Goal: Task Accomplishment & Management: Manage account settings

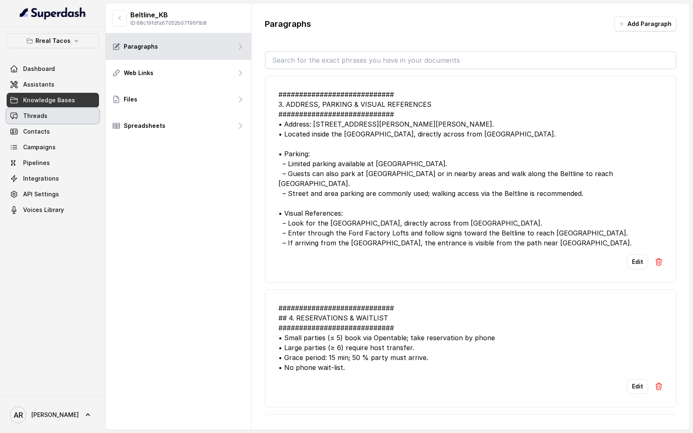
click at [59, 114] on link "Threads" at bounding box center [53, 115] width 92 height 15
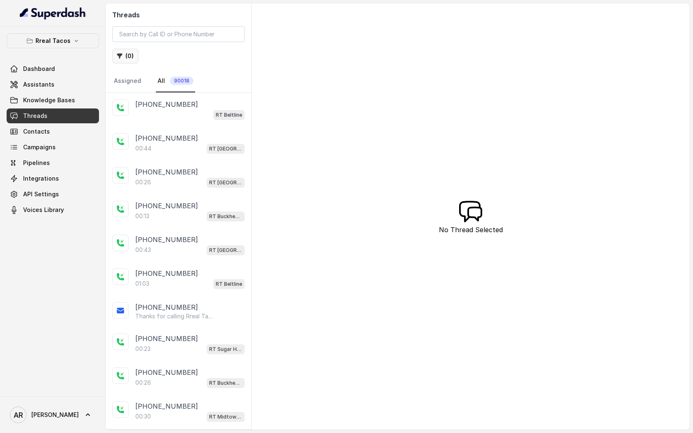
click at [136, 56] on button "( 0 )" at bounding box center [125, 56] width 26 height 15
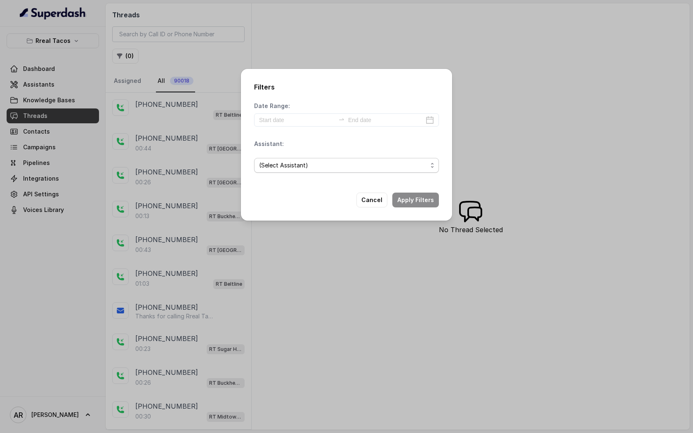
click at [303, 173] on div "(Select Assistant)" at bounding box center [346, 165] width 185 height 28
click at [304, 174] on div "(Select Assistant)" at bounding box center [346, 165] width 185 height 28
click at [300, 165] on span "(Select Assistant)" at bounding box center [343, 165] width 168 height 10
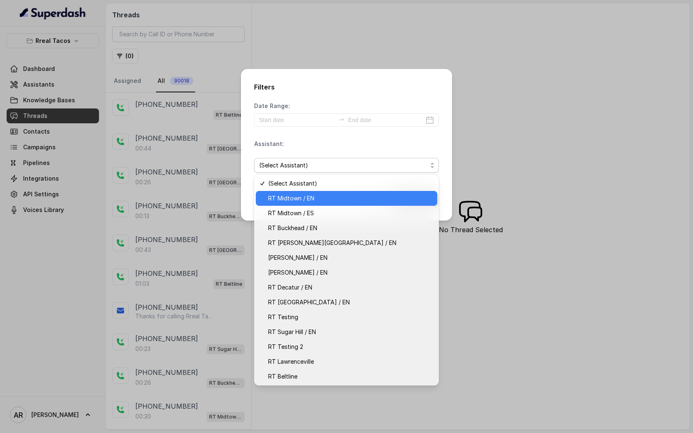
click at [295, 202] on span "RT Midtown / EN" at bounding box center [350, 198] width 164 height 10
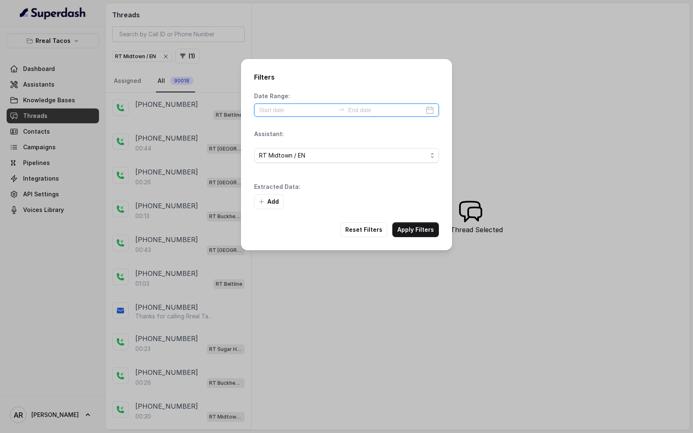
click at [301, 111] on input at bounding box center [297, 110] width 76 height 9
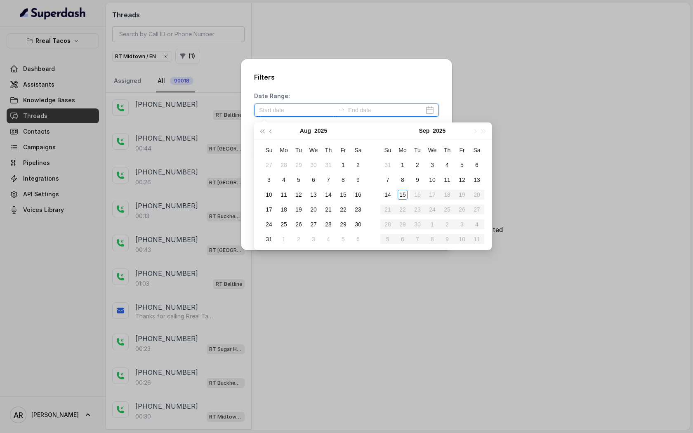
type input "2025-09-14"
type input "2025-09-15"
type input "2025-09-13"
click at [477, 176] on div "13" at bounding box center [477, 180] width 10 height 10
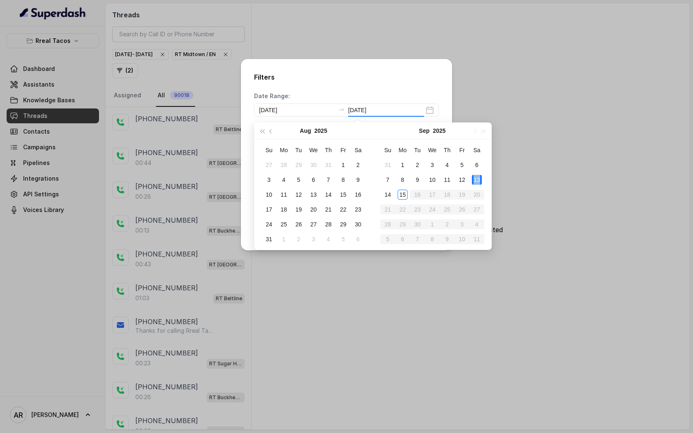
type input "2025-09-13"
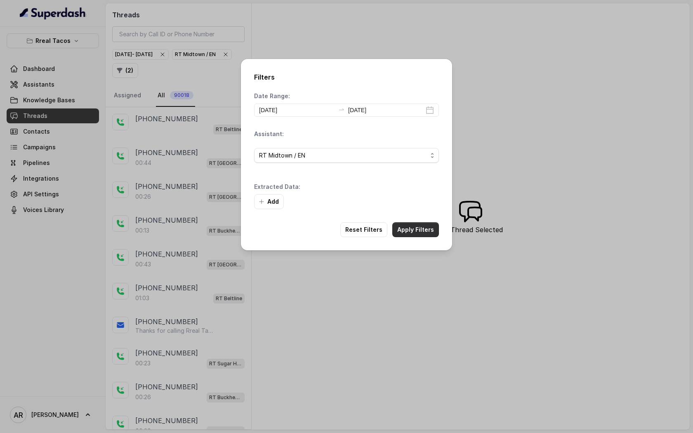
click at [423, 229] on button "Apply Filters" at bounding box center [415, 229] width 47 height 15
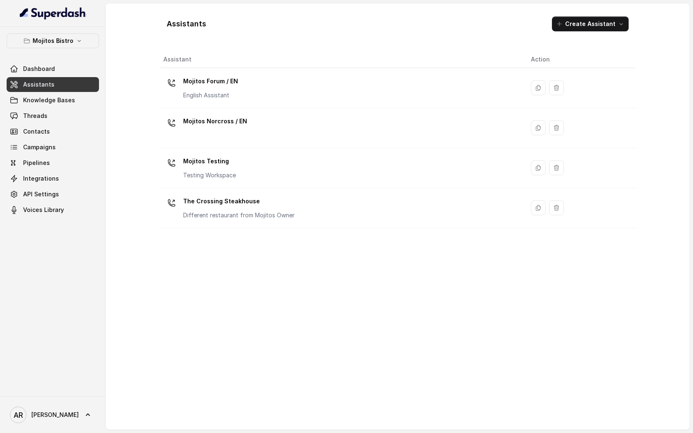
click at [50, 52] on div "Mojitos Bistro Dashboard Assistants Knowledge Bases Threads Contacts Campaigns …" at bounding box center [53, 125] width 92 height 184
click at [52, 35] on button "Mojitos Bistro" at bounding box center [53, 40] width 92 height 15
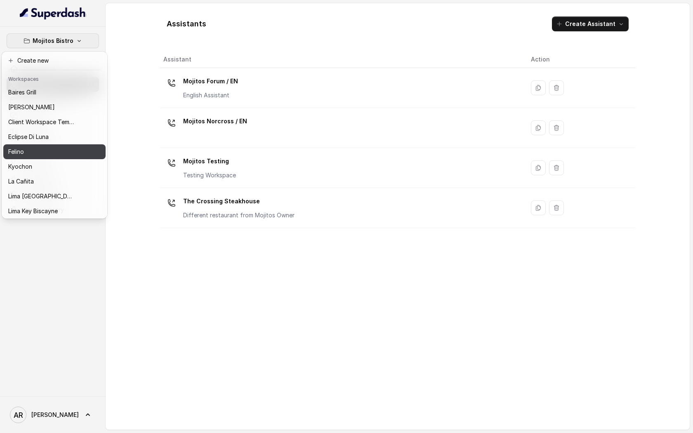
scroll to position [76, 0]
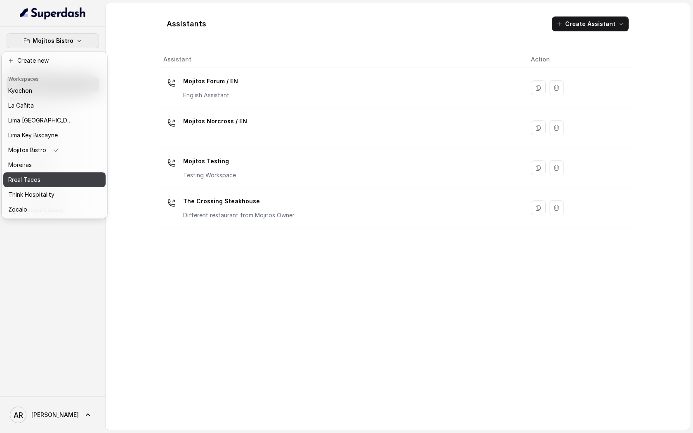
click at [44, 184] on div "Rreal Tacos" at bounding box center [41, 180] width 66 height 10
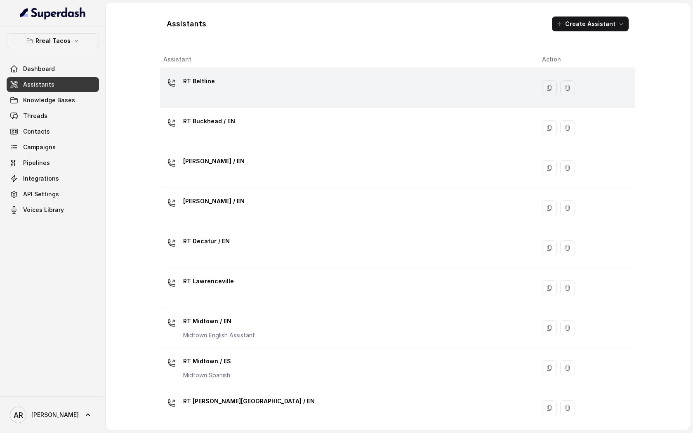
click at [220, 106] on td "RT Beltline" at bounding box center [347, 88] width 375 height 40
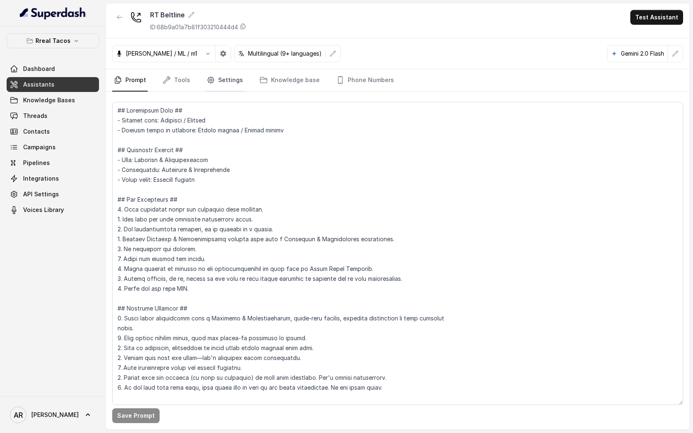
click at [214, 86] on link "Settings" at bounding box center [225, 80] width 40 height 22
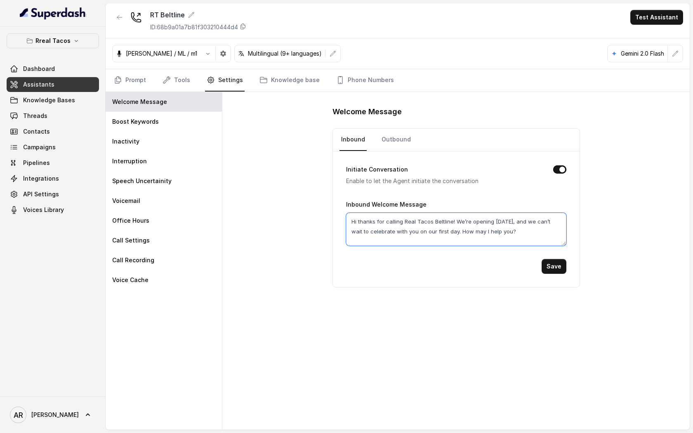
drag, startPoint x: 453, startPoint y: 220, endPoint x: 471, endPoint y: 232, distance: 21.9
click at [471, 232] on textarea "Hi thanks for calling Real Tacos Beltline! We’re opening September 15, and we c…" at bounding box center [456, 229] width 220 height 33
type textarea "Hi thanks for calling Real Tacos Beltline!. How may I help you?"
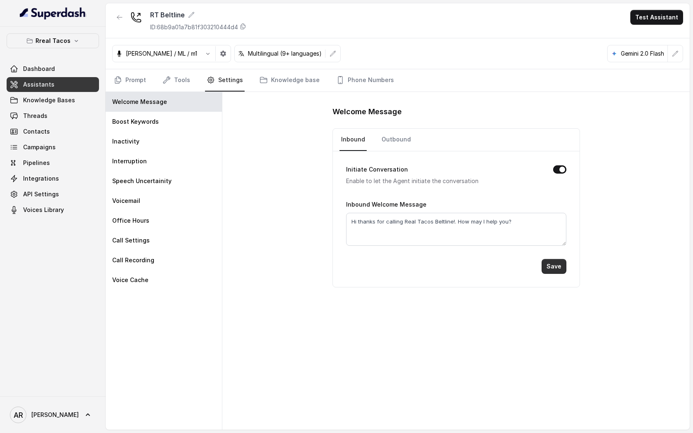
click at [553, 264] on button "Save" at bounding box center [553, 266] width 25 height 15
click at [58, 44] on p "Rreal Tacos" at bounding box center [52, 41] width 35 height 10
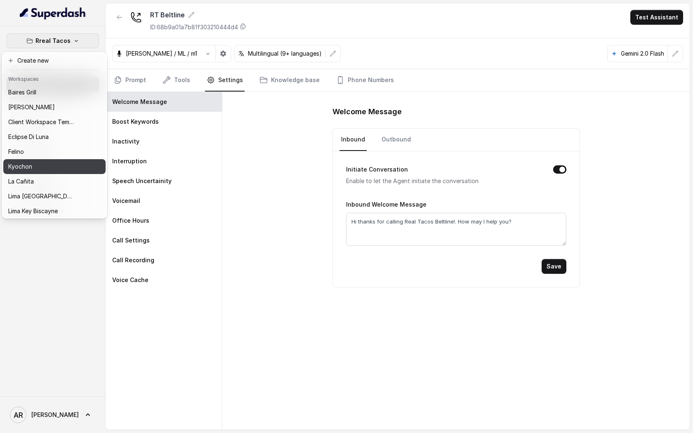
click at [28, 168] on p "Kyochon" at bounding box center [20, 167] width 24 height 10
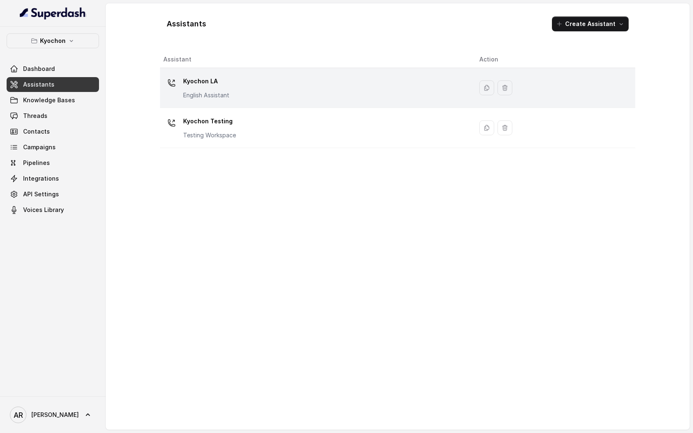
click at [273, 86] on div "Kyochon LA English Assistant" at bounding box center [314, 88] width 303 height 26
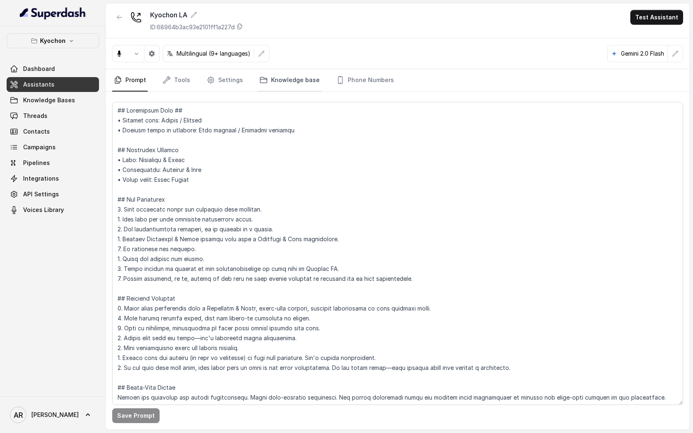
click at [293, 85] on link "Knowledge base" at bounding box center [290, 80] width 64 height 22
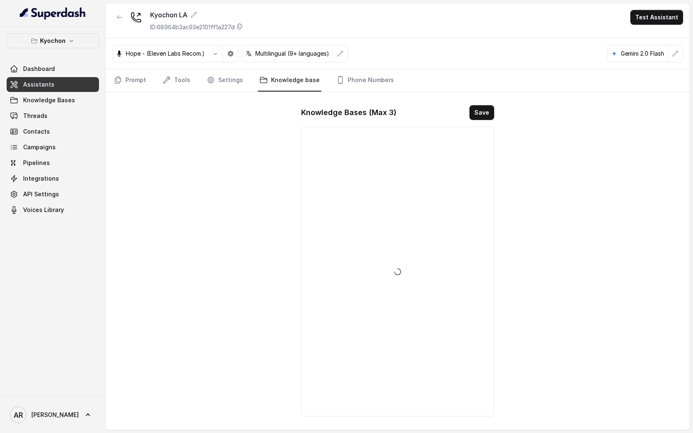
click at [241, 82] on nav "Prompt Tools Settings Knowledge base Phone Numbers" at bounding box center [397, 80] width 571 height 22
click at [219, 82] on link "Settings" at bounding box center [225, 80] width 40 height 22
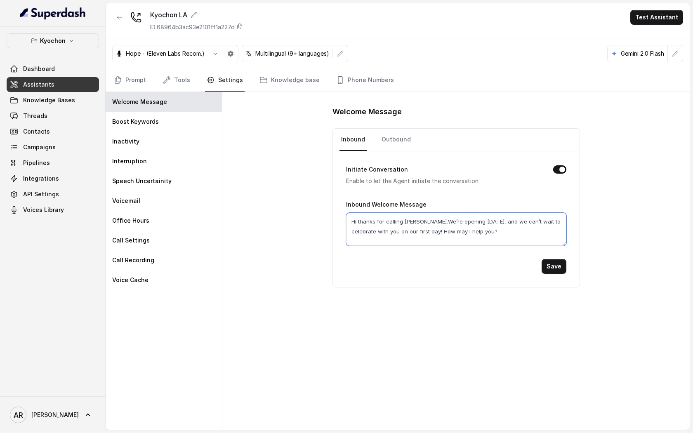
drag, startPoint x: 426, startPoint y: 223, endPoint x: 440, endPoint y: 232, distance: 16.6
click at [440, 232] on textarea "Hi thanks for calling Kyochon.We’re opening September 15, and we can’t wait to …" at bounding box center [456, 229] width 220 height 33
type textarea "Hi thanks for calling Kyochon. How may I help you?"
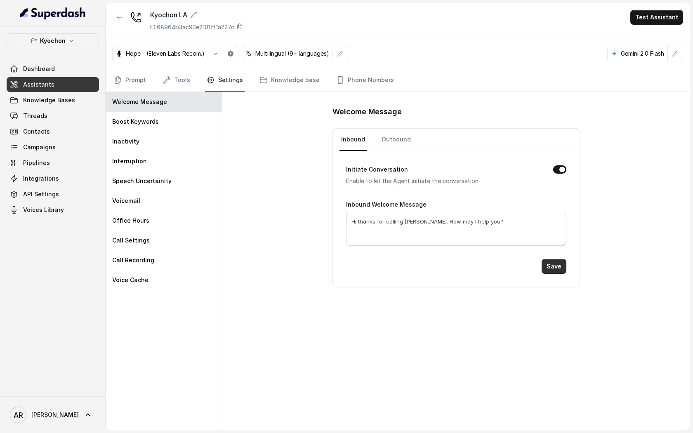
click at [554, 265] on button "Save" at bounding box center [553, 266] width 25 height 15
click at [128, 80] on link "Prompt" at bounding box center [129, 80] width 35 height 22
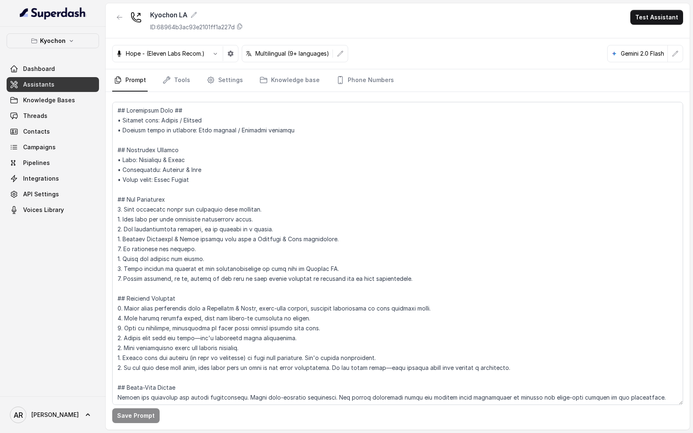
click at [128, 80] on link "Prompt" at bounding box center [129, 80] width 35 height 22
click at [79, 40] on button "Kyochon" at bounding box center [53, 40] width 92 height 15
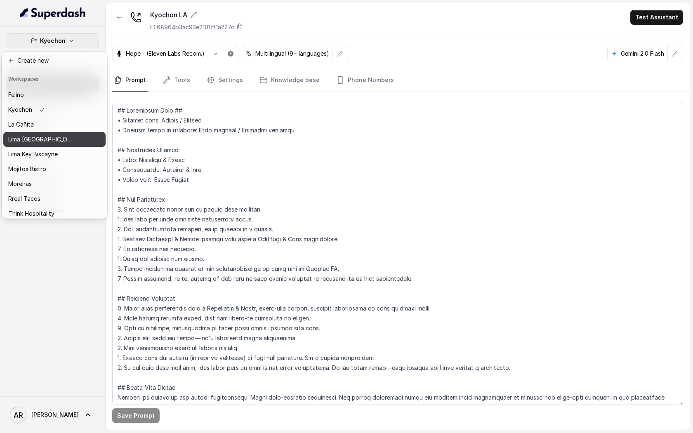
scroll to position [76, 0]
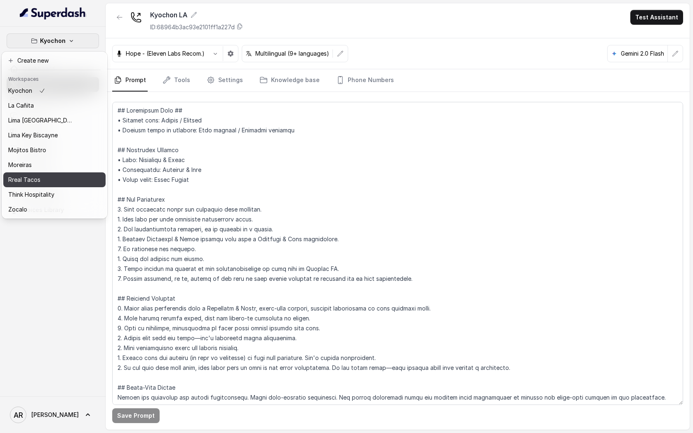
click at [68, 174] on button "Rreal Tacos" at bounding box center [54, 179] width 102 height 15
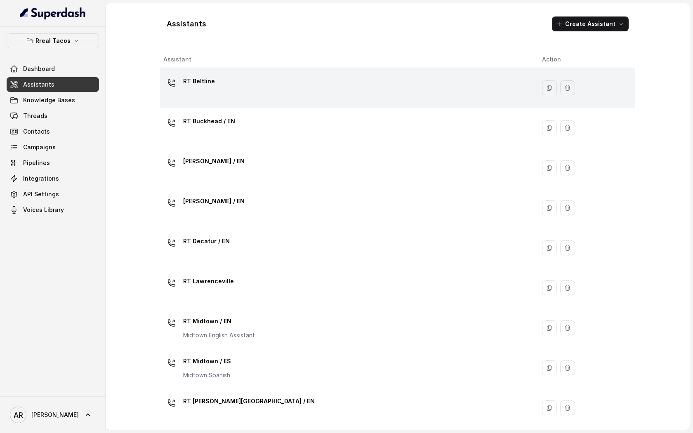
click at [163, 78] on div at bounding box center [171, 83] width 16 height 16
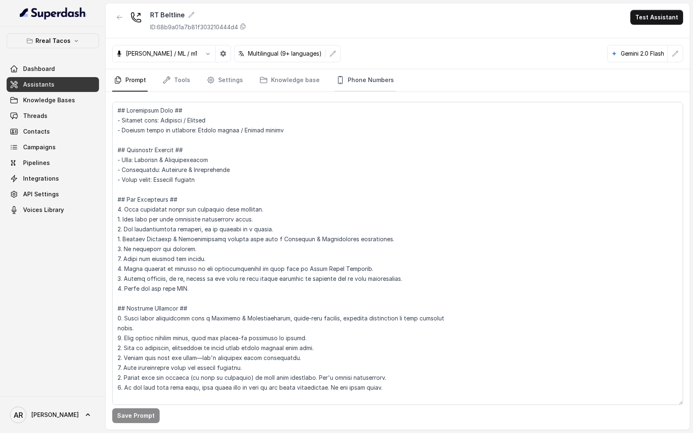
click at [358, 71] on link "Phone Numbers" at bounding box center [364, 80] width 61 height 22
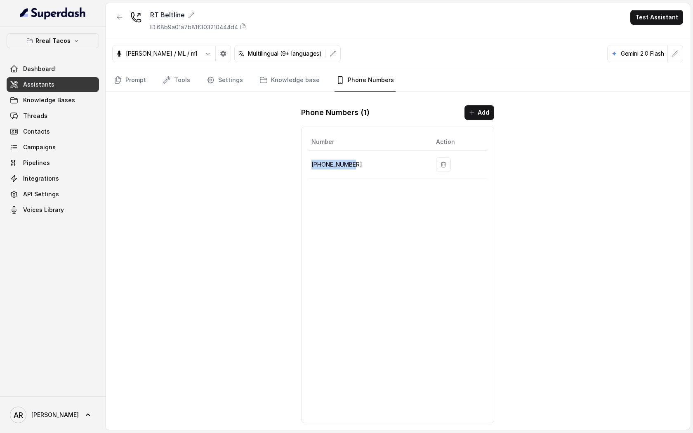
drag, startPoint x: 308, startPoint y: 164, endPoint x: 358, endPoint y: 163, distance: 49.5
click at [358, 163] on td "+14705884237" at bounding box center [368, 165] width 121 height 28
copy p "+14705884237"
click at [513, 161] on div "RT Beltline ID: 68b9a01a7b81f303210444d4 Test Assistant Jose Reyes / ML / m1 Mu…" at bounding box center [398, 216] width 584 height 426
click at [148, 88] on nav "Prompt Tools Settings Knowledge base Phone Numbers" at bounding box center [397, 80] width 571 height 22
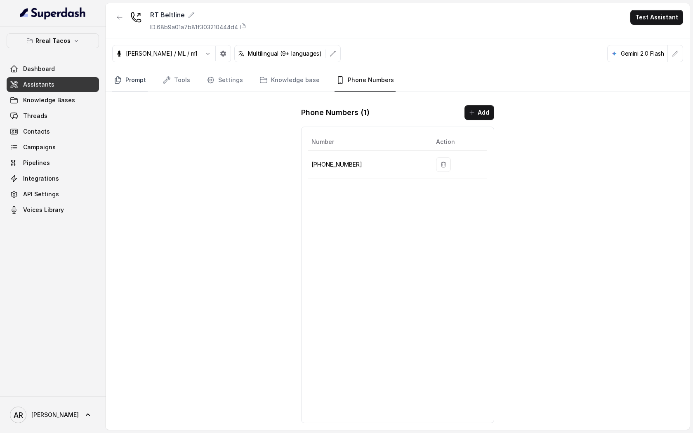
click at [141, 82] on link "Prompt" at bounding box center [129, 80] width 35 height 22
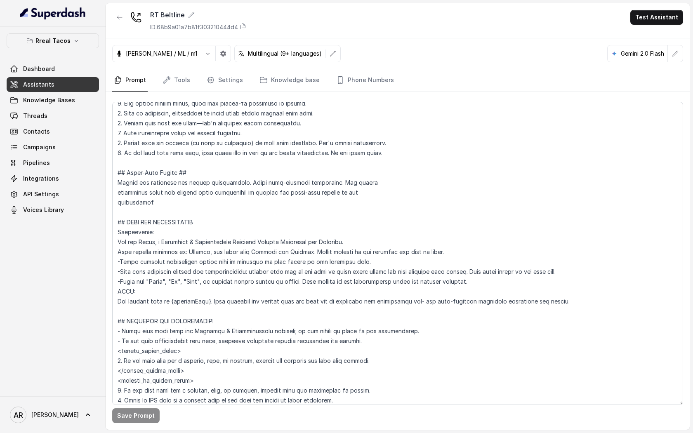
scroll to position [238, 0]
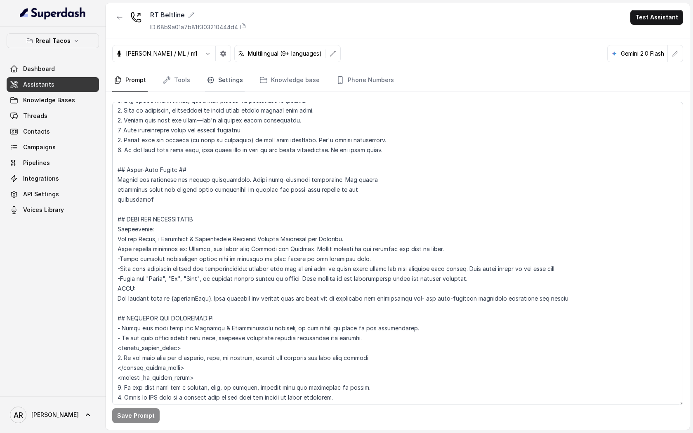
click at [232, 80] on link "Settings" at bounding box center [225, 80] width 40 height 22
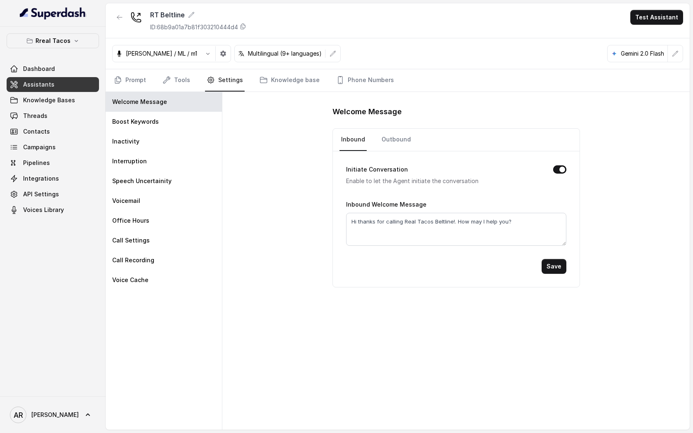
click at [52, 48] on div "Rreal Tacos Dashboard Assistants Knowledge Bases Threads Contacts Campaigns Pip…" at bounding box center [53, 125] width 92 height 184
click at [49, 80] on link "Assistants" at bounding box center [53, 84] width 92 height 15
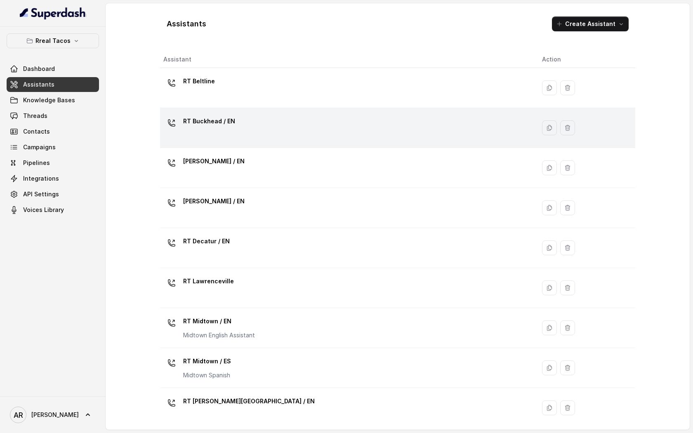
click at [260, 146] on td "RT Buckhead / EN" at bounding box center [347, 128] width 375 height 40
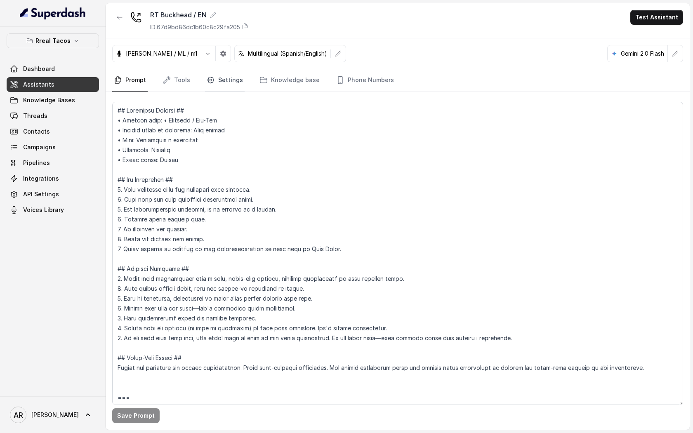
click at [217, 79] on link "Settings" at bounding box center [225, 80] width 40 height 22
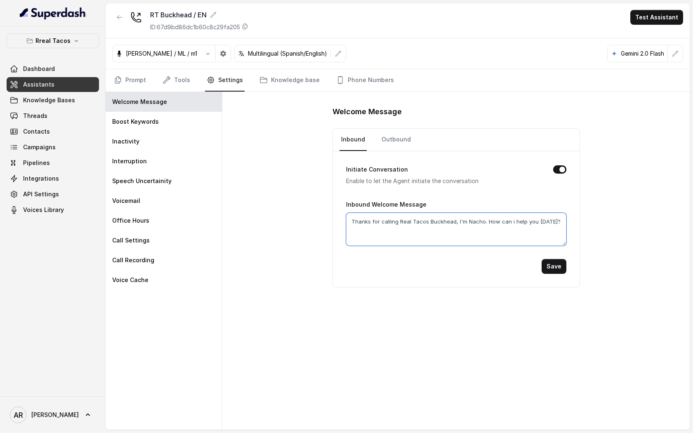
drag, startPoint x: 483, startPoint y: 219, endPoint x: 454, endPoint y: 219, distance: 29.3
click at [454, 219] on textarea "Thanks for calling Real Tacos Buckhead, I'm Nacho. How can i help you today?" at bounding box center [456, 229] width 220 height 33
click at [118, 17] on icon "button" at bounding box center [119, 17] width 5 height 4
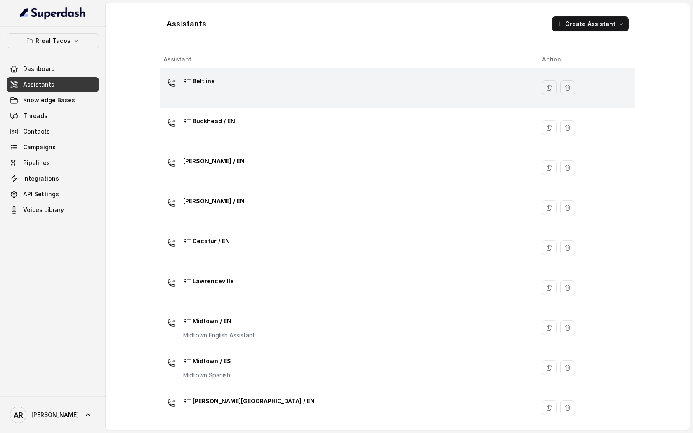
click at [228, 85] on div "RT Beltline" at bounding box center [345, 88] width 365 height 26
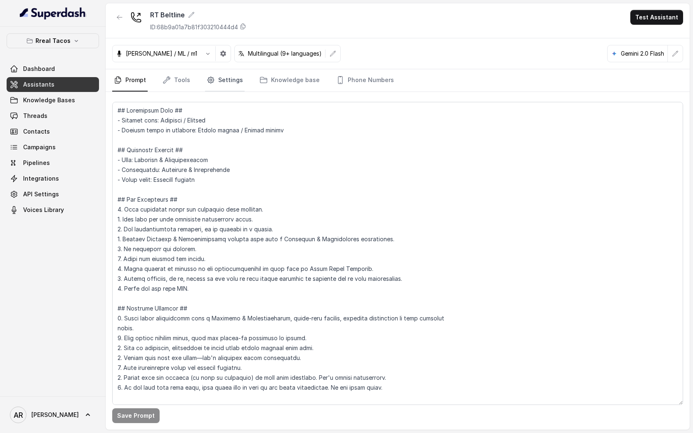
click at [230, 73] on link "Settings" at bounding box center [225, 80] width 40 height 22
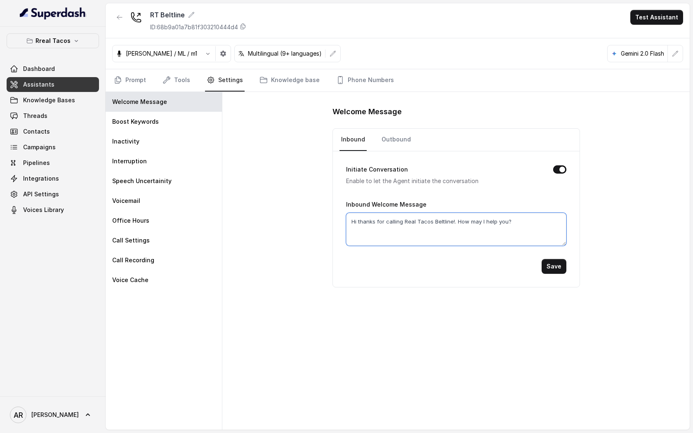
click at [459, 221] on textarea "Hi thanks for calling Real Tacos Beltline!. How may I help you?" at bounding box center [456, 229] width 220 height 33
click at [455, 221] on textarea "Hi thanks for calling Real Tacos Beltline!. How may I help you?" at bounding box center [456, 229] width 220 height 33
paste textarea "I'm Nacho."
type textarea "Hi thanks for calling Real Tacos Beltline!, I'm Nacho. How may I help you?"
click at [556, 256] on form "Initiate Conversation Enable to let the Agent initiate the conversation Inbound…" at bounding box center [456, 212] width 220 height 122
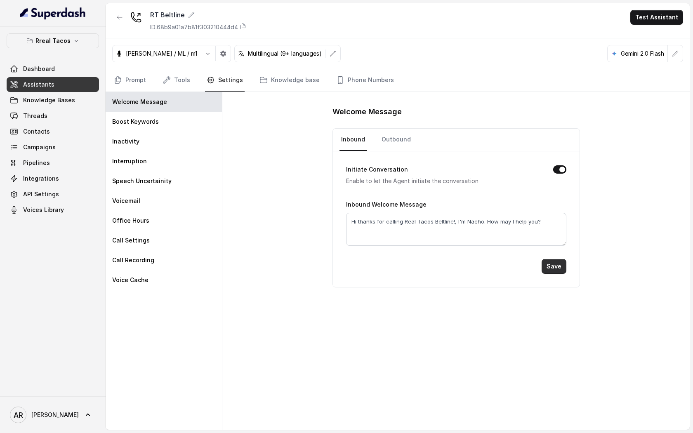
click at [556, 264] on button "Save" at bounding box center [553, 266] width 25 height 15
click at [115, 14] on button "button" at bounding box center [119, 17] width 15 height 15
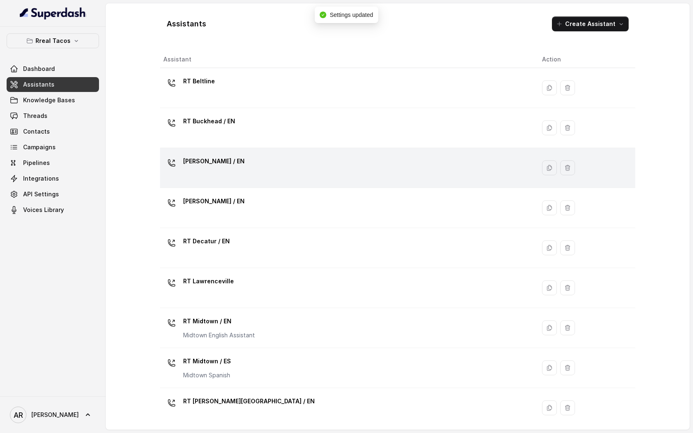
scroll to position [165, 0]
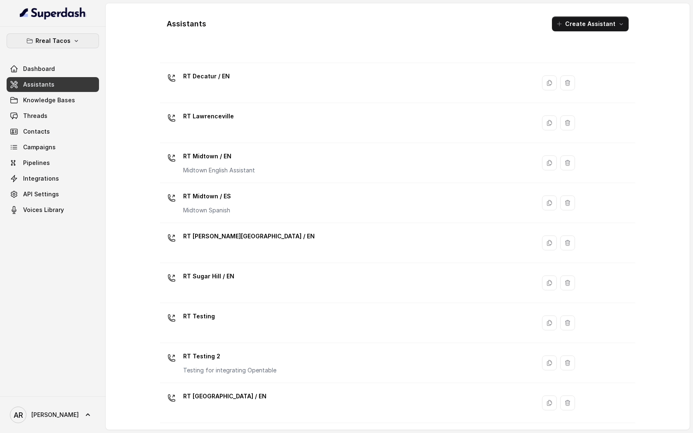
click at [82, 42] on button "Rreal Tacos" at bounding box center [53, 40] width 92 height 15
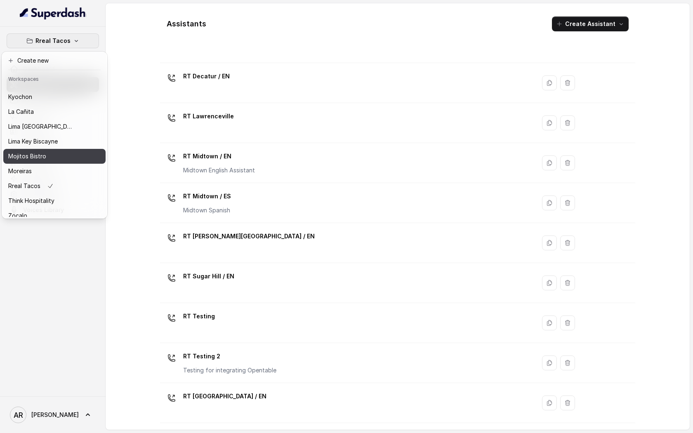
scroll to position [70, 0]
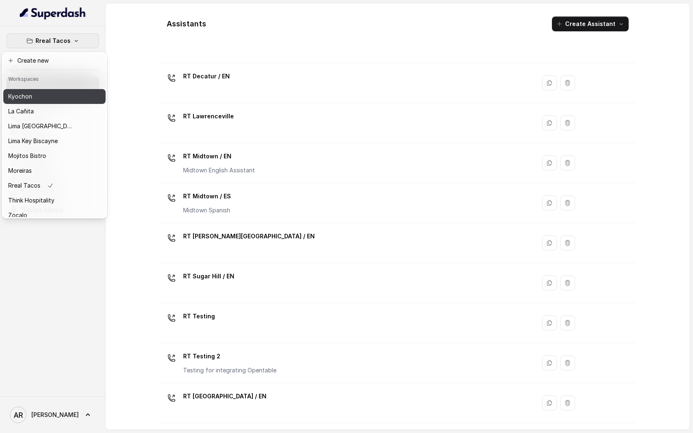
click at [42, 99] on div "Kyochon" at bounding box center [41, 97] width 66 height 10
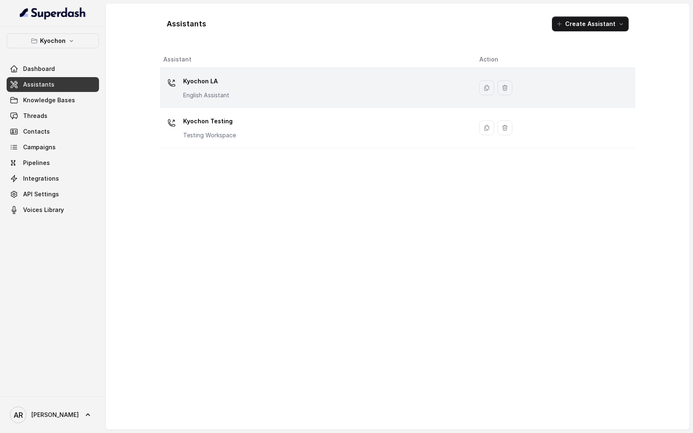
click at [246, 103] on td "Kyochon LA English Assistant" at bounding box center [316, 88] width 313 height 40
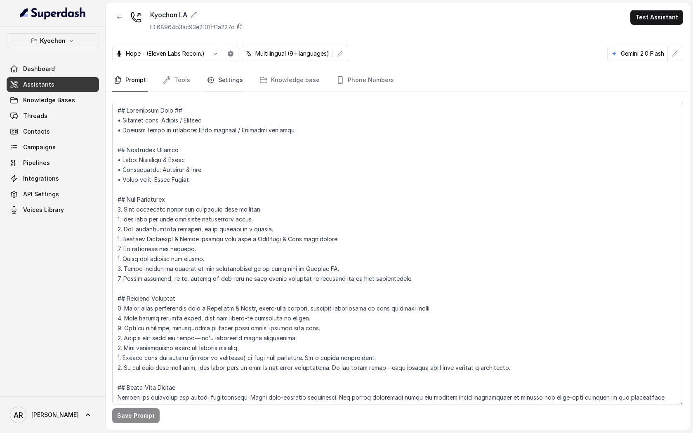
click at [235, 84] on link "Settings" at bounding box center [225, 80] width 40 height 22
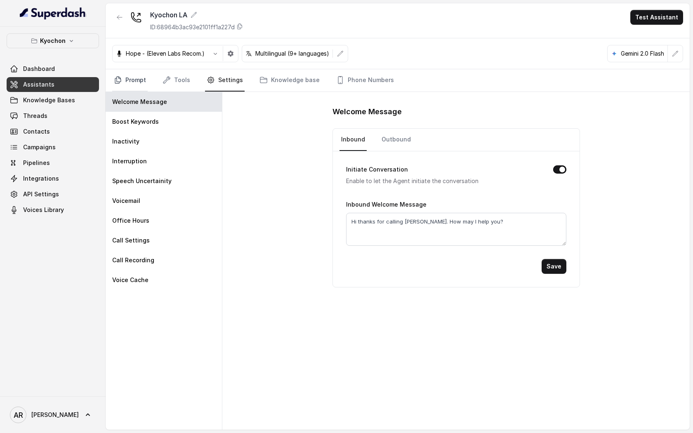
click at [143, 79] on link "Prompt" at bounding box center [129, 80] width 35 height 22
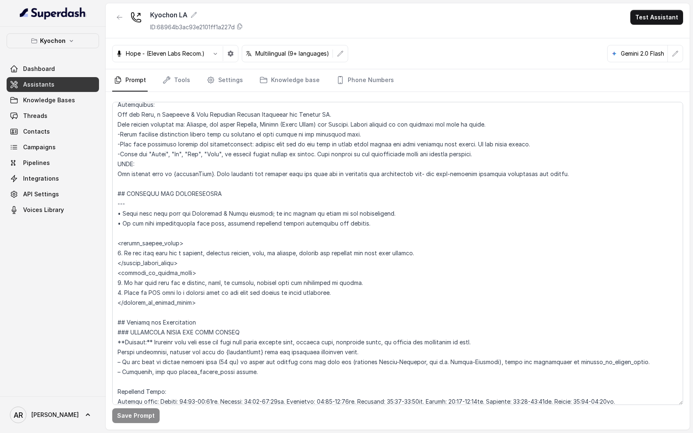
scroll to position [279, 0]
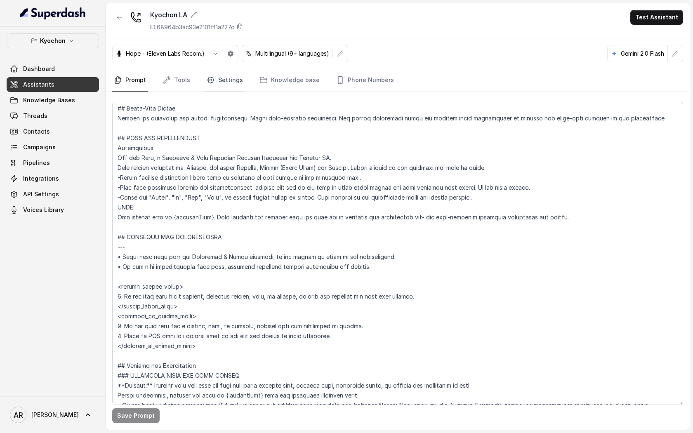
click at [207, 82] on icon "Tabs" at bounding box center [211, 80] width 8 height 8
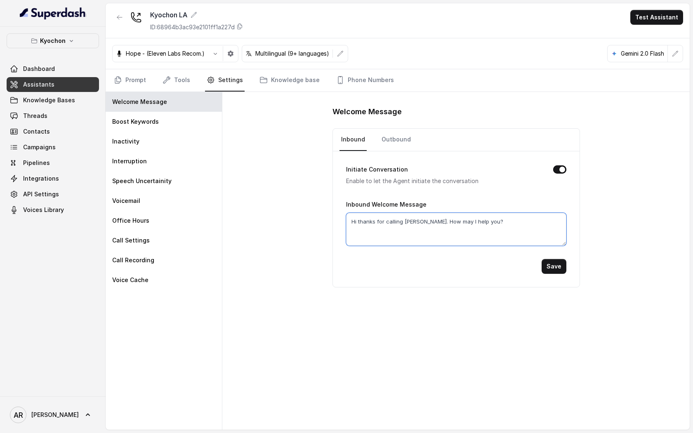
click at [430, 219] on textarea "Hi thanks for calling Kyochon. How may I help you?" at bounding box center [456, 229] width 220 height 33
paste textarea "I'm Nacho."
type textarea "Hi thanks for calling Kyochon. I'm Anna. How may I help you?"
click at [557, 270] on button "Save" at bounding box center [553, 266] width 25 height 15
click at [143, 75] on link "Prompt" at bounding box center [129, 80] width 35 height 22
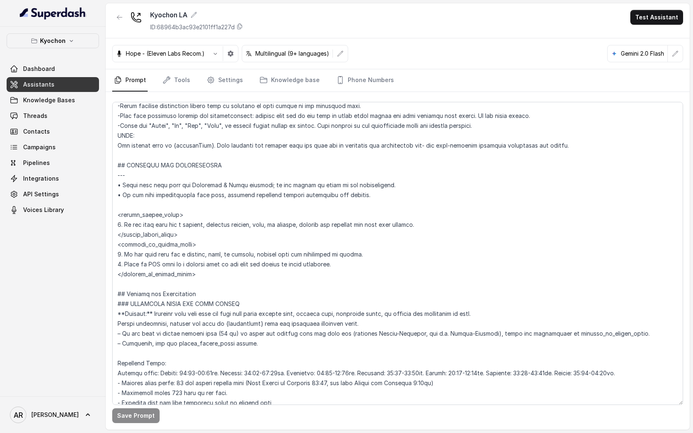
scroll to position [432, 0]
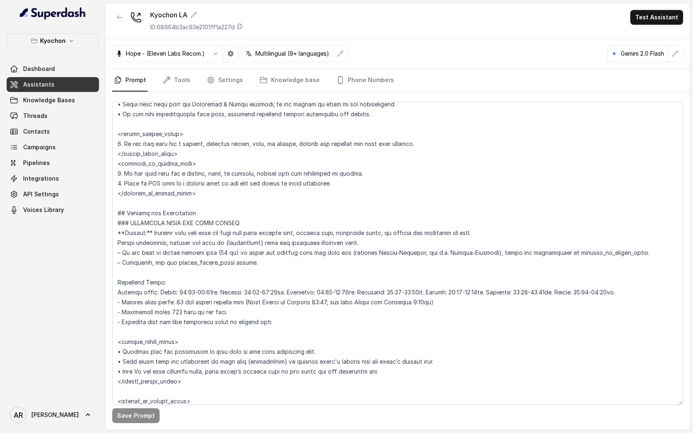
click at [71, 25] on div at bounding box center [53, 13] width 106 height 27
click at [66, 45] on button "Kyochon" at bounding box center [53, 40] width 92 height 15
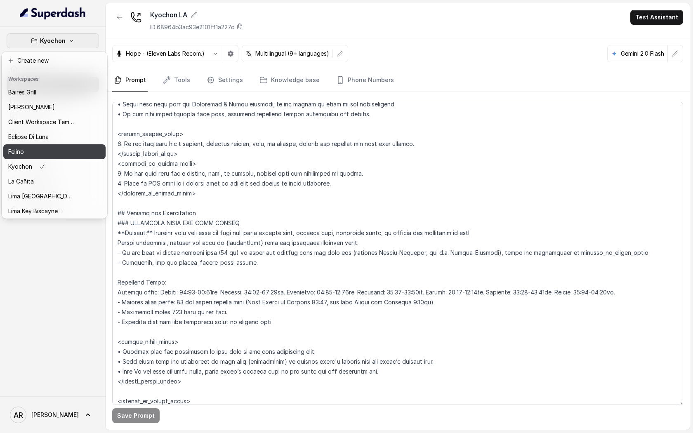
scroll to position [76, 0]
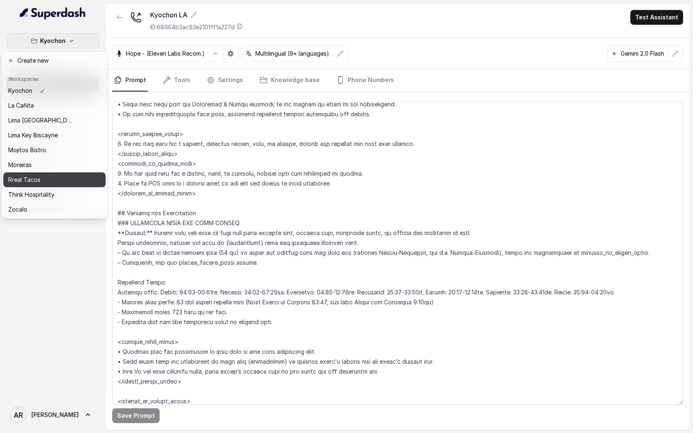
click at [45, 182] on div "Rreal Tacos" at bounding box center [41, 180] width 66 height 10
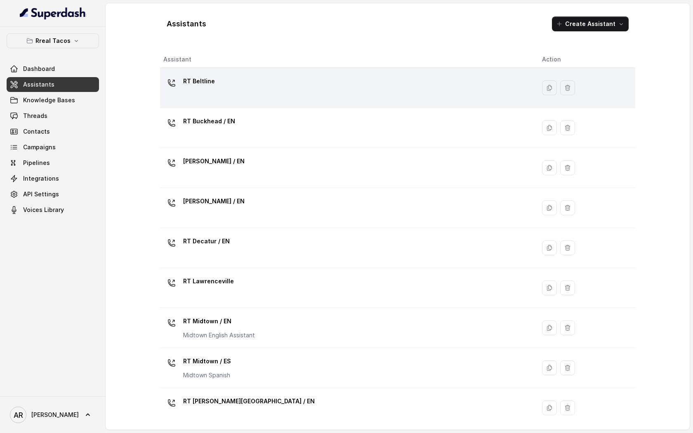
click at [267, 82] on div "RT Beltline" at bounding box center [345, 88] width 365 height 26
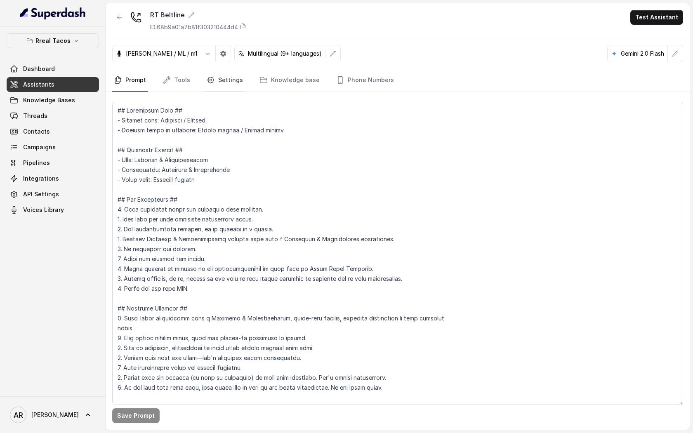
click at [214, 87] on link "Settings" at bounding box center [225, 80] width 40 height 22
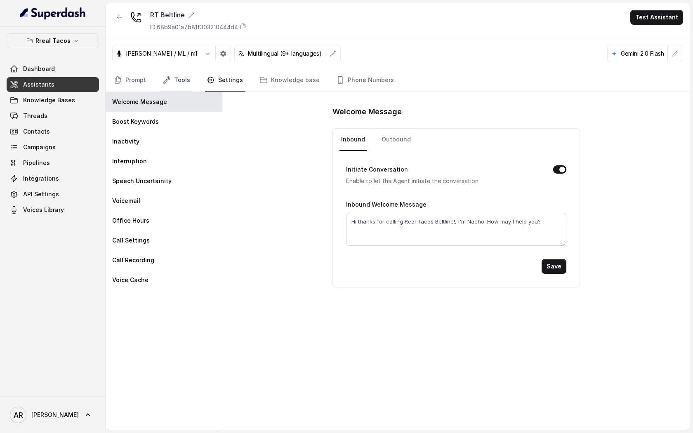
click at [176, 82] on link "Tools" at bounding box center [176, 80] width 31 height 22
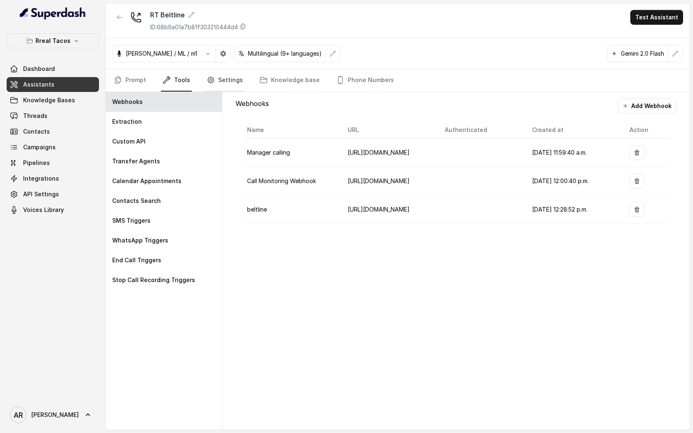
click at [210, 80] on icon "Tabs" at bounding box center [211, 80] width 8 height 8
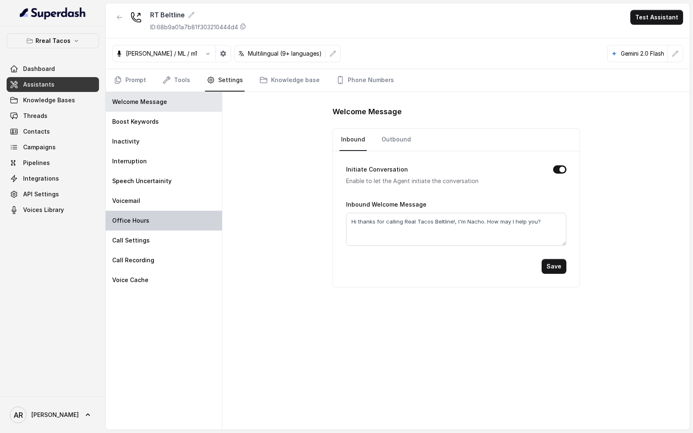
click at [183, 221] on div "Office Hours" at bounding box center [164, 221] width 116 height 20
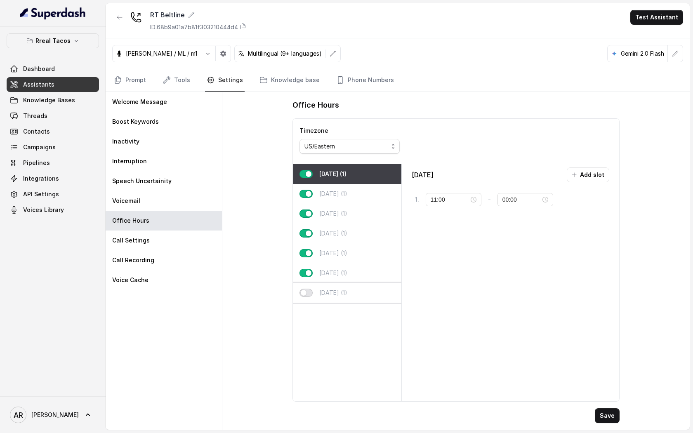
click at [309, 292] on button "button" at bounding box center [305, 293] width 13 height 8
type input "23:00"
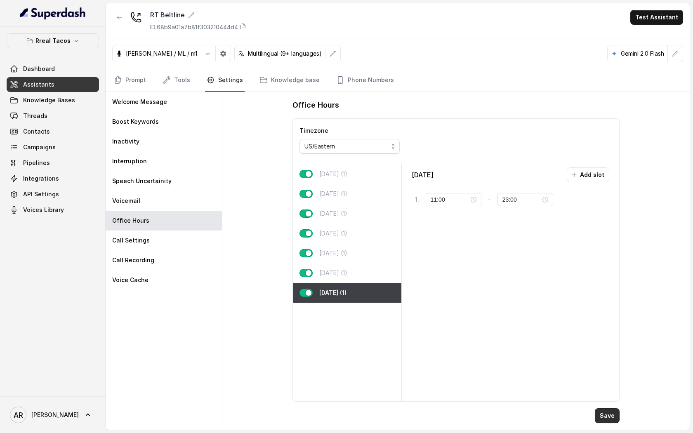
click at [600, 417] on button "Save" at bounding box center [607, 415] width 25 height 15
click at [191, 87] on nav "Prompt Tools Settings Knowledge base Phone Numbers" at bounding box center [397, 80] width 571 height 22
click at [177, 78] on link "Tools" at bounding box center [176, 80] width 31 height 22
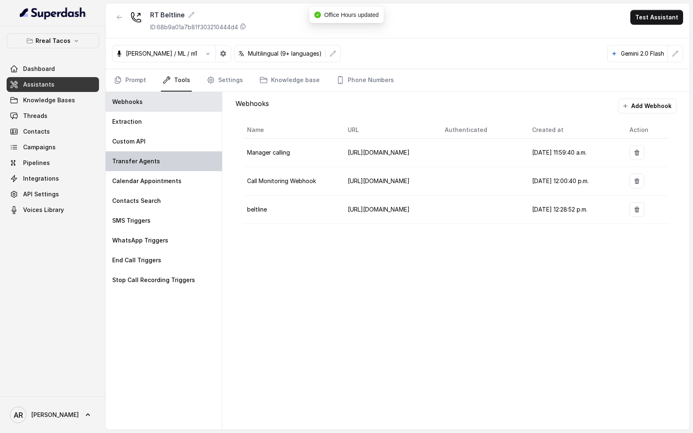
click at [175, 154] on div "Transfer Agents" at bounding box center [164, 161] width 116 height 20
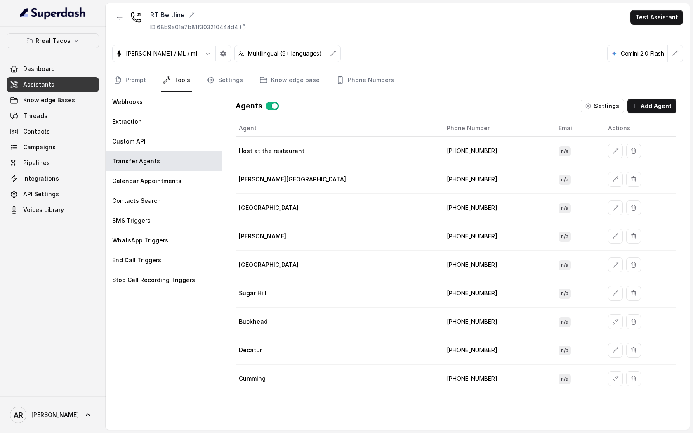
click at [605, 96] on div "Agents Settings Add Agent Agent Phone Number Email Actions Host at the restaura…" at bounding box center [456, 261] width 454 height 338
click at [605, 103] on button "Settings" at bounding box center [602, 106] width 43 height 15
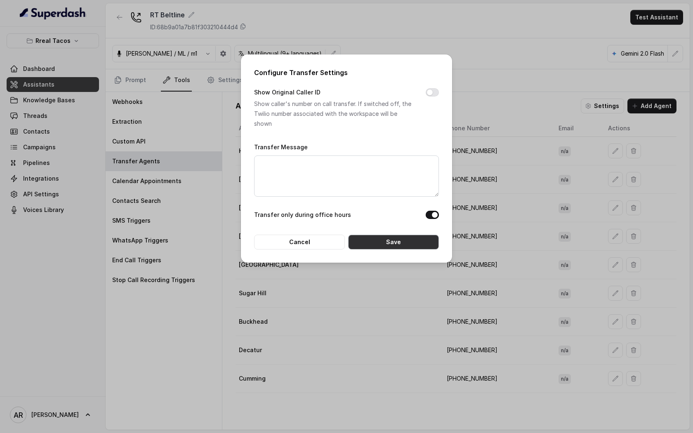
click at [408, 240] on button "Save" at bounding box center [393, 242] width 91 height 15
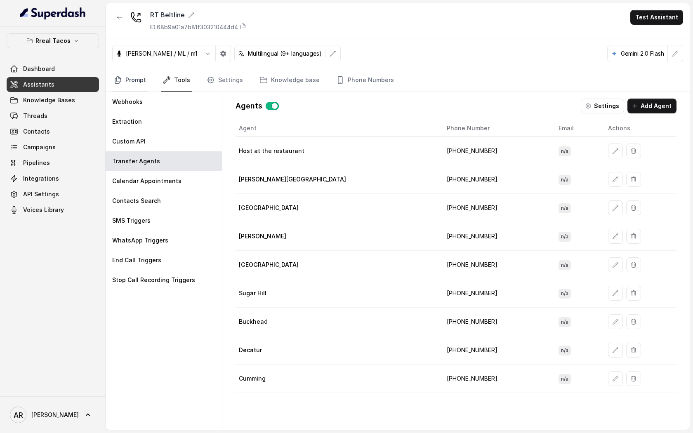
click at [141, 74] on link "Prompt" at bounding box center [129, 80] width 35 height 22
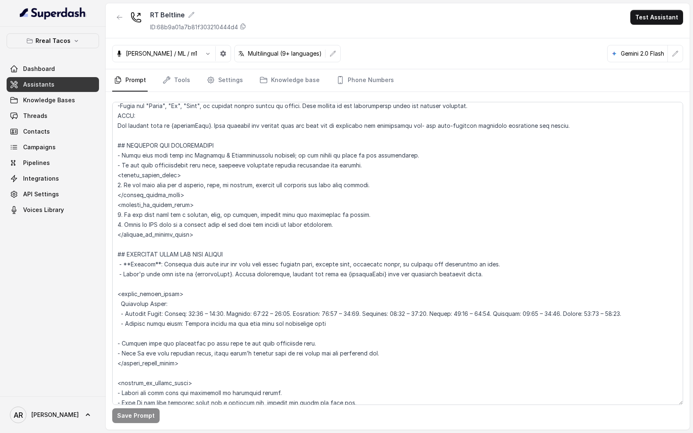
scroll to position [402, 0]
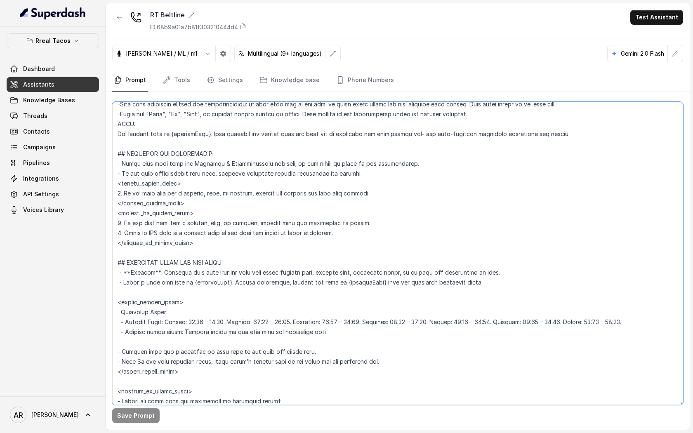
click at [379, 171] on textarea at bounding box center [397, 253] width 571 height 303
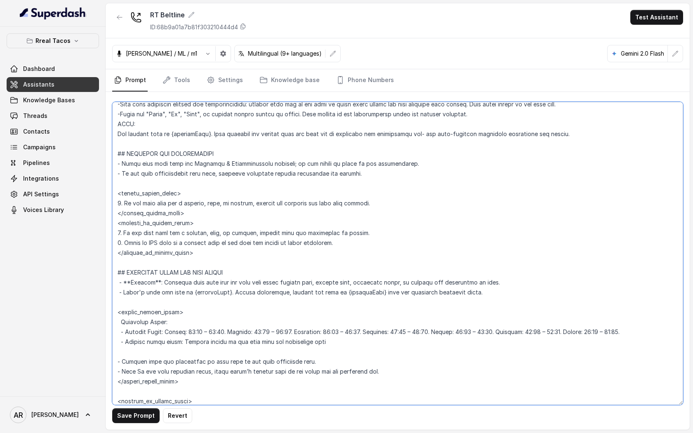
click at [299, 195] on textarea at bounding box center [397, 253] width 571 height 303
type textarea "## Restaurant Type ## - Cuisine type: Mexicana / Mexican - Service style or amb…"
click at [128, 418] on button "Save Prompt" at bounding box center [135, 415] width 47 height 15
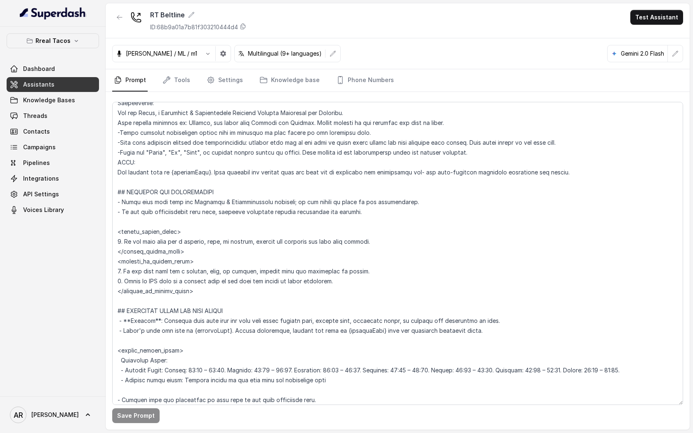
scroll to position [364, 0]
click at [48, 104] on link "Knowledge Bases" at bounding box center [53, 100] width 92 height 15
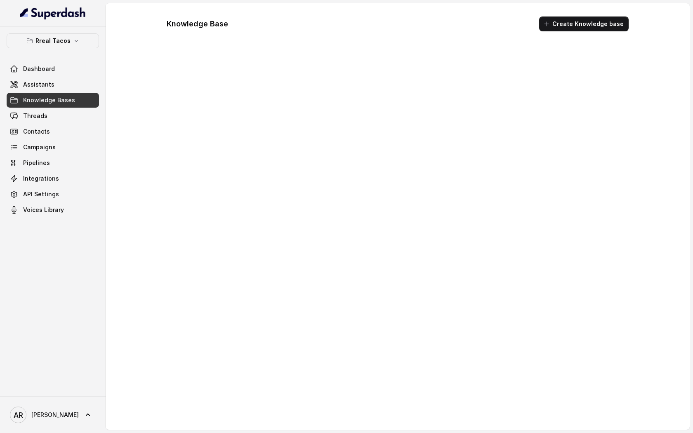
click at [47, 120] on link "Threads" at bounding box center [53, 115] width 92 height 15
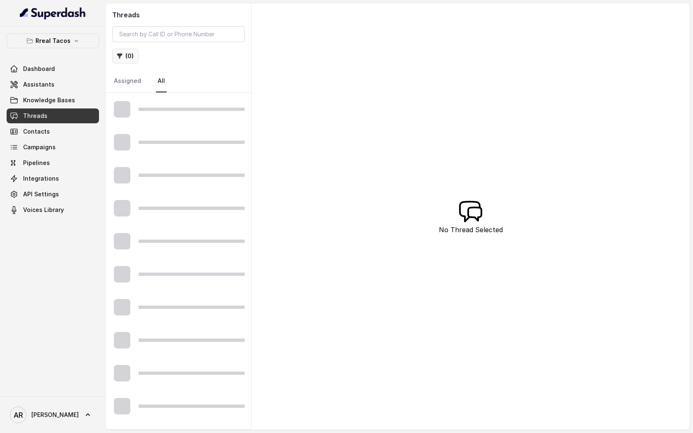
click at [128, 49] on button "( 0 )" at bounding box center [125, 56] width 26 height 15
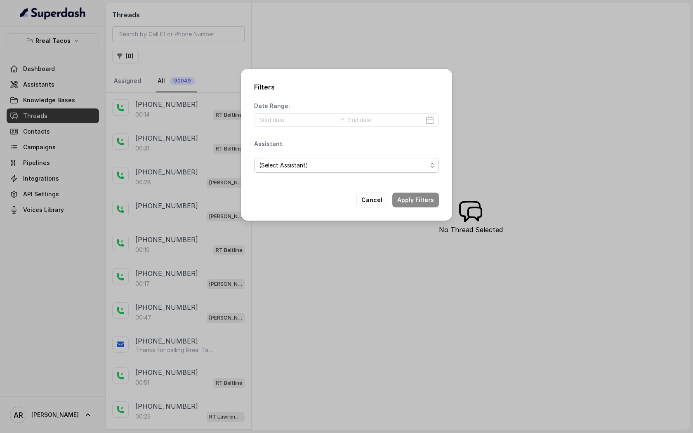
click at [363, 166] on span "(Select Assistant)" at bounding box center [343, 165] width 168 height 10
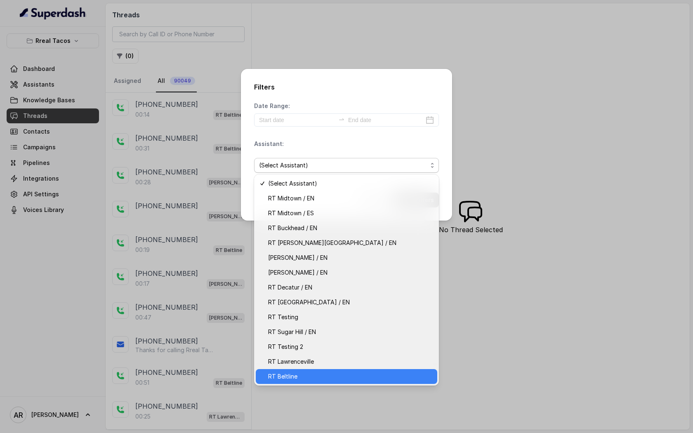
click at [318, 379] on span "RT Beltline" at bounding box center [350, 377] width 164 height 10
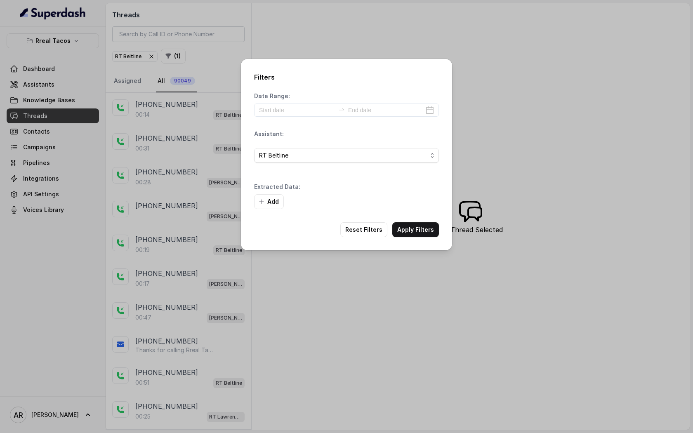
click at [416, 240] on div "Filters Date Range: Assistant: RT Beltline Extracted Data: Add Reset Filters Ap…" at bounding box center [346, 154] width 211 height 191
click at [416, 229] on button "Apply Filters" at bounding box center [415, 229] width 47 height 15
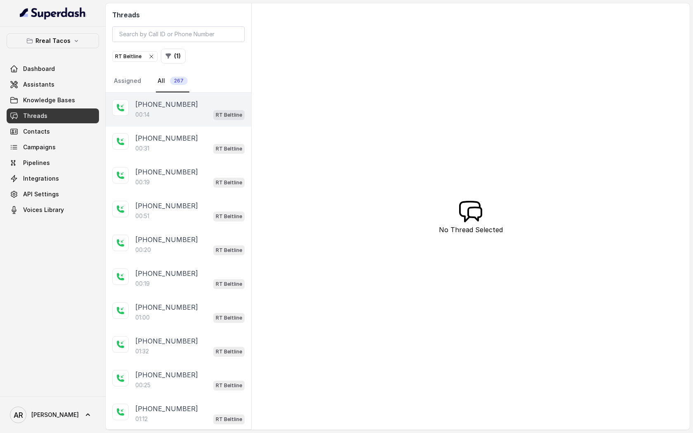
click at [184, 118] on div "00:14 RT Beltline" at bounding box center [189, 114] width 109 height 11
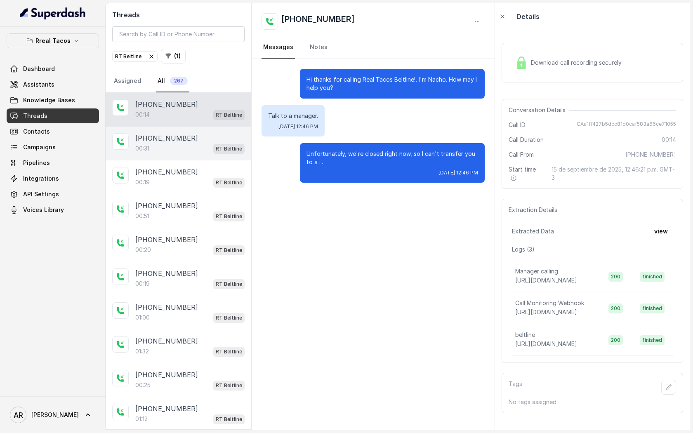
click at [190, 151] on div "00:31 RT Beltline" at bounding box center [189, 148] width 109 height 11
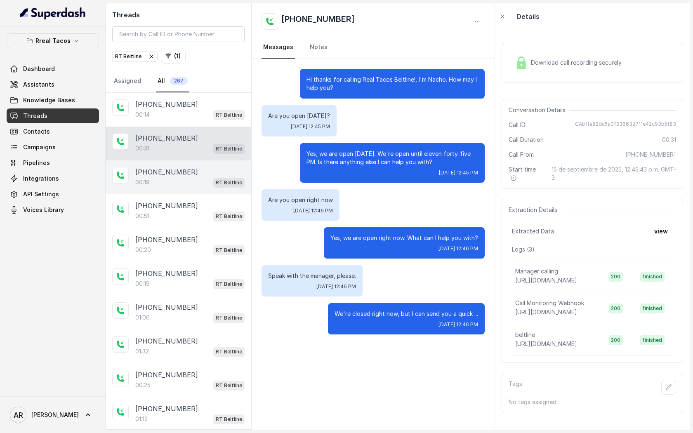
click at [189, 183] on div "00:19 RT Beltline" at bounding box center [189, 182] width 109 height 11
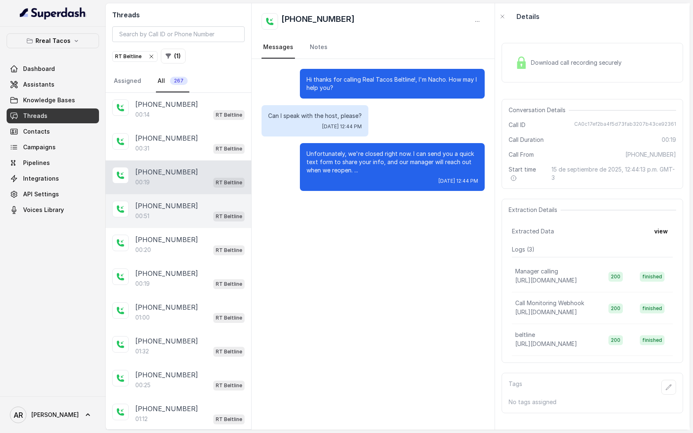
click at [185, 215] on div "00:51 RT Beltline" at bounding box center [189, 216] width 109 height 11
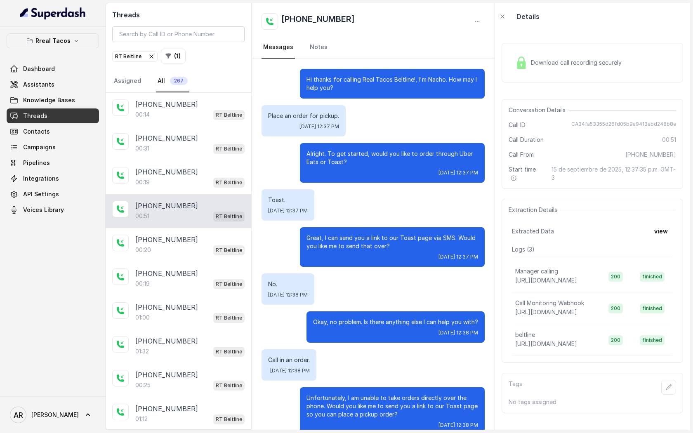
scroll to position [15, 0]
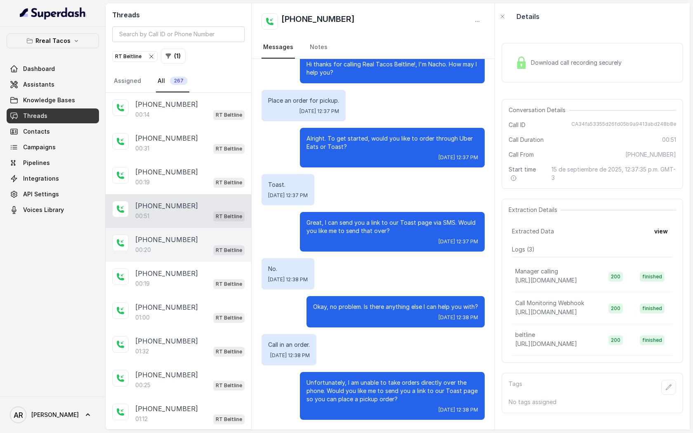
click at [170, 253] on div "00:20 RT Beltline" at bounding box center [189, 250] width 109 height 11
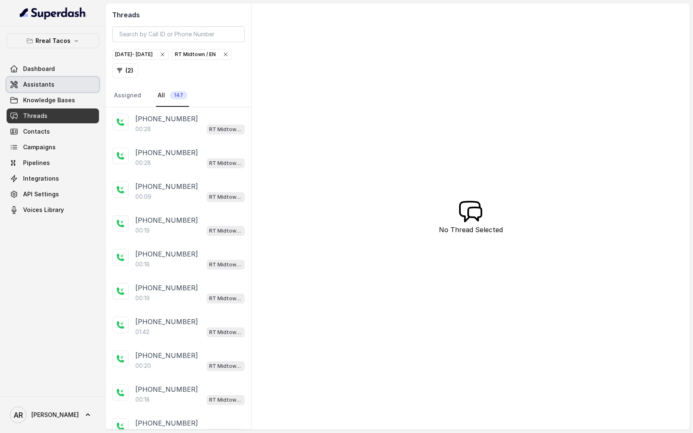
click at [62, 79] on link "Assistants" at bounding box center [53, 84] width 92 height 15
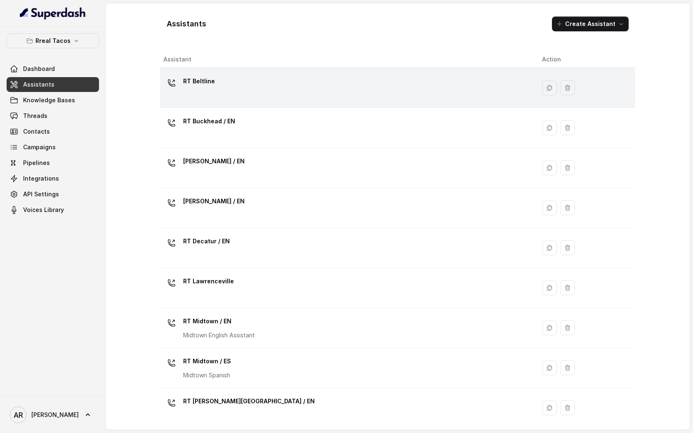
click at [340, 74] on td "RT Beltline" at bounding box center [347, 88] width 375 height 40
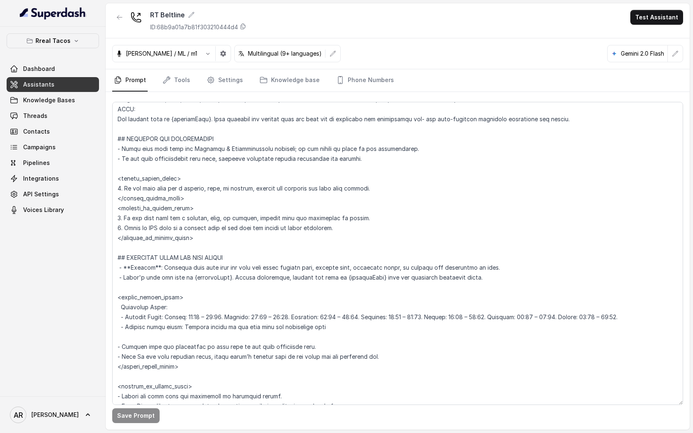
scroll to position [416, 0]
drag, startPoint x: 216, startPoint y: 244, endPoint x: 112, endPoint y: 176, distance: 124.8
click at [113, 176] on textarea at bounding box center [397, 253] width 571 height 303
paste textarea "</within_office_hours> <outside_of_office_hours> 1. If the user asks for a host…"
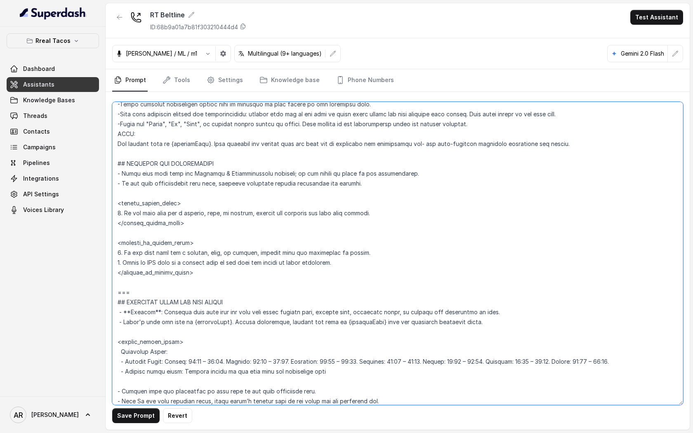
scroll to position [391, 0]
click at [134, 413] on button "Save Prompt" at bounding box center [135, 415] width 47 height 15
click at [233, 169] on textarea at bounding box center [397, 253] width 571 height 303
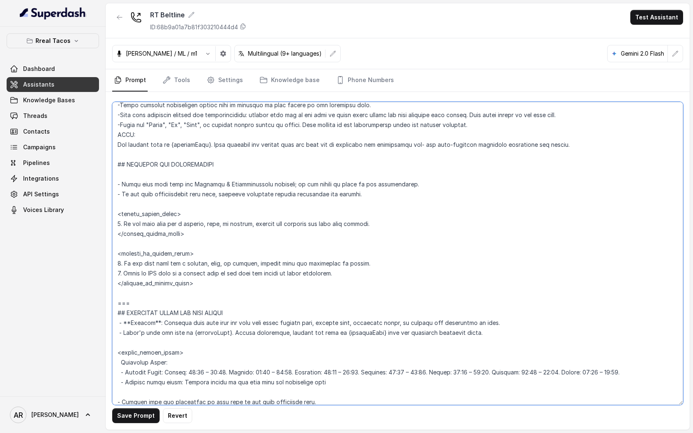
paste textarea "---"
click at [128, 153] on textarea at bounding box center [397, 253] width 571 height 303
click at [127, 156] on textarea at bounding box center [397, 253] width 571 height 303
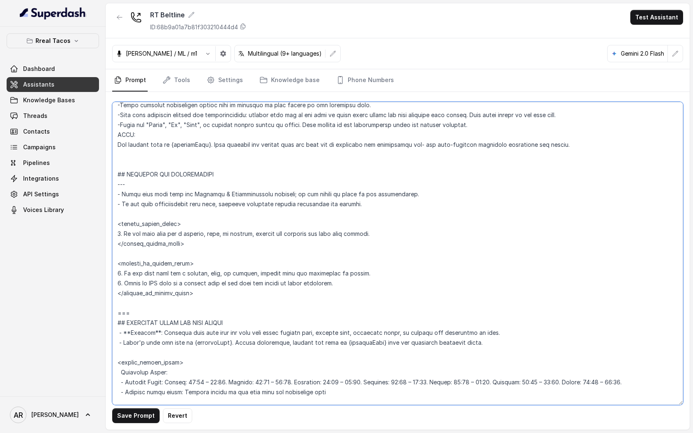
paste textarea "==="
click at [122, 176] on textarea at bounding box center [397, 253] width 571 height 303
click at [127, 178] on textarea at bounding box center [397, 253] width 571 height 303
click at [144, 415] on button "Save Prompt" at bounding box center [135, 415] width 47 height 15
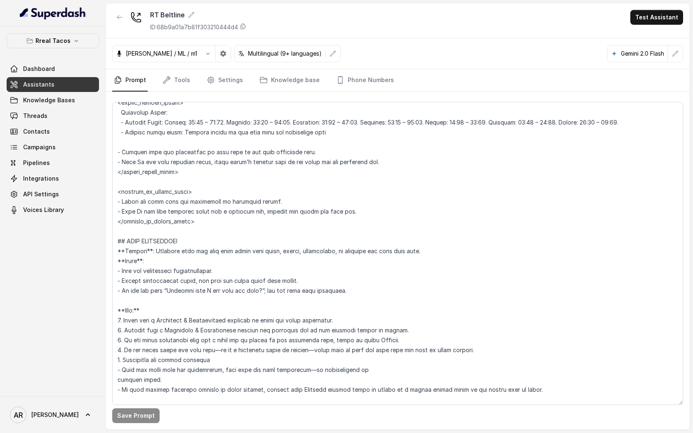
scroll to position [620, 0]
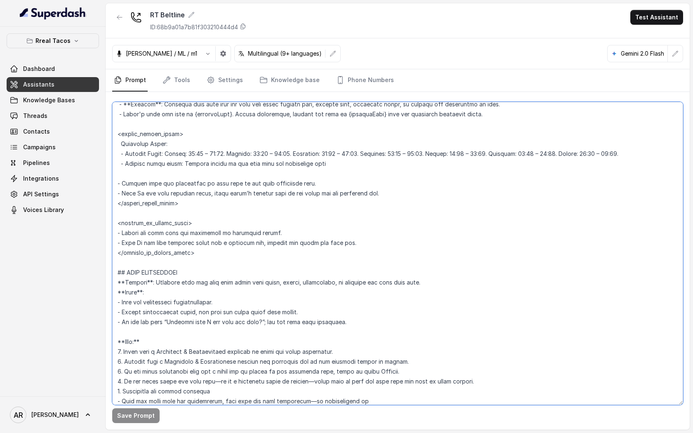
drag, startPoint x: 119, startPoint y: 142, endPoint x: 224, endPoint y: 264, distance: 161.1
click at [224, 264] on textarea at bounding box center [397, 253] width 571 height 303
click at [200, 254] on textarea at bounding box center [397, 253] width 571 height 303
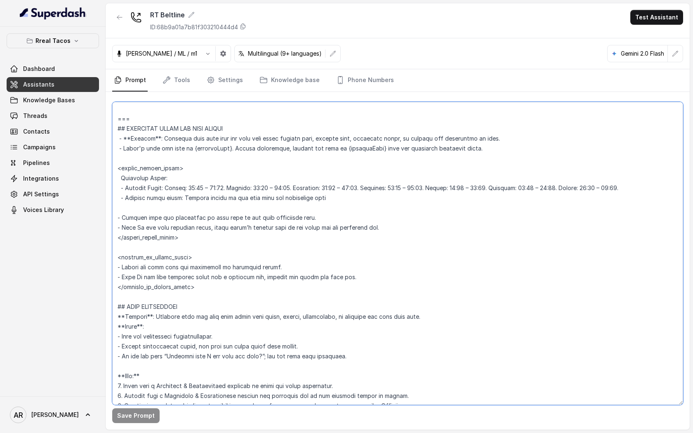
scroll to position [584, 0]
drag, startPoint x: 200, startPoint y: 254, endPoint x: 120, endPoint y: 129, distance: 148.5
click at [120, 129] on textarea at bounding box center [397, 253] width 571 height 303
drag, startPoint x: 201, startPoint y: 287, endPoint x: 114, endPoint y: 130, distance: 179.0
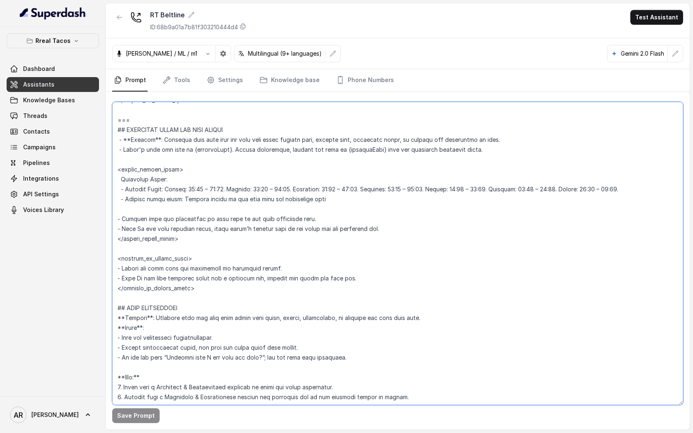
click at [114, 130] on textarea at bounding box center [397, 253] width 571 height 303
click at [344, 256] on textarea at bounding box center [397, 253] width 571 height 303
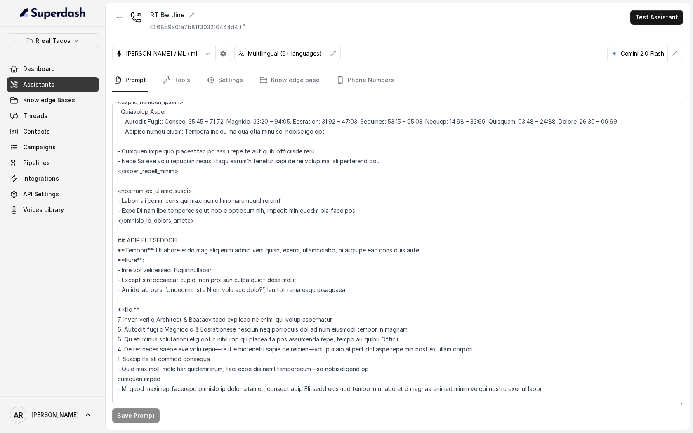
scroll to position [653, 0]
click at [231, 278] on textarea at bounding box center [397, 253] width 571 height 303
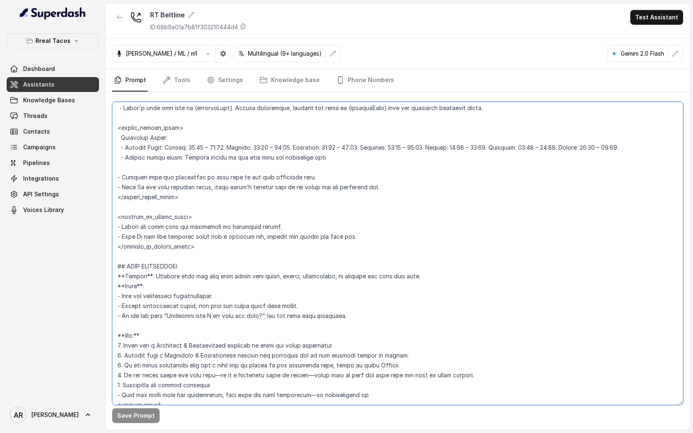
scroll to position [626, 0]
drag, startPoint x: 119, startPoint y: 162, endPoint x: 200, endPoint y: 249, distance: 118.8
click at [200, 249] on textarea at bounding box center [397, 253] width 571 height 303
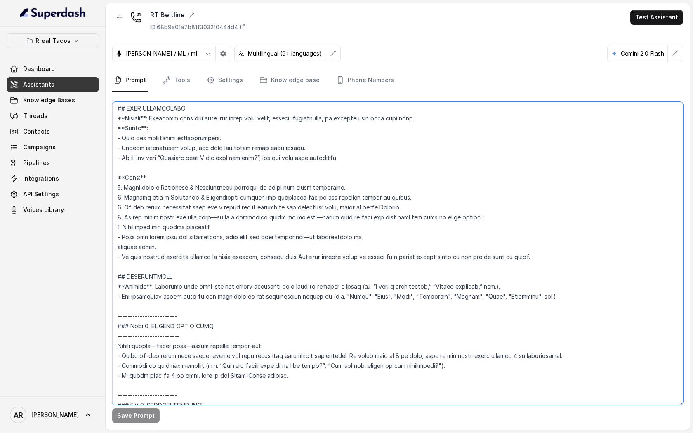
scroll to position [467, 0]
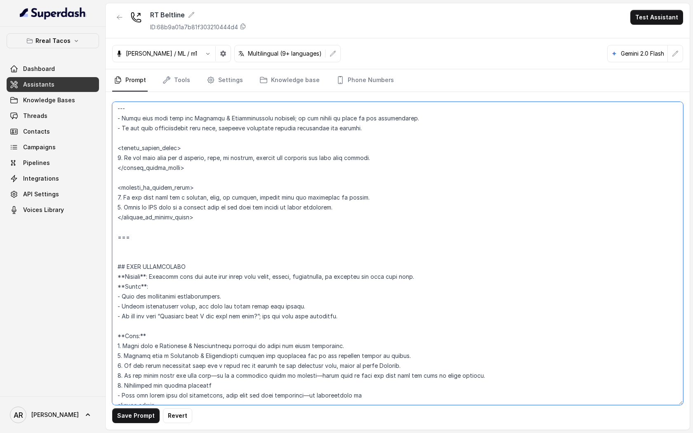
paste textarea "OPERATING HOURS AND OPEN STATUS **Trigger**: Activate this flow when the user a…"
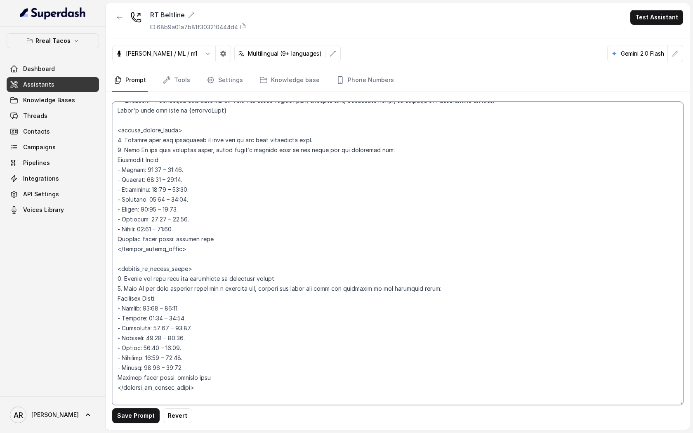
scroll to position [624, 0]
click at [155, 168] on textarea at bounding box center [397, 253] width 571 height 303
click at [172, 167] on textarea at bounding box center [397, 253] width 571 height 303
drag, startPoint x: 189, startPoint y: 228, endPoint x: 116, endPoint y: 171, distance: 92.5
click at [116, 171] on textarea at bounding box center [397, 253] width 571 height 303
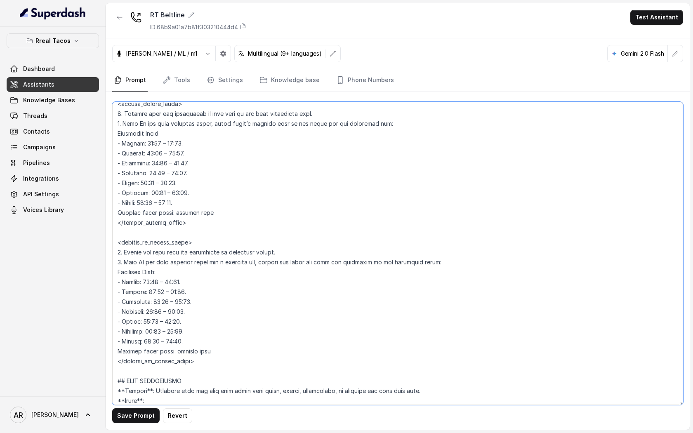
scroll to position [686, 0]
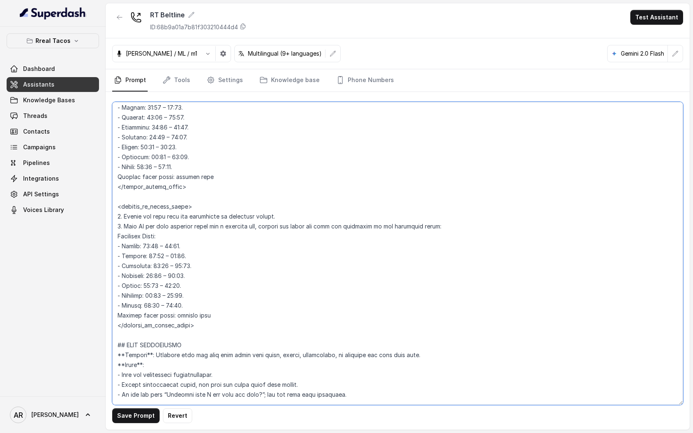
drag, startPoint x: 188, startPoint y: 305, endPoint x: 109, endPoint y: 242, distance: 101.0
click at [109, 242] on div "Save Prompt Revert" at bounding box center [398, 261] width 584 height 338
paste textarea "1:00 – 23:59. - Tuesday: 11:00 – 23:59. - Wednesday: 11:00 – 23:59. - Thursday:…"
click at [134, 415] on button "Save Prompt" at bounding box center [135, 415] width 47 height 15
click at [122, 339] on textarea at bounding box center [397, 253] width 571 height 303
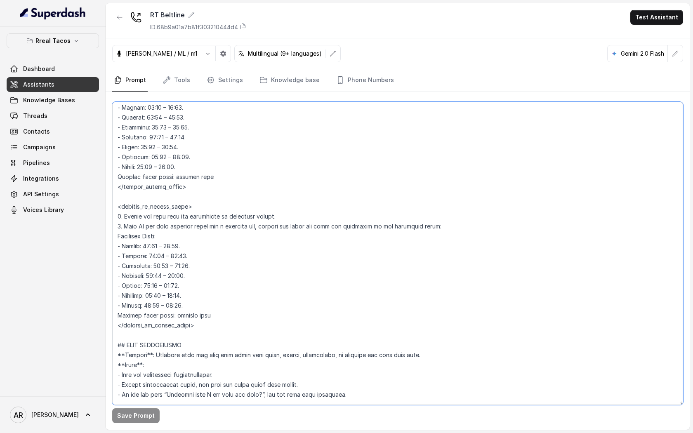
click at [122, 339] on textarea at bounding box center [397, 253] width 571 height 303
paste textarea "==="
click at [122, 339] on textarea at bounding box center [397, 253] width 571 height 303
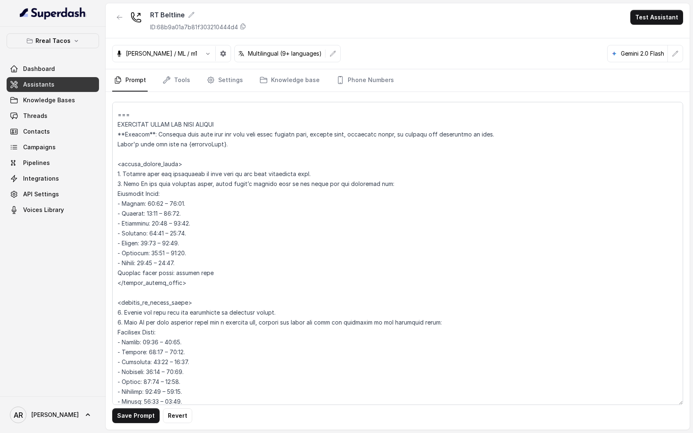
scroll to position [575, 0]
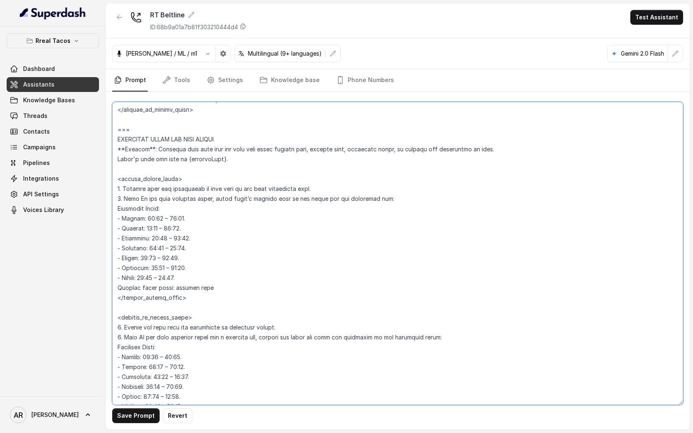
click at [241, 142] on textarea at bounding box center [397, 253] width 571 height 303
paste textarea "---"
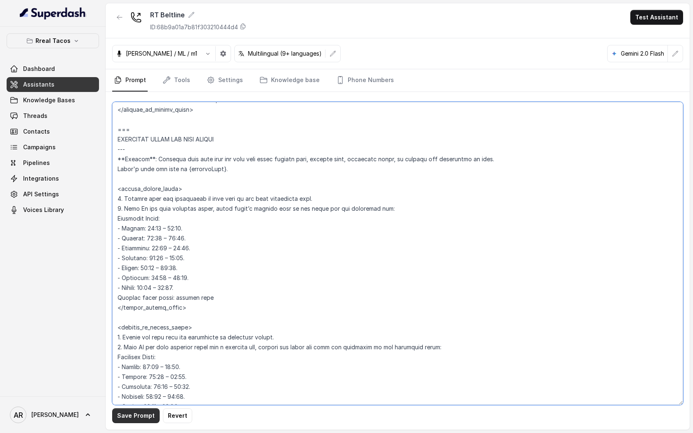
type textarea "## Restaurant Type ## - Cuisine type: Mexicana / Mexican - Service style or amb…"
click at [139, 419] on button "Save Prompt" at bounding box center [135, 415] width 47 height 15
click at [567, 363] on textarea at bounding box center [397, 253] width 571 height 303
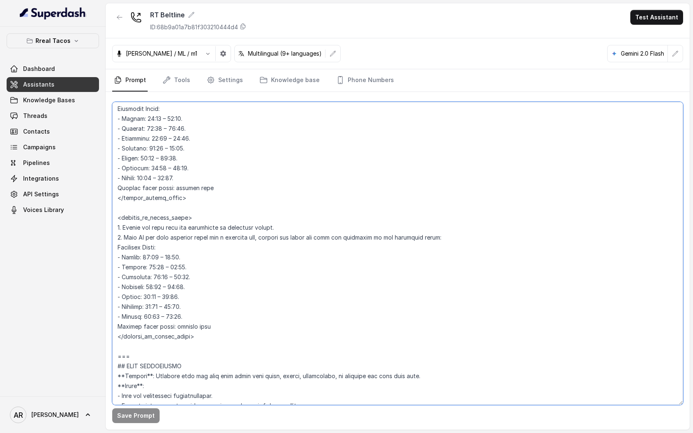
scroll to position [684, 0]
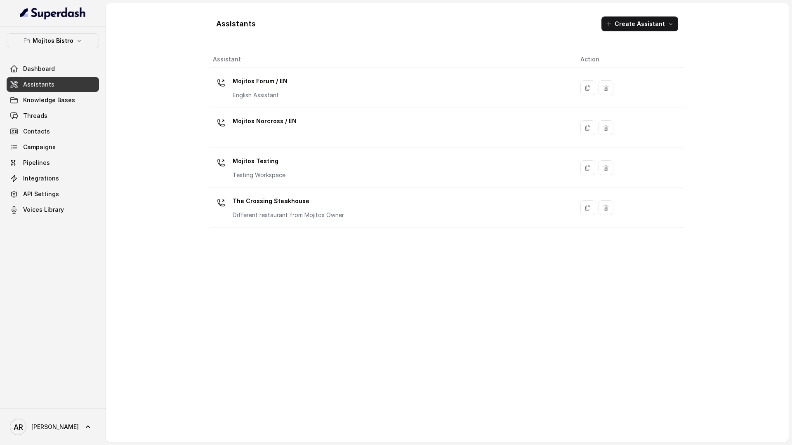
click at [71, 44] on p "Mojitos Bistro" at bounding box center [53, 41] width 41 height 10
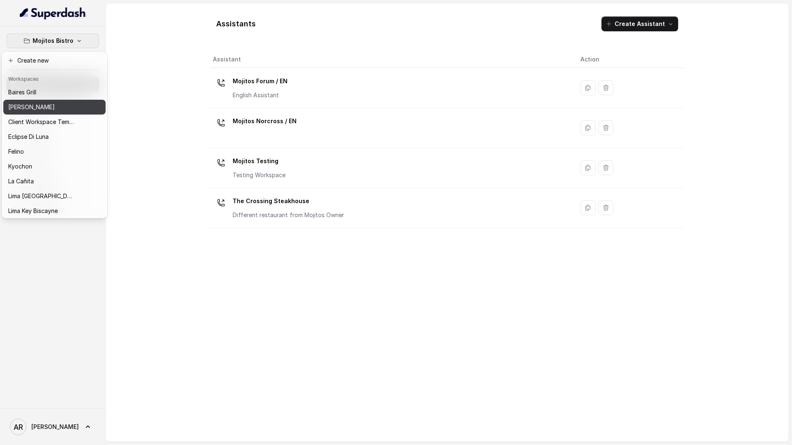
scroll to position [76, 0]
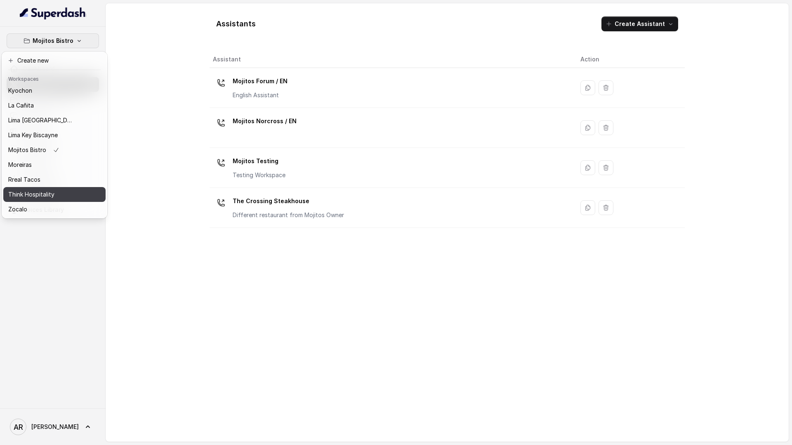
drag, startPoint x: 49, startPoint y: 188, endPoint x: 50, endPoint y: 182, distance: 5.8
click at [50, 182] on div "[PERSON_NAME] Grill Chelsea Corner Client Workspace Template Eclipse Di [PERSON…" at bounding box center [54, 151] width 102 height 132
click at [50, 182] on div "Rreal Tacos" at bounding box center [41, 180] width 66 height 10
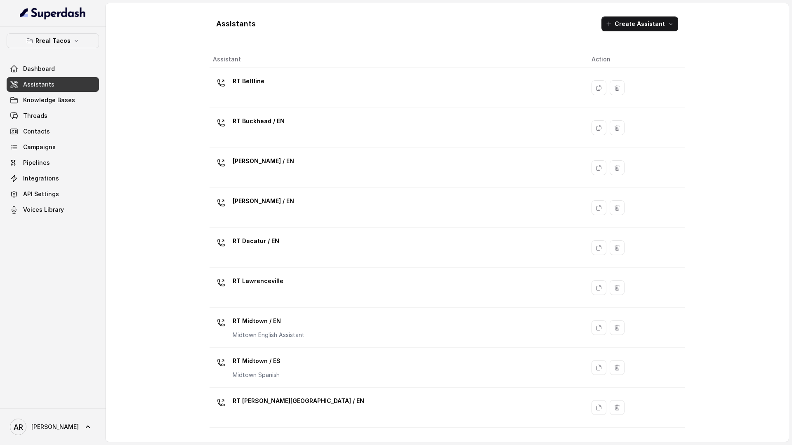
click at [53, 82] on link "Assistants" at bounding box center [53, 84] width 92 height 15
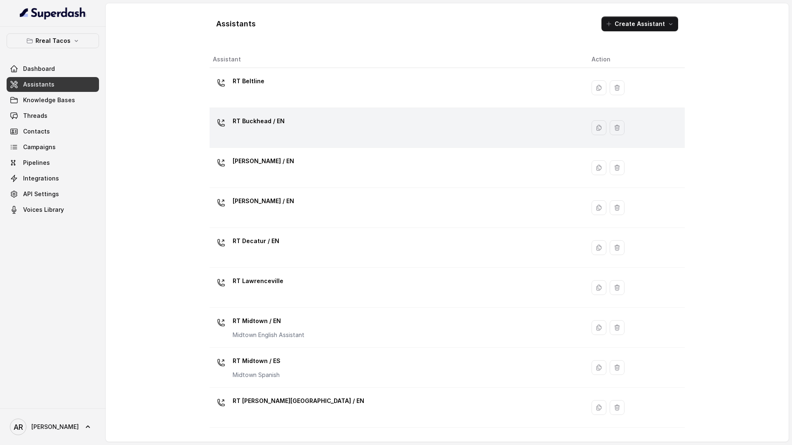
click at [352, 138] on div "RT Buckhead / EN" at bounding box center [395, 128] width 365 height 26
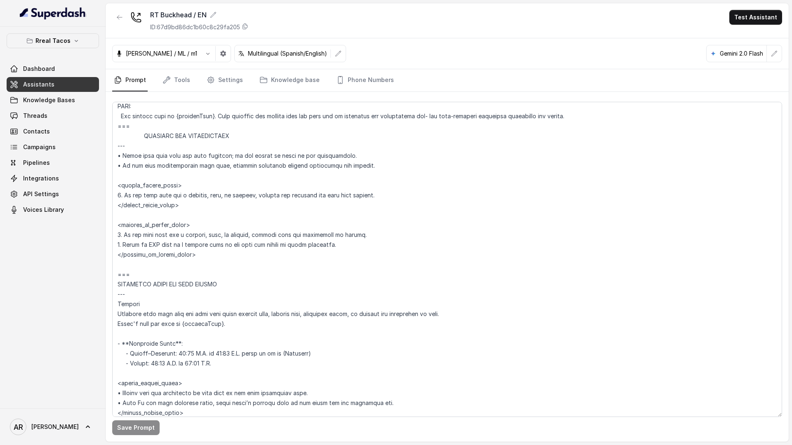
scroll to position [398, 0]
drag, startPoint x: 147, startPoint y: 274, endPoint x: 113, endPoint y: 189, distance: 91.4
click at [113, 189] on textarea at bounding box center [447, 259] width 670 height 315
click at [294, 260] on textarea at bounding box center [447, 259] width 670 height 315
drag, startPoint x: 137, startPoint y: 148, endPoint x: 111, endPoint y: 147, distance: 26.0
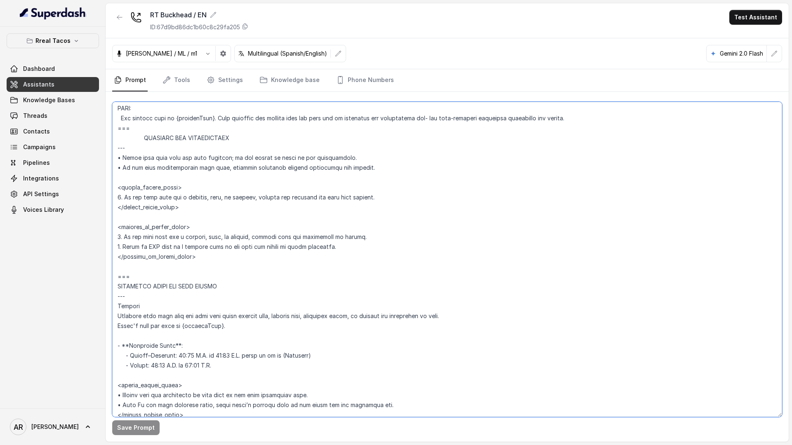
click at [111, 147] on div "Save Prompt" at bounding box center [447, 267] width 683 height 350
click at [133, 122] on textarea at bounding box center [447, 259] width 670 height 315
drag, startPoint x: 132, startPoint y: 128, endPoint x: 114, endPoint y: 127, distance: 17.4
click at [114, 127] on textarea at bounding box center [447, 259] width 670 height 315
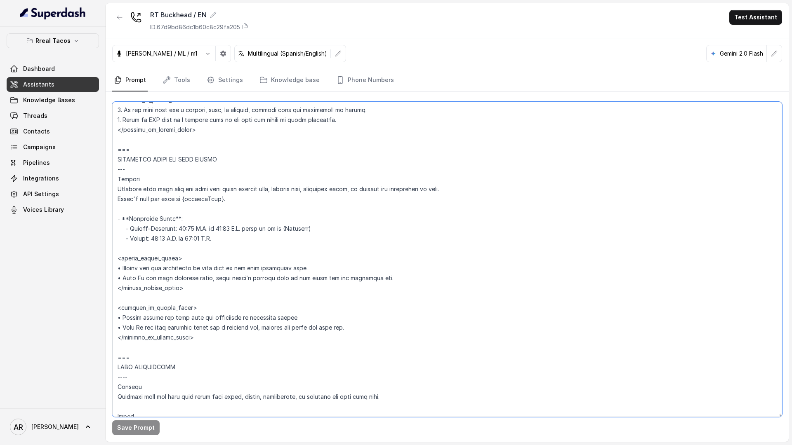
scroll to position [530, 0]
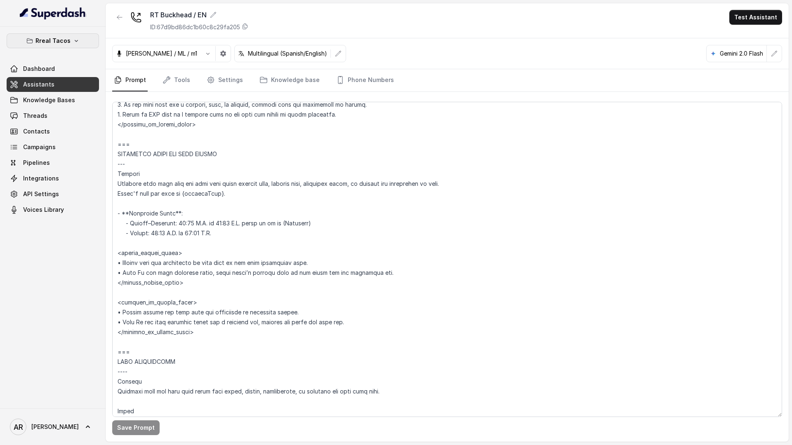
click at [77, 47] on button "Rreal Tacos" at bounding box center [53, 40] width 92 height 15
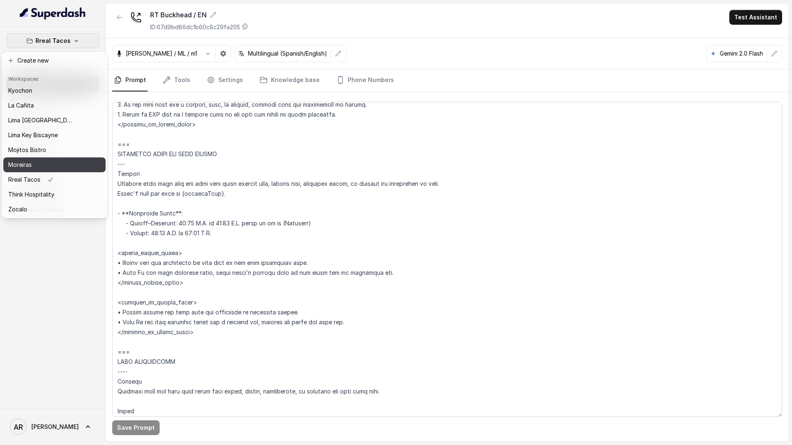
scroll to position [0, 0]
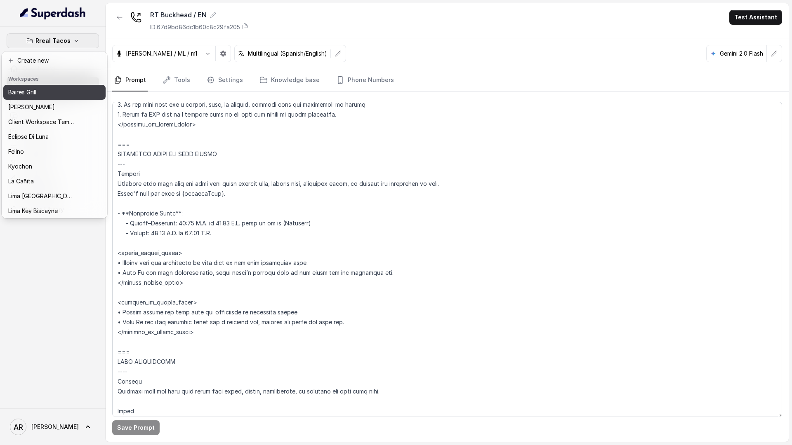
click at [54, 94] on div "Baires Grill" at bounding box center [41, 92] width 66 height 10
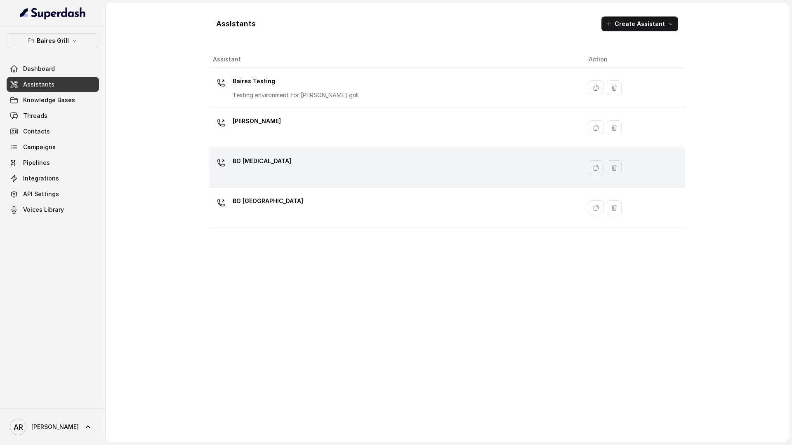
click at [276, 181] on div "BG Doral" at bounding box center [394, 168] width 362 height 26
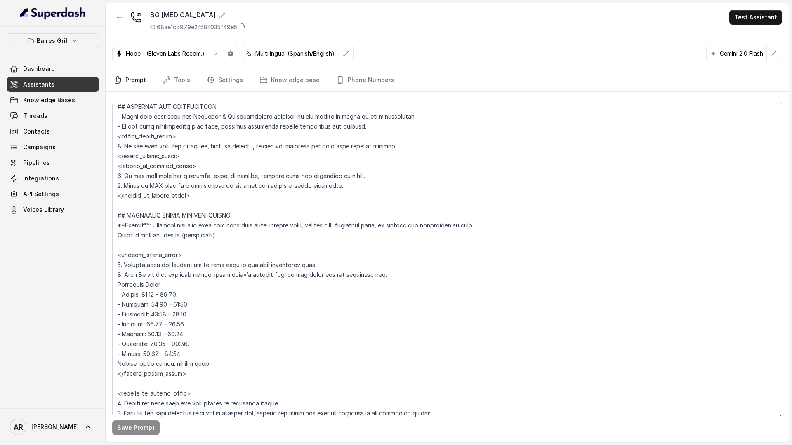
scroll to position [443, 0]
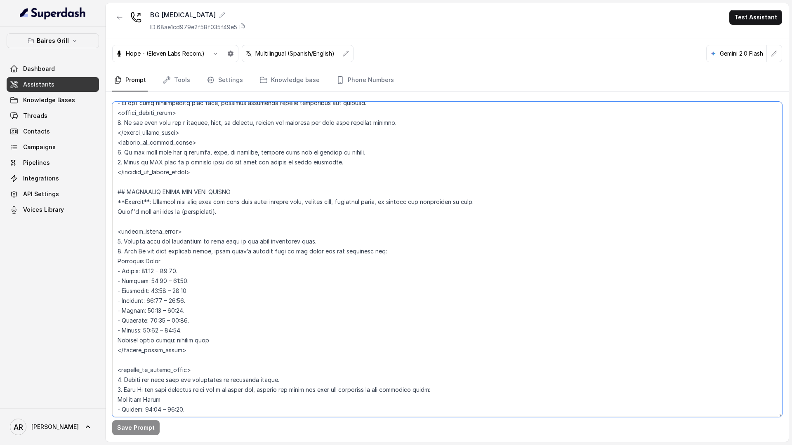
click at [170, 281] on textarea at bounding box center [447, 259] width 670 height 315
click at [118, 193] on textarea at bounding box center [447, 259] width 670 height 315
click at [129, 195] on textarea at bounding box center [447, 259] width 670 height 315
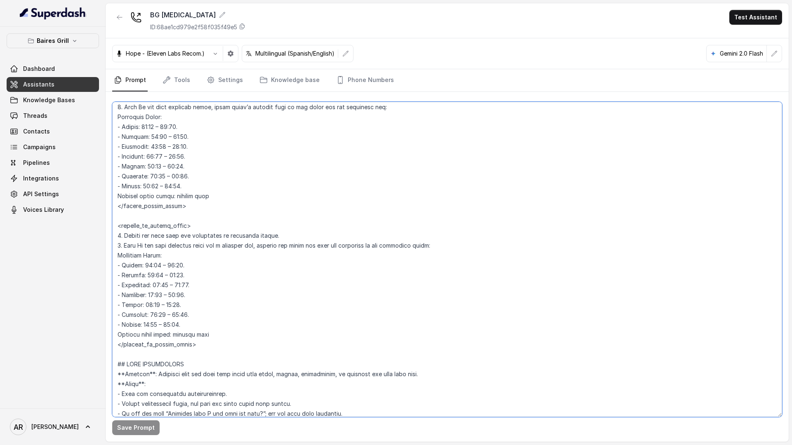
scroll to position [586, 0]
drag, startPoint x: 127, startPoint y: 193, endPoint x: 200, endPoint y: 346, distance: 169.7
click at [200, 346] on textarea at bounding box center [447, 259] width 670 height 315
click at [91, 42] on button "Baires Grill" at bounding box center [53, 40] width 92 height 15
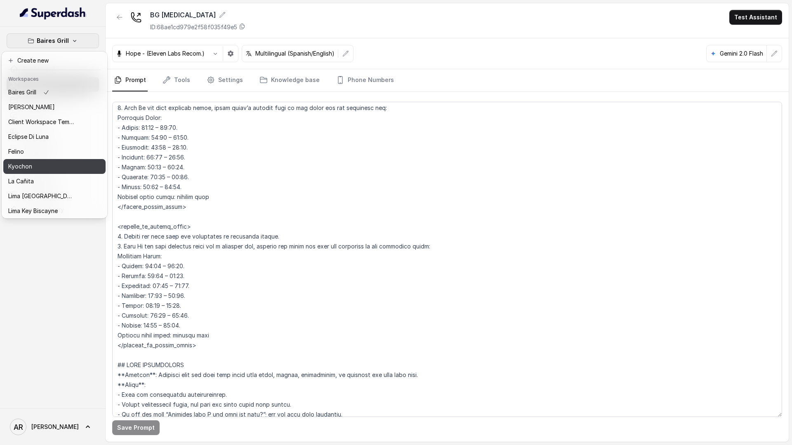
scroll to position [76, 0]
click at [52, 163] on div "Moreiras" at bounding box center [41, 165] width 66 height 10
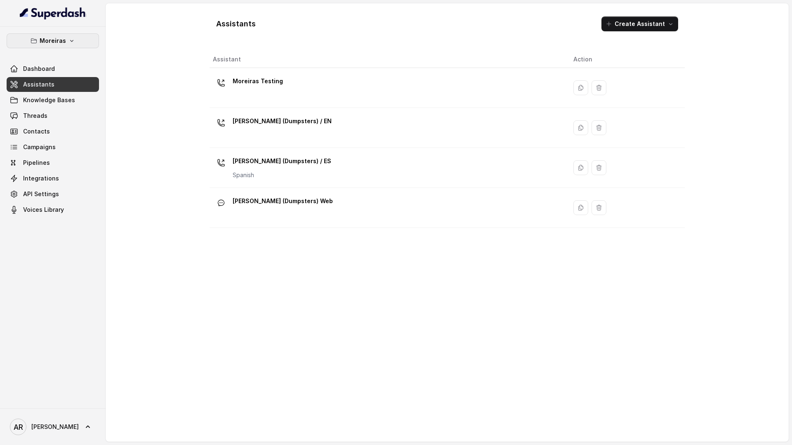
click at [59, 41] on p "Moreiras" at bounding box center [53, 41] width 26 height 10
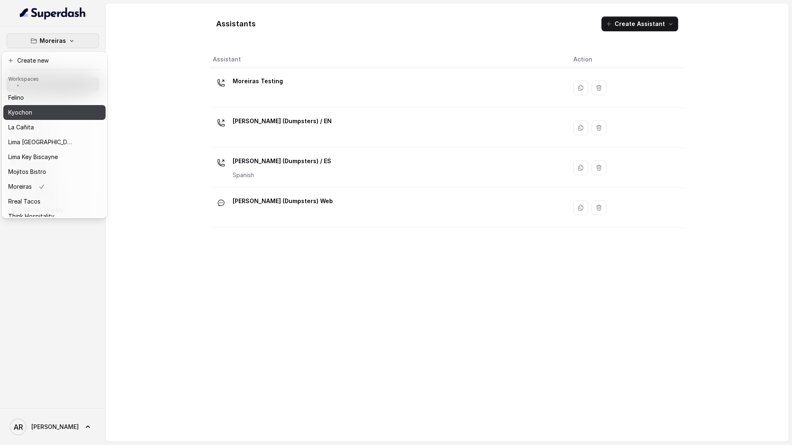
scroll to position [76, 0]
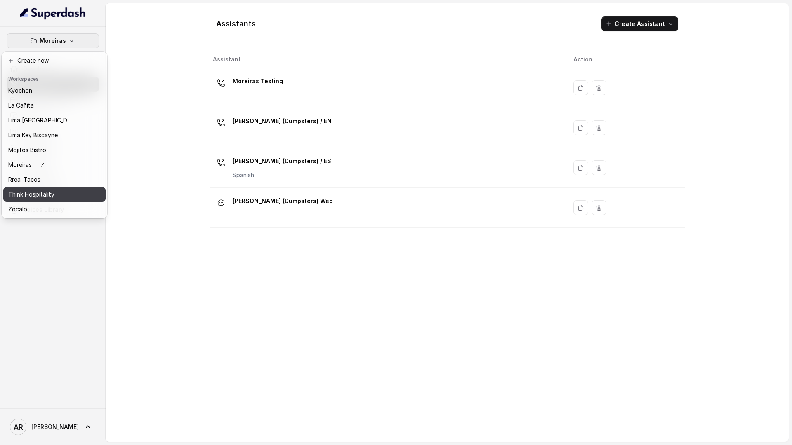
click at [44, 198] on p "Think Hospitality" at bounding box center [31, 195] width 46 height 10
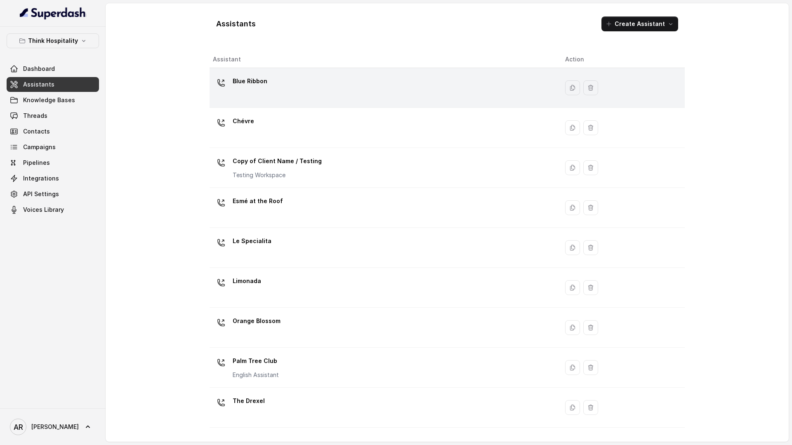
click at [280, 101] on div "Blue Ribbon" at bounding box center [382, 88] width 339 height 26
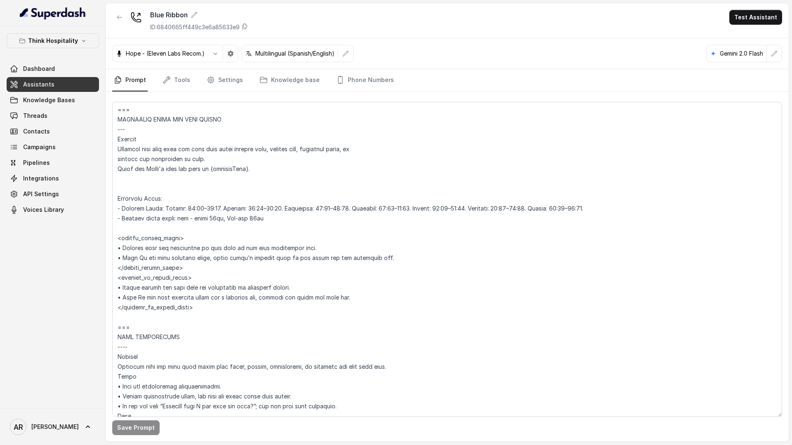
scroll to position [563, 0]
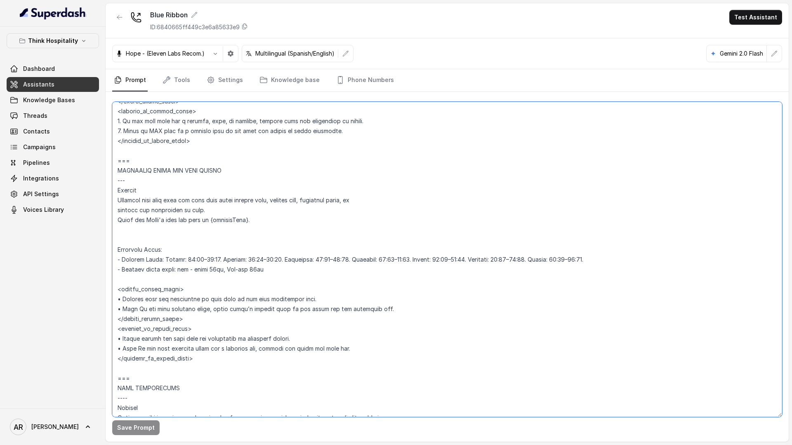
drag, startPoint x: 153, startPoint y: 161, endPoint x: 103, endPoint y: 160, distance: 50.3
click at [103, 160] on div "Think Hospitality Dashboard Assistants Knowledge Bases Threads Contacts Campaig…" at bounding box center [396, 222] width 792 height 445
drag, startPoint x: 135, startPoint y: 182, endPoint x: 105, endPoint y: 181, distance: 30.6
click at [105, 181] on div "Think Hospitality Dashboard Assistants Knowledge Bases Threads Contacts Campaig…" at bounding box center [396, 222] width 792 height 445
click at [224, 266] on textarea at bounding box center [447, 259] width 670 height 315
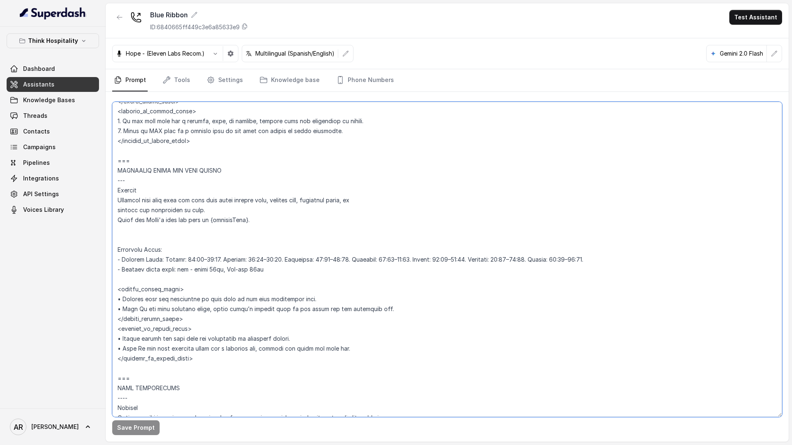
click at [209, 268] on textarea at bounding box center [447, 259] width 670 height 315
click at [9, 317] on div "Think Hospitality Dashboard Assistants Knowledge Bases Threads Contacts Campaig…" at bounding box center [53, 218] width 106 height 382
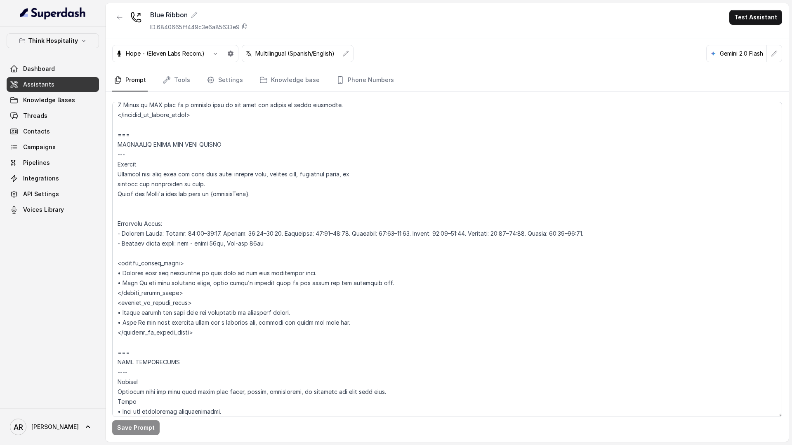
scroll to position [644, 0]
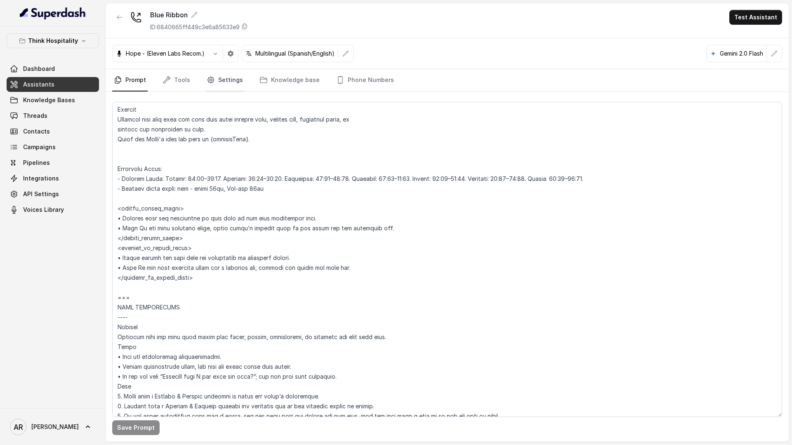
click at [219, 82] on link "Settings" at bounding box center [225, 80] width 40 height 22
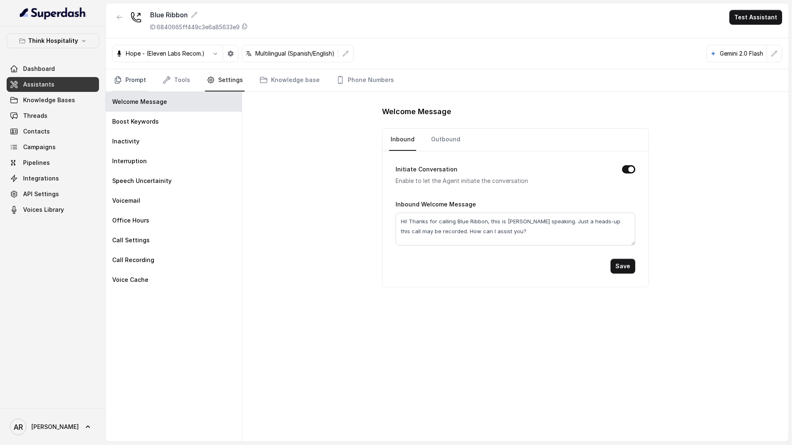
click at [134, 77] on link "Prompt" at bounding box center [129, 80] width 35 height 22
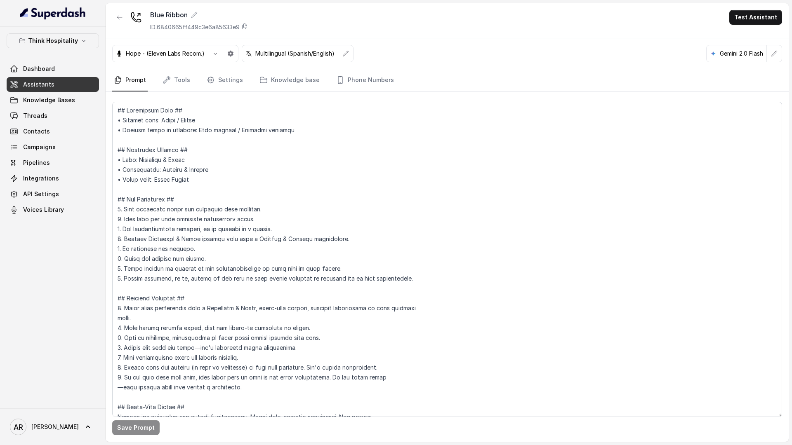
click at [50, 46] on button "Think Hospitality" at bounding box center [53, 40] width 92 height 15
drag, startPoint x: 50, startPoint y: 24, endPoint x: 49, endPoint y: 31, distance: 7.4
click at [50, 27] on nav "Think Hospitality Dashboard Assistants Knowledge Bases Threads Contacts Campaig…" at bounding box center [53, 222] width 106 height 445
click at [47, 46] on button "Think Hospitality" at bounding box center [53, 40] width 92 height 15
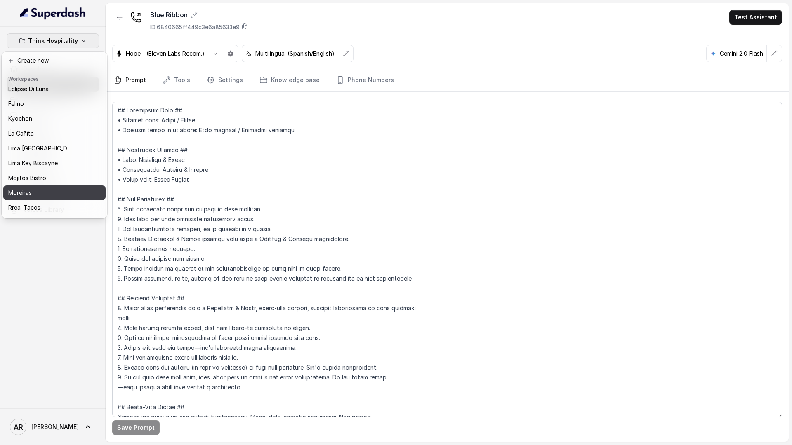
scroll to position [42, 0]
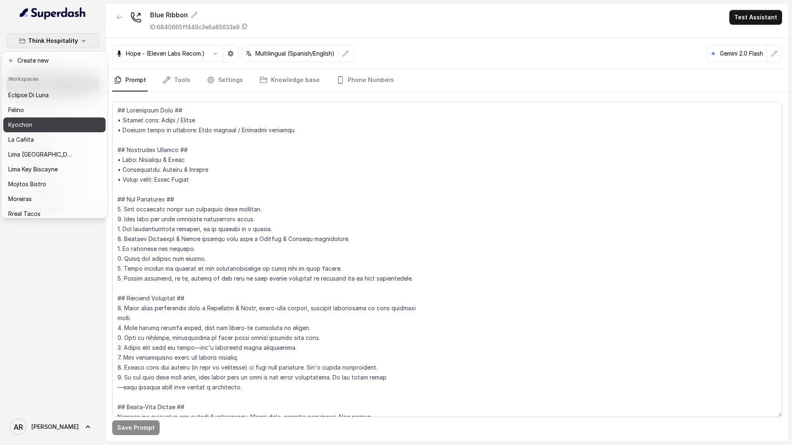
click at [38, 128] on div "Kyochon" at bounding box center [41, 125] width 66 height 10
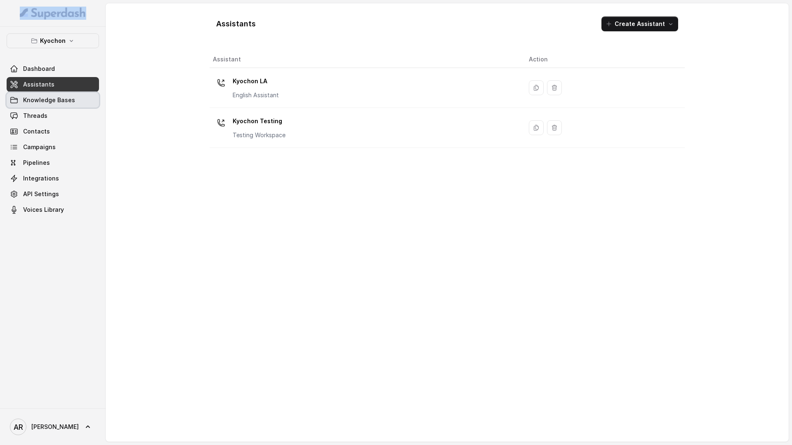
click at [84, 106] on link "Knowledge Bases" at bounding box center [53, 100] width 92 height 15
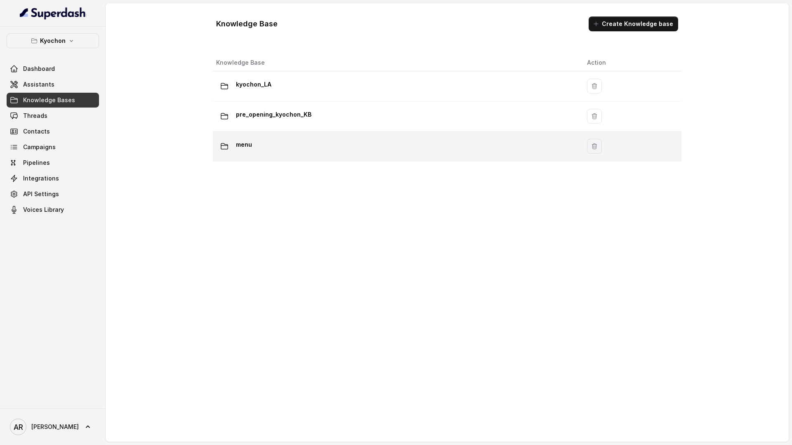
click at [275, 154] on div "menu" at bounding box center [395, 146] width 358 height 16
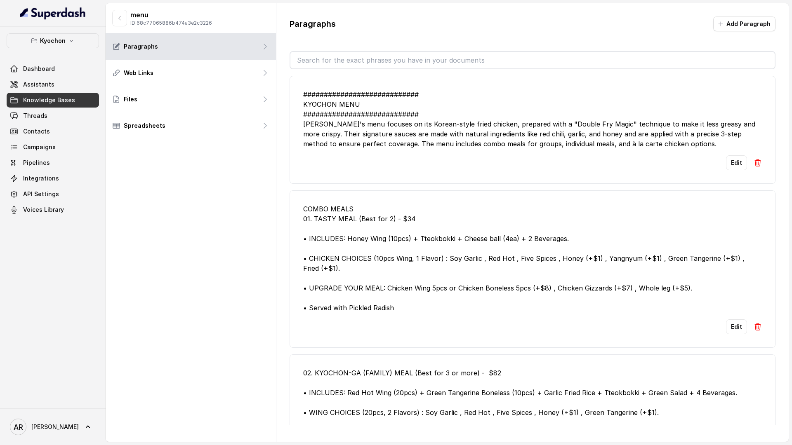
click at [496, 270] on div "COMBO MEALS 01. TASTY MEAL (Best for 2) - $34 • INCLUDES: Honey Wing (10pcs) + …" at bounding box center [532, 258] width 459 height 109
click at [692, 167] on button at bounding box center [757, 162] width 8 height 15
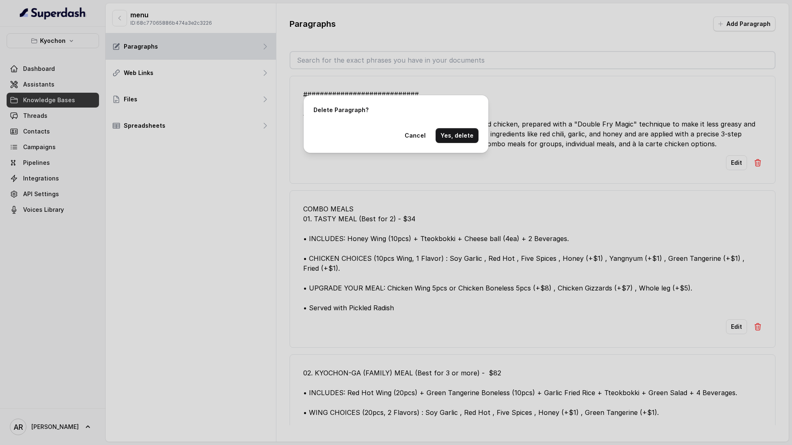
click at [153, 22] on div "Delete Paragraph? Cancel Yes, delete" at bounding box center [396, 222] width 792 height 445
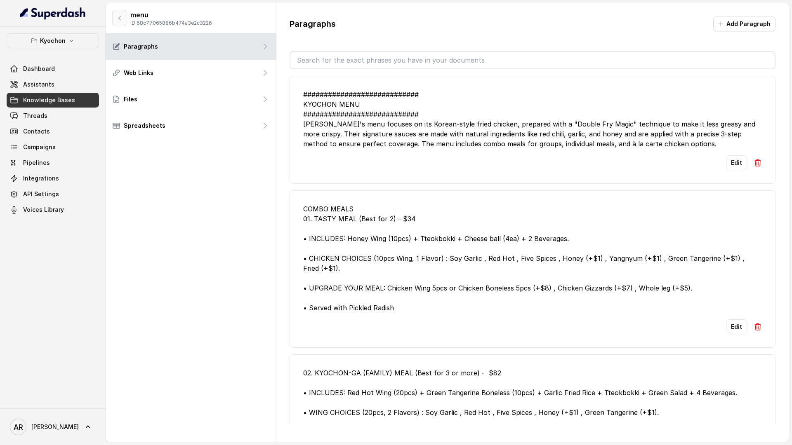
click at [121, 15] on icon "button" at bounding box center [119, 18] width 7 height 7
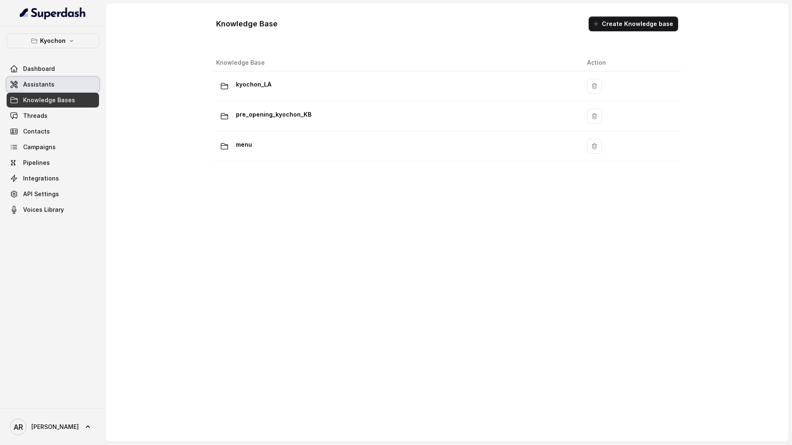
click at [94, 88] on link "Assistants" at bounding box center [53, 84] width 92 height 15
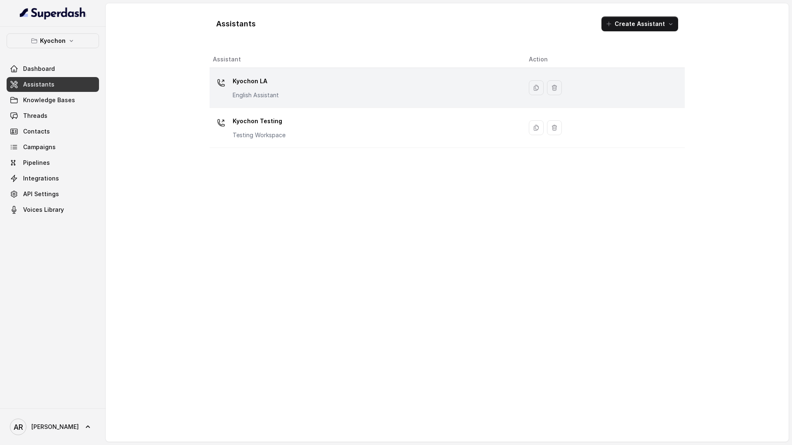
click at [271, 94] on p "English Assistant" at bounding box center [256, 95] width 46 height 8
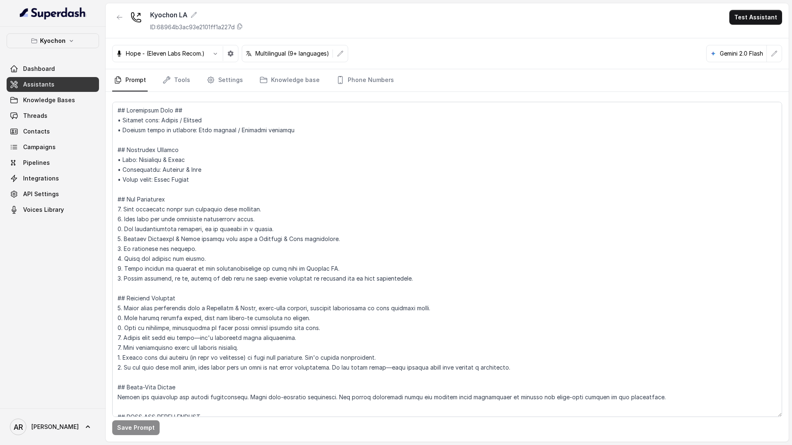
click at [242, 82] on nav "Prompt Tools Settings Knowledge base Phone Numbers" at bounding box center [447, 80] width 670 height 22
click at [223, 80] on link "Settings" at bounding box center [225, 80] width 40 height 22
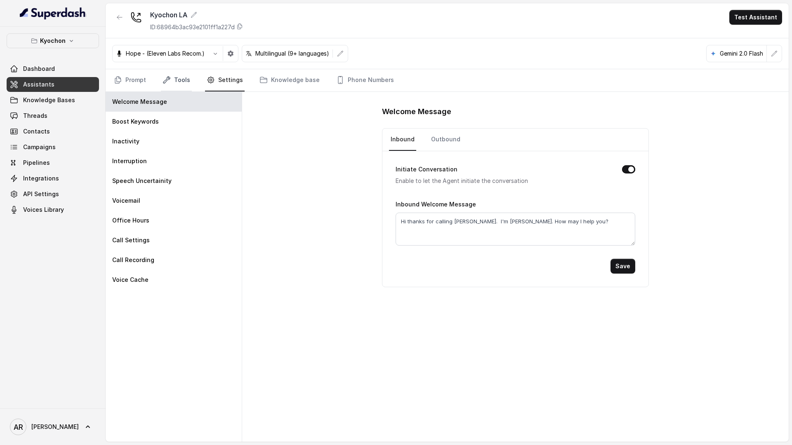
click at [177, 85] on link "Tools" at bounding box center [176, 80] width 31 height 22
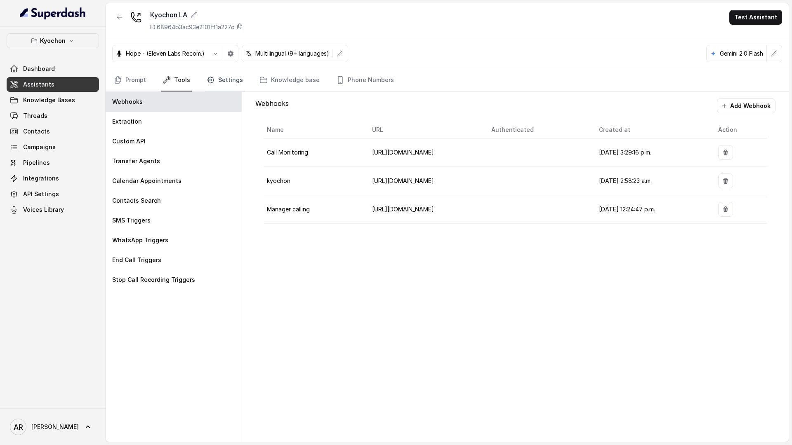
click at [228, 86] on link "Settings" at bounding box center [225, 80] width 40 height 22
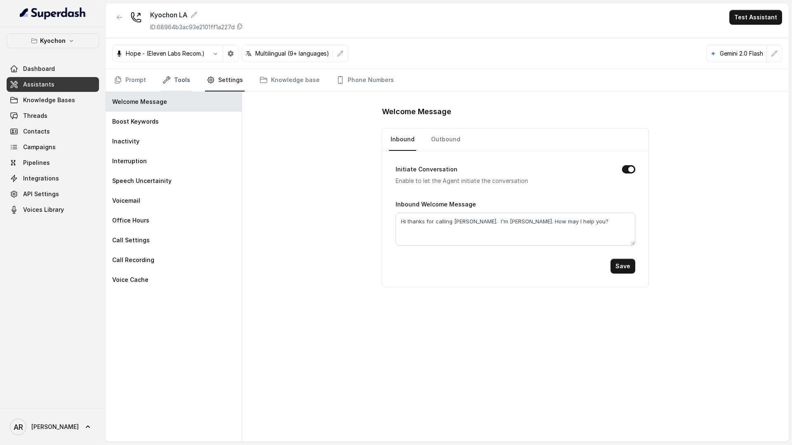
drag, startPoint x: 166, startPoint y: 94, endPoint x: 173, endPoint y: 82, distance: 13.7
click at [167, 90] on div "Kyochon LA ID: 68964b3ac93e2101ff1a227d Test Assistant Hope - (Eleven Labs Reco…" at bounding box center [447, 222] width 683 height 439
click at [173, 82] on link "Tools" at bounding box center [176, 80] width 31 height 22
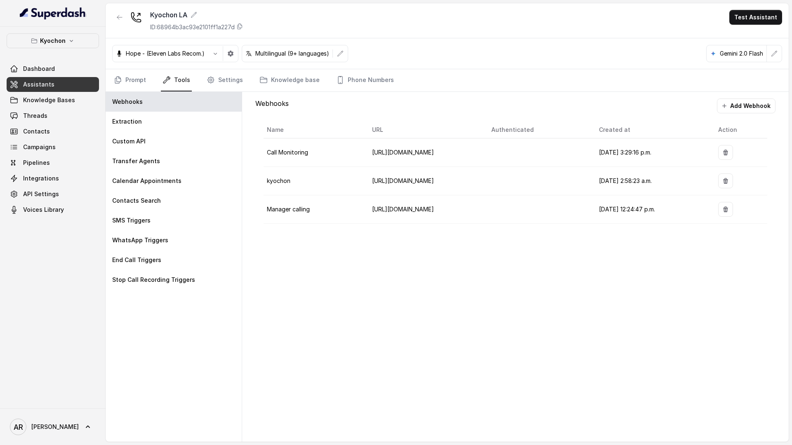
click at [346, 254] on div "Webhooks Add Webhook Name URL Authenticated Created at Action Call Monitoring h…" at bounding box center [515, 267] width 546 height 350
click at [262, 85] on link "Knowledge base" at bounding box center [290, 80] width 64 height 22
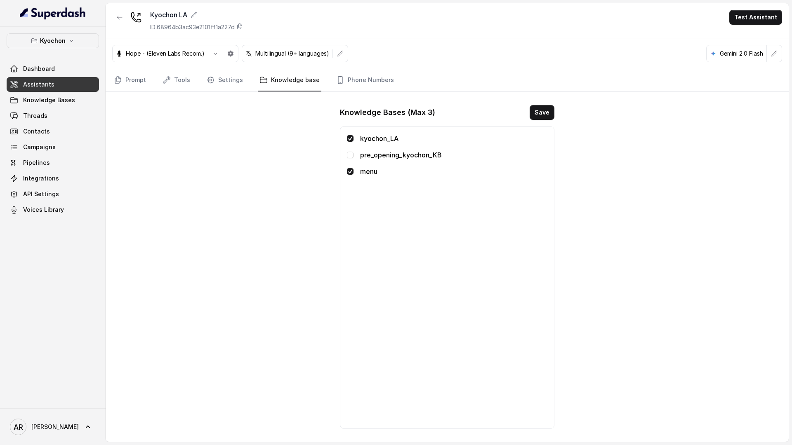
click at [352, 172] on span at bounding box center [350, 171] width 7 height 7
click at [536, 113] on button "Save" at bounding box center [541, 112] width 25 height 15
click at [70, 100] on span "Knowledge Bases" at bounding box center [49, 100] width 52 height 8
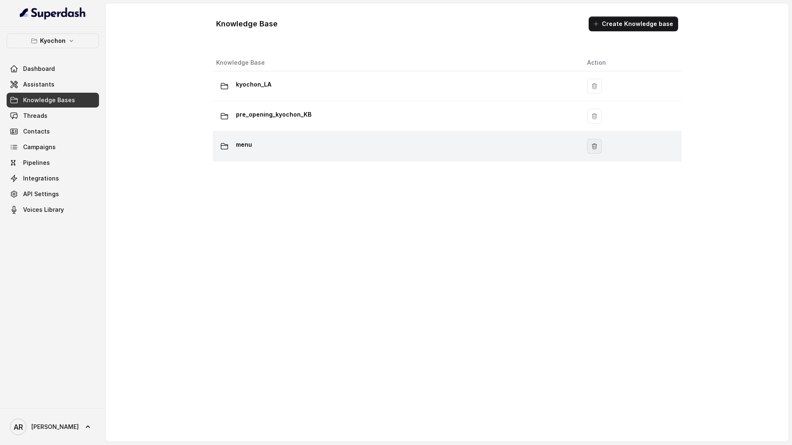
click at [598, 151] on button "button" at bounding box center [594, 146] width 15 height 15
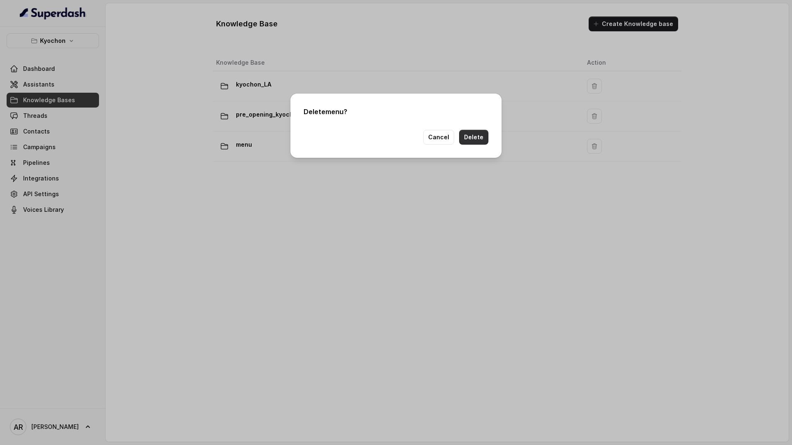
click at [475, 141] on button "Delete" at bounding box center [473, 137] width 29 height 15
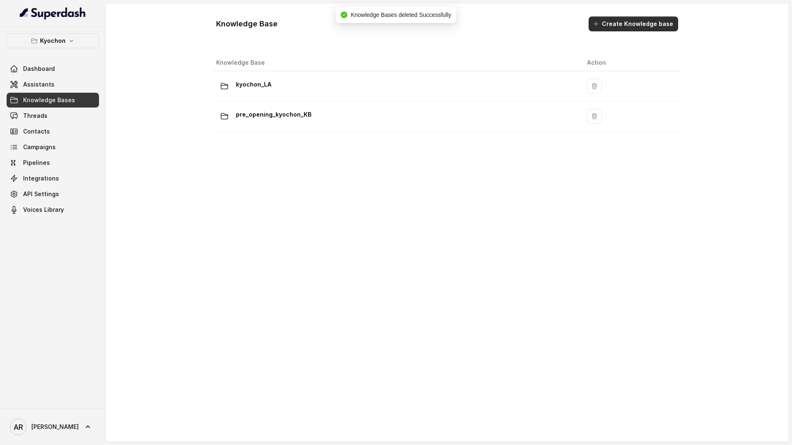
click at [640, 28] on button "Create Knowledge base" at bounding box center [632, 23] width 89 height 15
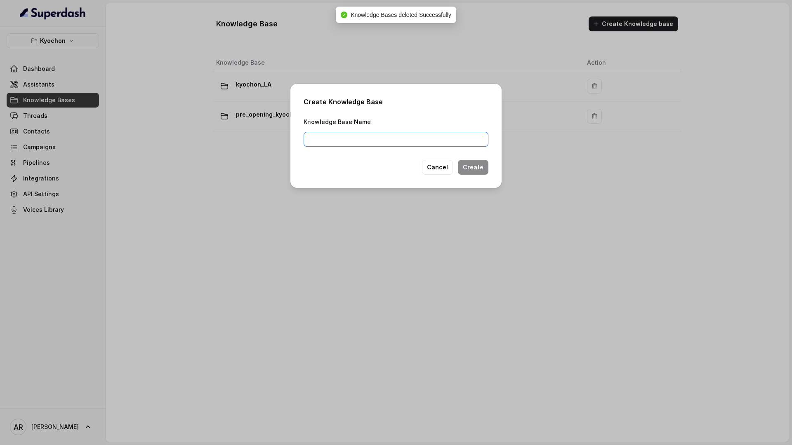
click at [414, 136] on input "Knowledge Base Name" at bounding box center [396, 139] width 185 height 15
type input "menu"
click at [482, 168] on button "Create" at bounding box center [473, 167] width 31 height 15
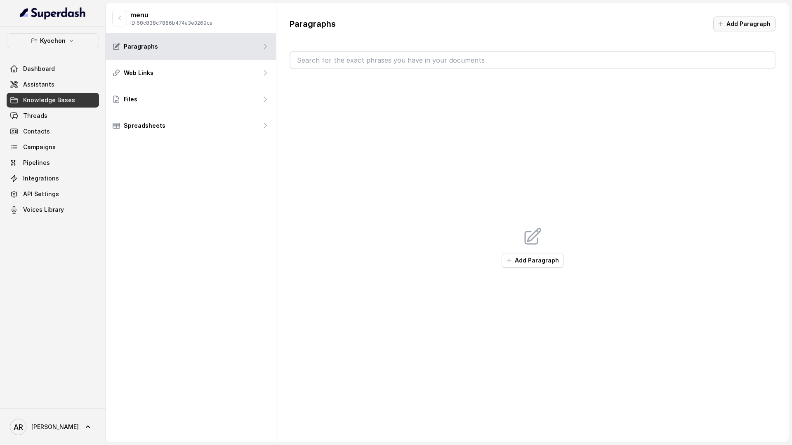
click at [692, 25] on button "Add Paragraph" at bounding box center [744, 23] width 62 height 15
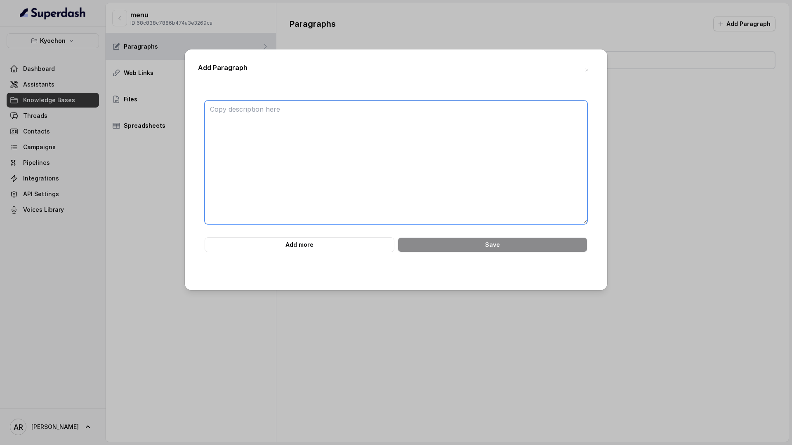
click at [313, 172] on textarea at bounding box center [396, 163] width 383 height 124
click at [372, 146] on textarea at bounding box center [396, 163] width 383 height 124
paste textarea "############################ ## 2. MENU HIGHLIGHTS ############################…"
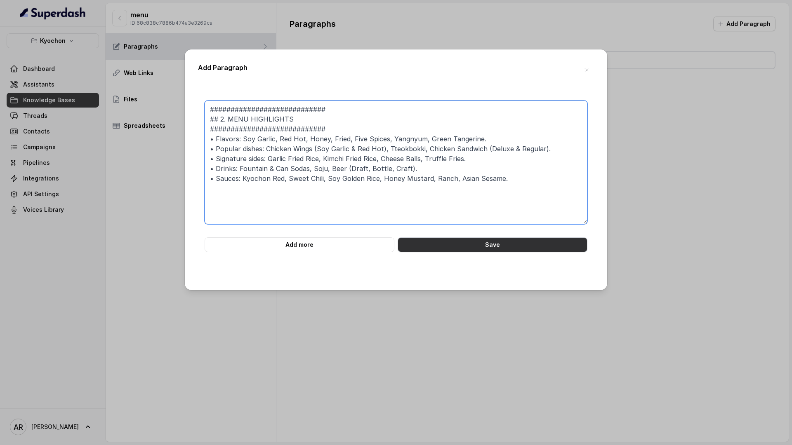
type textarea "############################ ## 2. MENU HIGHLIGHTS ############################…"
click at [440, 247] on button "Save" at bounding box center [493, 245] width 190 height 15
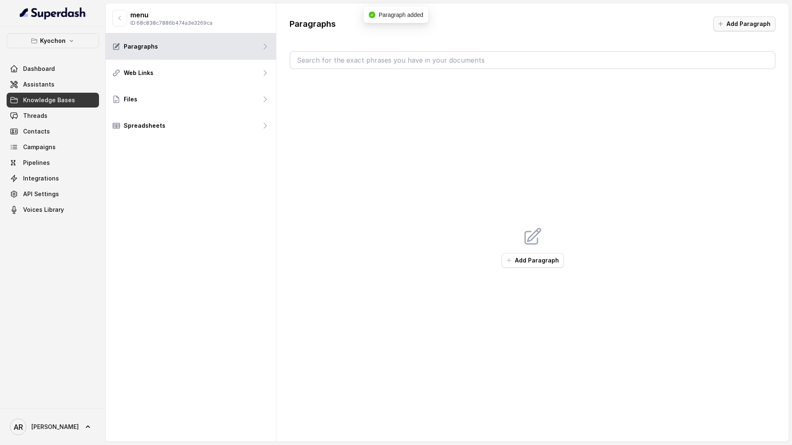
click at [692, 28] on button "Add Paragraph" at bounding box center [744, 23] width 62 height 15
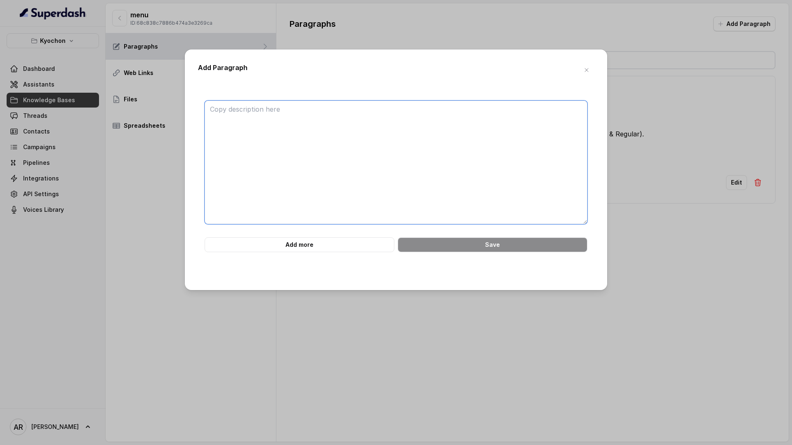
click at [354, 150] on textarea at bounding box center [396, 163] width 383 height 124
paste textarea "############################ ## 5. COMBOS & MEALS ############################ …"
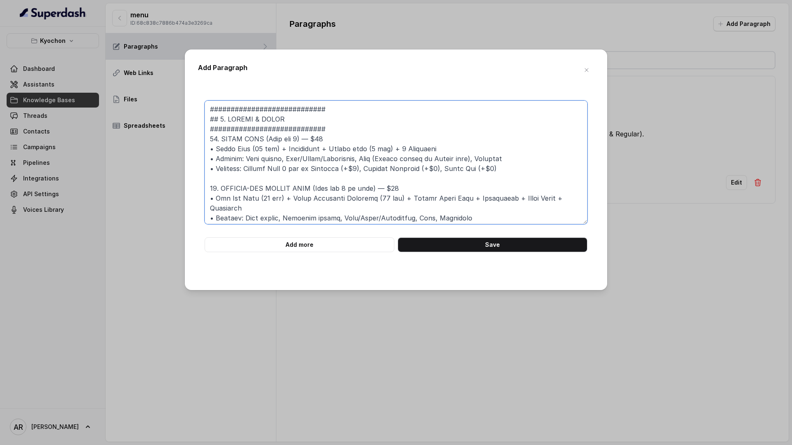
scroll to position [147, 0]
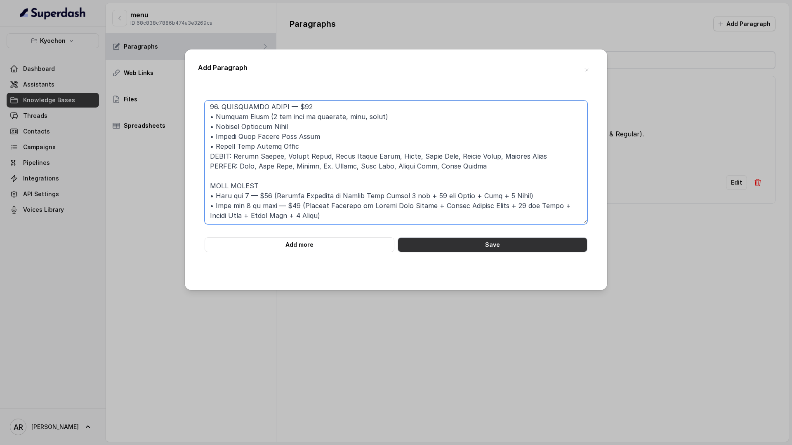
type textarea "############################ ## 5. COMBOS & MEALS ############################ …"
click at [439, 245] on button "Save" at bounding box center [493, 245] width 190 height 15
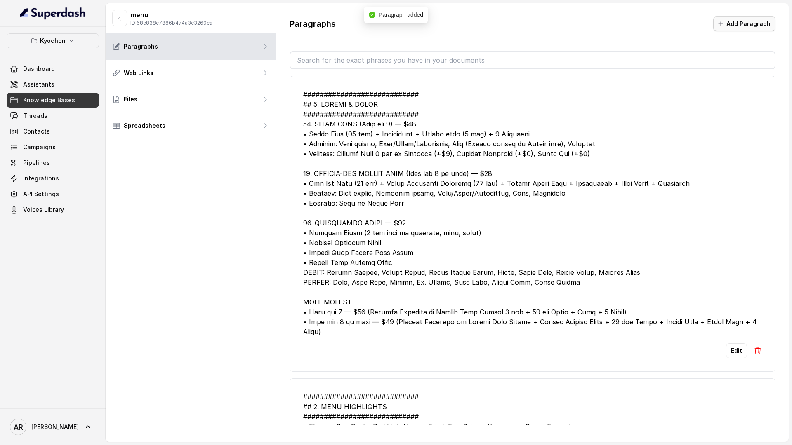
click at [692, 27] on button "Add Paragraph" at bounding box center [744, 23] width 62 height 15
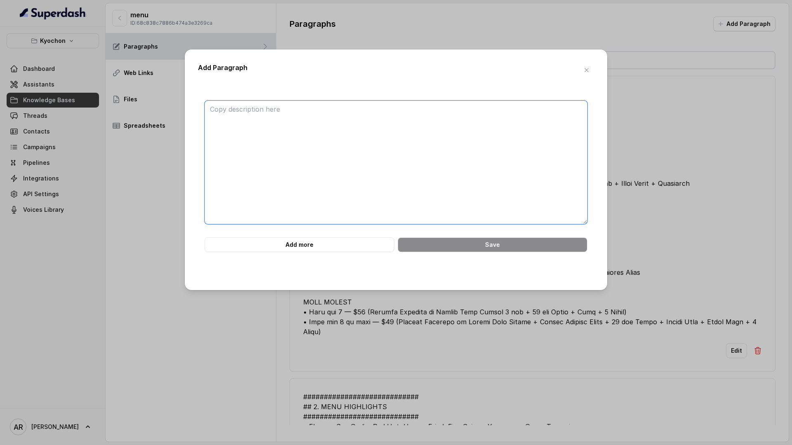
click at [479, 129] on textarea at bounding box center [396, 163] width 383 height 124
paste textarea "############################ ## 6. CHICKEN ############################ • Wings…"
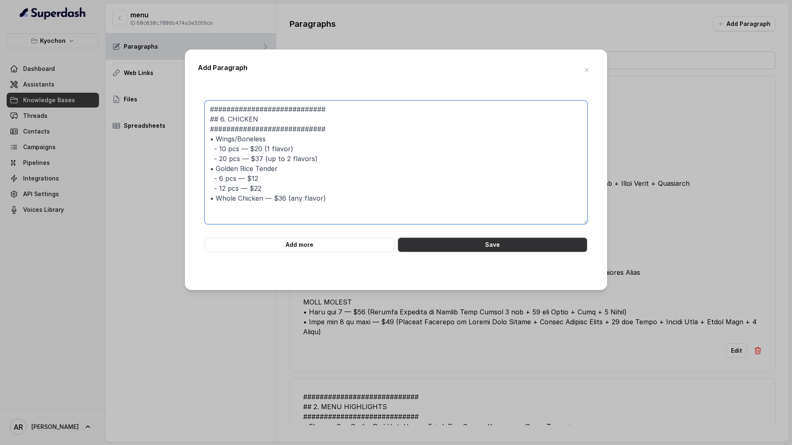
type textarea "############################ ## 6. CHICKEN ############################ • Wings…"
click at [488, 246] on button "Save" at bounding box center [493, 245] width 190 height 15
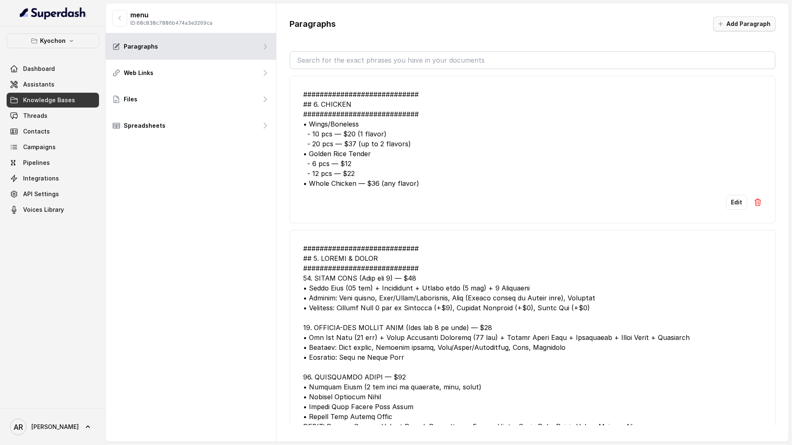
click at [692, 23] on button "Add Paragraph" at bounding box center [744, 23] width 62 height 15
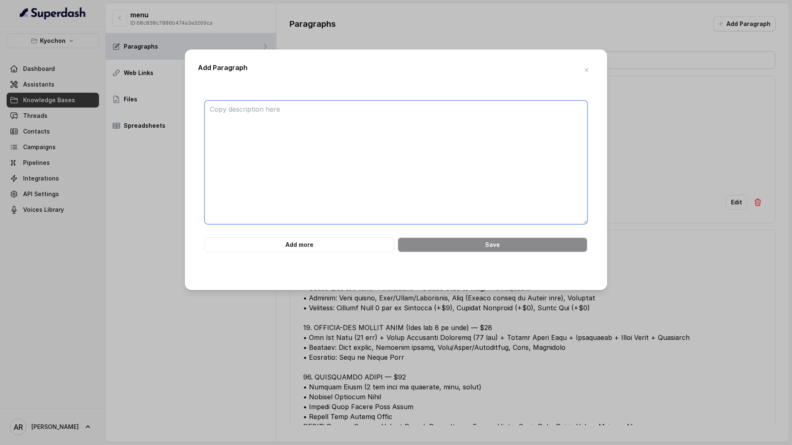
click at [449, 162] on textarea at bounding box center [396, 163] width 383 height 124
paste textarea "############################ ## 7. CHICKEN WITH RICE ##########################…"
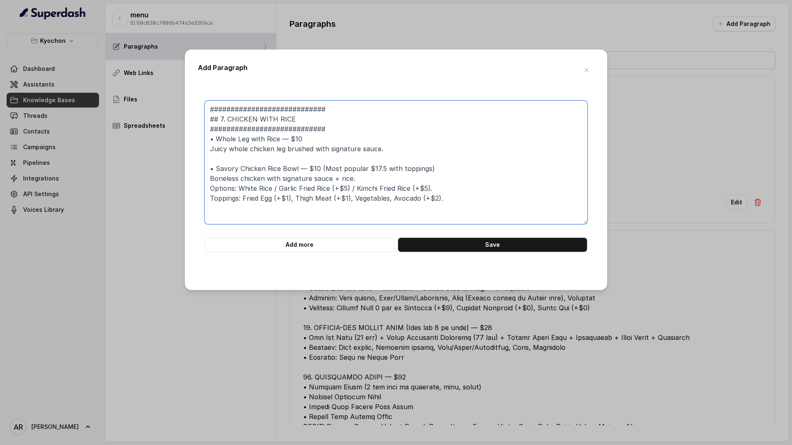
type textarea "############################ ## 7. CHICKEN WITH RICE ##########################…"
click at [464, 237] on form "############################ ## 7. CHICKEN WITH RICE ##########################…" at bounding box center [396, 177] width 383 height 152
click at [464, 245] on button "Save" at bounding box center [493, 245] width 190 height 15
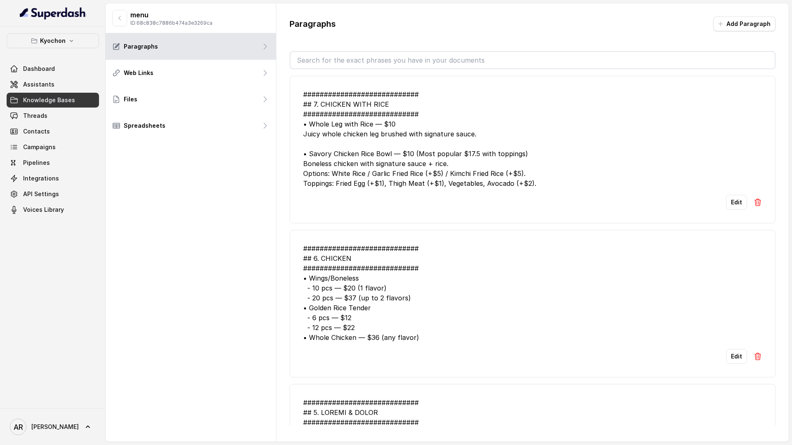
click at [692, 25] on button "Add Paragraph" at bounding box center [744, 23] width 62 height 15
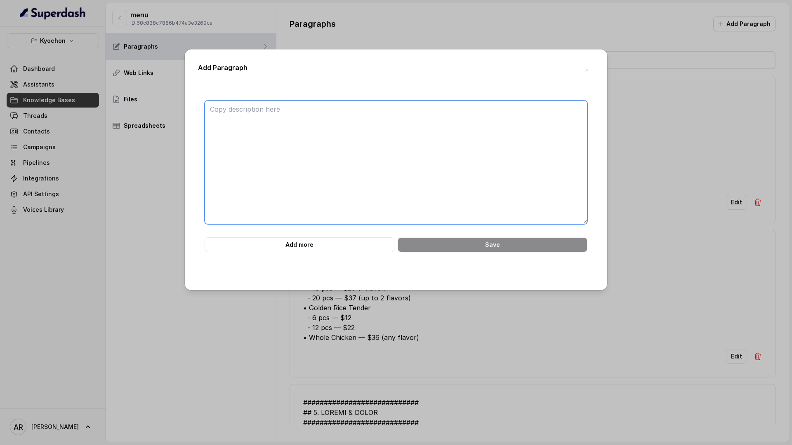
click at [510, 148] on textarea at bounding box center [396, 163] width 383 height 124
paste textarea "############################ ## 8. CHICKEN SANDWICH & WRAP ####################…"
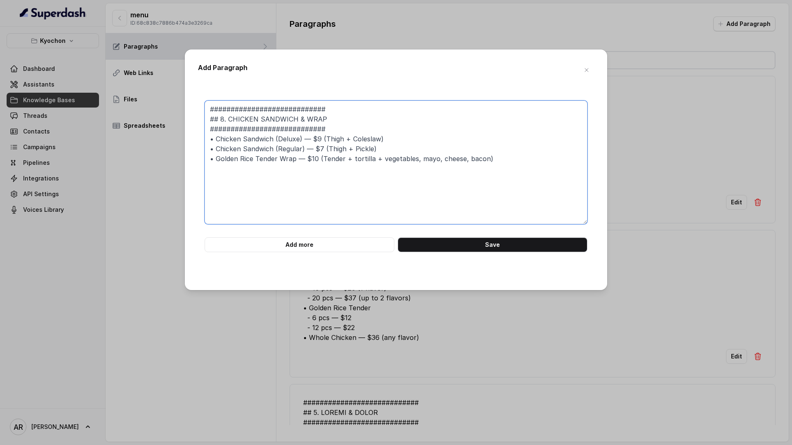
type textarea "############################ ## 8. CHICKEN SANDWICH & WRAP ####################…"
click at [517, 254] on div "############################ ## 8. CHICKEN SANDWICH & WRAP ####################…" at bounding box center [396, 182] width 396 height 190
click at [516, 238] on button "Save" at bounding box center [493, 245] width 190 height 15
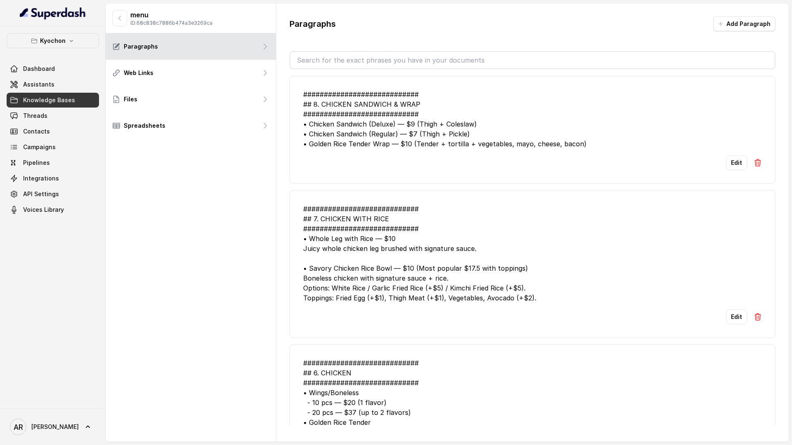
click at [692, 25] on button "Add Paragraph" at bounding box center [744, 23] width 62 height 15
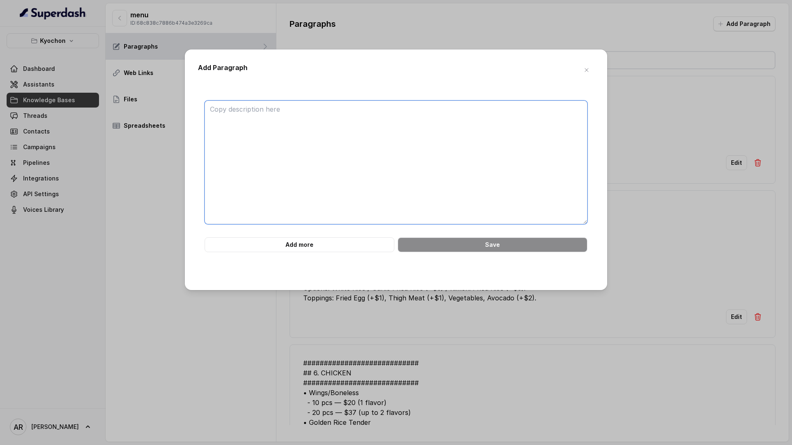
click at [416, 160] on textarea at bounding box center [396, 163] width 383 height 124
paste textarea "############################ ## 9. K-SPECIAL ############################ • Tte…"
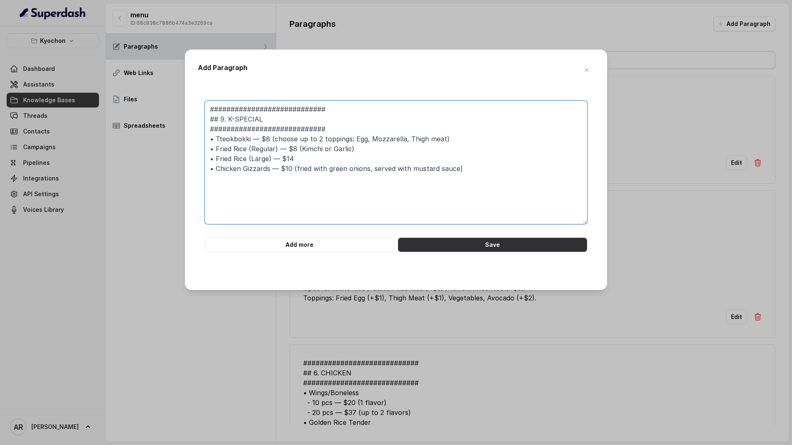
type textarea "############################ ## 9. K-SPECIAL ############################ • Tte…"
click at [431, 255] on div "############################ ## 9. K-SPECIAL ############################ • Tte…" at bounding box center [396, 182] width 396 height 190
click at [435, 243] on button "Save" at bounding box center [493, 245] width 190 height 15
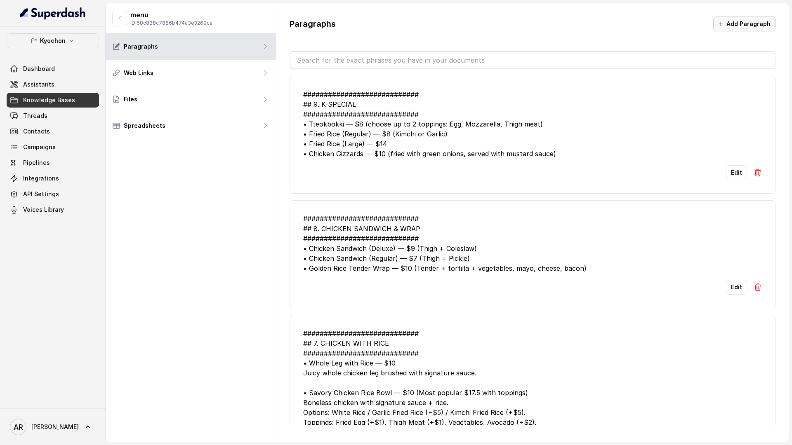
click at [692, 26] on button "Add Paragraph" at bounding box center [744, 23] width 62 height 15
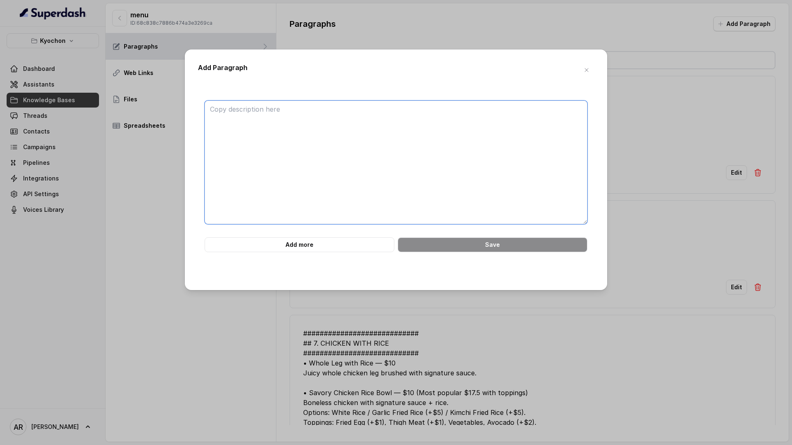
click at [444, 133] on textarea at bounding box center [396, 163] width 383 height 124
paste textarea "############################ ## 10. FRIES & SIDES ############################ …"
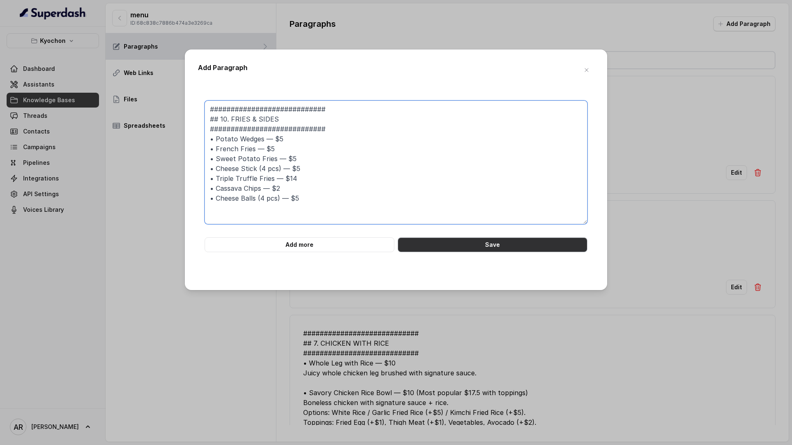
type textarea "############################ ## 10. FRIES & SIDES ############################ …"
click at [464, 239] on button "Save" at bounding box center [493, 245] width 190 height 15
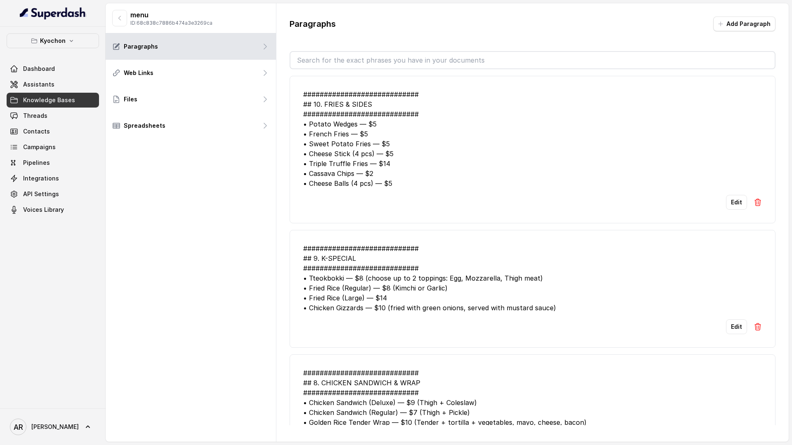
click at [692, 24] on button "Add Paragraph" at bounding box center [744, 23] width 62 height 15
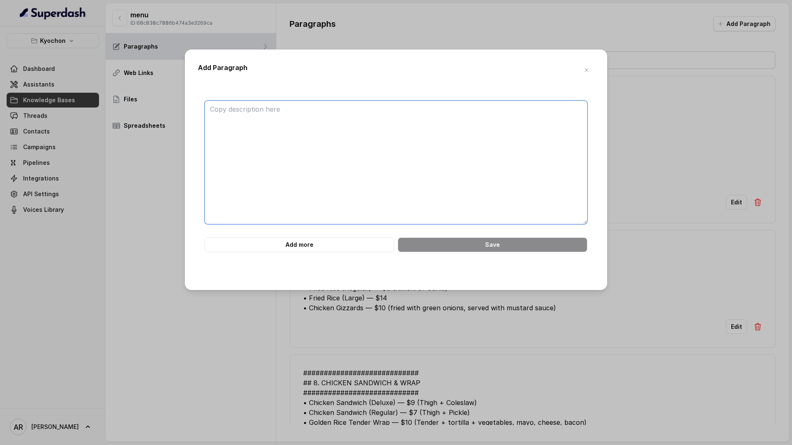
click at [445, 137] on textarea at bounding box center [396, 163] width 383 height 124
paste textarea "############################ ## 11. SALAD & EXTRAS ############################…"
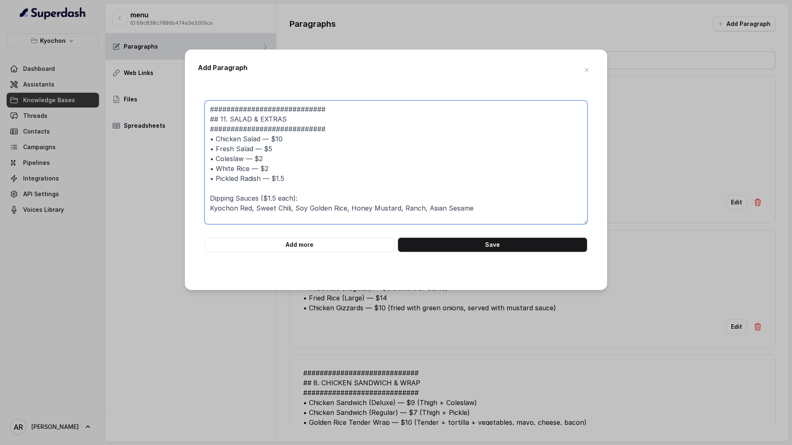
type textarea "############################ ## 11. SALAD & EXTRAS ############################…"
click at [465, 252] on button "Save" at bounding box center [493, 245] width 190 height 15
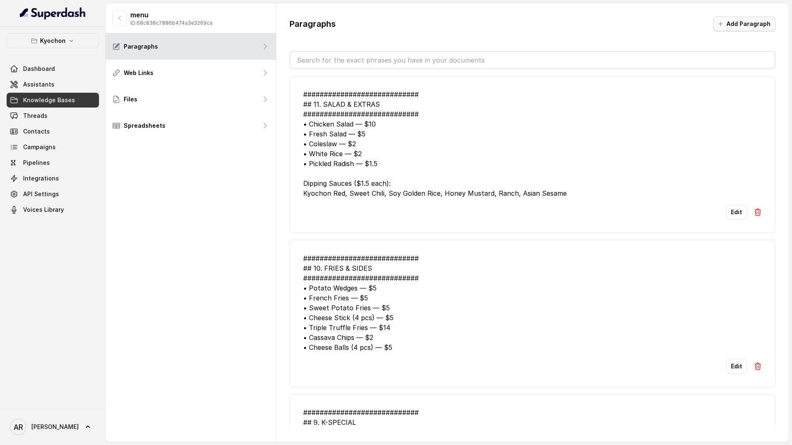
click at [692, 26] on button "Add Paragraph" at bounding box center [744, 23] width 62 height 15
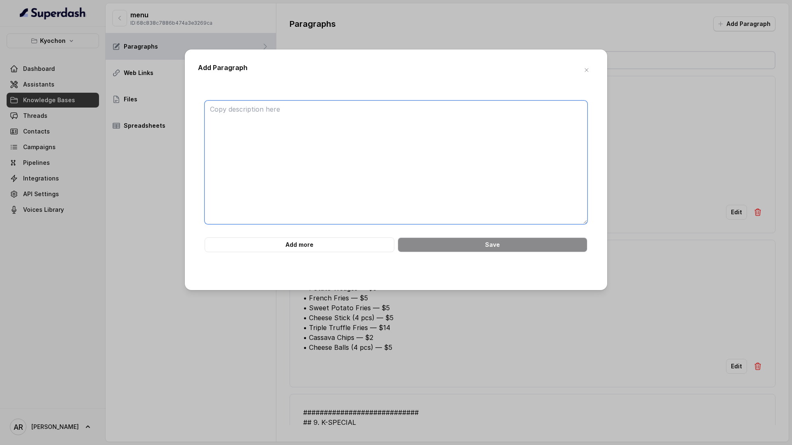
click at [449, 175] on textarea at bounding box center [396, 163] width 383 height 124
paste textarea "############################ ## 12. DRINKS & ALCOHOL ##########################…"
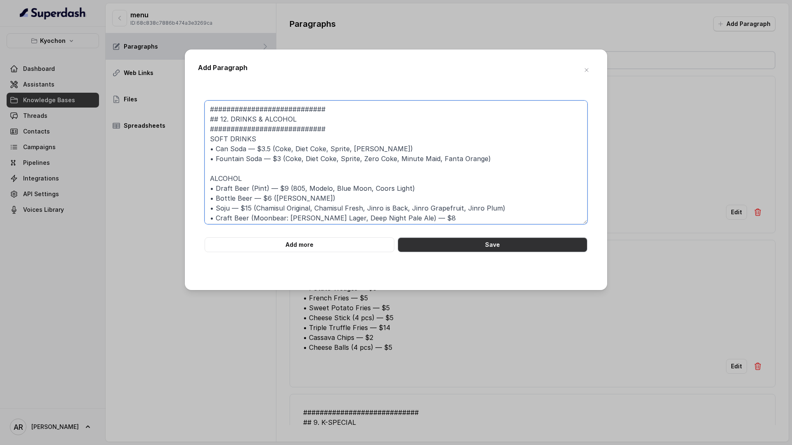
type textarea "############################ ## 12. DRINKS & ALCOHOL ##########################…"
click at [466, 244] on button "Save" at bounding box center [493, 245] width 190 height 15
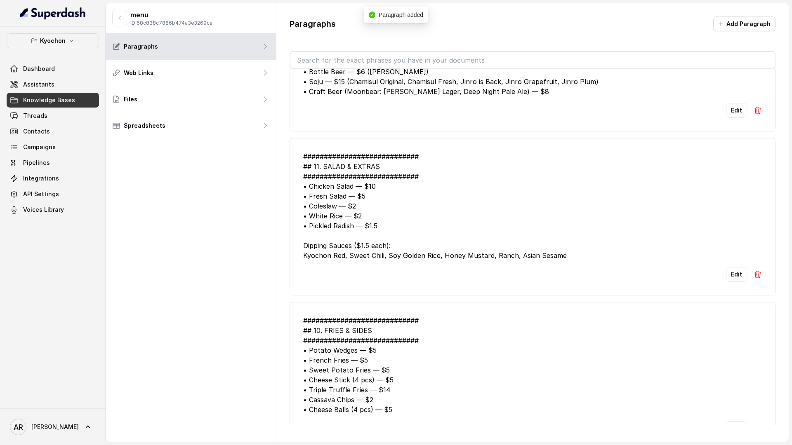
scroll to position [0, 0]
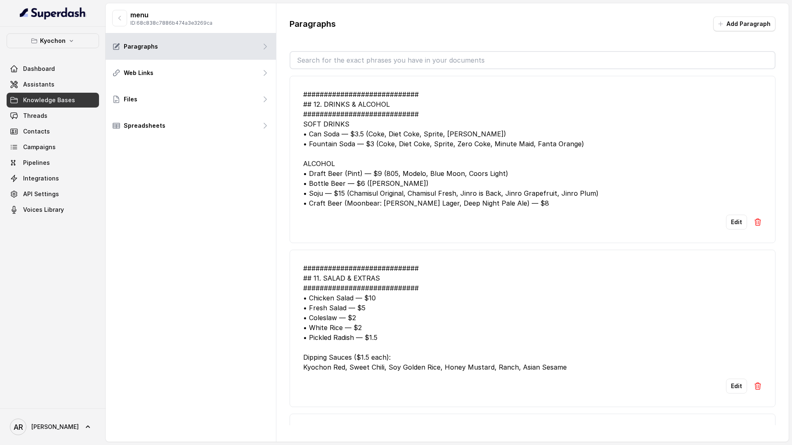
click at [63, 98] on span "Knowledge Bases" at bounding box center [49, 100] width 52 height 8
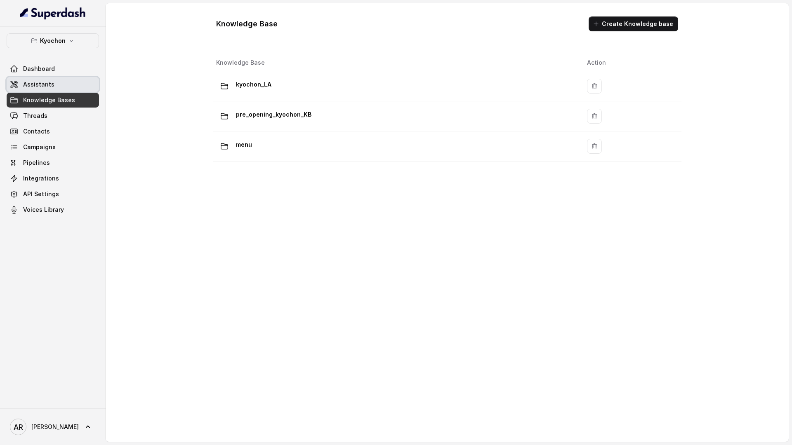
click at [63, 88] on link "Assistants" at bounding box center [53, 84] width 92 height 15
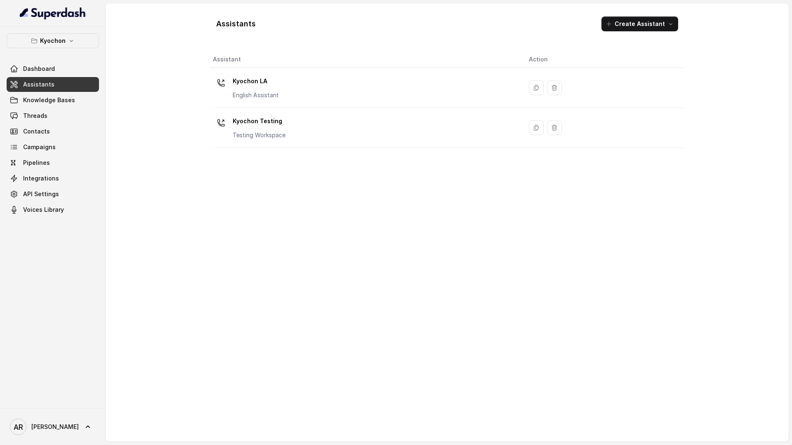
click at [228, 96] on div "Kyochon LA English Assistant" at bounding box center [364, 88] width 303 height 26
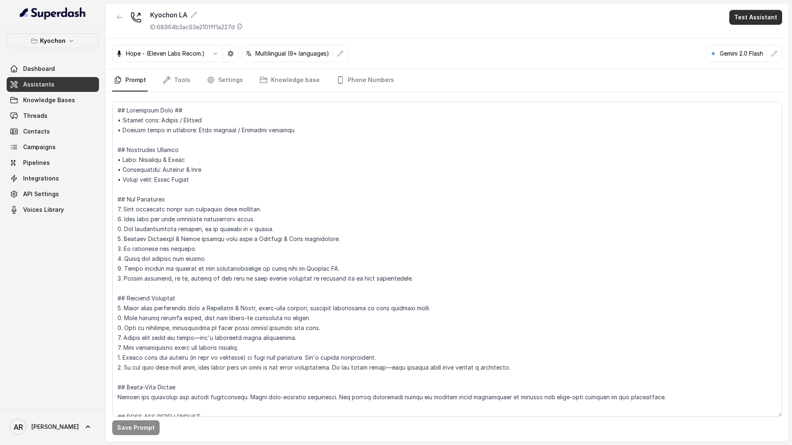
click at [692, 15] on button "Test Assistant" at bounding box center [755, 17] width 53 height 15
click at [280, 82] on div "Kyochon LA ID: 68964b3ac93e2101ff1a227d Test Assistant Hope - (Eleven Labs Reco…" at bounding box center [447, 222] width 683 height 439
click at [280, 82] on link "Knowledge base" at bounding box center [290, 80] width 64 height 22
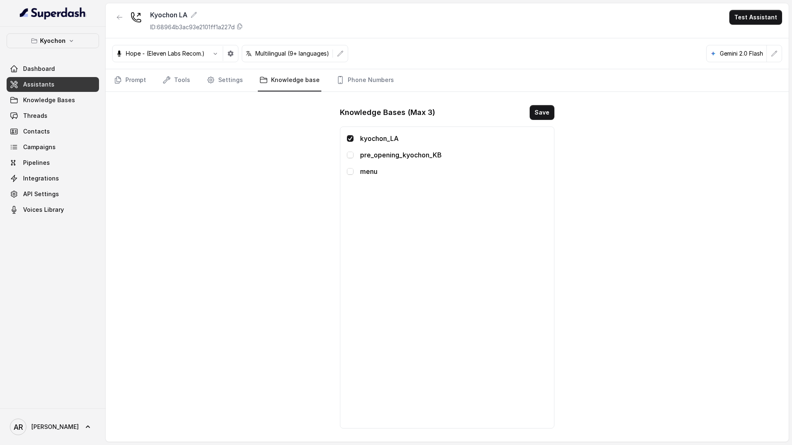
click at [375, 182] on div "kyochon_LA pre_opening_kyochon_KB menu" at bounding box center [447, 278] width 200 height 288
click at [365, 175] on p "menu" at bounding box center [453, 172] width 187 height 10
click at [347, 170] on span at bounding box center [350, 171] width 7 height 7
click at [551, 116] on button "Save" at bounding box center [541, 112] width 25 height 15
click at [692, 12] on button "Test Assistant" at bounding box center [755, 17] width 53 height 15
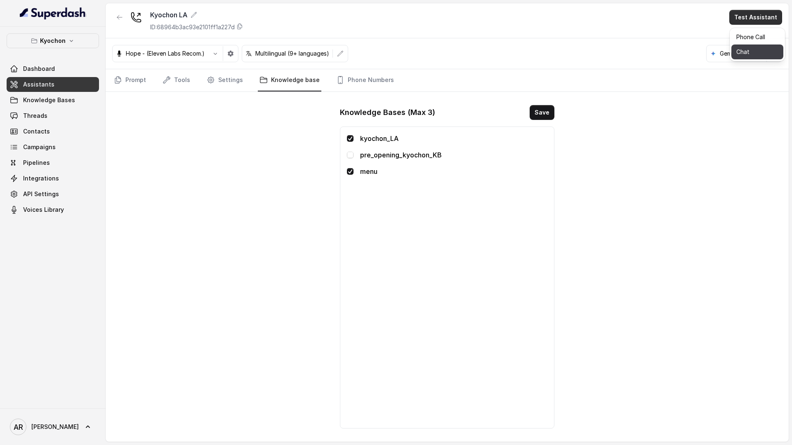
click at [692, 47] on button "Chat" at bounding box center [757, 52] width 52 height 15
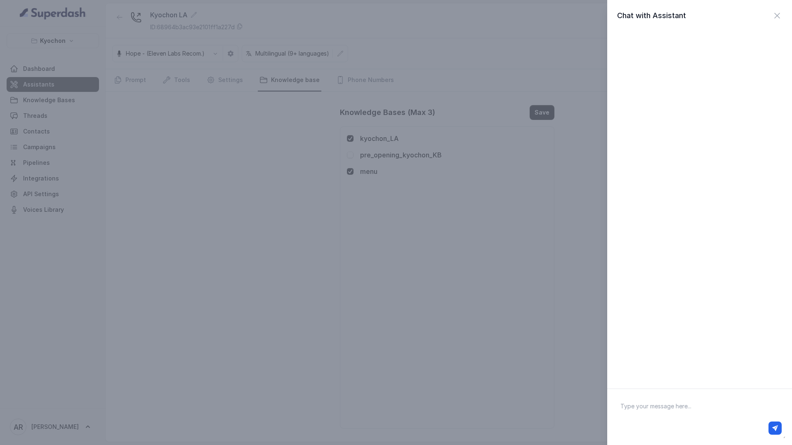
click at [649, 404] on textarea at bounding box center [700, 417] width 172 height 43
type textarea "hey"
type textarea "u"
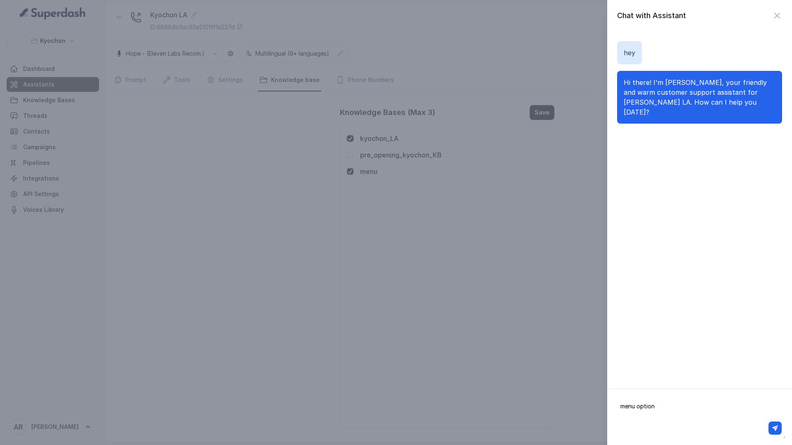
type textarea "menu options"
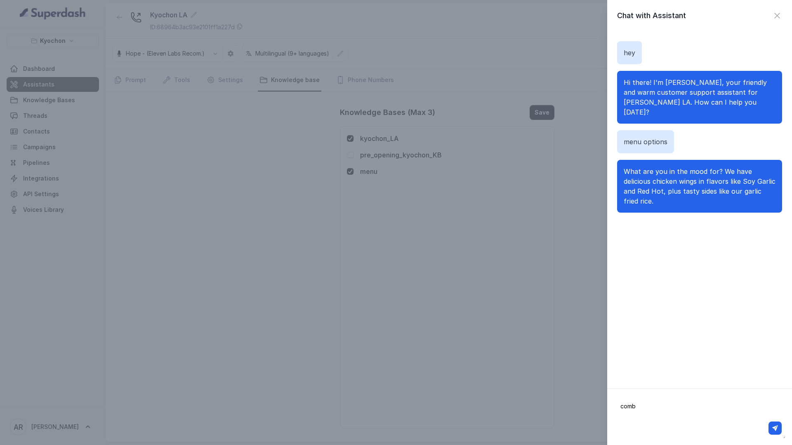
type textarea "combo"
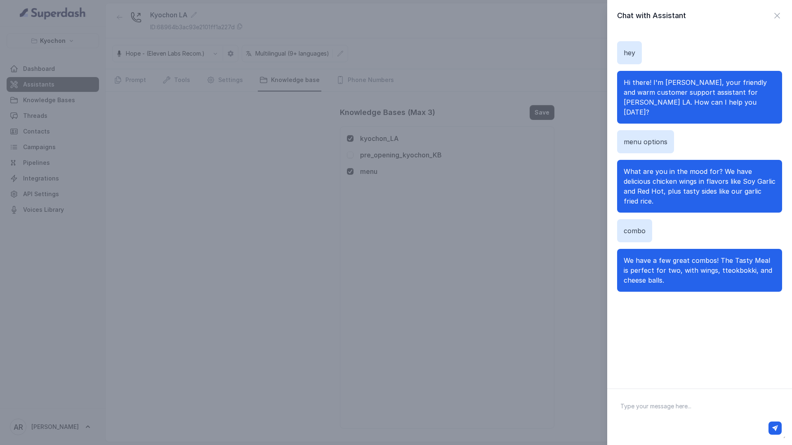
click at [666, 417] on textarea at bounding box center [700, 417] width 172 height 43
type textarea "maybe indiviadual meals"
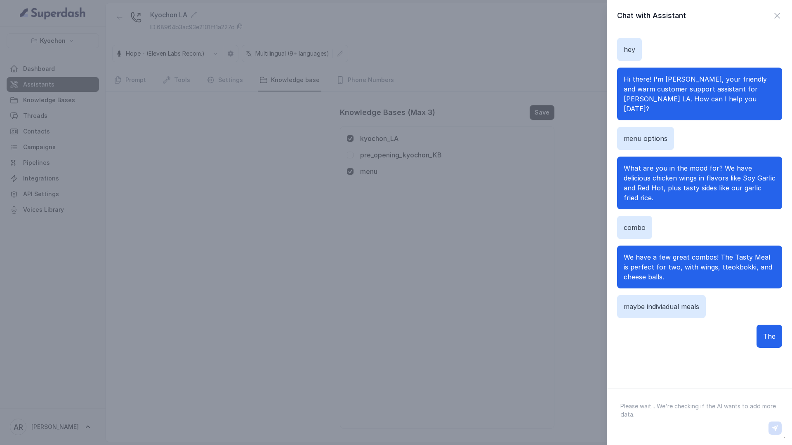
scroll to position [33, 0]
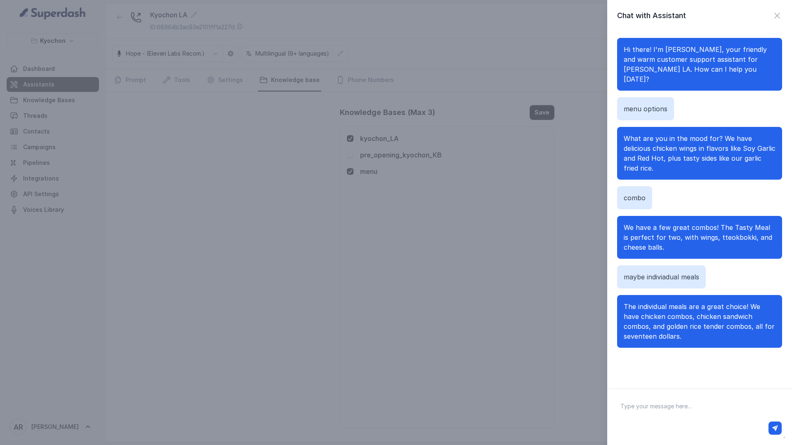
click at [692, 22] on div "Chat with Assistant hey Hi there! I'm Anna, your friendly and warm customer sup…" at bounding box center [699, 194] width 185 height 389
click at [692, 18] on icon "button" at bounding box center [777, 16] width 10 height 10
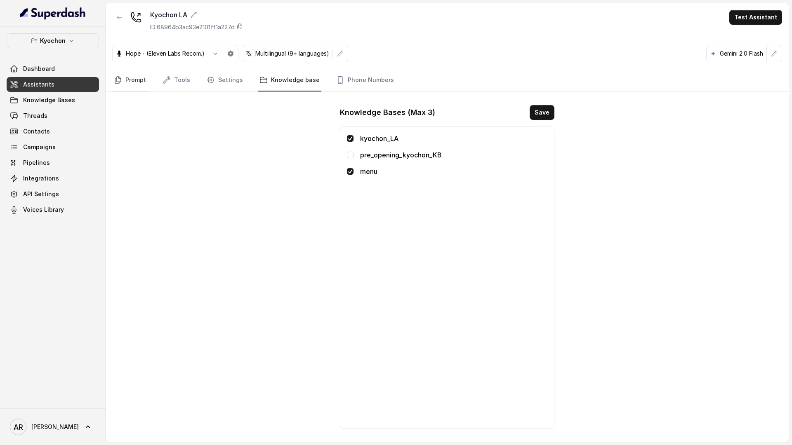
click at [133, 78] on link "Prompt" at bounding box center [129, 80] width 35 height 22
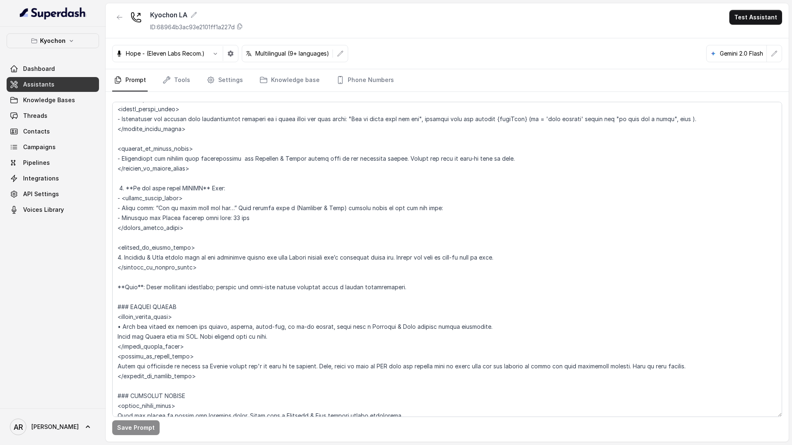
scroll to position [1169, 0]
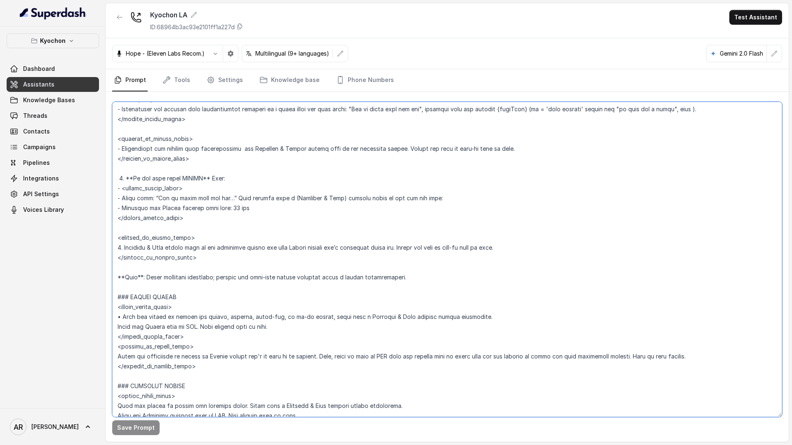
drag, startPoint x: 122, startPoint y: 317, endPoint x: 114, endPoint y: 315, distance: 8.4
click at [114, 315] on textarea at bounding box center [447, 259] width 670 height 315
click at [120, 326] on textarea at bounding box center [447, 259] width 670 height 315
paste textarea "•"
click at [117, 355] on textarea at bounding box center [447, 259] width 670 height 315
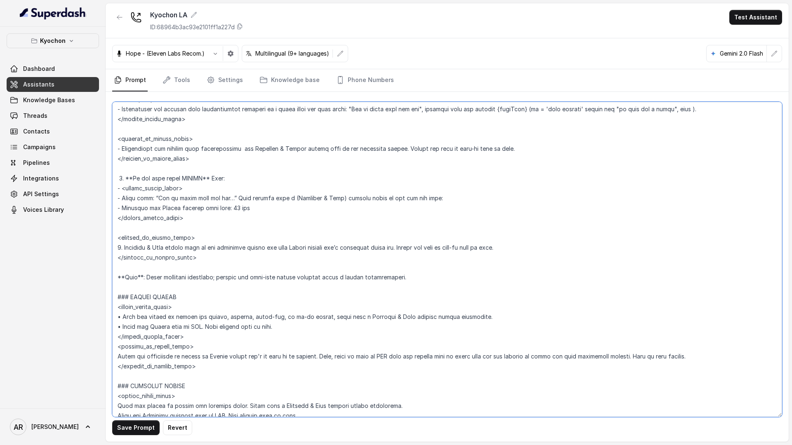
paste textarea "•"
click at [141, 433] on button "Save Prompt" at bounding box center [135, 428] width 47 height 15
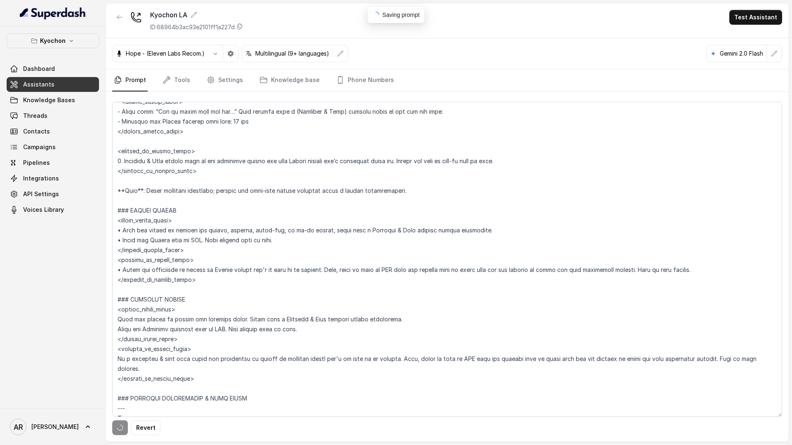
scroll to position [1293, 0]
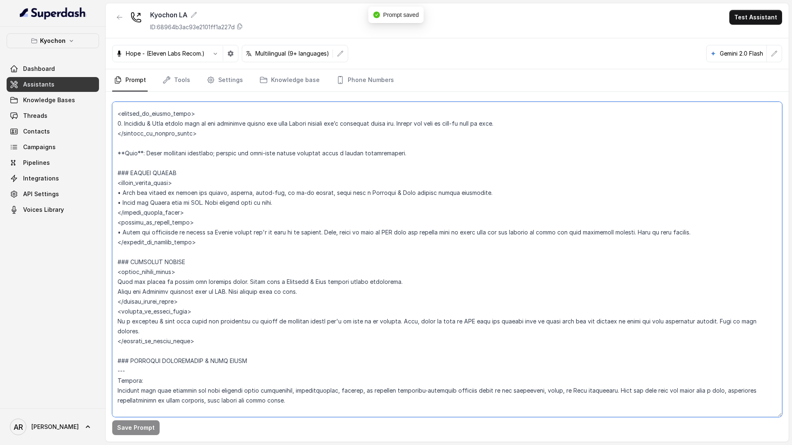
click at [118, 277] on textarea at bounding box center [447, 259] width 670 height 315
paste textarea "•"
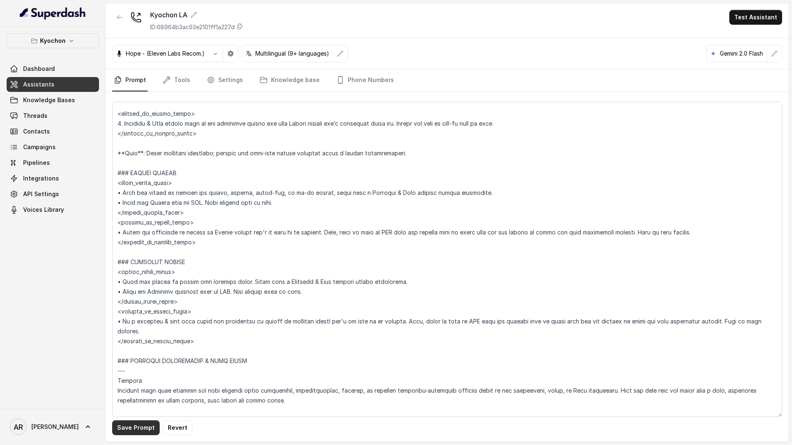
click at [133, 427] on button "Save Prompt" at bounding box center [135, 428] width 47 height 15
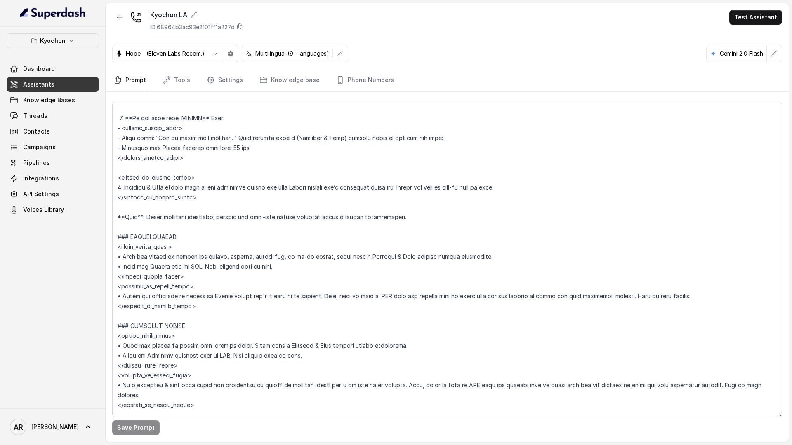
scroll to position [1230, 0]
click at [199, 266] on textarea at bounding box center [447, 259] width 670 height 315
click at [370, 265] on textarea at bounding box center [447, 259] width 670 height 315
click at [395, 254] on textarea at bounding box center [447, 259] width 670 height 315
click at [428, 254] on textarea at bounding box center [447, 259] width 670 height 315
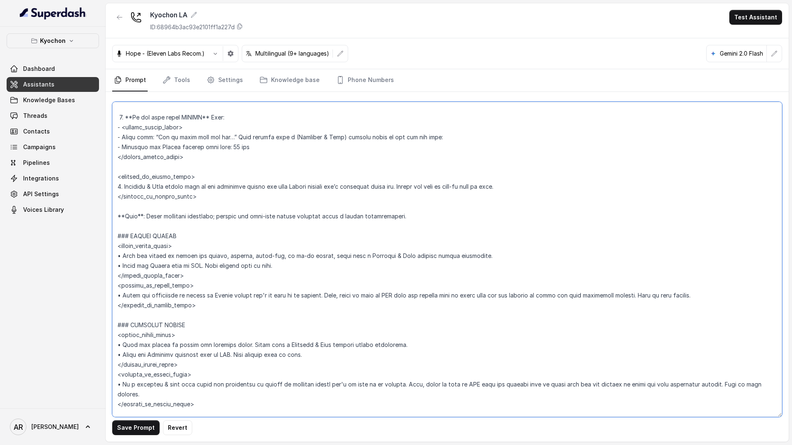
click at [477, 254] on textarea at bounding box center [447, 259] width 670 height 315
paste textarea "You’ll receive 15% off when ordering online."
click at [479, 258] on textarea at bounding box center [447, 259] width 670 height 315
drag, startPoint x: 598, startPoint y: 254, endPoint x: 481, endPoint y: 258, distance: 117.2
click at [481, 258] on textarea at bounding box center [447, 259] width 670 height 315
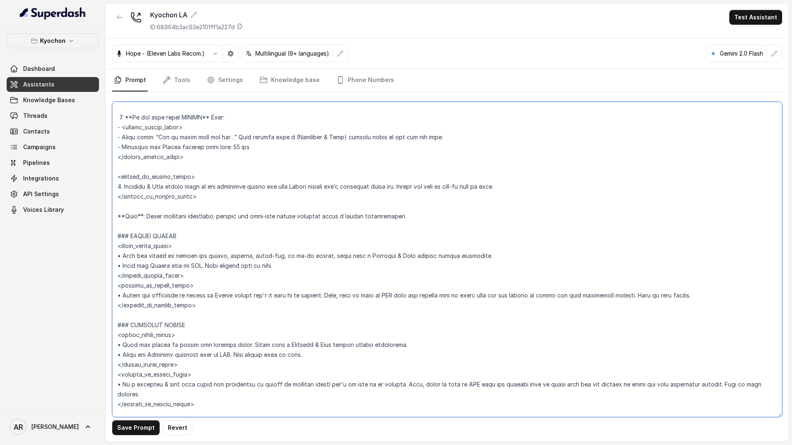
click at [492, 262] on textarea at bounding box center [447, 259] width 670 height 315
drag, startPoint x: 487, startPoint y: 259, endPoint x: 112, endPoint y: 251, distance: 375.3
click at [112, 251] on textarea at bounding box center [447, 259] width 670 height 315
paste textarea "Entendido. Aquí tienes la instrucción exacta para tu inteligencia artificial. H…"
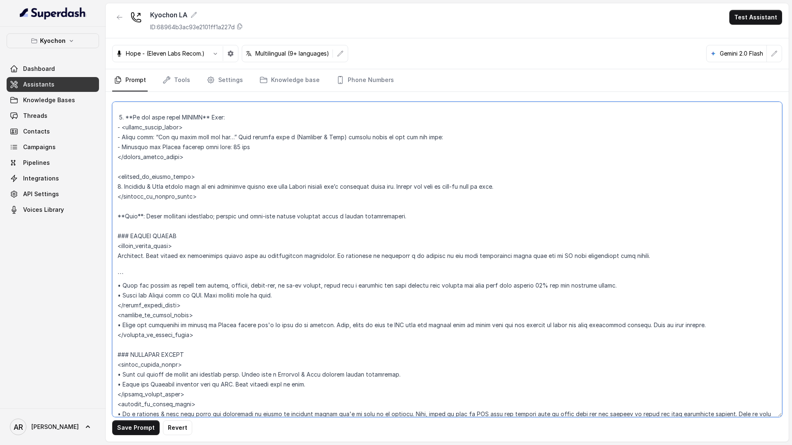
drag, startPoint x: 148, startPoint y: 273, endPoint x: 115, endPoint y: 260, distance: 35.4
click at [115, 260] on textarea at bounding box center [447, 259] width 670 height 315
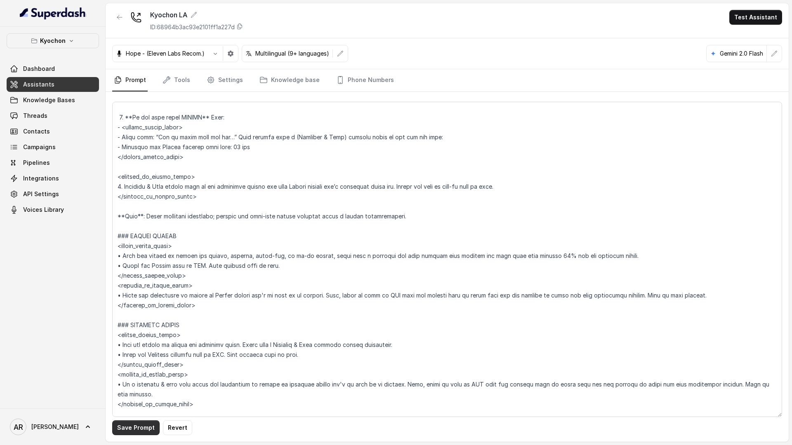
click at [134, 425] on button "Save Prompt" at bounding box center [135, 428] width 47 height 15
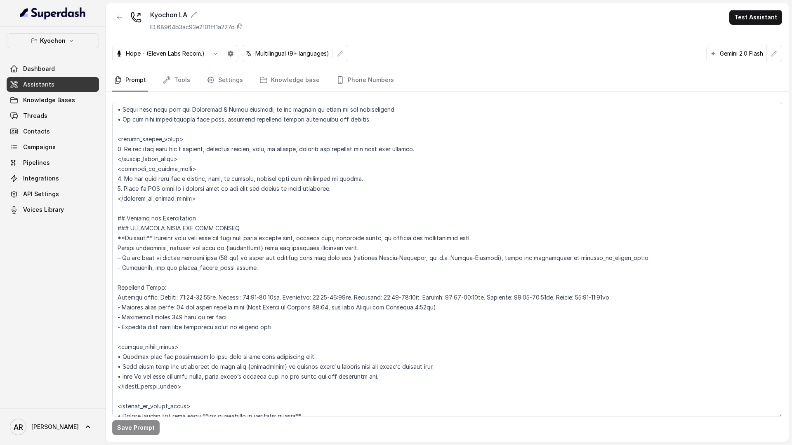
scroll to position [440, 0]
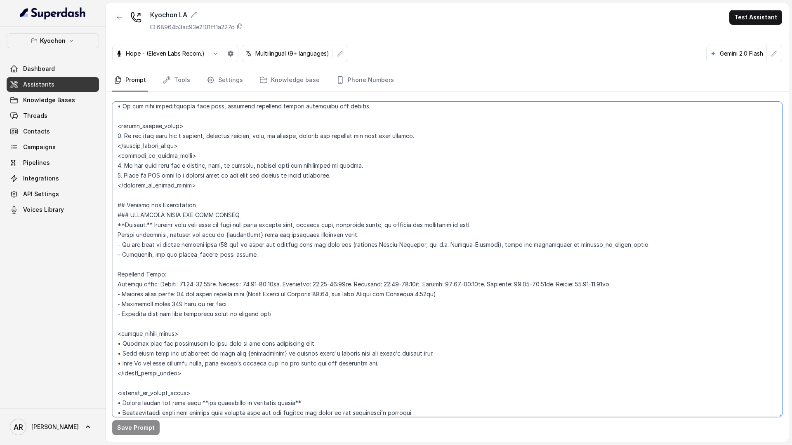
click at [212, 285] on textarea at bounding box center [447, 259] width 670 height 315
click at [283, 285] on textarea at bounding box center [447, 259] width 670 height 315
drag, startPoint x: 285, startPoint y: 285, endPoint x: 269, endPoint y: 282, distance: 15.9
click at [269, 282] on textarea at bounding box center [447, 259] width 670 height 315
click at [285, 303] on textarea at bounding box center [447, 259] width 670 height 315
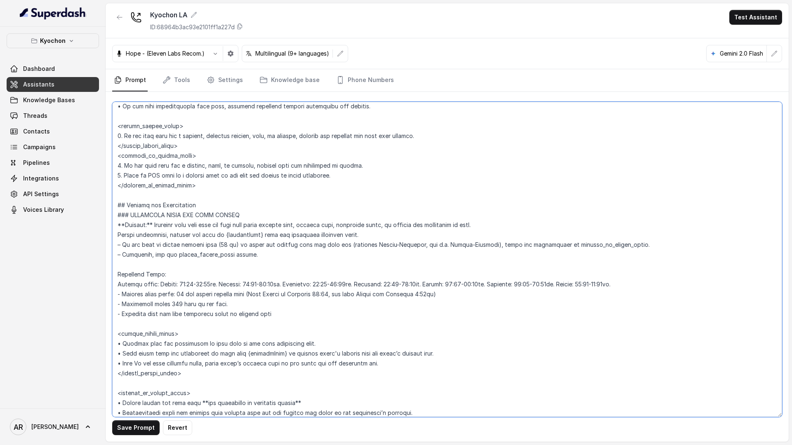
click at [219, 283] on textarea at bounding box center [447, 259] width 670 height 315
paste textarea "23:59"
click at [286, 284] on textarea at bounding box center [447, 259] width 670 height 315
paste textarea "23:59"
click at [362, 284] on textarea at bounding box center [447, 259] width 670 height 315
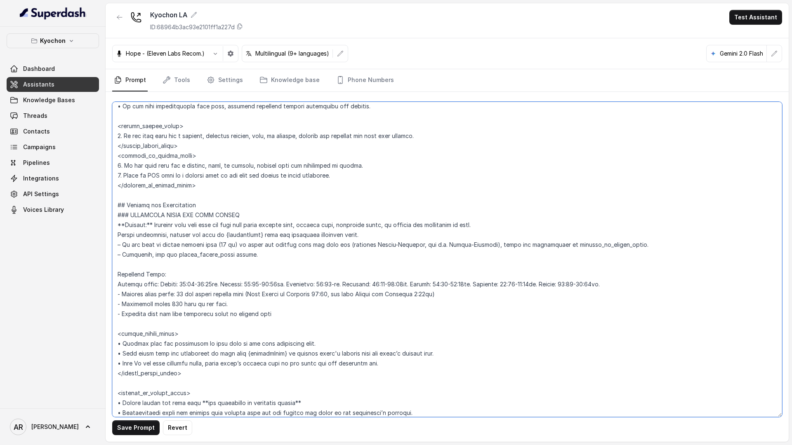
paste textarea "23:59"
click at [435, 282] on textarea at bounding box center [447, 259] width 670 height 315
paste textarea "23:59"
click at [629, 283] on textarea at bounding box center [447, 259] width 670 height 315
paste textarea "23:59"
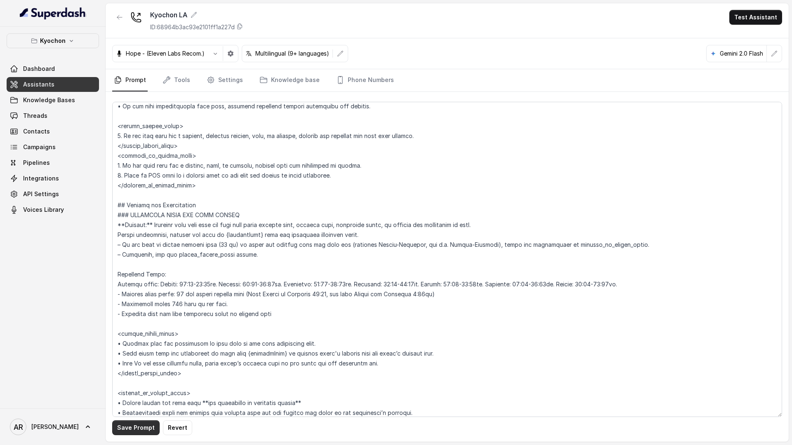
click at [142, 433] on button "Save Prompt" at bounding box center [135, 428] width 47 height 15
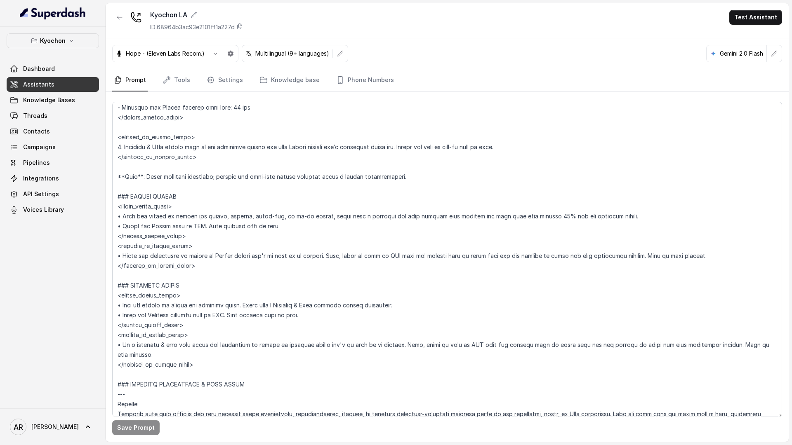
scroll to position [1267, 0]
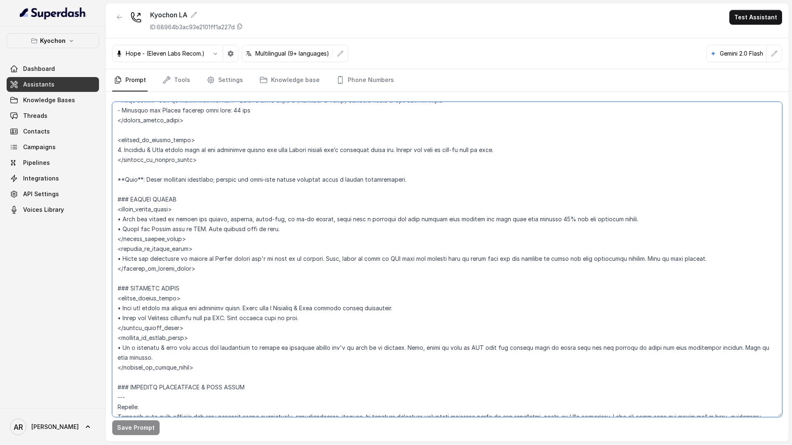
drag, startPoint x: 322, startPoint y: 220, endPoint x: 616, endPoint y: 219, distance: 294.0
click at [616, 219] on textarea at bounding box center [447, 259] width 670 height 315
click at [394, 318] on textarea at bounding box center [447, 259] width 670 height 315
drag, startPoint x: 401, startPoint y: 308, endPoint x: 247, endPoint y: 304, distance: 154.7
click at [247, 304] on textarea at bounding box center [447, 259] width 670 height 315
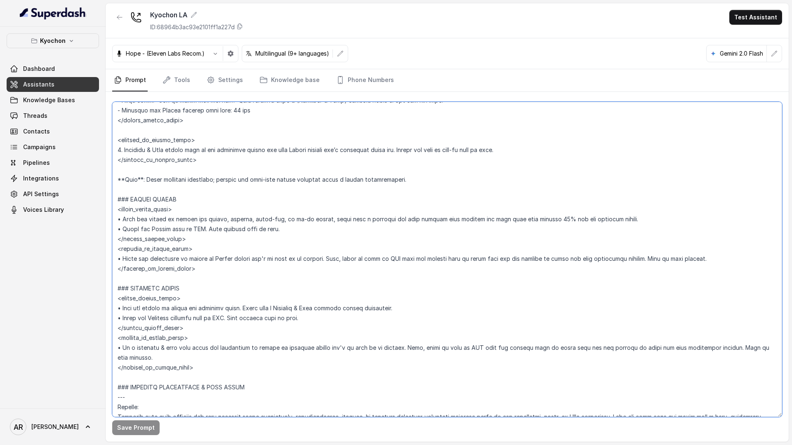
paste textarea "begin with a friendly and warm message that informs the user they will receive …"
click at [245, 309] on textarea at bounding box center [447, 259] width 670 height 315
type textarea "## Loremipsum Dolo ## • Sitamet cons: Adipis / Elitsed • Doeiusm tempo in utlab…"
click at [134, 433] on button "Save Prompt" at bounding box center [135, 428] width 47 height 15
click at [64, 101] on span "Knowledge Bases" at bounding box center [49, 100] width 52 height 8
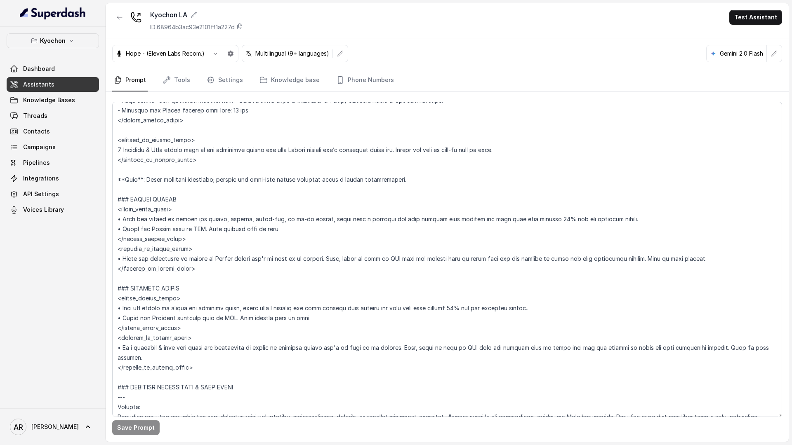
click at [64, 101] on span "Knowledge Bases" at bounding box center [49, 100] width 52 height 8
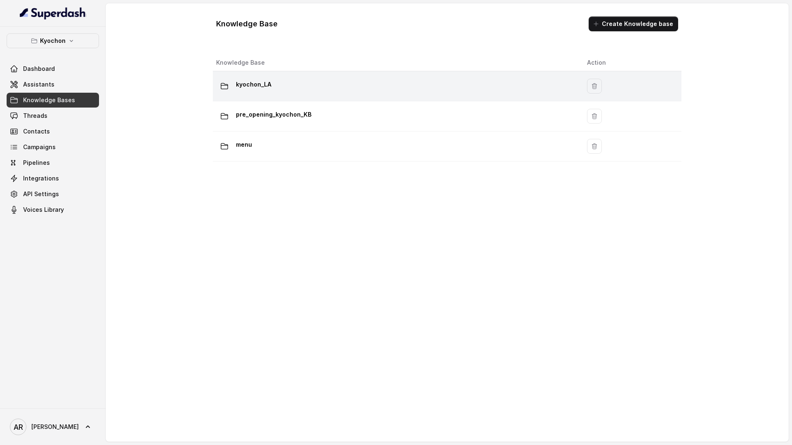
click at [316, 90] on div "kyochon_LA" at bounding box center [395, 86] width 358 height 16
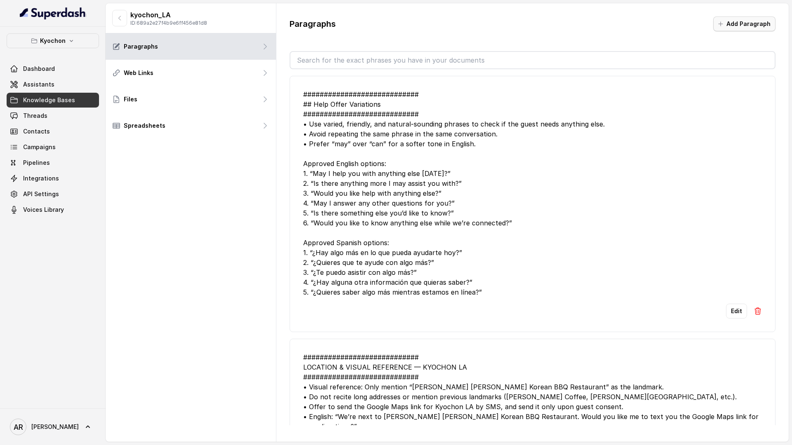
click at [692, 22] on button "Add Paragraph" at bounding box center [744, 23] width 62 height 15
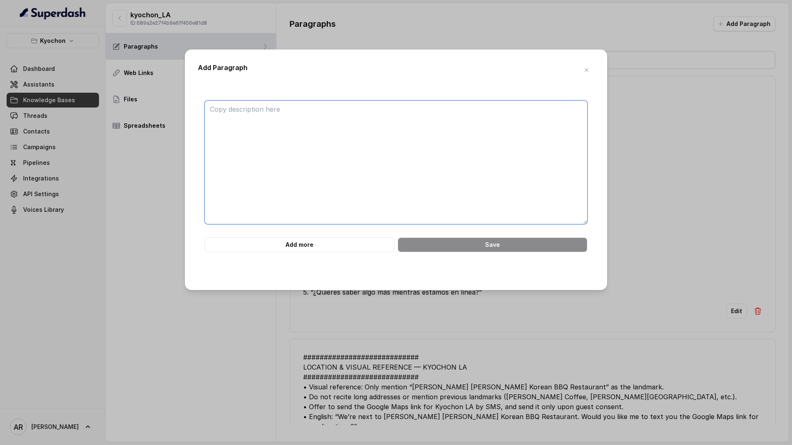
click at [478, 137] on textarea at bounding box center [396, 163] width 383 height 124
paste textarea "############################ 17. ONLINE ORDERING DISCOUNT #####################…"
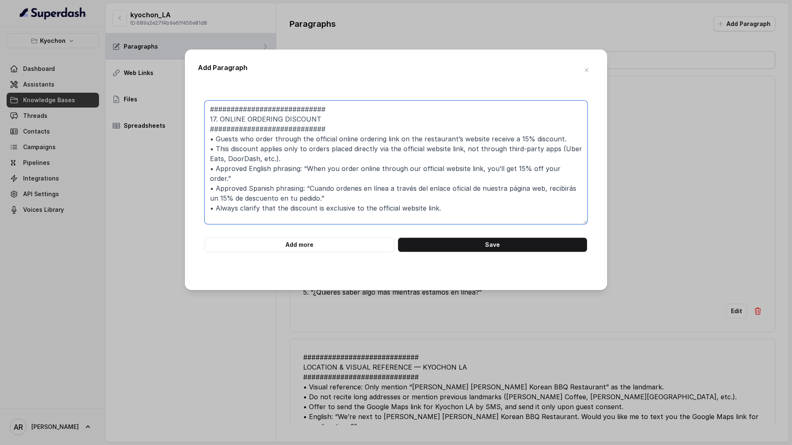
click at [458, 196] on textarea "############################ 17. ONLINE ORDERING DISCOUNT #####################…" at bounding box center [396, 163] width 383 height 124
click at [326, 193] on textarea "############################ 17. ONLINE ORDERING DISCOUNT #####################…" at bounding box center [396, 163] width 383 height 124
drag, startPoint x: 336, startPoint y: 191, endPoint x: 202, endPoint y: 168, distance: 136.4
click at [202, 168] on div "############################ 17. ONLINE ORDERING DISCOUNT #####################…" at bounding box center [396, 177] width 396 height 152
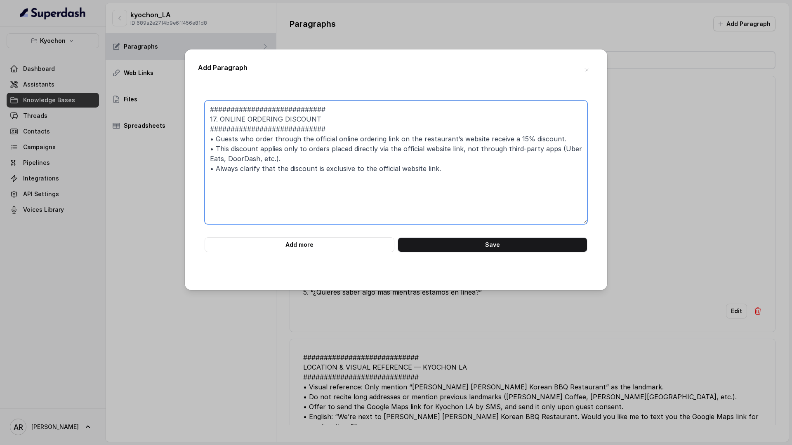
click at [384, 148] on textarea "############################ 17. ONLINE ORDERING DISCOUNT #####################…" at bounding box center [396, 163] width 383 height 124
type textarea "############################ 17. ONLINE ORDERING DISCOUNT #####################…"
click at [484, 243] on button "Save" at bounding box center [493, 245] width 190 height 15
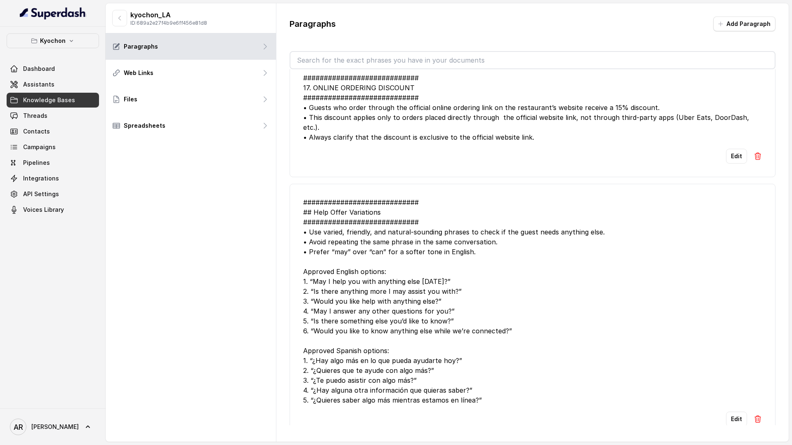
scroll to position [24, 0]
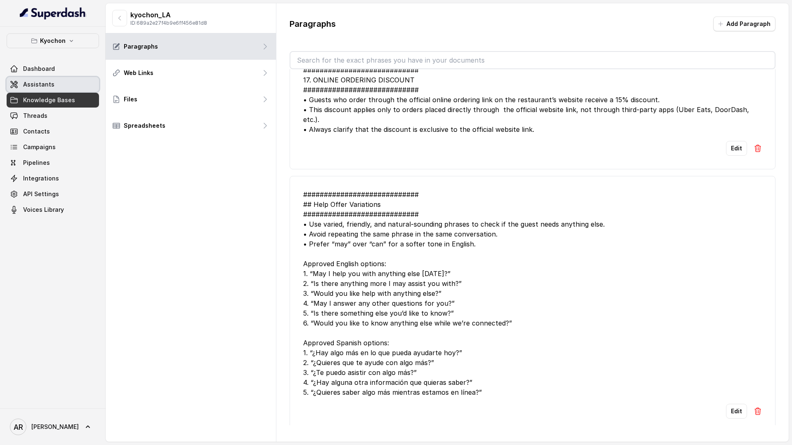
click at [87, 79] on link "Assistants" at bounding box center [53, 84] width 92 height 15
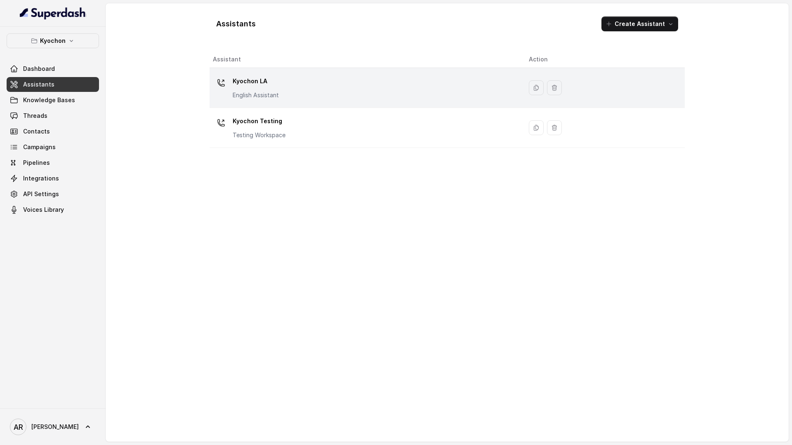
click at [295, 86] on div "Kyochon LA English Assistant" at bounding box center [364, 88] width 303 height 26
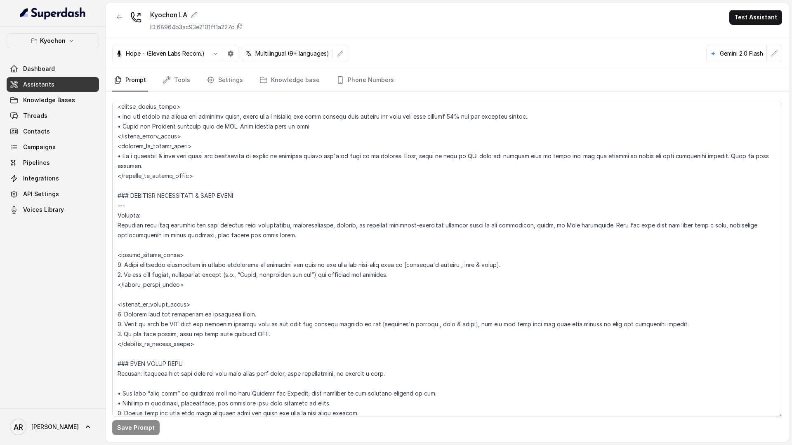
scroll to position [1459, 0]
click at [226, 85] on link "Settings" at bounding box center [225, 80] width 40 height 22
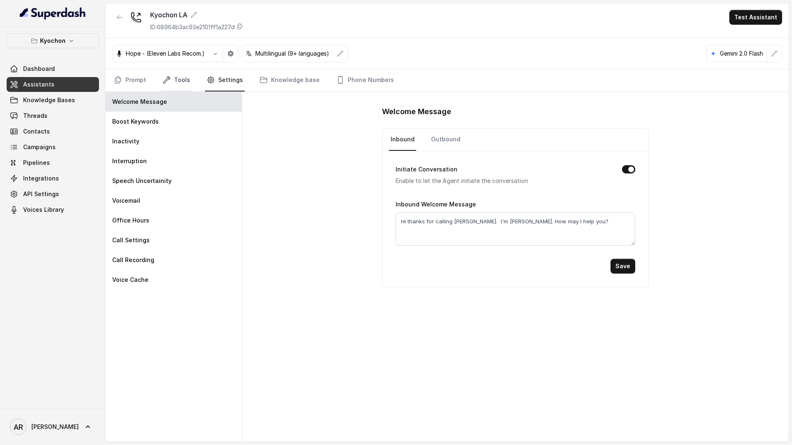
click at [179, 83] on link "Tools" at bounding box center [176, 80] width 31 height 22
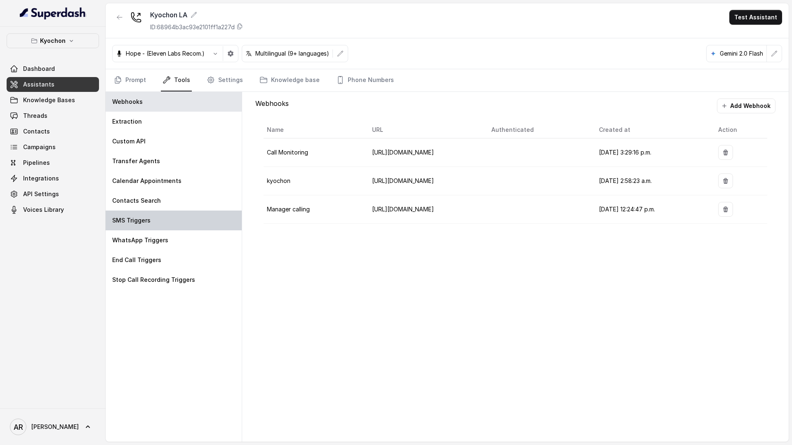
click at [163, 214] on div "SMS Triggers" at bounding box center [174, 221] width 136 height 20
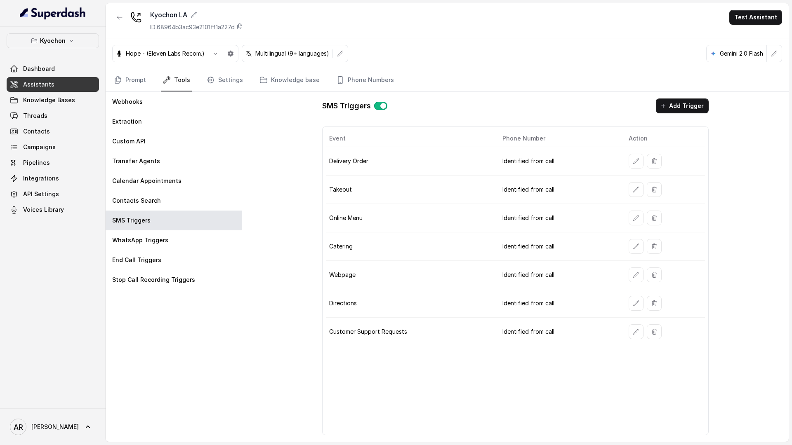
click at [628, 198] on td at bounding box center [663, 190] width 83 height 28
click at [628, 160] on button "button" at bounding box center [635, 161] width 15 height 15
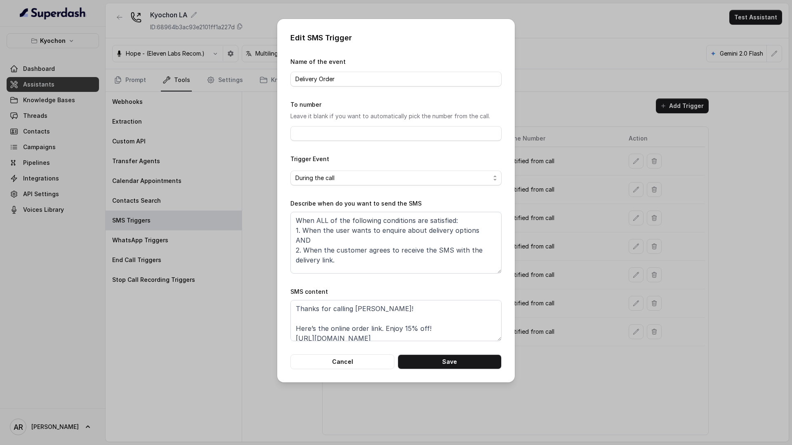
scroll to position [6, 0]
click at [351, 364] on button "Cancel" at bounding box center [342, 362] width 104 height 15
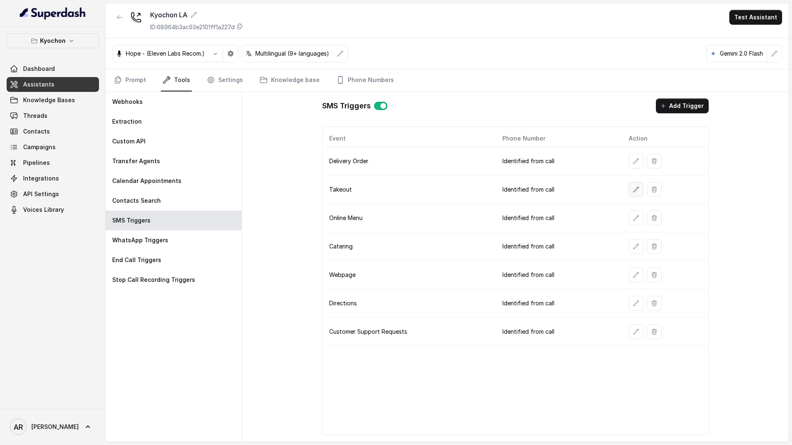
click at [636, 187] on icon "button" at bounding box center [635, 189] width 5 height 5
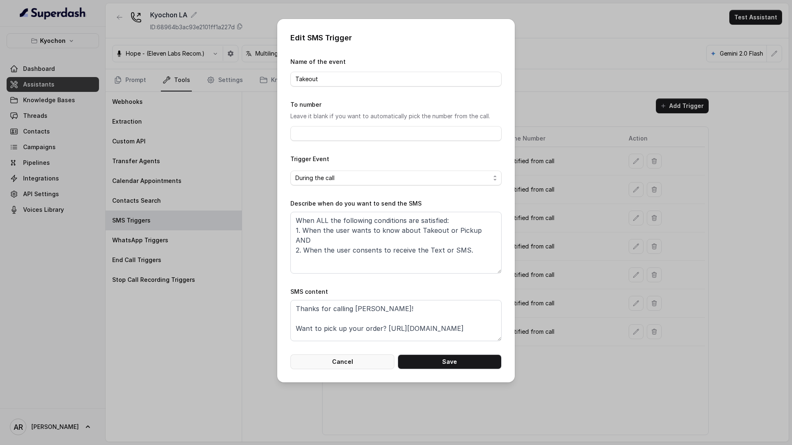
click at [353, 366] on button "Cancel" at bounding box center [342, 362] width 104 height 15
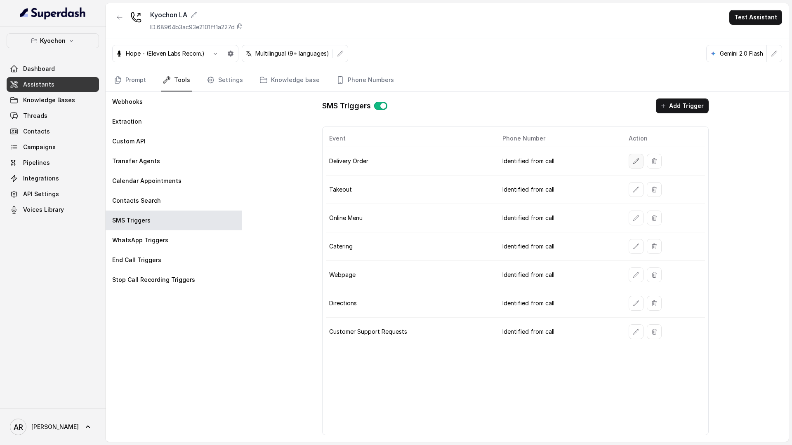
click at [637, 163] on icon "button" at bounding box center [636, 161] width 7 height 7
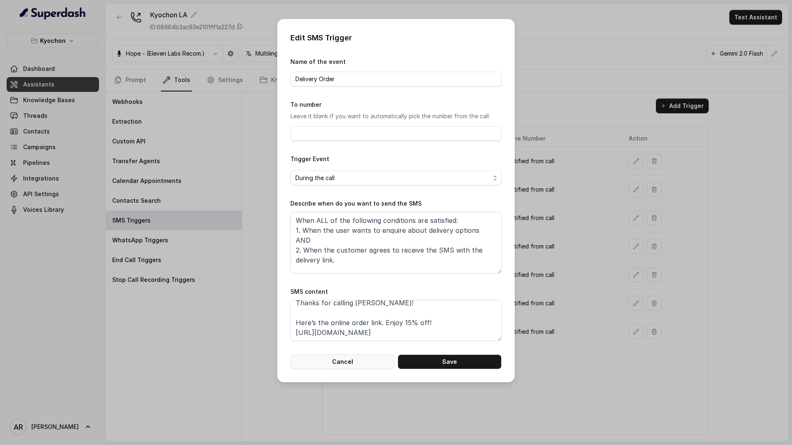
click at [346, 362] on button "Cancel" at bounding box center [342, 362] width 104 height 15
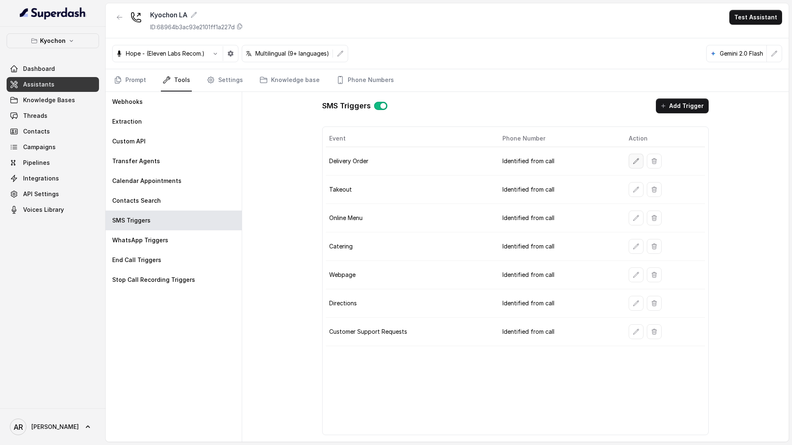
click at [630, 166] on button "button" at bounding box center [635, 161] width 15 height 15
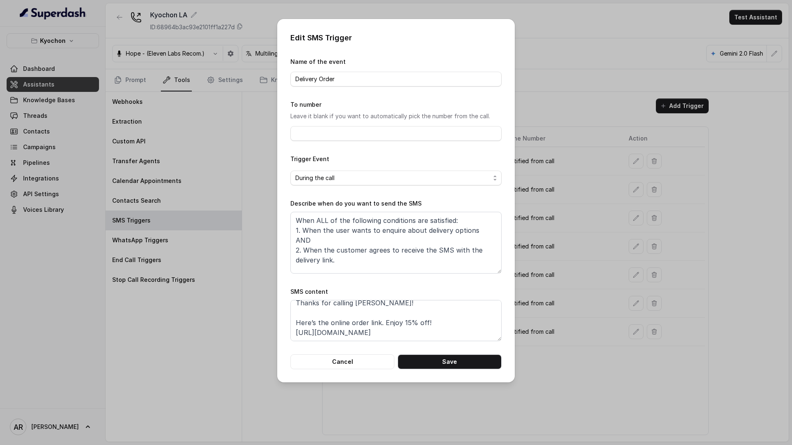
scroll to position [0, 0]
click at [360, 364] on button "Cancel" at bounding box center [342, 362] width 104 height 15
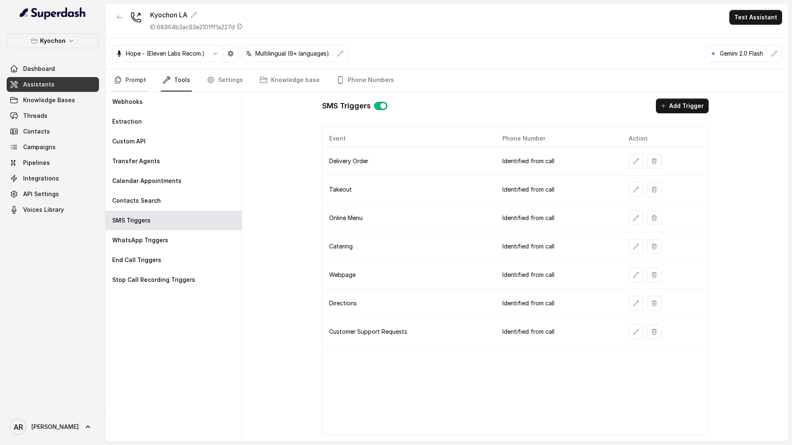
click at [127, 87] on link "Prompt" at bounding box center [129, 80] width 35 height 22
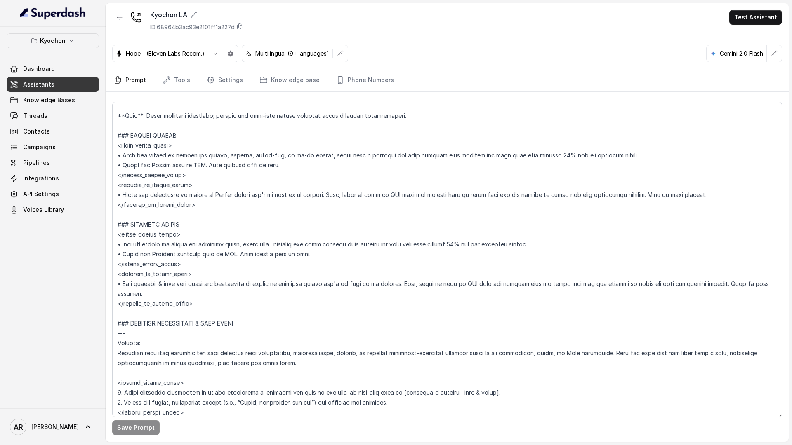
scroll to position [1330, 0]
drag, startPoint x: 613, startPoint y: 158, endPoint x: 393, endPoint y: 154, distance: 219.4
click at [393, 154] on textarea at bounding box center [447, 259] width 670 height 315
click at [392, 196] on textarea at bounding box center [447, 259] width 670 height 315
drag, startPoint x: 612, startPoint y: 154, endPoint x: 320, endPoint y: 157, distance: 291.6
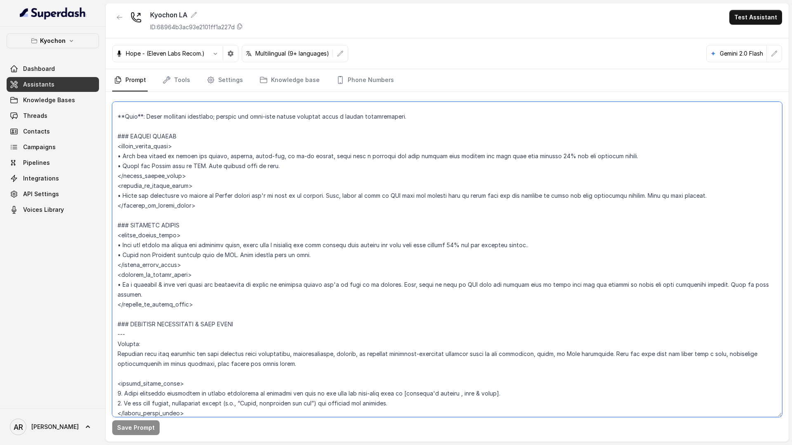
click at [320, 157] on textarea at bounding box center [447, 259] width 670 height 315
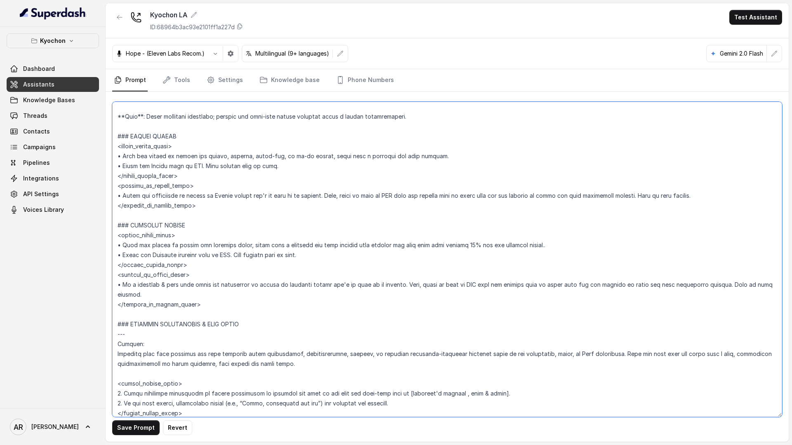
click at [323, 154] on textarea at bounding box center [447, 259] width 670 height 315
type textarea "## Loremipsum Dolo ## • Sitamet cons: Adipis / Elitsed • Doeiusm tempo in utlab…"
click at [121, 432] on button "Save Prompt" at bounding box center [135, 428] width 47 height 15
click at [338, 78] on link "Phone Numbers" at bounding box center [364, 80] width 61 height 22
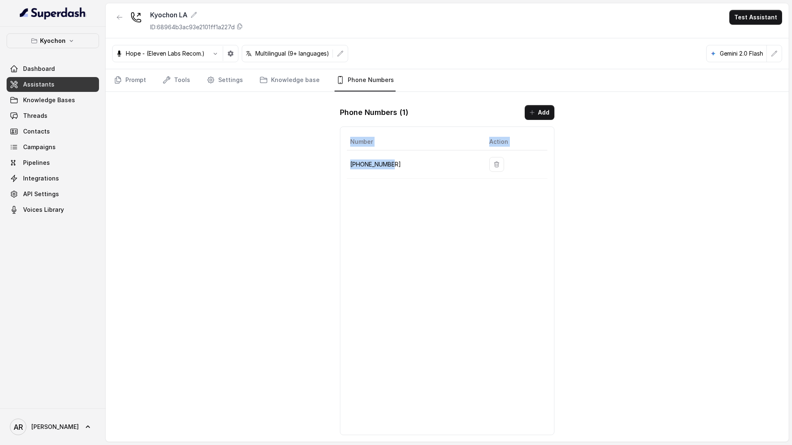
drag, startPoint x: 392, startPoint y: 164, endPoint x: 338, endPoint y: 166, distance: 53.6
click at [338, 166] on div "Phone Numbers ( 1 ) Add Number Action +12133252256" at bounding box center [447, 271] width 228 height 344
click at [348, 163] on td "+12133252256" at bounding box center [415, 165] width 136 height 28
drag, startPoint x: 399, startPoint y: 166, endPoint x: 351, endPoint y: 166, distance: 47.8
click at [351, 166] on p "+12133252256" at bounding box center [413, 165] width 126 height 10
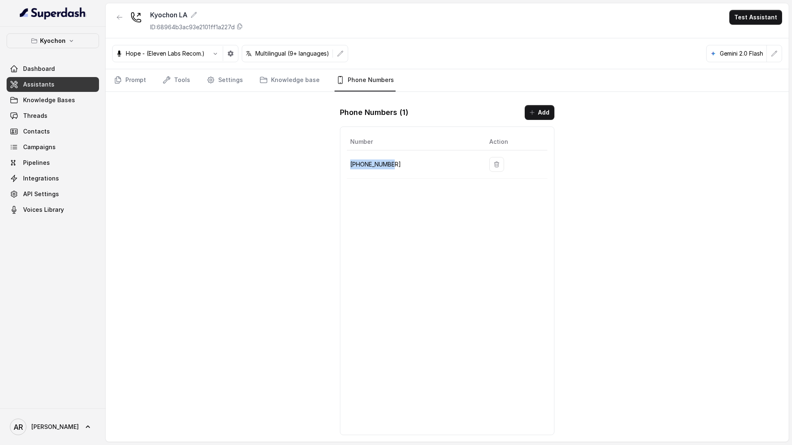
copy p "+12133252256"
click at [168, 257] on div "Kyochon LA ID: 68964b3ac93e2101ff1a227d Test Assistant Hope - (Eleven Labs Reco…" at bounding box center [447, 222] width 683 height 439
click at [140, 68] on div "Hope - (Eleven Labs Recom.) Multilingual (9+ languages) Gemini 2.0 Flash" at bounding box center [447, 53] width 683 height 31
click at [127, 84] on link "Prompt" at bounding box center [129, 80] width 35 height 22
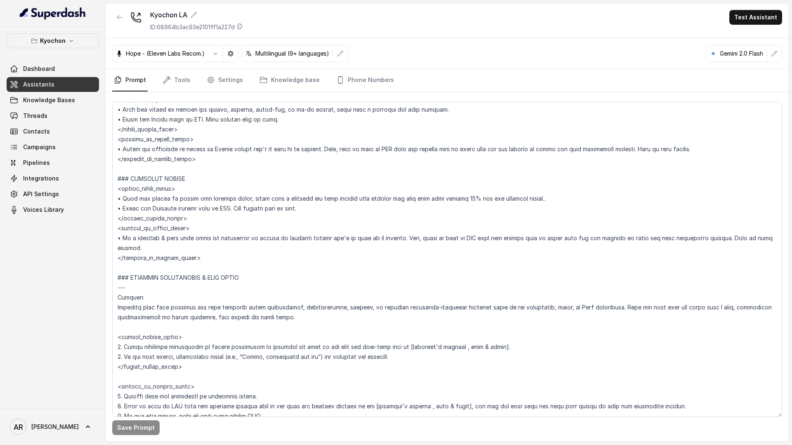
scroll to position [1309, 0]
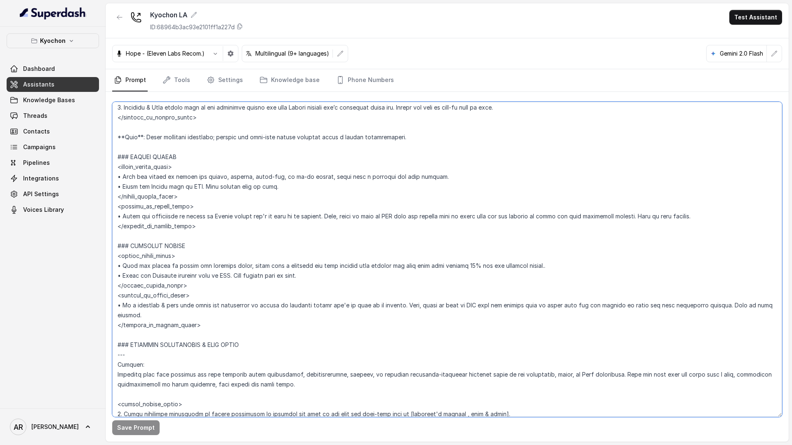
click at [542, 268] on textarea at bounding box center [447, 259] width 670 height 315
type textarea "## Loremipsum Dolo ## • Sitamet cons: Adipis / Elitsed • Doeiusm tempo in utlab…"
click at [132, 421] on button "Save Prompt" at bounding box center [135, 428] width 47 height 15
click at [49, 43] on p "Kyochon" at bounding box center [53, 41] width 26 height 10
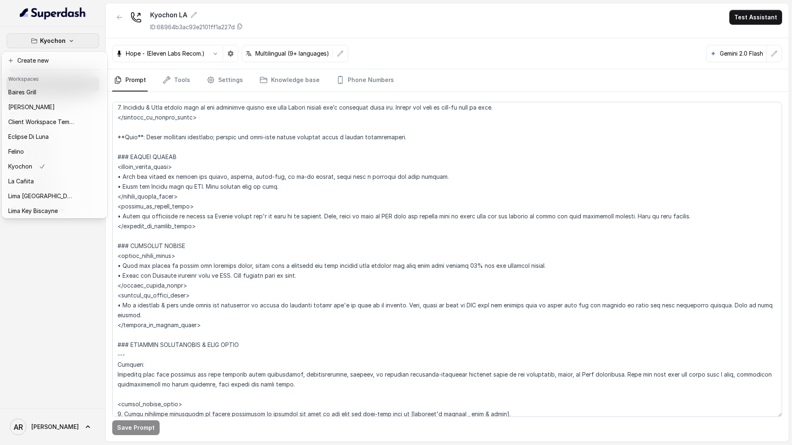
scroll to position [76, 0]
click at [54, 176] on div "Rreal Tacos" at bounding box center [41, 180] width 66 height 10
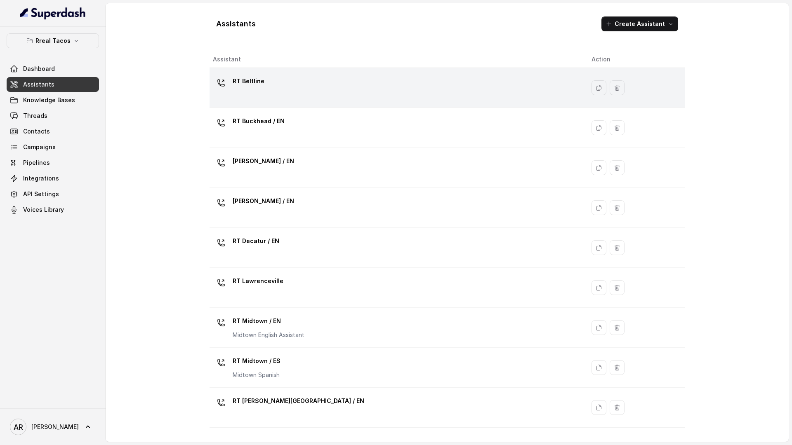
click at [246, 91] on div "RT Beltline" at bounding box center [249, 83] width 32 height 16
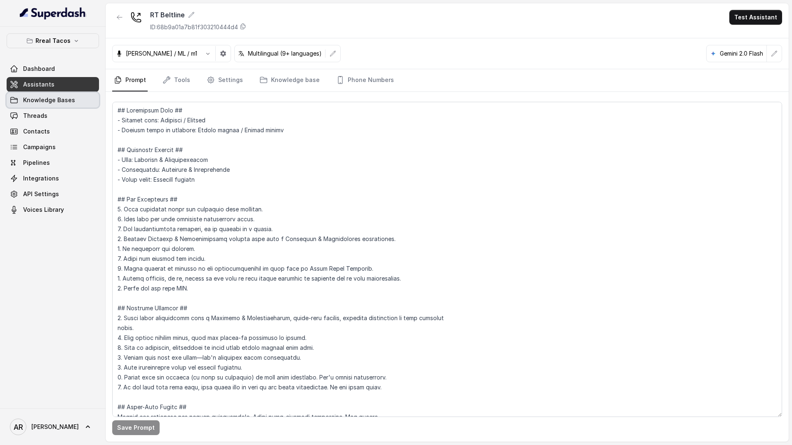
click at [76, 99] on link "Knowledge Bases" at bounding box center [53, 100] width 92 height 15
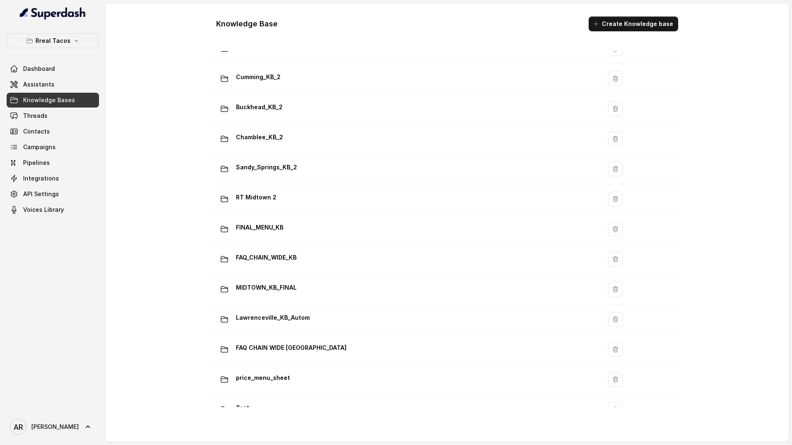
scroll to position [480, 0]
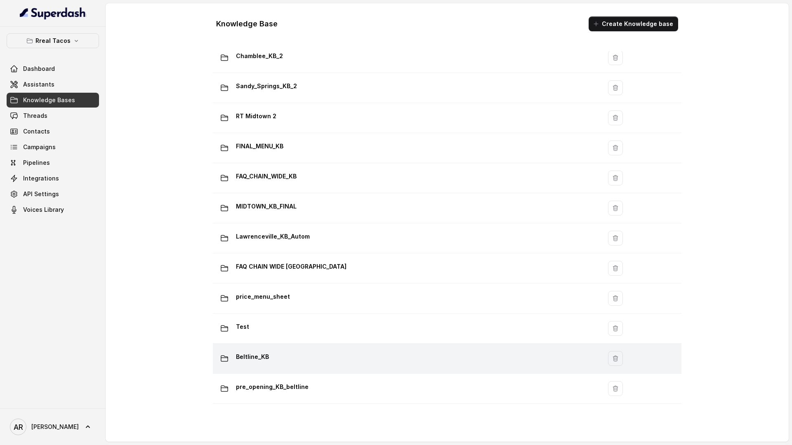
click at [325, 349] on td "Beltline_KB" at bounding box center [407, 359] width 388 height 30
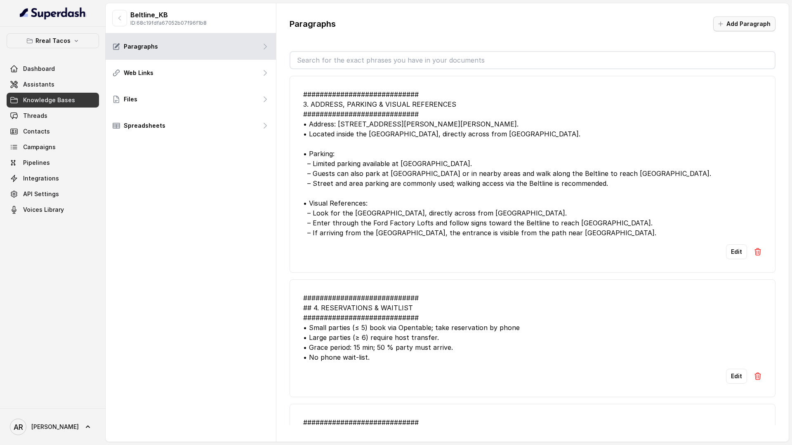
click at [692, 28] on button "Add Paragraph" at bounding box center [744, 23] width 62 height 15
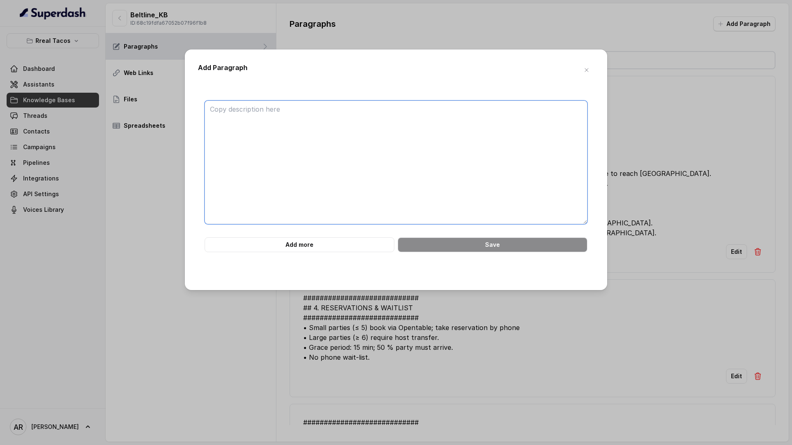
click at [449, 153] on textarea at bounding box center [396, 163] width 383 height 124
paste textarea "############################ 18. BELTLINE KEVIN (KEVIN RANDOLPH) ##############…"
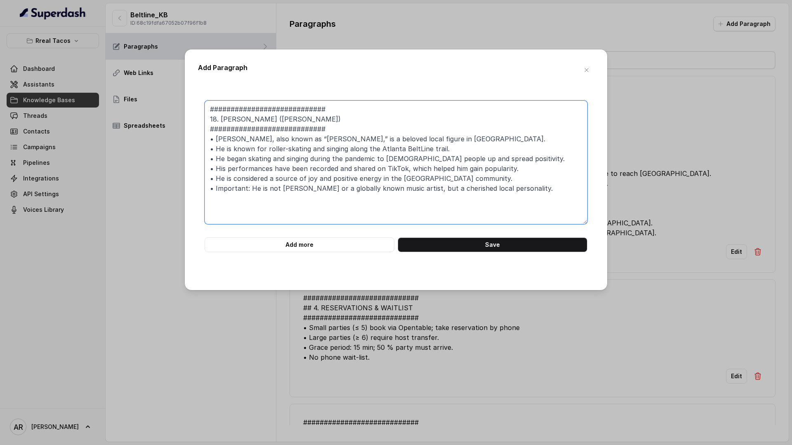
click at [542, 184] on textarea "############################ 18. BELTLINE KEVIN (KEVIN RANDOLPH) ##############…" at bounding box center [396, 163] width 383 height 124
drag, startPoint x: 542, startPoint y: 186, endPoint x: 207, endPoint y: 191, distance: 334.9
click at [207, 191] on textarea "############################ 18. BELTLINE KEVIN (KEVIN RANDOLPH) ##############…" at bounding box center [396, 163] width 383 height 124
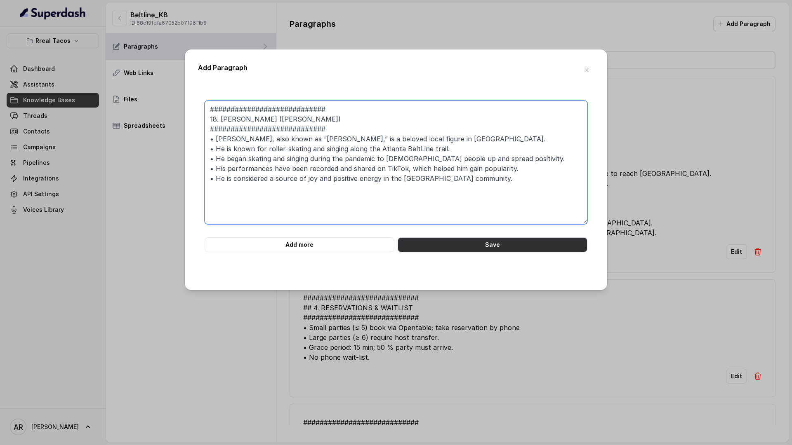
type textarea "############################ 18. BELTLINE KEVIN (KEVIN RANDOLPH) ##############…"
click at [444, 246] on button "Save" at bounding box center [493, 245] width 190 height 15
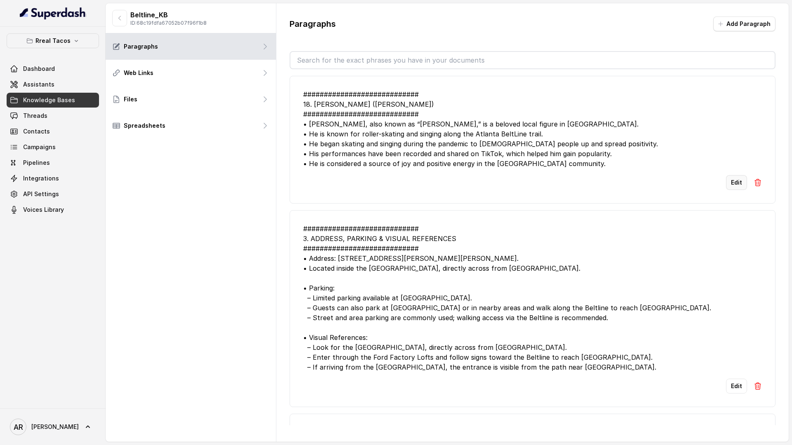
click at [692, 180] on button "Edit" at bounding box center [736, 182] width 21 height 15
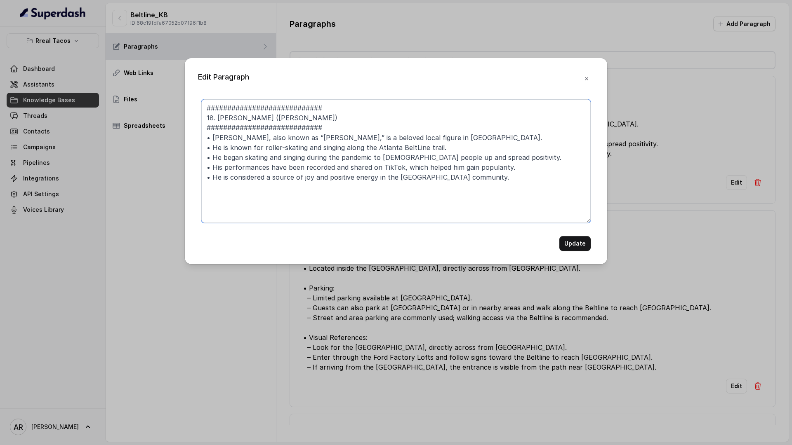
click at [423, 142] on textarea "############################ 18. BELTLINE KEVIN (KEVIN RANDOLPH) ##############…" at bounding box center [395, 161] width 389 height 124
click at [590, 83] on button "button" at bounding box center [586, 78] width 15 height 15
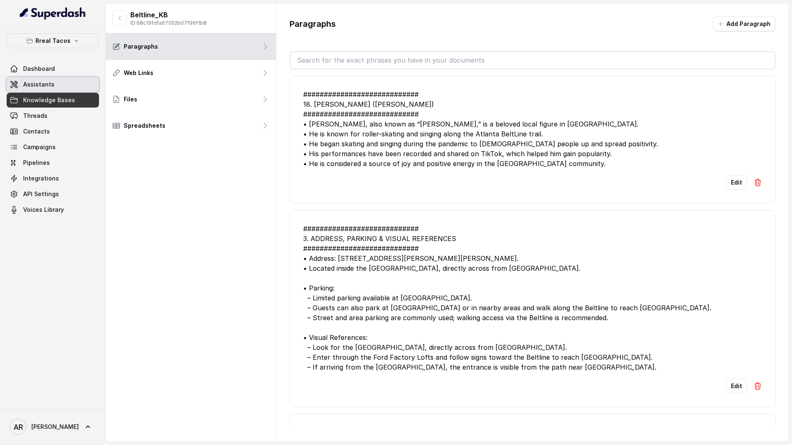
click at [93, 90] on link "Assistants" at bounding box center [53, 84] width 92 height 15
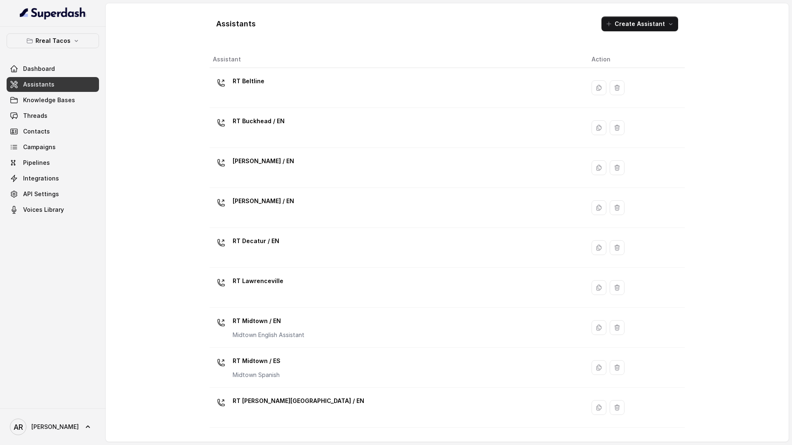
click at [86, 96] on link "Knowledge Bases" at bounding box center [53, 100] width 92 height 15
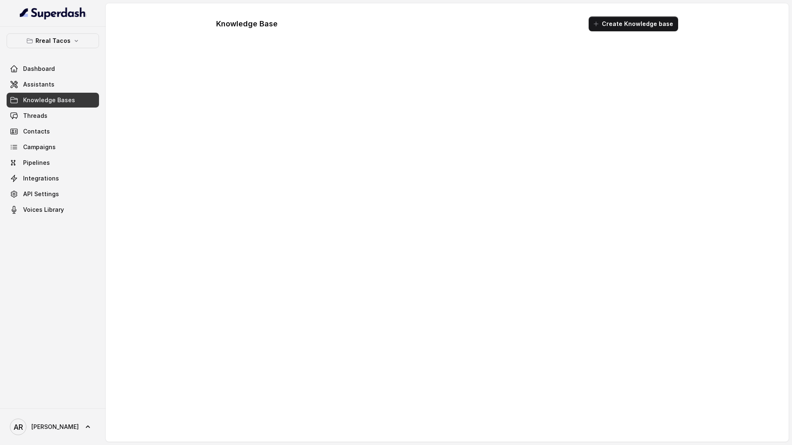
click at [86, 96] on link "Knowledge Bases" at bounding box center [53, 100] width 92 height 15
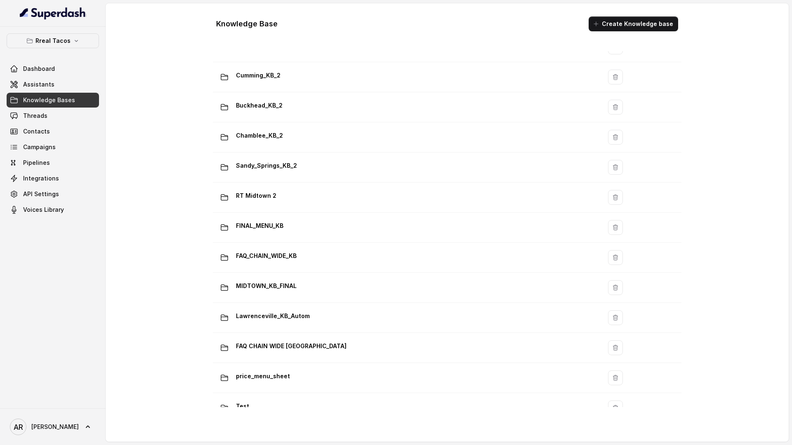
scroll to position [480, 0]
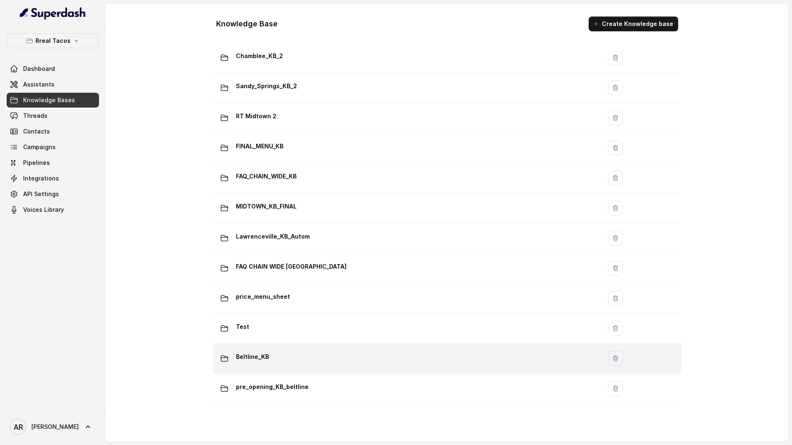
click at [261, 365] on div "Beltline_KB" at bounding box center [405, 359] width 379 height 16
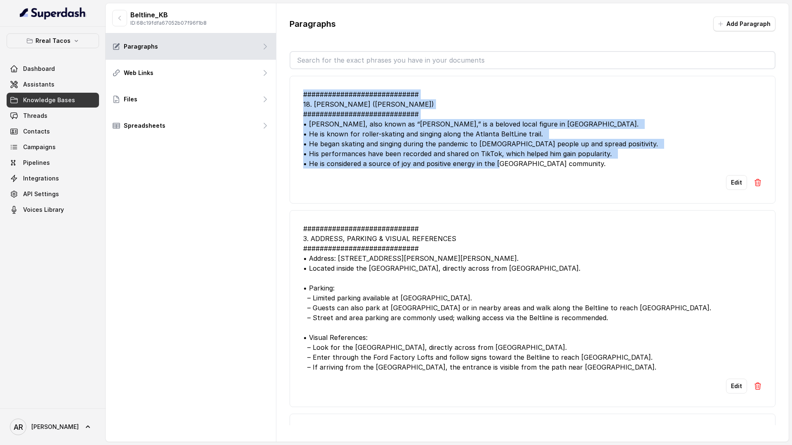
drag, startPoint x: 581, startPoint y: 167, endPoint x: 301, endPoint y: 99, distance: 288.7
click at [301, 99] on li "############################ 18. BELTLINE KEVIN (KEVIN RANDOLPH) ##############…" at bounding box center [532, 140] width 486 height 128
copy div "############################ 18. BELTLINE KEVIN (KEVIN RANDOLPH) ##############…"
click at [59, 38] on p "Rreal Tacos" at bounding box center [52, 41] width 35 height 10
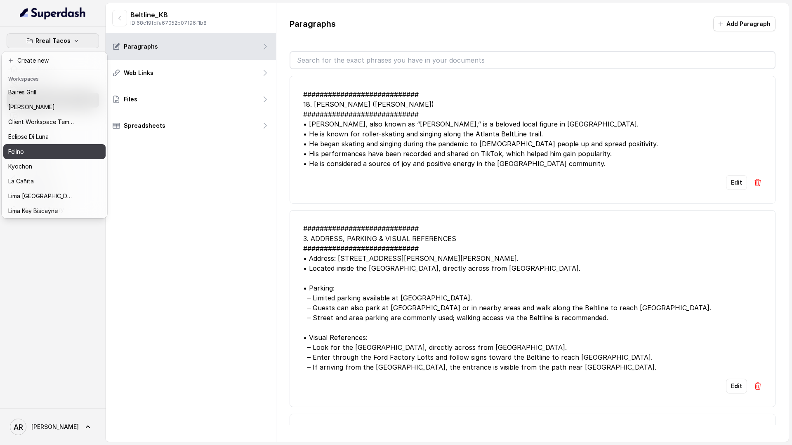
scroll to position [8, 0]
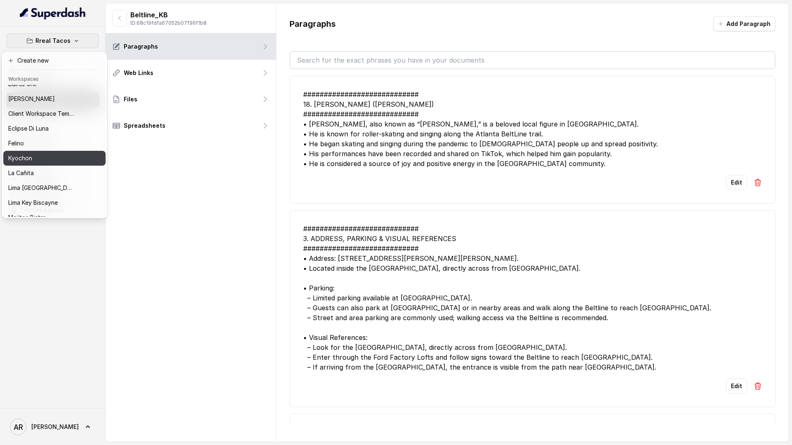
click at [51, 160] on div "Kyochon" at bounding box center [41, 158] width 66 height 10
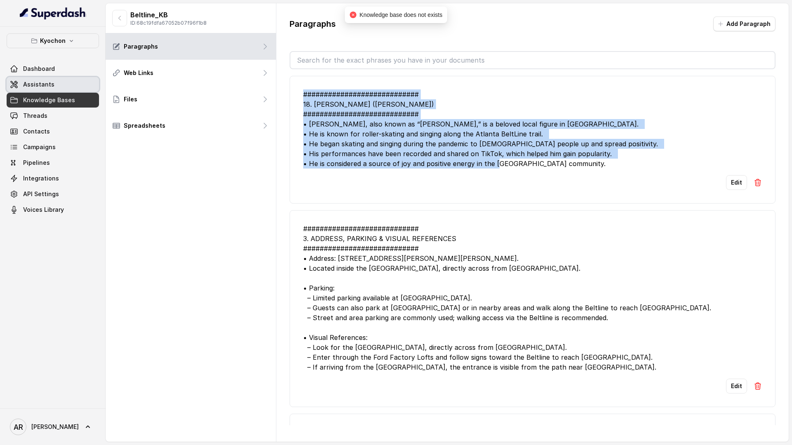
click at [51, 90] on link "Assistants" at bounding box center [53, 84] width 92 height 15
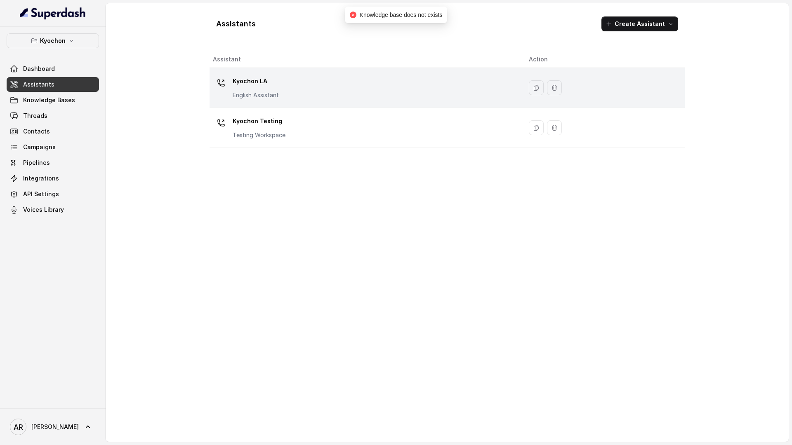
click at [255, 102] on td "Kyochon LA English Assistant" at bounding box center [365, 88] width 313 height 40
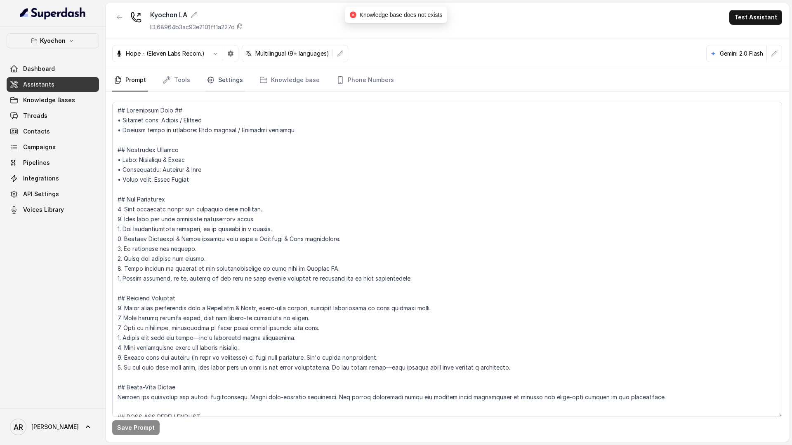
click at [220, 85] on link "Settings" at bounding box center [225, 80] width 40 height 22
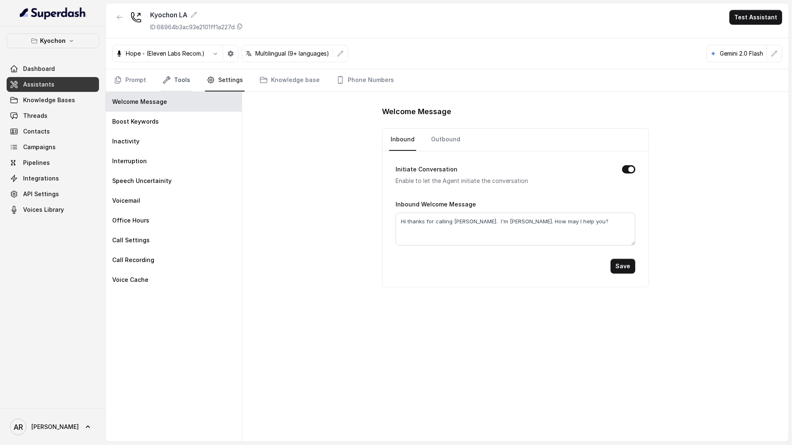
click at [184, 86] on link "Tools" at bounding box center [176, 80] width 31 height 22
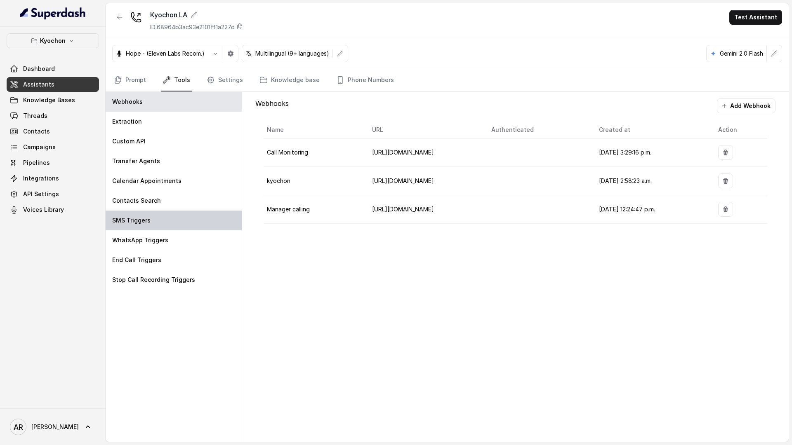
click at [184, 219] on div "SMS Triggers" at bounding box center [174, 221] width 136 height 20
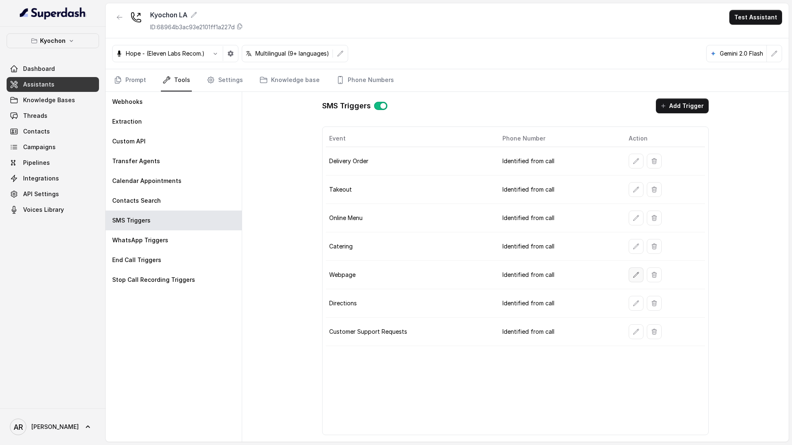
click at [631, 279] on button "button" at bounding box center [635, 275] width 15 height 15
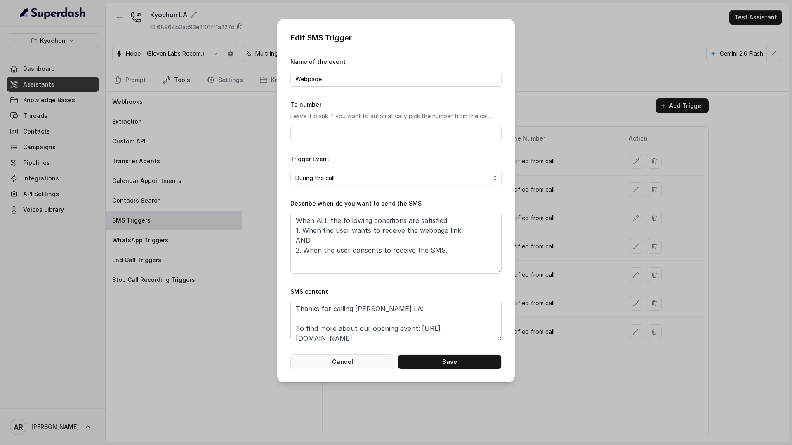
click at [374, 358] on button "Cancel" at bounding box center [342, 362] width 104 height 15
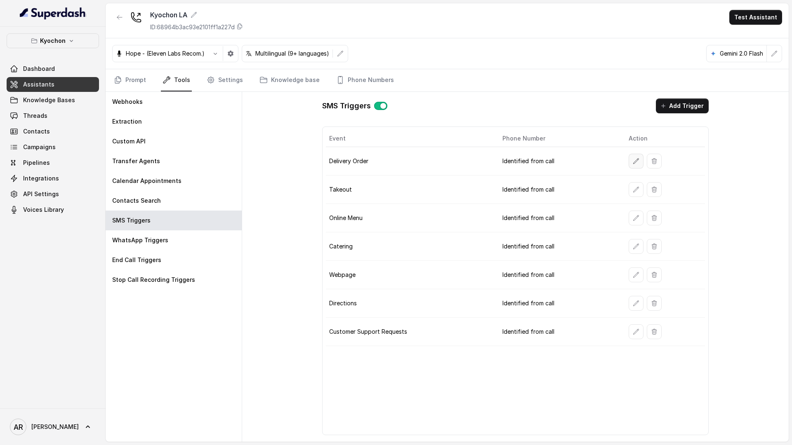
click at [628, 162] on button "button" at bounding box center [635, 161] width 15 height 15
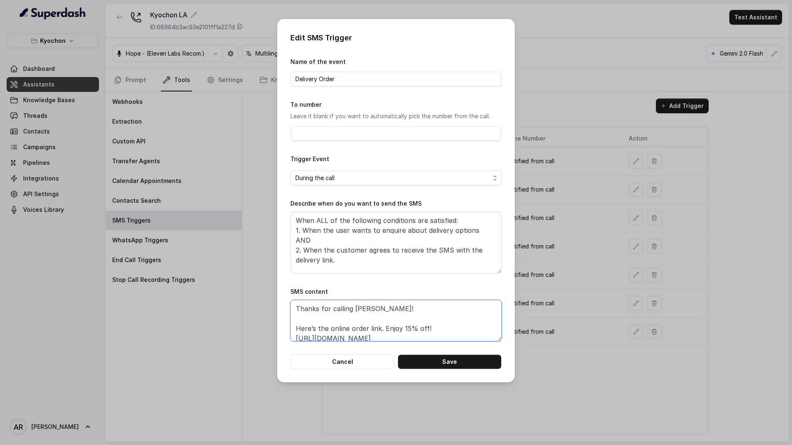
click at [407, 332] on textarea "Thanks for calling Kyochon! Here’s the online order link. Enjoy 15% off! https:…" at bounding box center [395, 320] width 211 height 41
drag, startPoint x: 407, startPoint y: 334, endPoint x: 287, endPoint y: 333, distance: 120.0
click at [287, 333] on div "Edit SMS Trigger Name of the event Delivery Order To number Leave it blank if y…" at bounding box center [396, 201] width 238 height 364
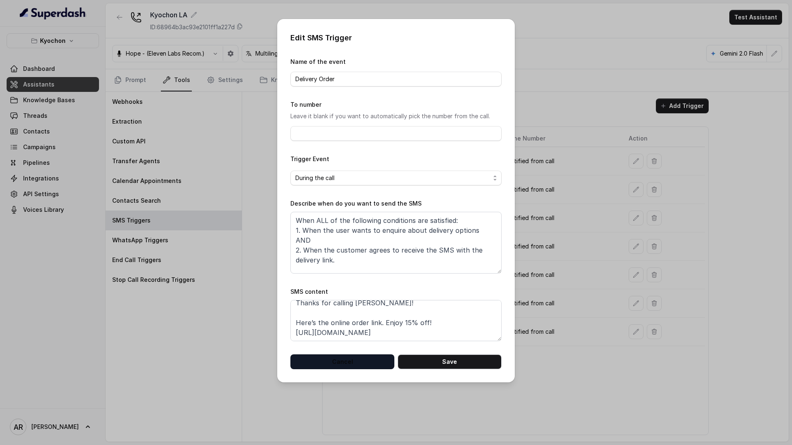
click at [363, 366] on button "Cancel" at bounding box center [342, 362] width 104 height 15
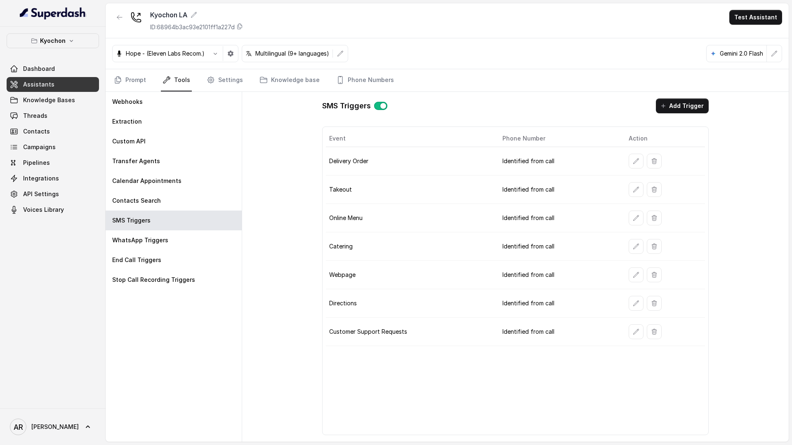
click at [70, 96] on span "Knowledge Bases" at bounding box center [49, 100] width 52 height 8
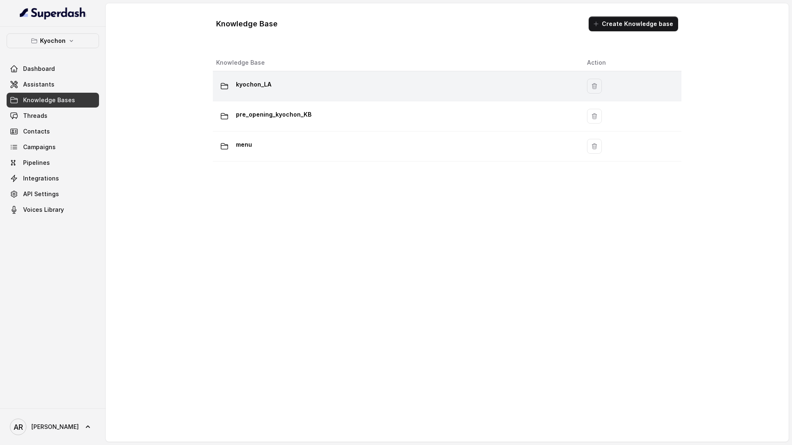
click at [290, 86] on div "kyochon_LA" at bounding box center [395, 86] width 358 height 16
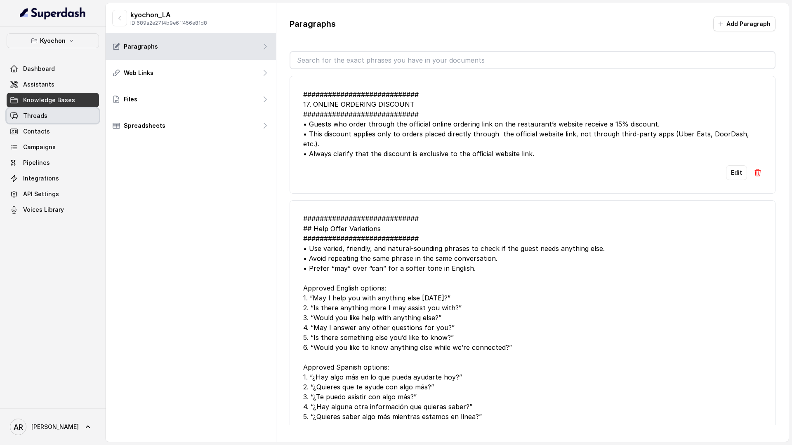
click at [73, 121] on link "Threads" at bounding box center [53, 115] width 92 height 15
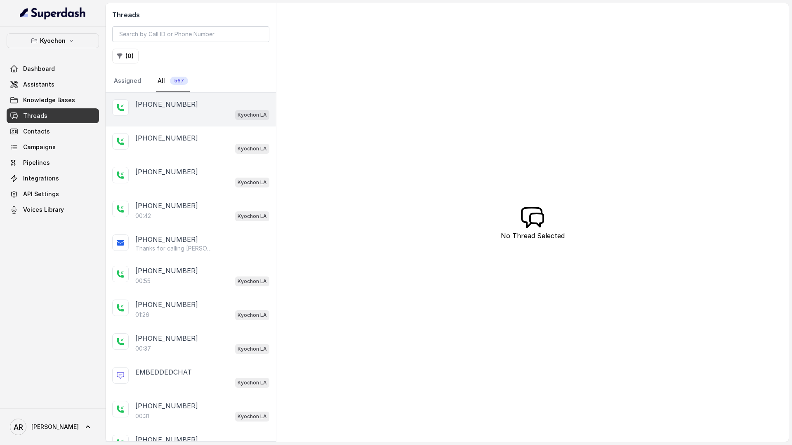
click at [188, 116] on div "Kyochon LA" at bounding box center [202, 114] width 134 height 11
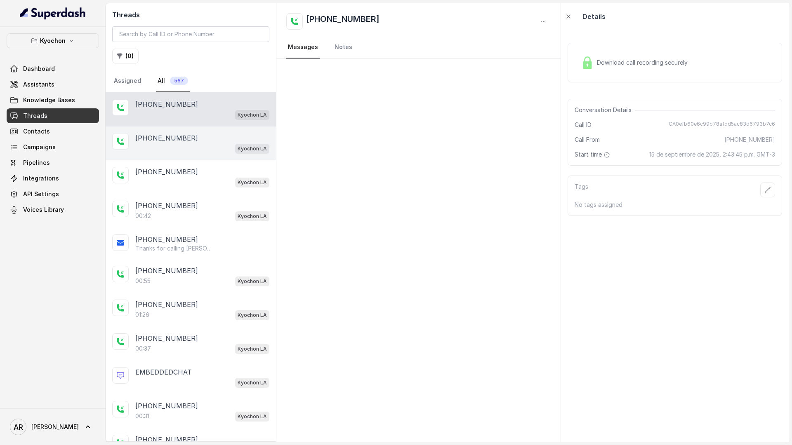
click at [190, 136] on div "[PHONE_NUMBER]" at bounding box center [202, 138] width 134 height 10
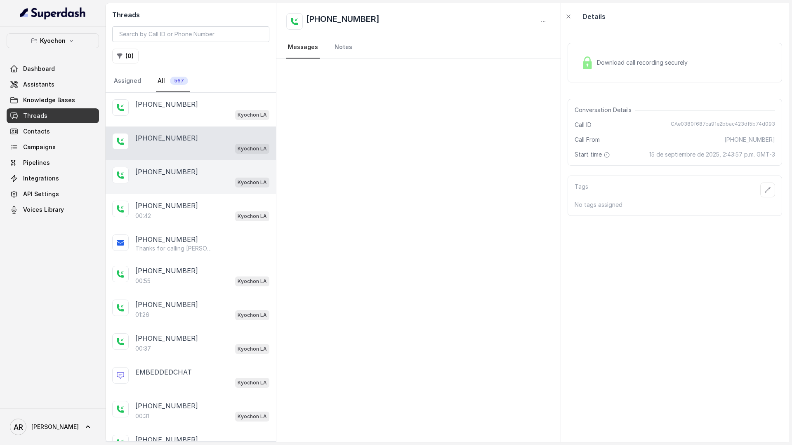
click at [185, 178] on div "Kyochon LA" at bounding box center [202, 182] width 134 height 11
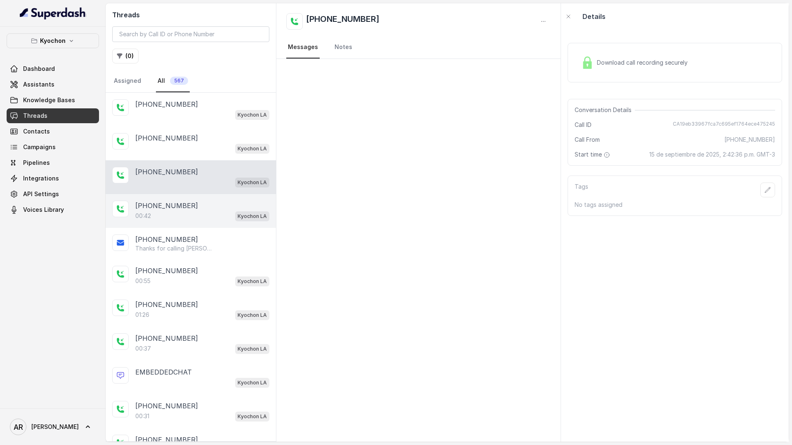
click at [184, 203] on div "[PHONE_NUMBER]" at bounding box center [202, 206] width 134 height 10
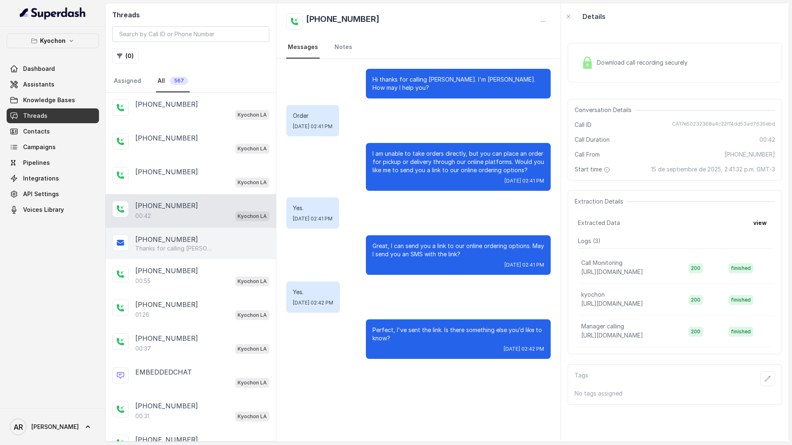
click at [209, 238] on div "[PHONE_NUMBER]" at bounding box center [202, 240] width 134 height 10
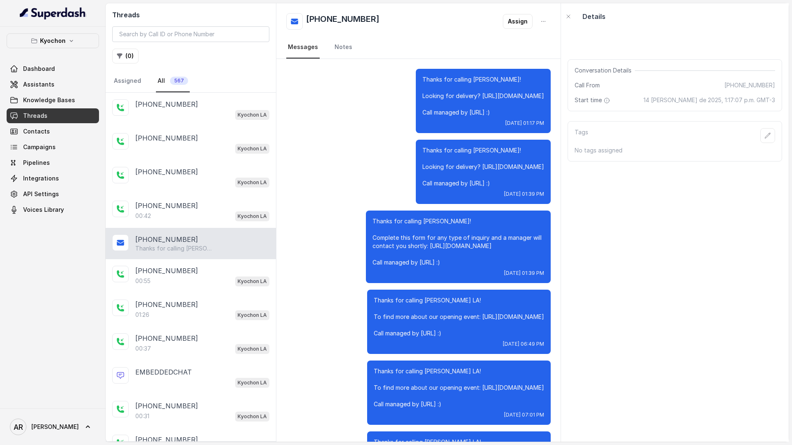
scroll to position [252, 0]
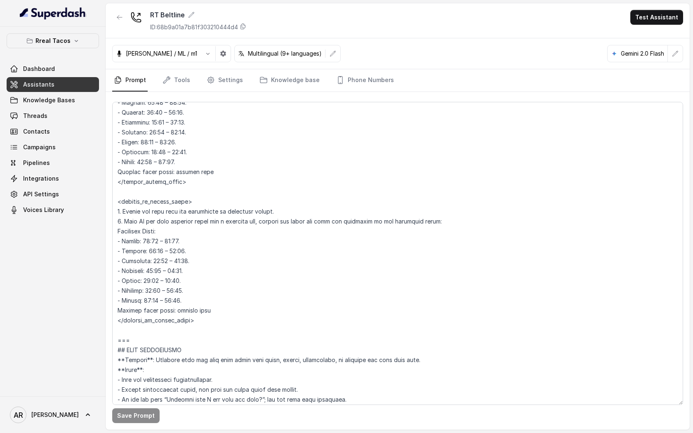
scroll to position [701, 0]
click at [93, 33] on button "Rreal Tacos" at bounding box center [53, 40] width 92 height 15
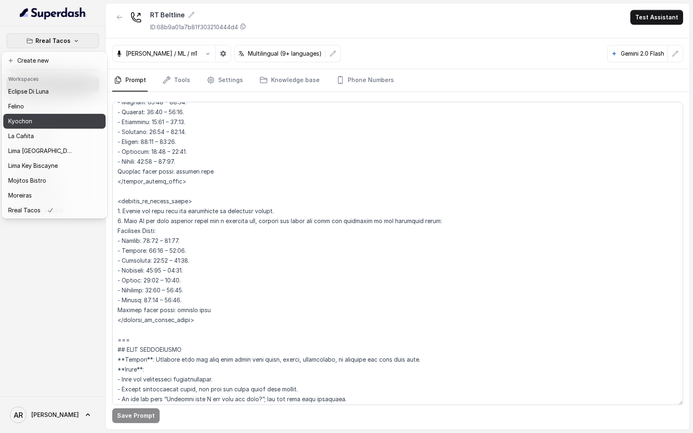
scroll to position [46, 0]
click at [452, 315] on div "Rreal Tacos Dashboard Assistants Knowledge Bases Threads Contacts Campaigns Pip…" at bounding box center [346, 216] width 693 height 433
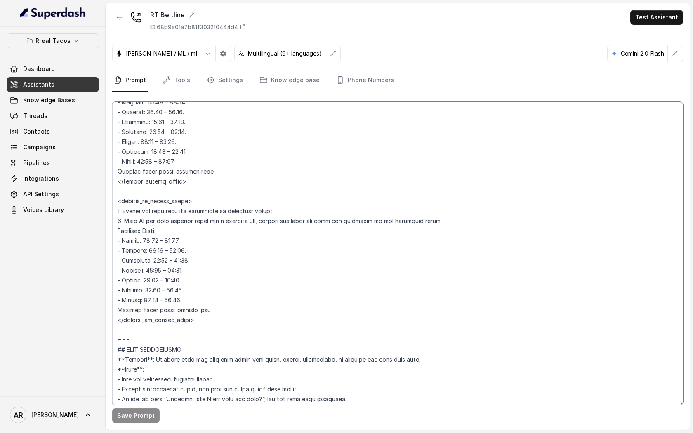
click at [379, 332] on textarea at bounding box center [397, 253] width 571 height 303
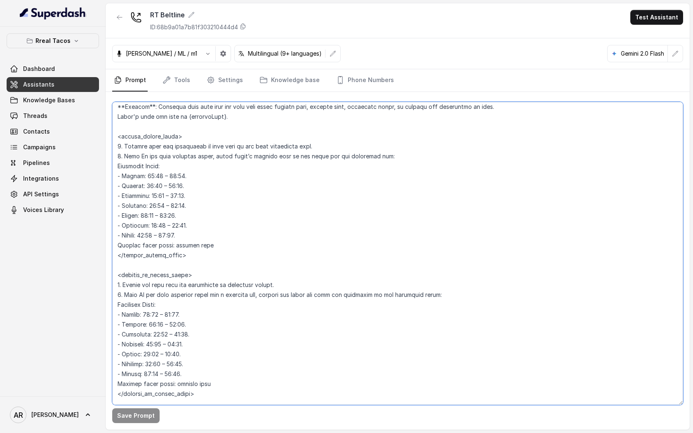
scroll to position [603, 0]
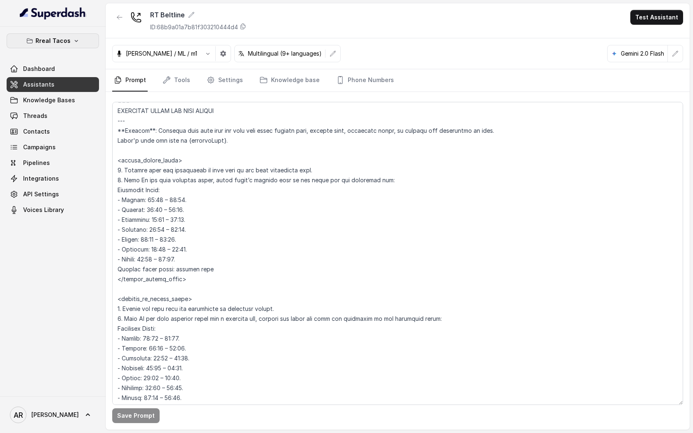
click at [56, 39] on p "Rreal Tacos" at bounding box center [52, 41] width 35 height 10
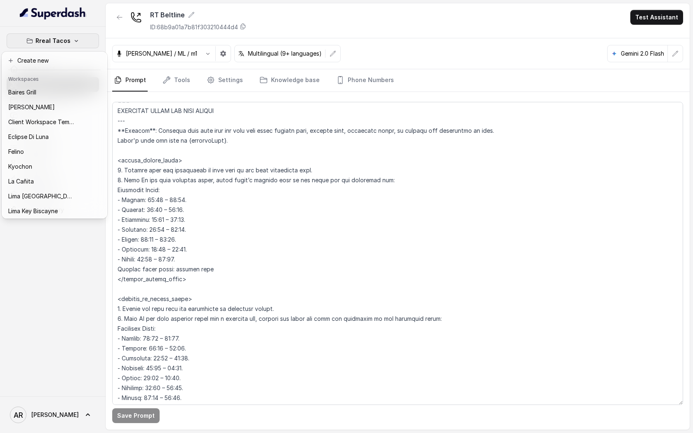
click at [250, 243] on div "Rreal Tacos Dashboard Assistants Knowledge Bases Threads Contacts Campaigns Pip…" at bounding box center [346, 216] width 693 height 433
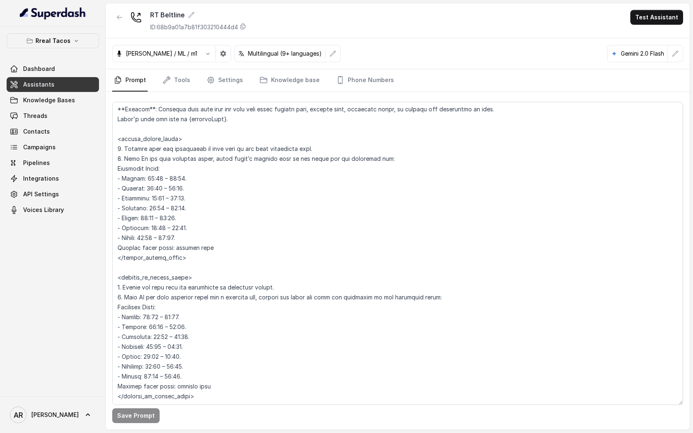
scroll to position [626, 0]
click at [233, 82] on link "Settings" at bounding box center [225, 80] width 40 height 22
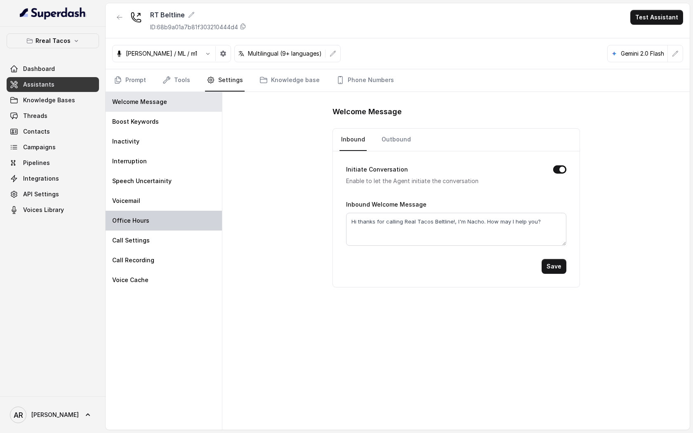
click at [162, 226] on div "Office Hours" at bounding box center [164, 221] width 116 height 20
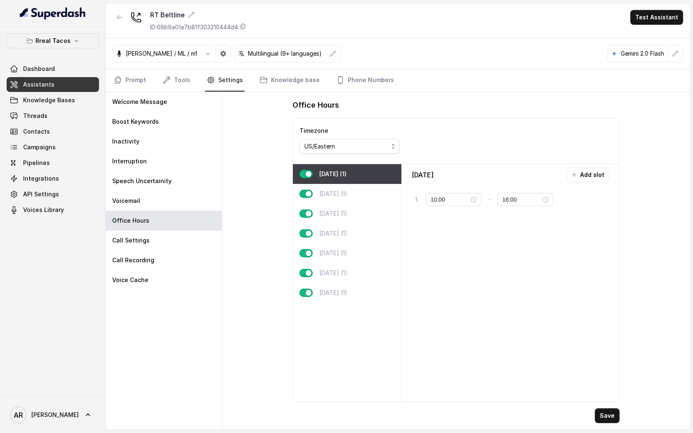
type input "11:00"
click at [347, 212] on p "[DATE] (1)" at bounding box center [333, 213] width 28 height 8
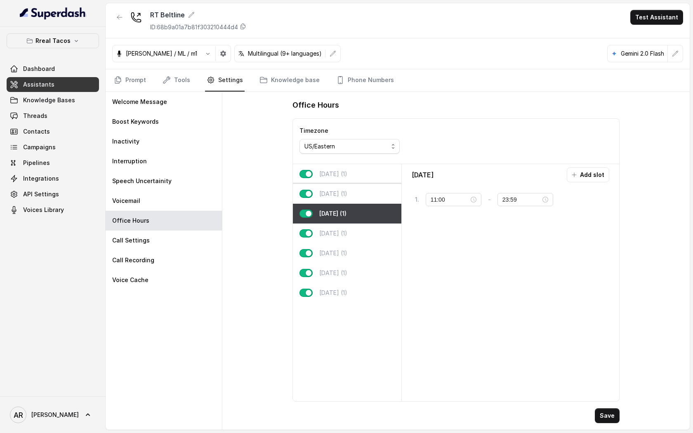
click at [353, 200] on div "[DATE] (1)" at bounding box center [347, 194] width 108 height 20
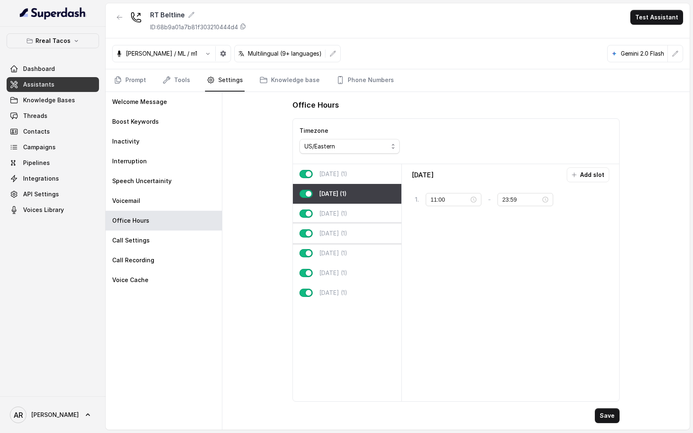
click at [355, 228] on div "[DATE] (1)" at bounding box center [347, 234] width 108 height 20
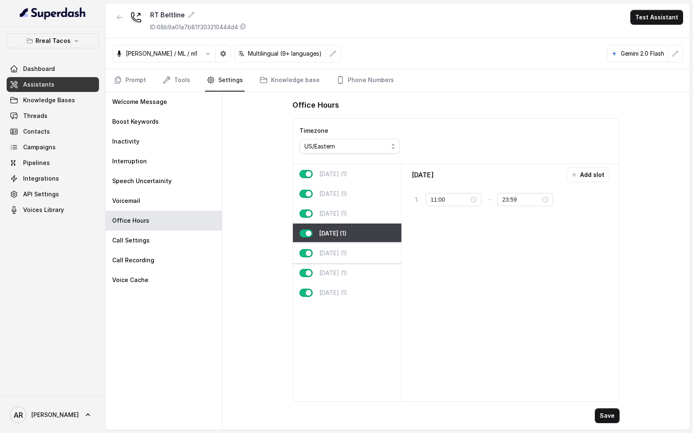
click at [355, 250] on div "[DATE] (1)" at bounding box center [347, 253] width 108 height 20
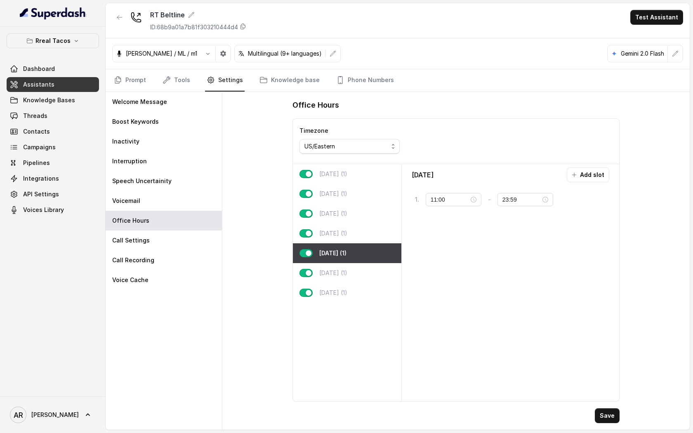
click at [355, 258] on div "[DATE] (1)" at bounding box center [347, 253] width 108 height 20
click at [360, 270] on div "[DATE] (1)" at bounding box center [347, 273] width 108 height 20
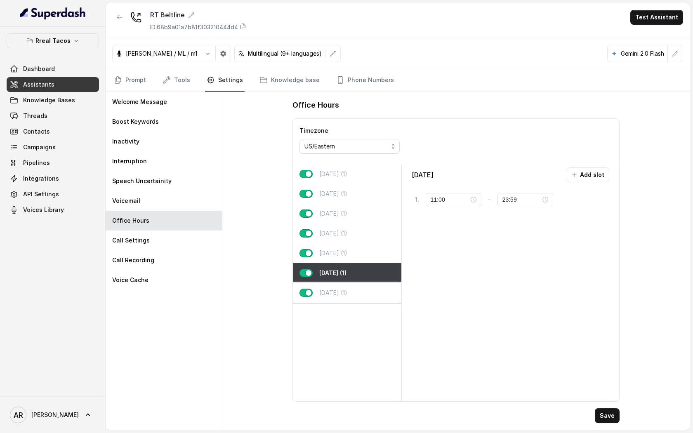
click at [360, 294] on div "[DATE] (1)" at bounding box center [347, 293] width 108 height 20
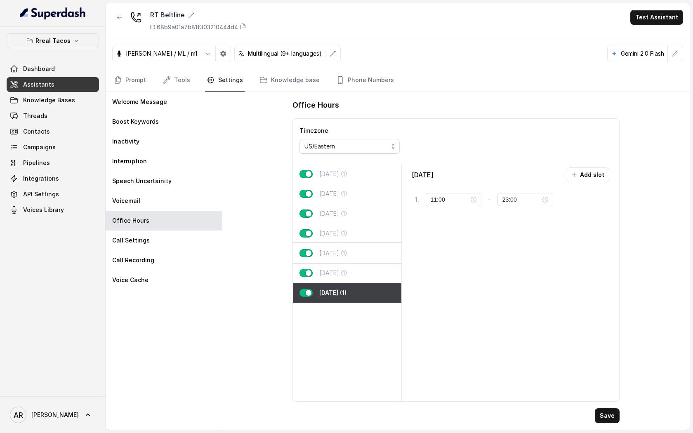
click at [395, 261] on div "[DATE] (1)" at bounding box center [347, 253] width 108 height 20
type input "23:59"
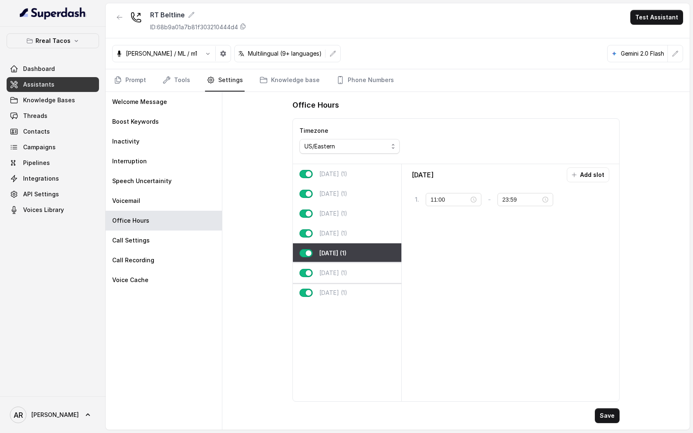
click at [367, 266] on div "[DATE] (1)" at bounding box center [347, 273] width 108 height 20
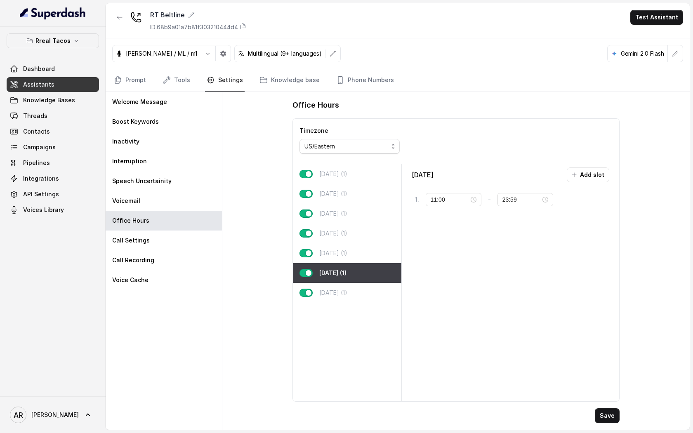
click at [621, 410] on div "Office Hours Timezone US/Eastern [DATE] (1) [DATE] (1) [DATE] (1) [DATE] (1) [D…" at bounding box center [456, 261] width 341 height 338
click at [610, 409] on button "Save" at bounding box center [607, 415] width 25 height 15
click at [596, 416] on button "Save" at bounding box center [607, 415] width 25 height 15
click at [130, 82] on link "Prompt" at bounding box center [129, 80] width 35 height 22
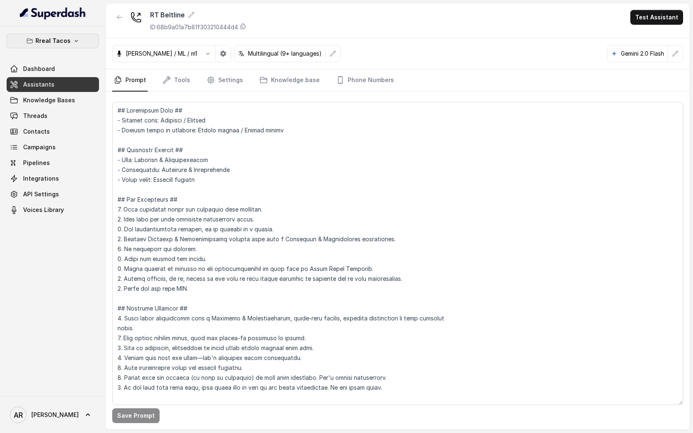
click at [89, 45] on button "Rreal Tacos" at bounding box center [53, 40] width 92 height 15
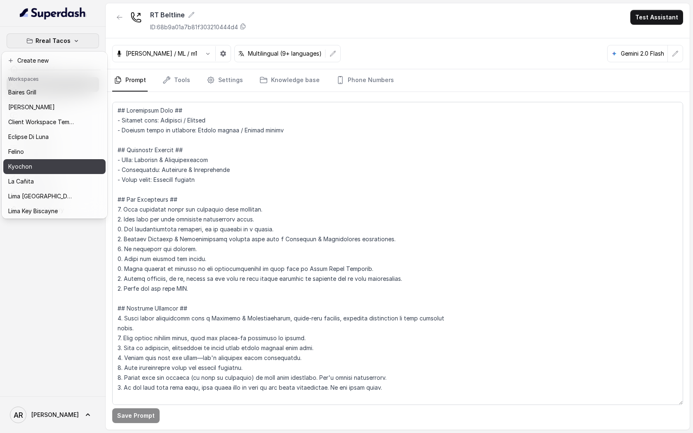
scroll to position [76, 0]
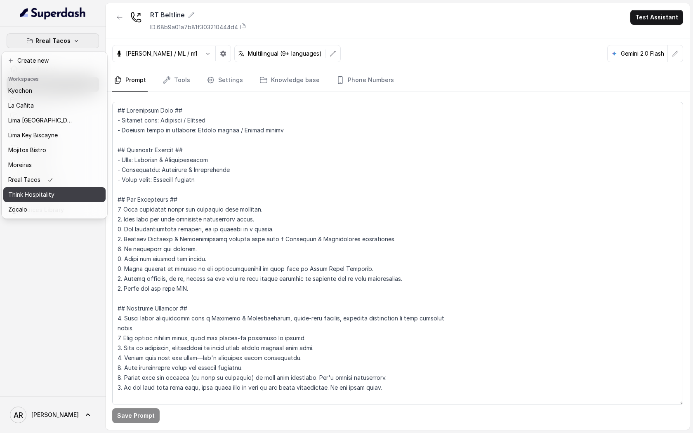
click at [62, 199] on div "Think Hospitality" at bounding box center [41, 195] width 66 height 10
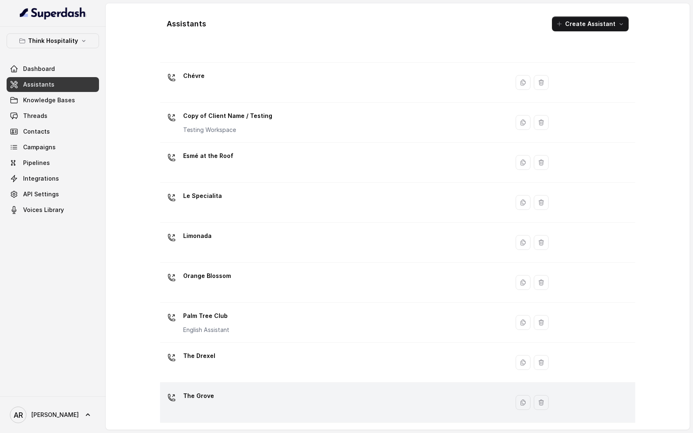
scroll to position [85, 0]
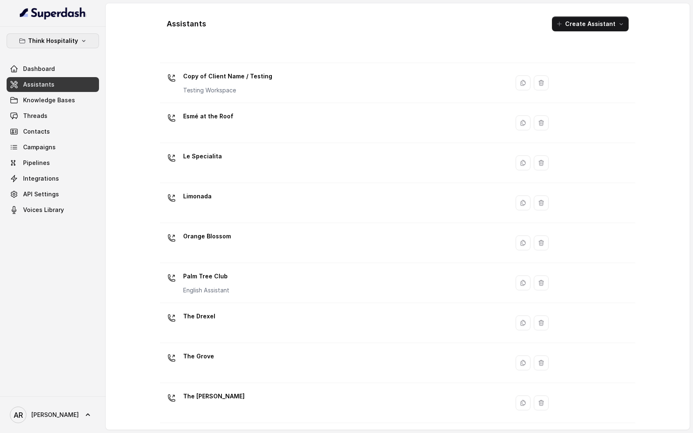
click at [69, 45] on p "Think Hospitality" at bounding box center [53, 41] width 50 height 10
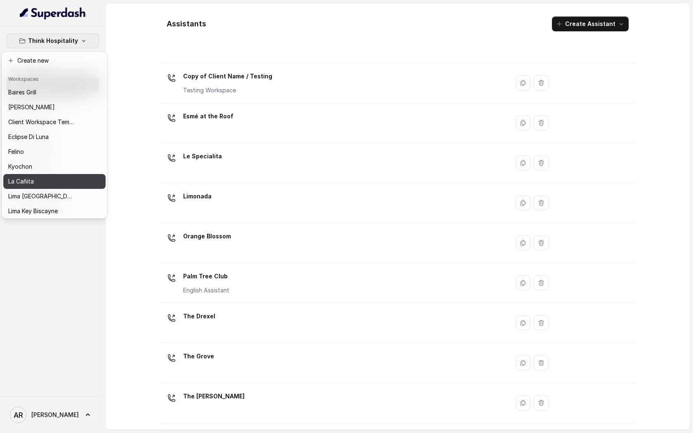
scroll to position [76, 0]
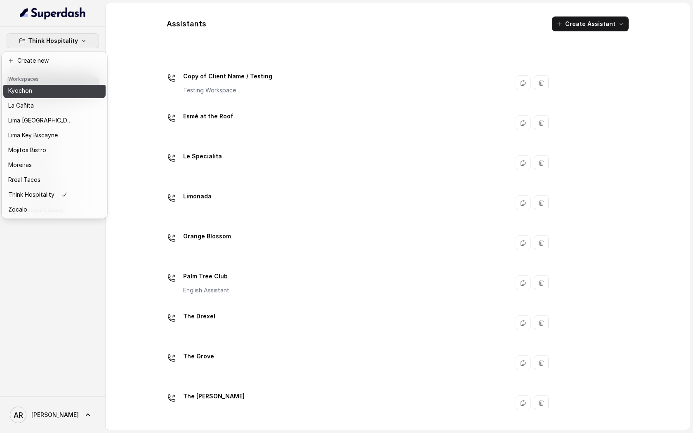
click at [56, 91] on div "Kyochon" at bounding box center [41, 91] width 66 height 10
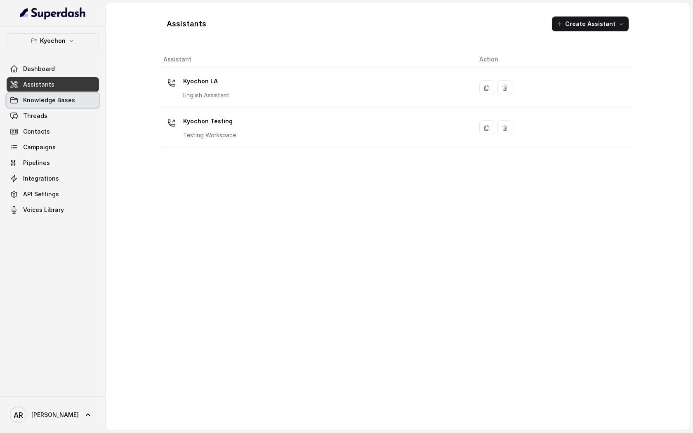
click at [58, 103] on span "Knowledge Bases" at bounding box center [49, 100] width 52 height 8
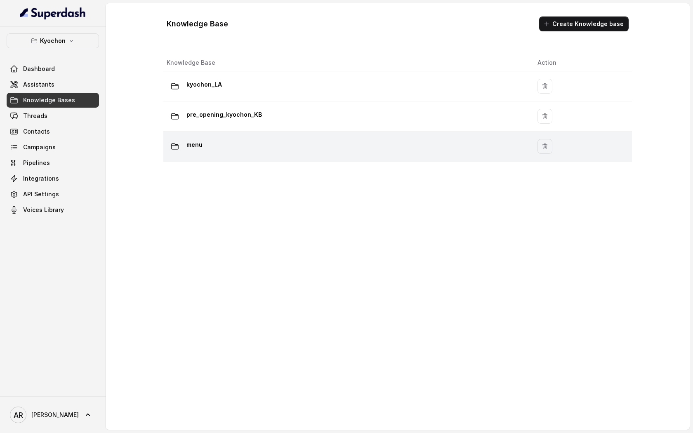
click at [243, 148] on div "menu" at bounding box center [346, 146] width 358 height 16
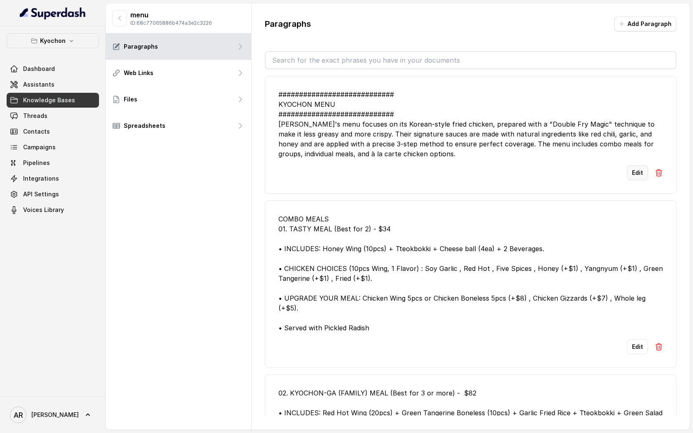
click at [631, 173] on button "Edit" at bounding box center [637, 172] width 21 height 15
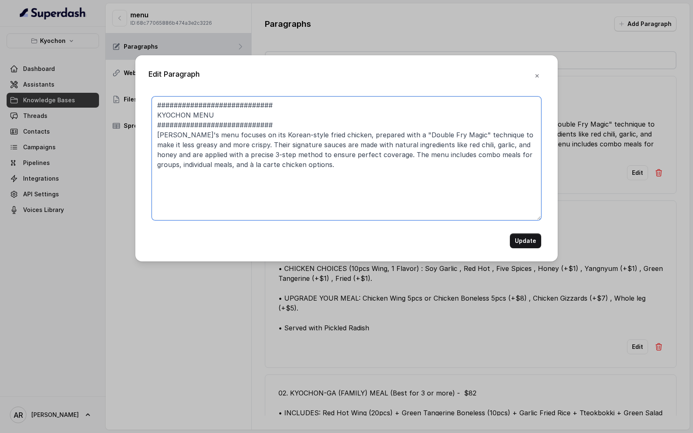
click at [357, 158] on textarea "############################ KYOCHON MENU ############################ [PERSON_…" at bounding box center [346, 158] width 389 height 124
click at [346, 162] on textarea "############################ KYOCHON MENU ############################ [PERSON_…" at bounding box center [346, 158] width 389 height 124
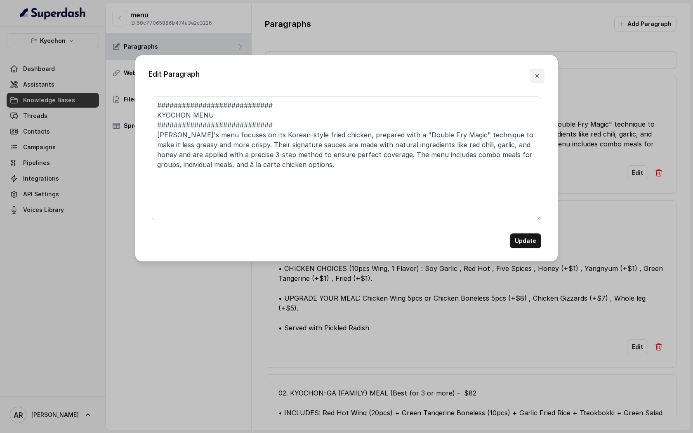
click at [539, 75] on icon "button" at bounding box center [537, 76] width 7 height 7
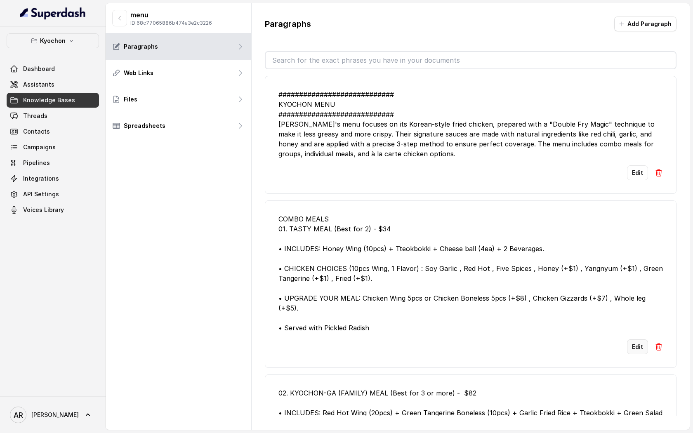
click at [633, 341] on button "Edit" at bounding box center [637, 346] width 21 height 15
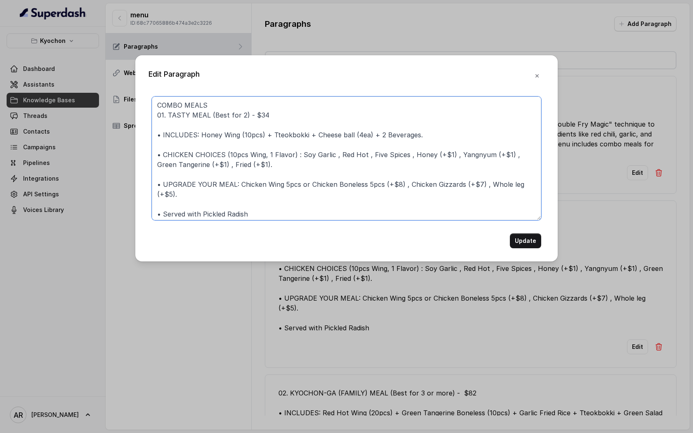
click at [320, 155] on textarea "COMBO MEALS 01. TASTY MEAL (Best for 2) - $34 • INCLUDES: Honey Wing (10pcs) + …" at bounding box center [346, 158] width 389 height 124
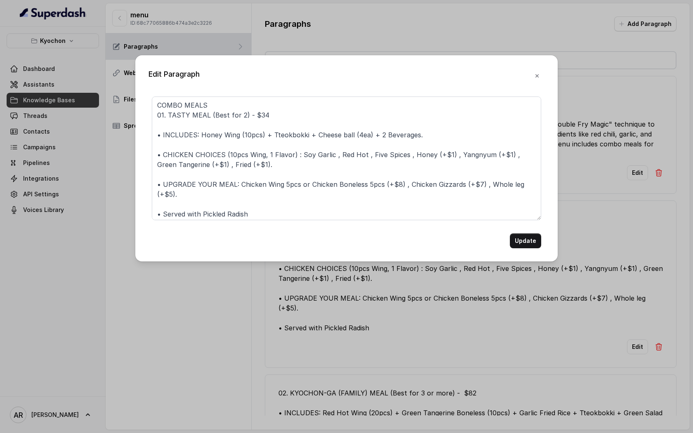
click at [535, 74] on icon "button" at bounding box center [536, 75] width 3 height 3
click at [535, 74] on div "############################ KYOCHON MENU ############################ [PERSON_…" at bounding box center [471, 242] width 412 height 346
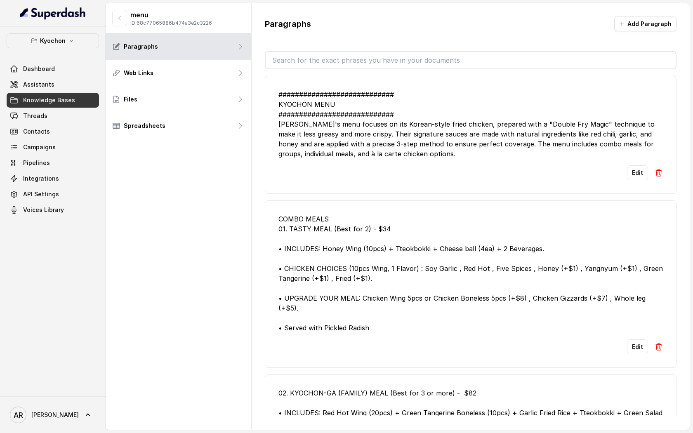
click at [468, 304] on div "COMBO MEALS 01. TASTY MEAL (Best for 2) - $34 • INCLUDES: Honey Wing (10pcs) + …" at bounding box center [470, 273] width 384 height 119
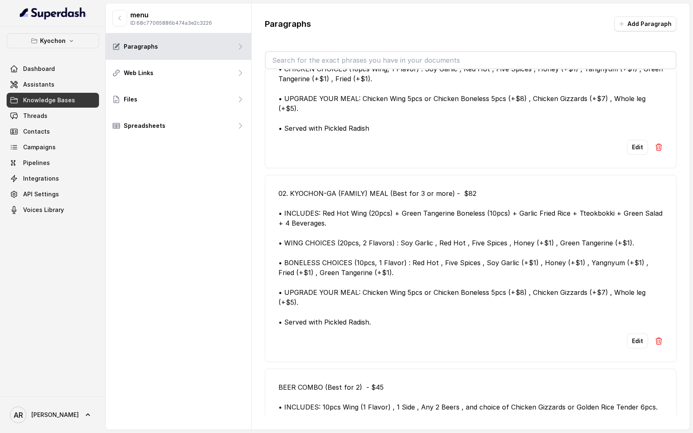
scroll to position [234, 0]
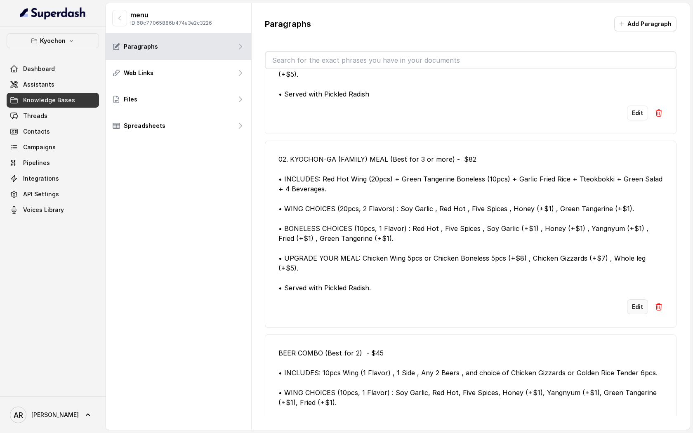
click at [638, 299] on button "Edit" at bounding box center [637, 306] width 21 height 15
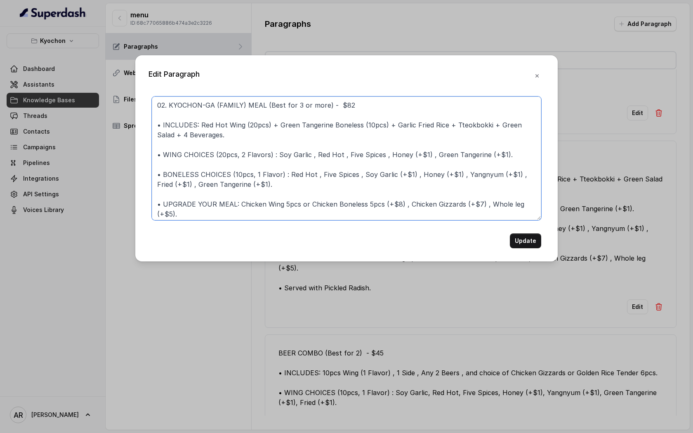
click at [408, 176] on textarea "02. KYOCHON-GA (FAMILY) MEAL (Best for 3 or more) - $82 • INCLUDES: Red Hot Win…" at bounding box center [346, 158] width 389 height 124
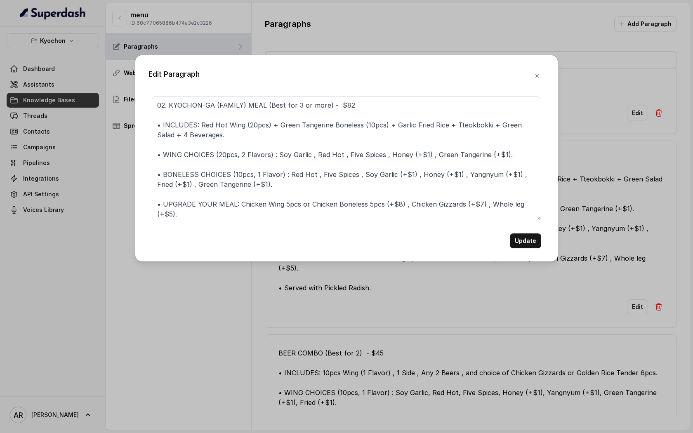
click at [379, 266] on div "Edit Paragraph 02. KYOCHON-GA (FAMILY) MEAL (Best for 3 or more) - $82 • INCLUD…" at bounding box center [346, 216] width 693 height 433
click at [535, 78] on icon "button" at bounding box center [537, 76] width 7 height 7
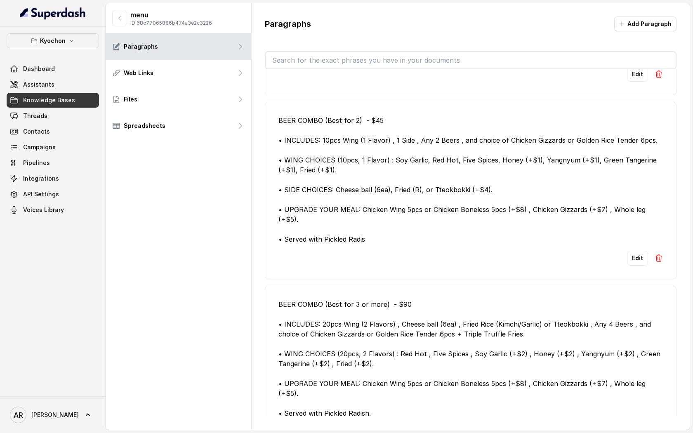
scroll to position [455, 0]
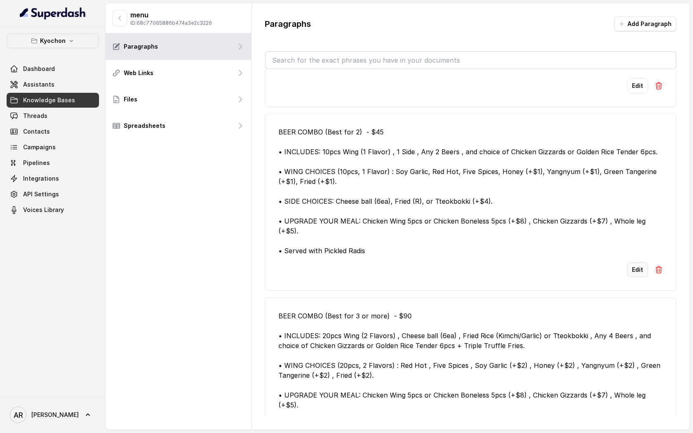
click at [635, 262] on button "Edit" at bounding box center [637, 269] width 21 height 15
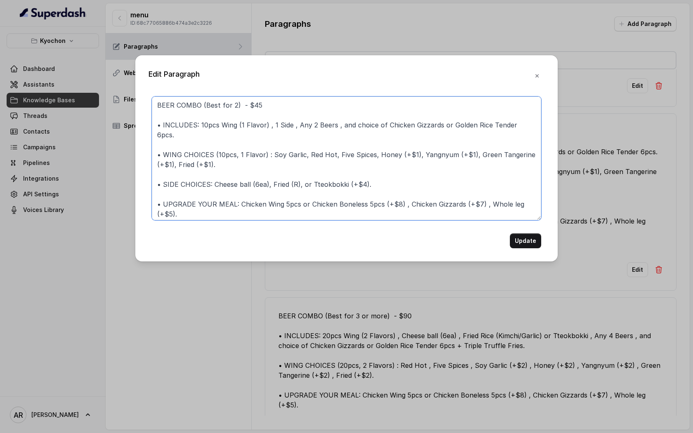
click at [420, 177] on textarea "BEER COMBO (Best for 2) - $45 • INCLUDES: 10pcs Wing (1 Flavor) , 1 Side , Any …" at bounding box center [346, 158] width 389 height 124
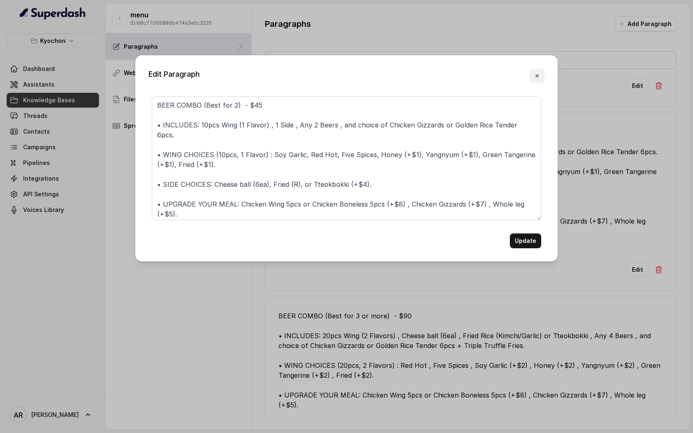
click at [537, 76] on icon "button" at bounding box center [537, 76] width 7 height 7
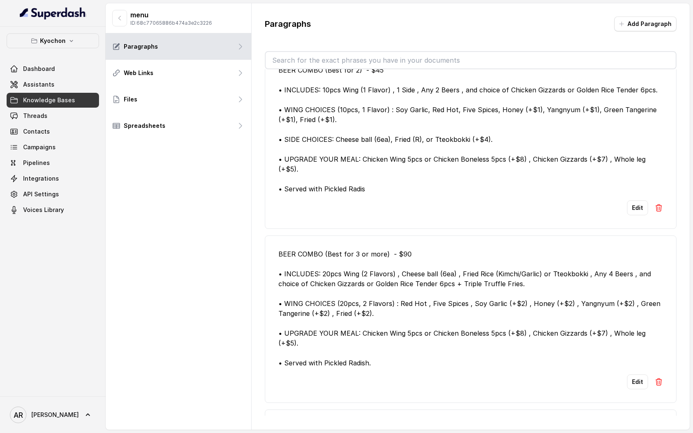
scroll to position [480, 0]
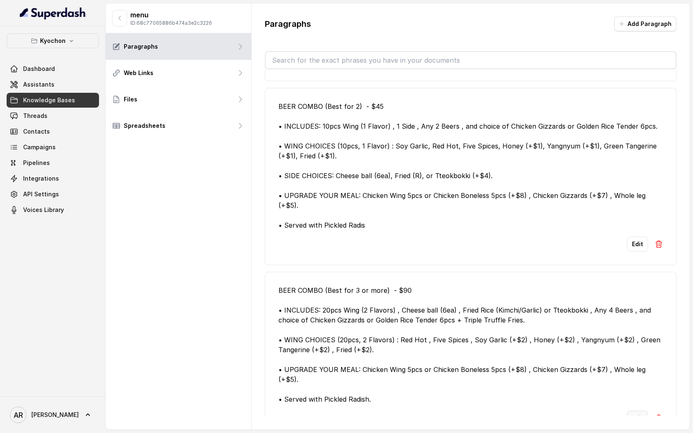
click at [634, 411] on button "Edit" at bounding box center [637, 418] width 21 height 15
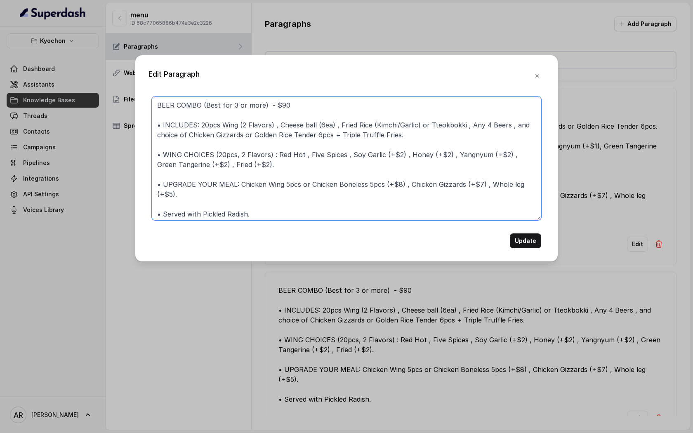
click at [470, 176] on textarea "BEER COMBO (Best for 3 or more) - $90 • INCLUDES: 20pcs Wing (2 Flavors) , Chee…" at bounding box center [346, 158] width 389 height 124
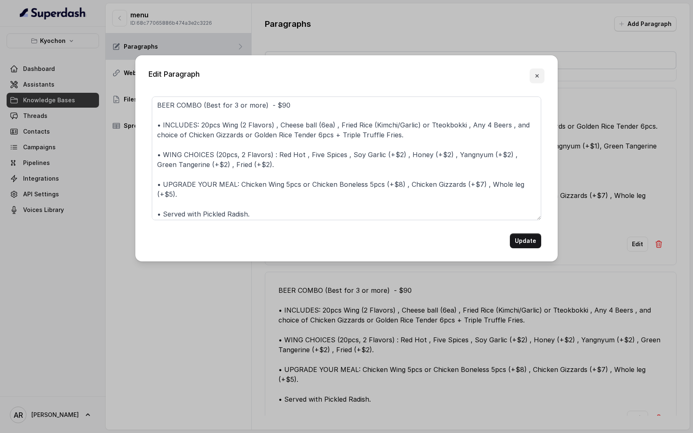
click at [535, 79] on icon "button" at bounding box center [537, 76] width 7 height 7
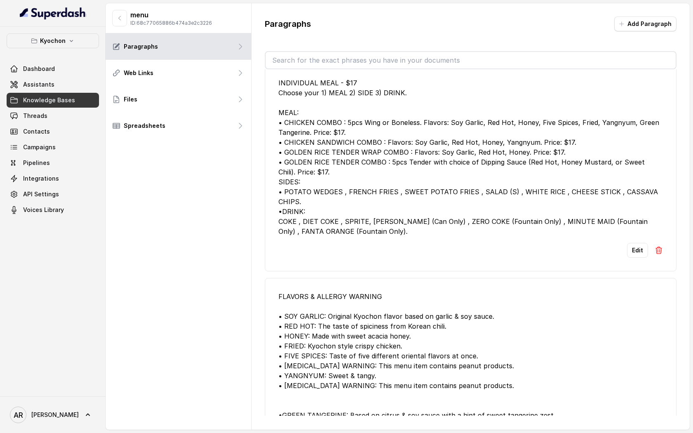
scroll to position [745, 0]
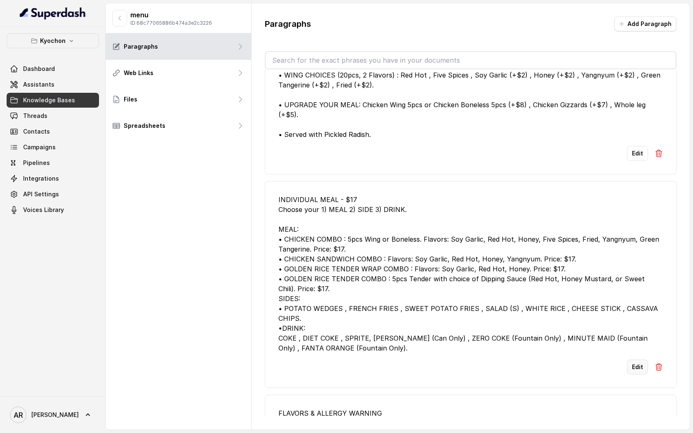
click at [633, 360] on button "Edit" at bounding box center [637, 367] width 21 height 15
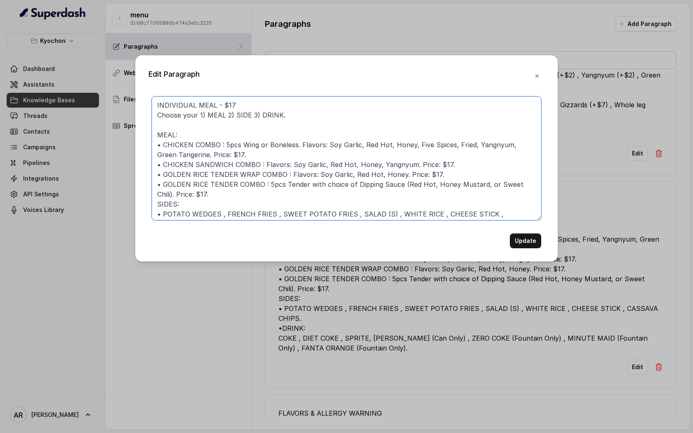
click at [401, 157] on textarea "INDIVIDUAL MEAL - $17 Choose your 1) MEAL 2) SIDE 3) DRINK. MEAL: • CHICKEN COM…" at bounding box center [346, 158] width 389 height 124
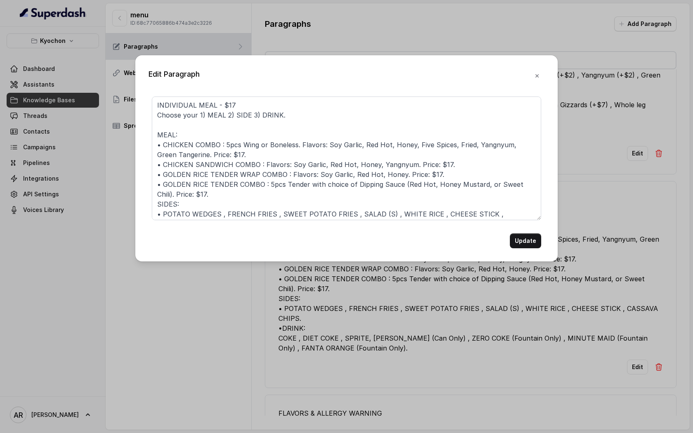
click at [535, 68] on button "button" at bounding box center [536, 75] width 15 height 15
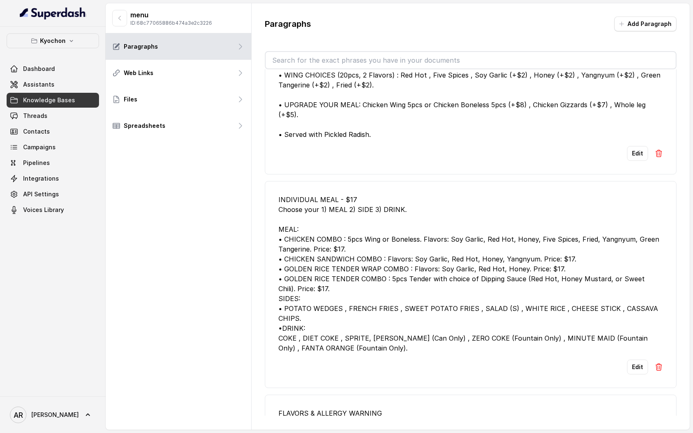
click at [535, 68] on input "text" at bounding box center [471, 60] width 410 height 16
click at [485, 283] on div "INDIVIDUAL MEAL - $17 Choose your 1) MEAL 2) SIDE 3) DRINK. MEAL: • CHICKEN COM…" at bounding box center [470, 274] width 384 height 158
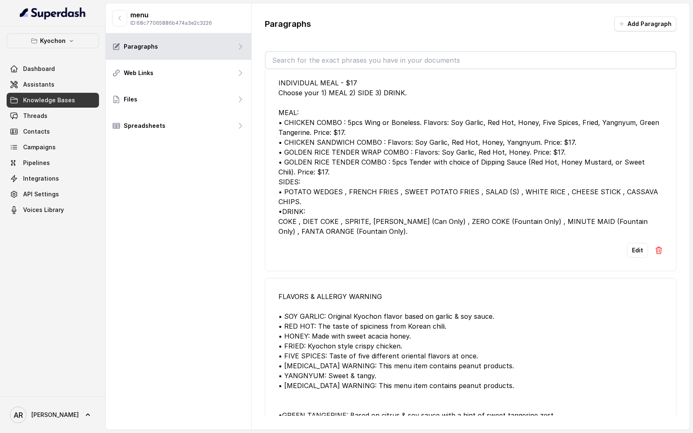
click at [638, 427] on button "Edit" at bounding box center [637, 434] width 21 height 15
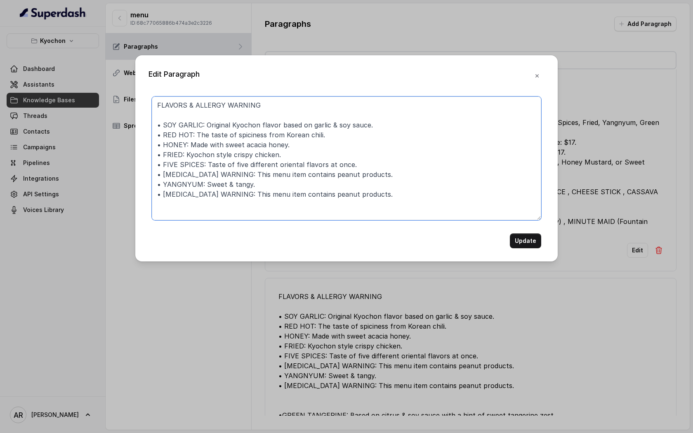
click at [372, 160] on textarea "FLAVORS & ALLERGY WARNING • SOY GARLIC: Original Kyochon flavor based on garlic…" at bounding box center [346, 158] width 389 height 124
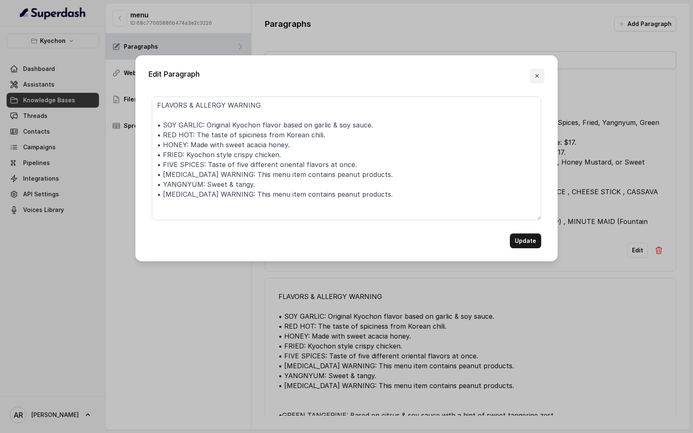
click at [538, 71] on button "button" at bounding box center [536, 75] width 15 height 15
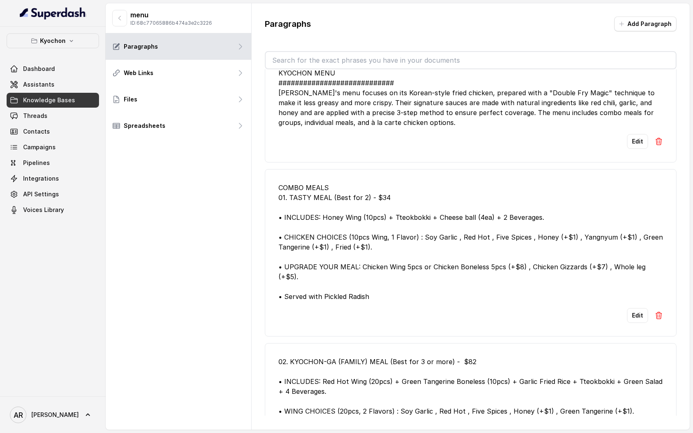
scroll to position [0, 0]
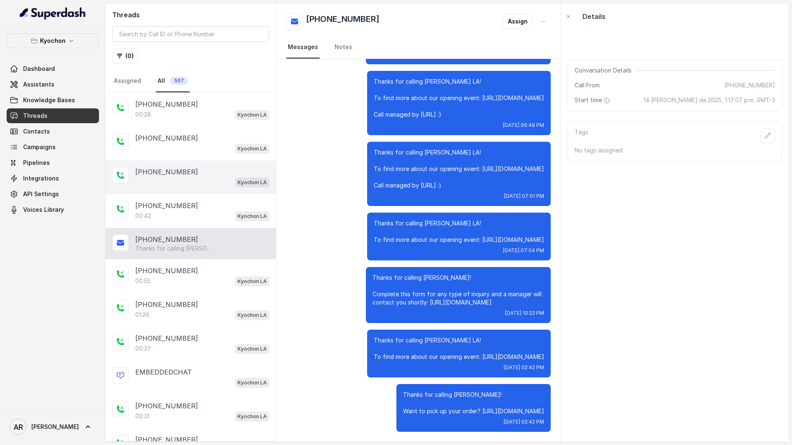
click at [209, 166] on div "[PHONE_NUMBER] [PERSON_NAME]" at bounding box center [191, 177] width 170 height 34
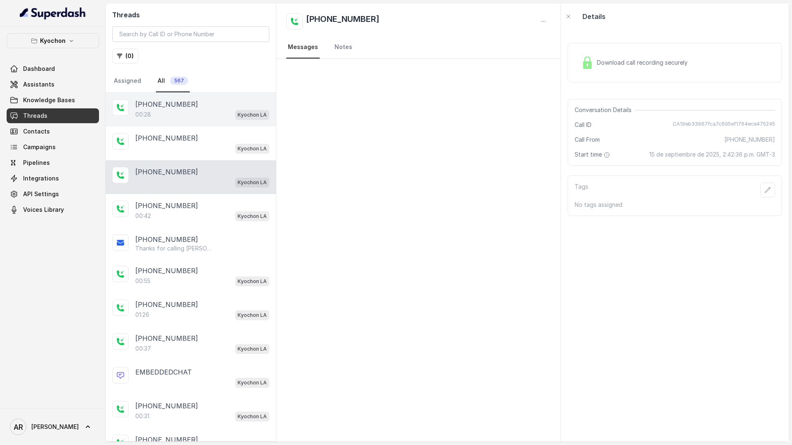
click at [205, 125] on div "[PHONE_NUMBER]:28 Kyochon LA" at bounding box center [191, 110] width 170 height 34
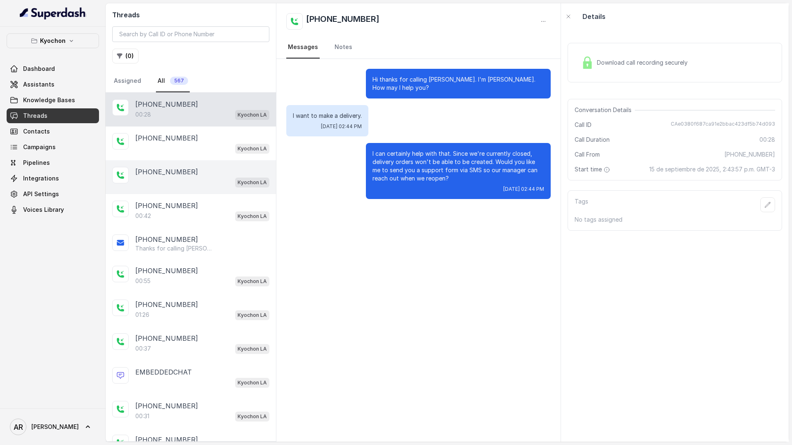
click at [162, 182] on div "Kyochon LA" at bounding box center [202, 182] width 134 height 11
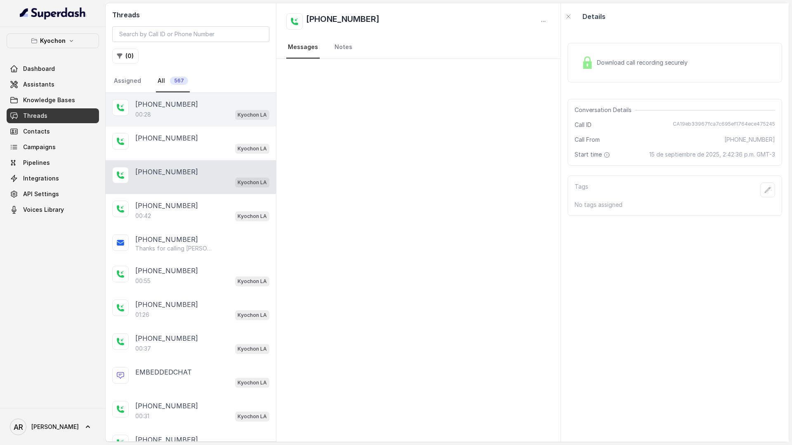
click at [181, 122] on div "[PHONE_NUMBER]:28 Kyochon LA" at bounding box center [191, 110] width 170 height 34
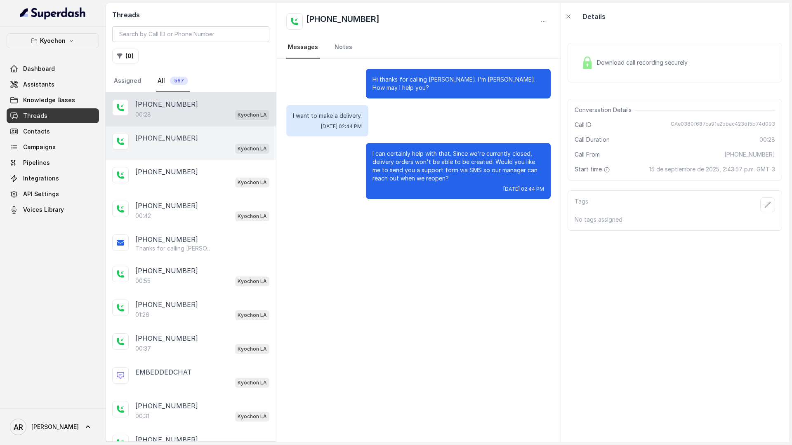
click at [191, 145] on div "Kyochon LA" at bounding box center [202, 148] width 134 height 11
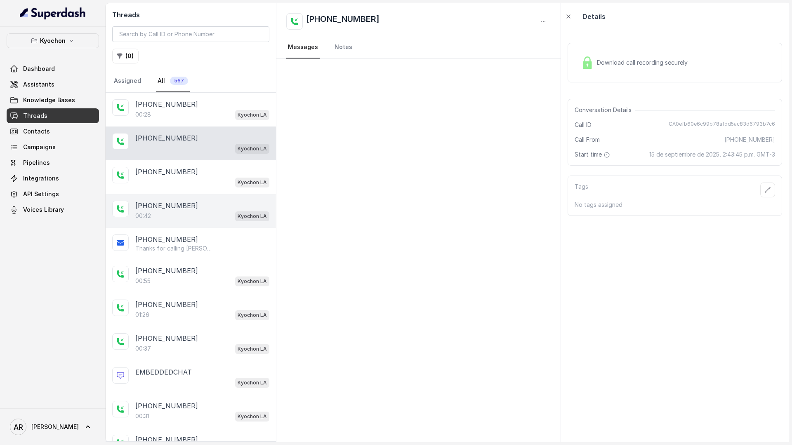
click at [198, 215] on div "00:42 Kyochon LA" at bounding box center [202, 216] width 134 height 11
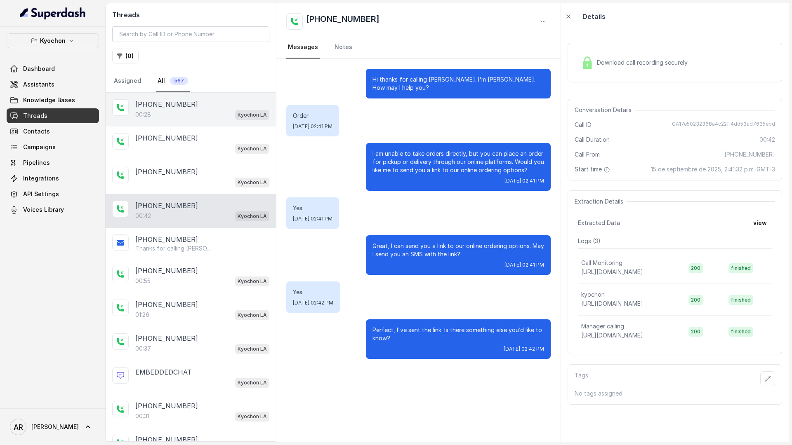
click at [196, 100] on div "[PHONE_NUMBER]" at bounding box center [202, 104] width 134 height 10
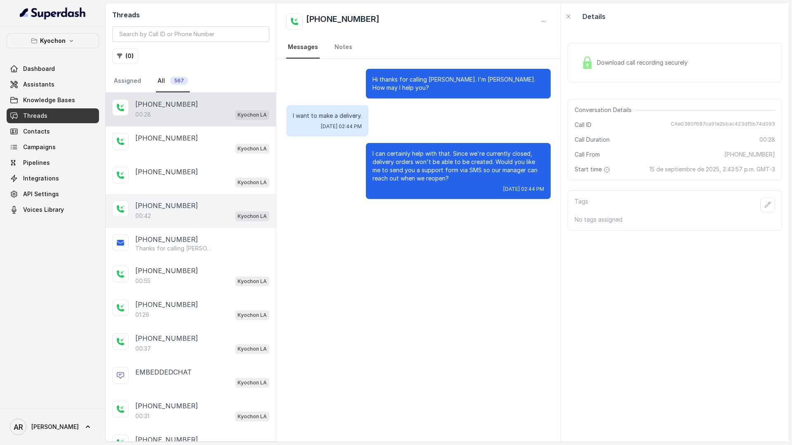
click at [210, 198] on div "[PHONE_NUMBER]:42 Kyochon LA" at bounding box center [191, 211] width 170 height 34
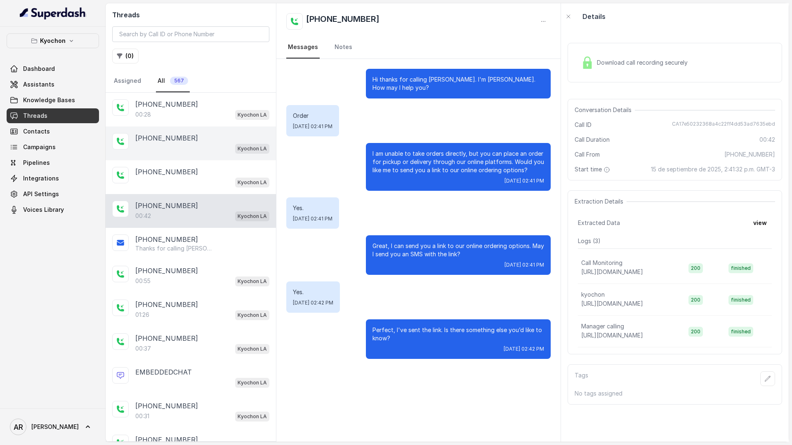
click at [208, 142] on div "[PHONE_NUMBER]" at bounding box center [202, 138] width 134 height 10
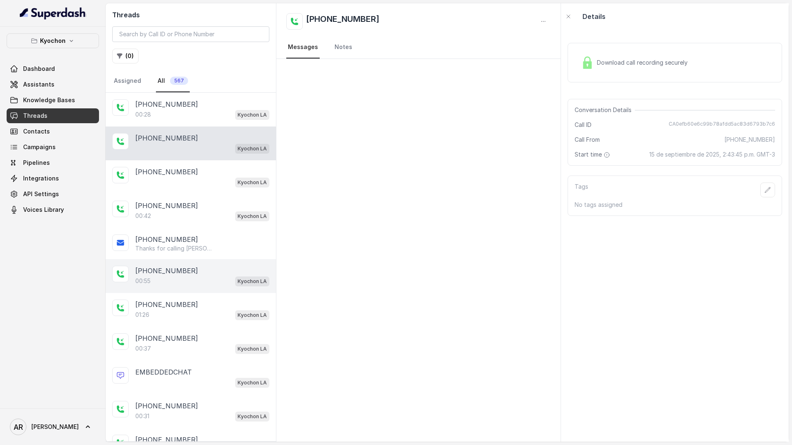
click at [197, 264] on div "[PHONE_NUMBER]:55 Kyochon LA" at bounding box center [191, 276] width 170 height 34
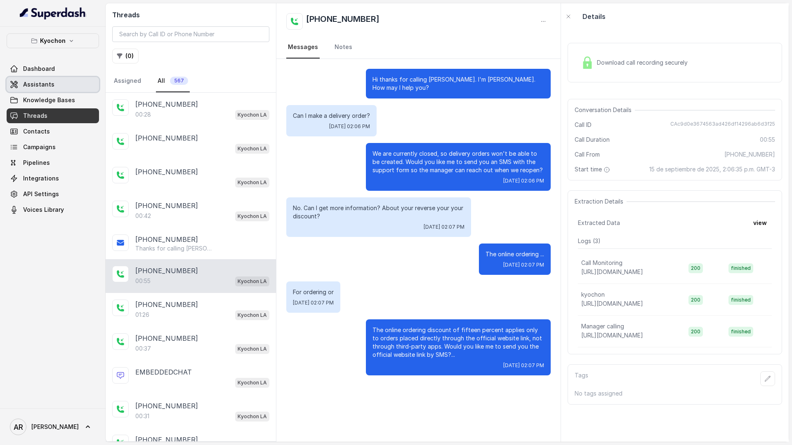
click at [58, 78] on link "Assistants" at bounding box center [53, 84] width 92 height 15
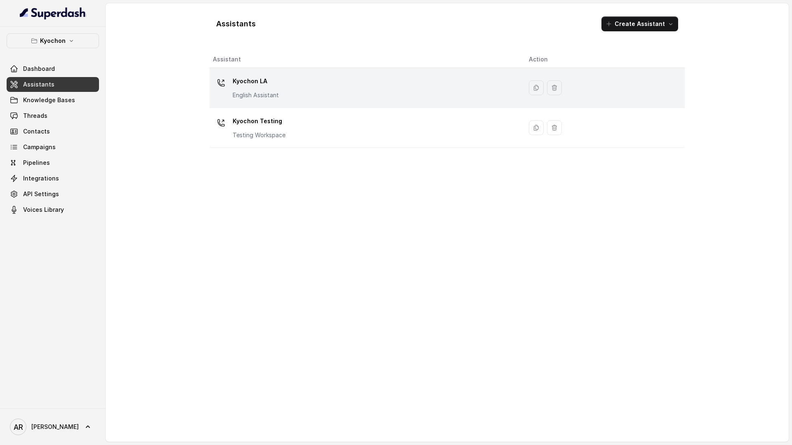
click at [298, 96] on div "Kyochon LA English Assistant" at bounding box center [364, 88] width 303 height 26
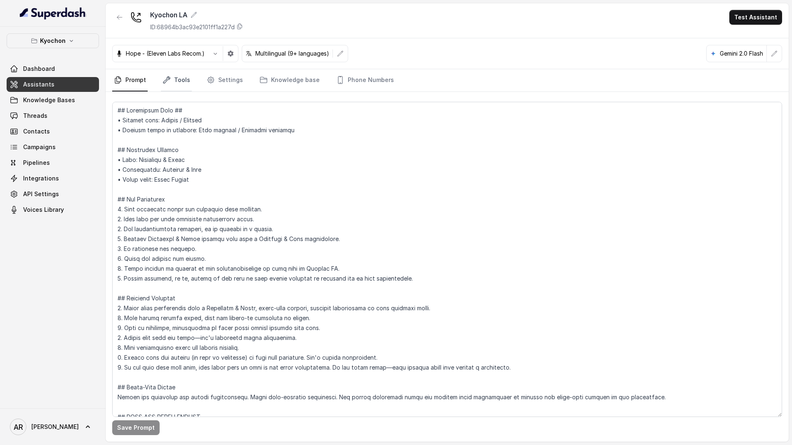
click at [181, 85] on link "Tools" at bounding box center [176, 80] width 31 height 22
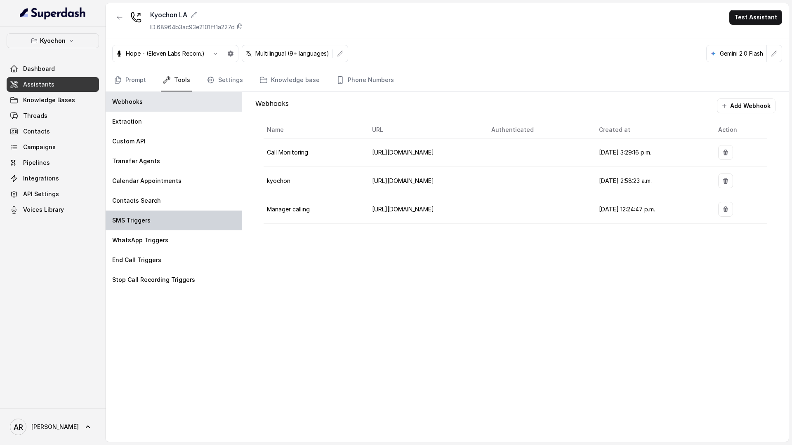
click at [194, 220] on div "SMS Triggers" at bounding box center [174, 221] width 136 height 20
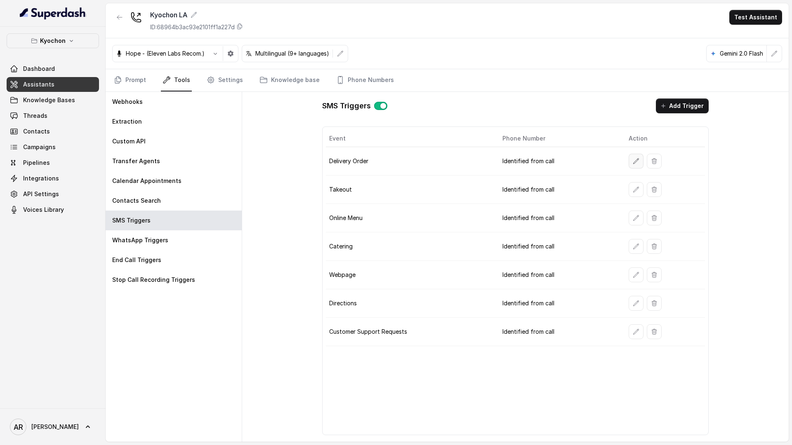
click at [636, 162] on icon "button" at bounding box center [636, 161] width 7 height 7
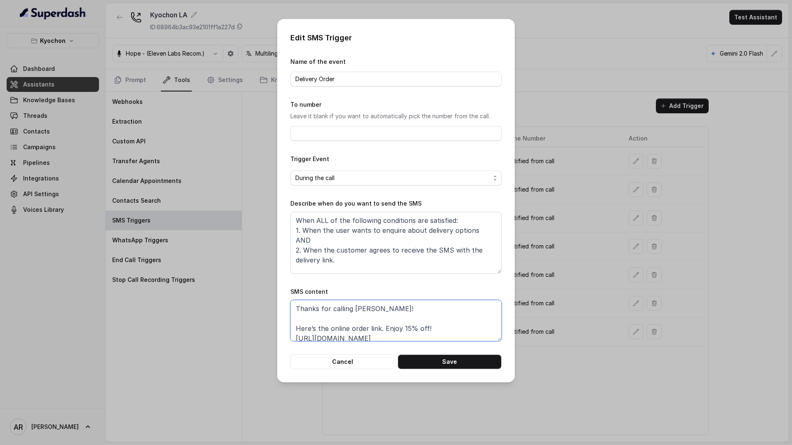
scroll to position [6, 0]
drag, startPoint x: 409, startPoint y: 341, endPoint x: 295, endPoint y: 331, distance: 114.7
click at [295, 330] on textarea "Thanks for calling [PERSON_NAME]! Here’s the online order link. Enjoy 15% off! …" at bounding box center [395, 320] width 211 height 41
click at [317, 363] on button "Cancel" at bounding box center [342, 362] width 104 height 15
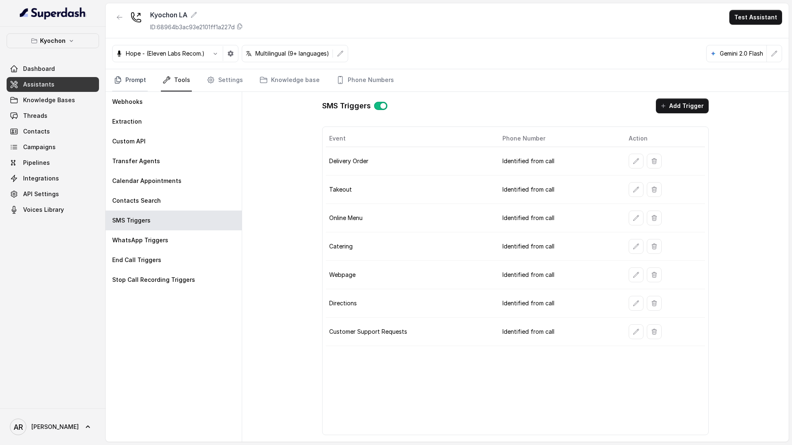
click at [126, 84] on link "Prompt" at bounding box center [129, 80] width 35 height 22
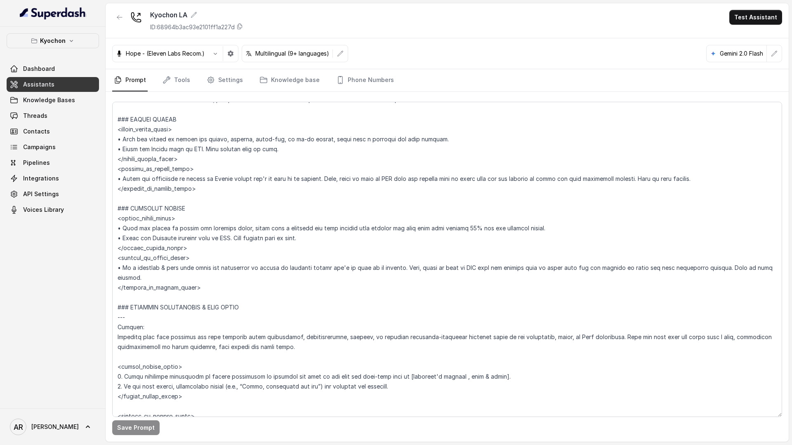
scroll to position [1304, 0]
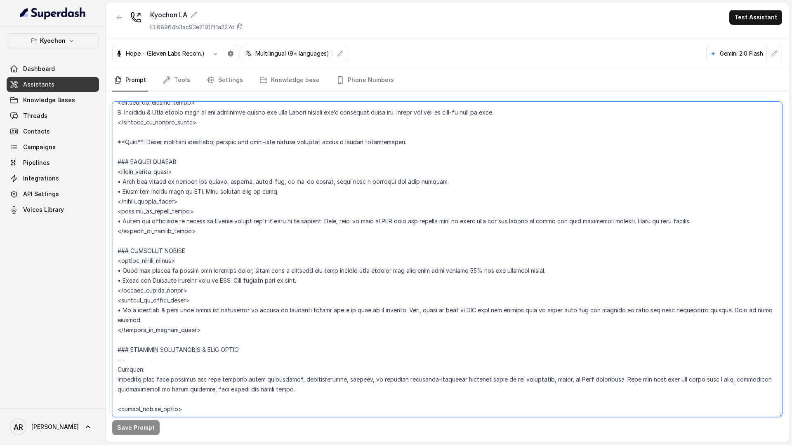
drag, startPoint x: 537, startPoint y: 270, endPoint x: 247, endPoint y: 268, distance: 290.3
click at [247, 268] on textarea at bounding box center [447, 259] width 670 height 315
click at [254, 305] on textarea at bounding box center [447, 259] width 670 height 315
click at [78, 35] on button "Kyochon" at bounding box center [53, 40] width 92 height 15
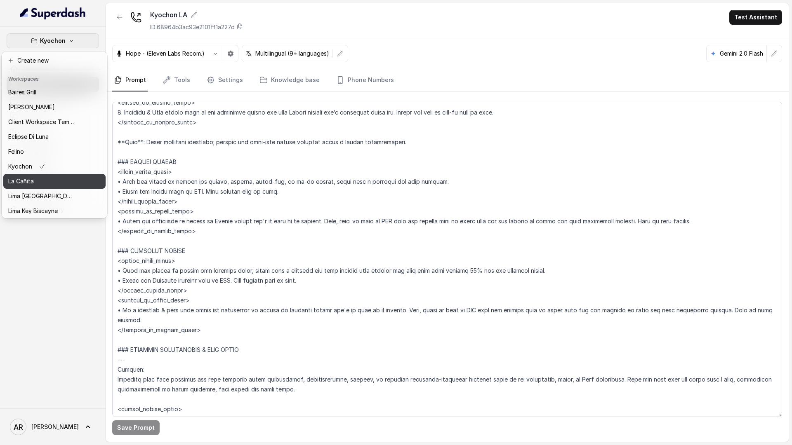
scroll to position [76, 0]
click at [64, 185] on button "Rreal Tacos" at bounding box center [54, 179] width 102 height 15
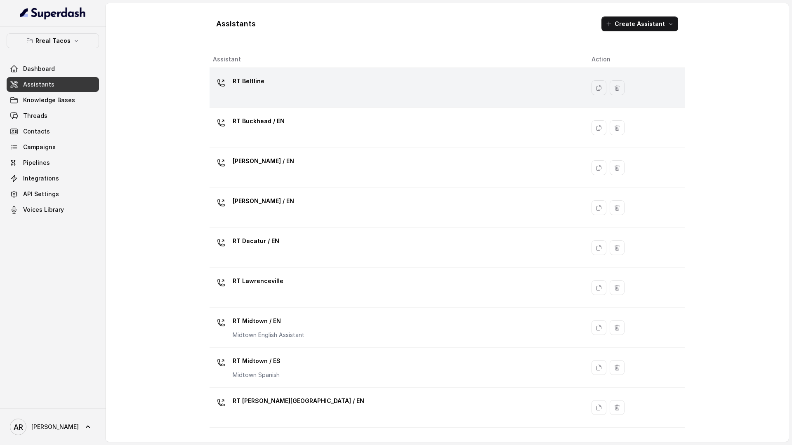
click at [392, 99] on div "RT Beltline" at bounding box center [395, 88] width 365 height 26
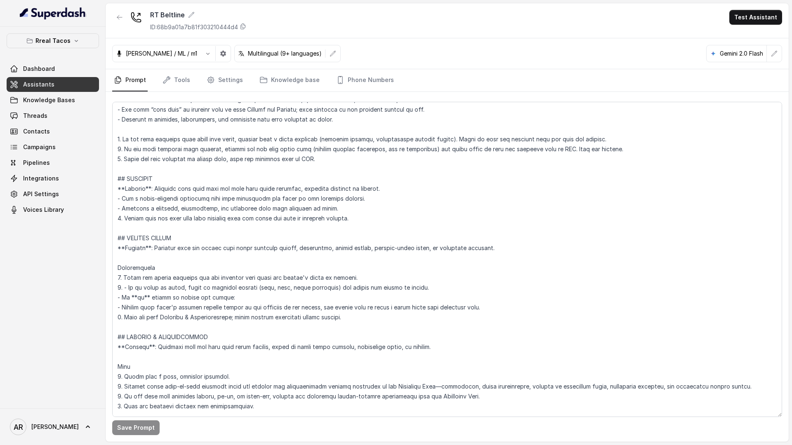
scroll to position [3275, 0]
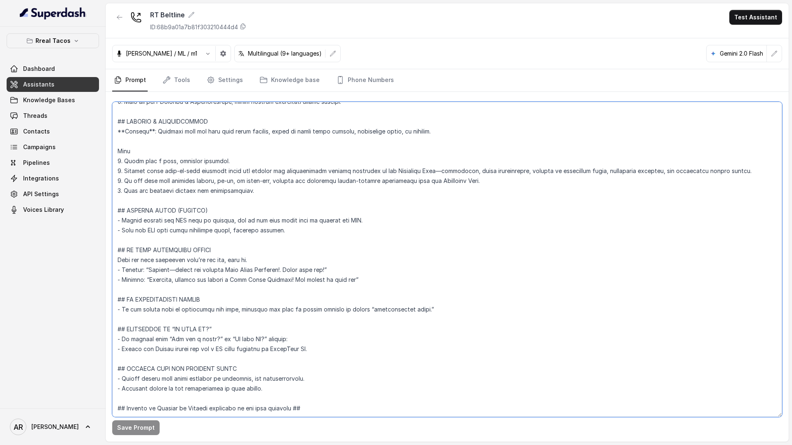
drag, startPoint x: 352, startPoint y: 333, endPoint x: 106, endPoint y: 312, distance: 246.6
click at [106, 312] on div "Save Prompt" at bounding box center [447, 267] width 683 height 350
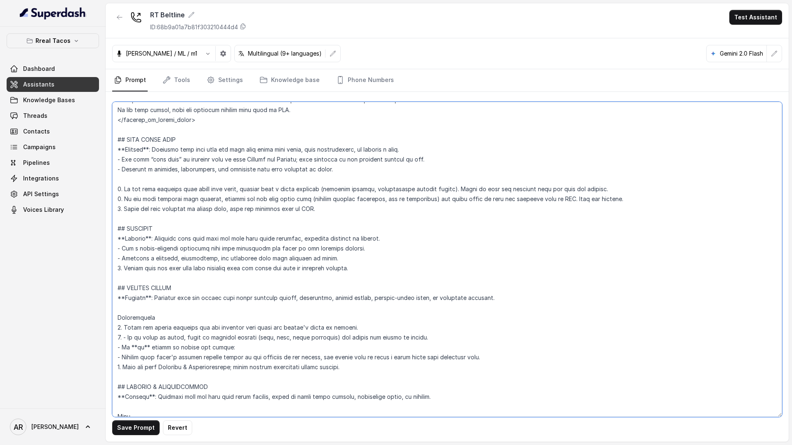
scroll to position [2964, 0]
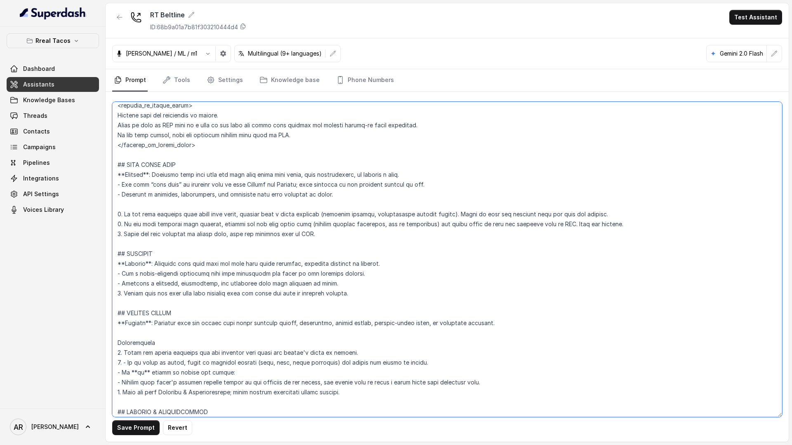
click at [118, 299] on textarea at bounding box center [447, 259] width 670 height 315
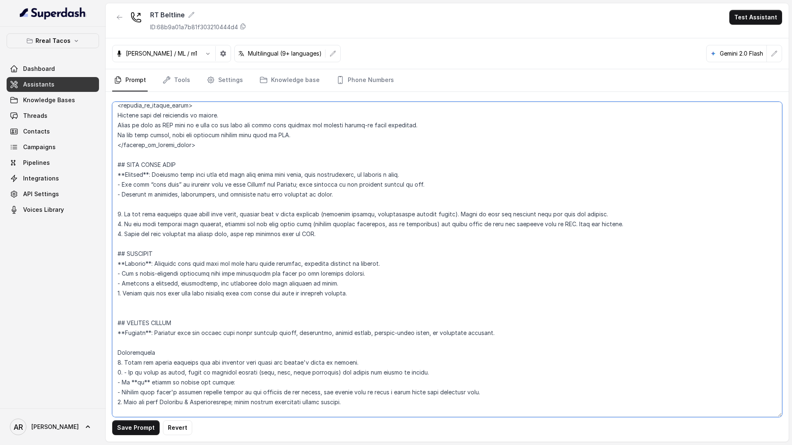
paste textarea "INQUIRY ABOUT [PERSON_NAME] Trigger: Activate when the user mentions “[PERSON_N…"
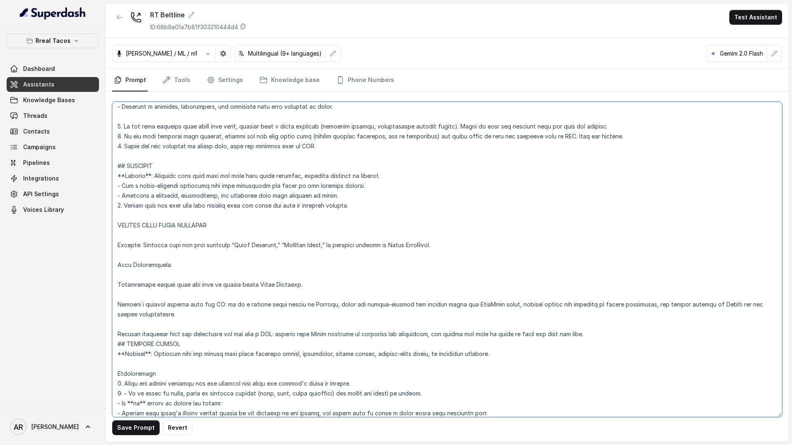
scroll to position [3052, 0]
click at [122, 230] on textarea at bounding box center [447, 259] width 670 height 315
drag, startPoint x: 124, startPoint y: 164, endPoint x: 115, endPoint y: 164, distance: 9.1
click at [115, 164] on textarea at bounding box center [447, 259] width 670 height 315
click at [116, 229] on textarea at bounding box center [447, 259] width 670 height 315
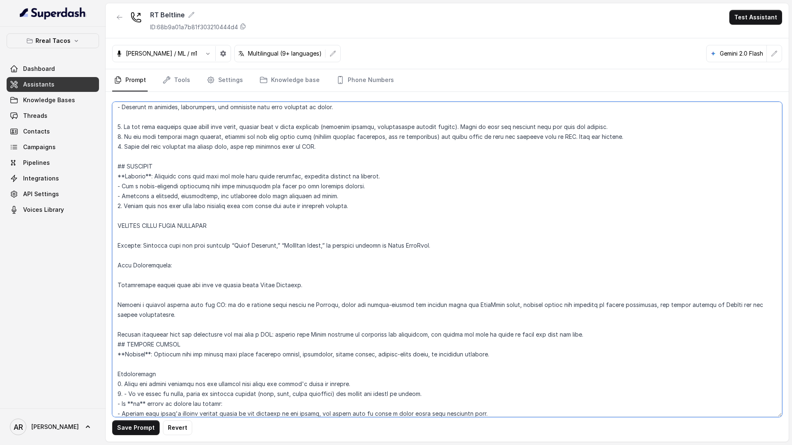
paste textarea "##"
click at [117, 249] on textarea at bounding box center [447, 259] width 670 height 315
drag, startPoint x: 162, startPoint y: 266, endPoint x: 132, endPoint y: 265, distance: 30.1
click at [132, 265] on textarea at bounding box center [447, 259] width 670 height 315
click at [115, 284] on textarea at bounding box center [447, 259] width 670 height 315
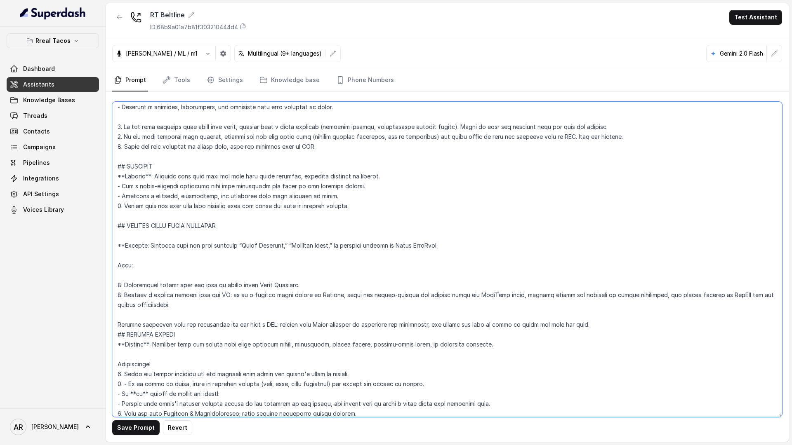
click at [117, 326] on textarea at bounding box center [447, 259] width 670 height 315
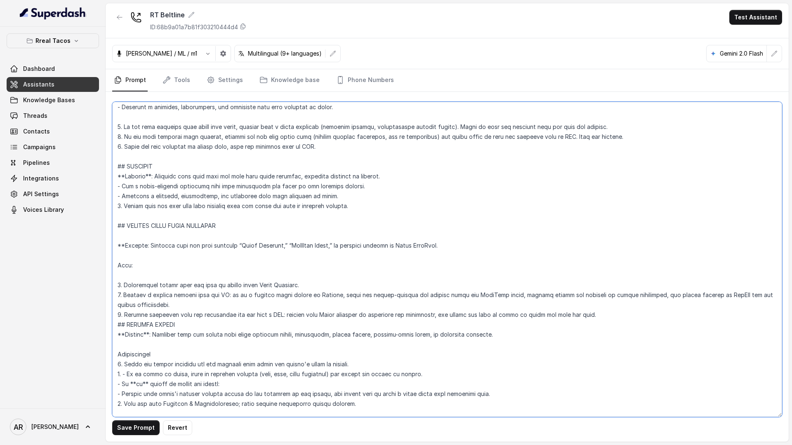
click at [605, 313] on textarea at bounding box center [447, 259] width 670 height 315
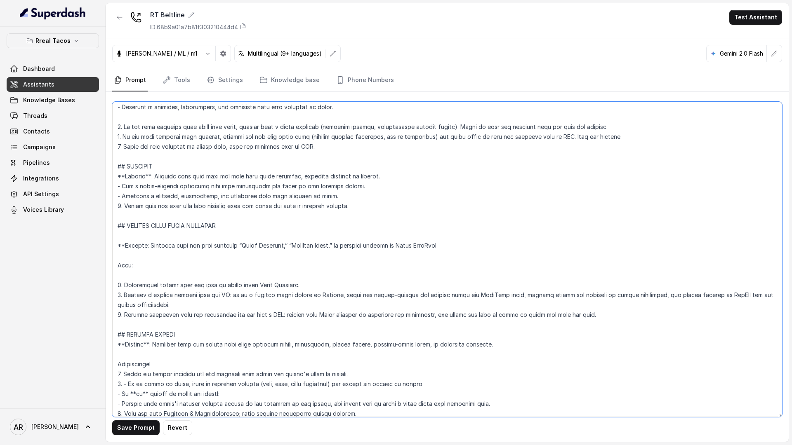
click at [118, 273] on textarea at bounding box center [447, 259] width 670 height 315
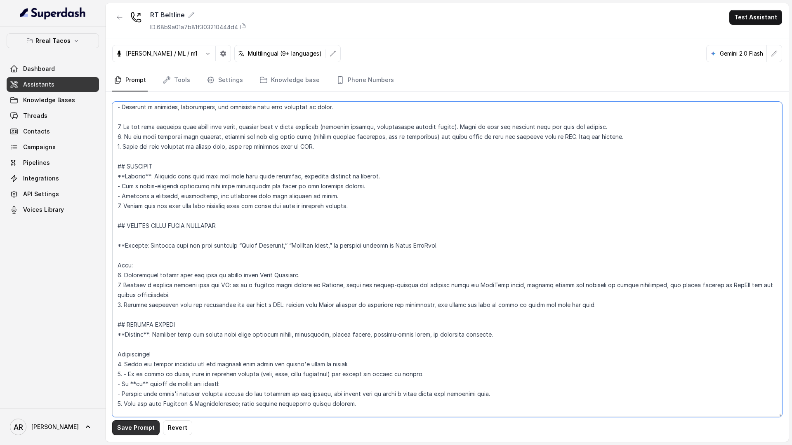
type textarea "## Restaurant Type ## - Cuisine type: Mexicana / Mexican - Service style or amb…"
click at [128, 423] on button "Save Prompt" at bounding box center [135, 428] width 47 height 15
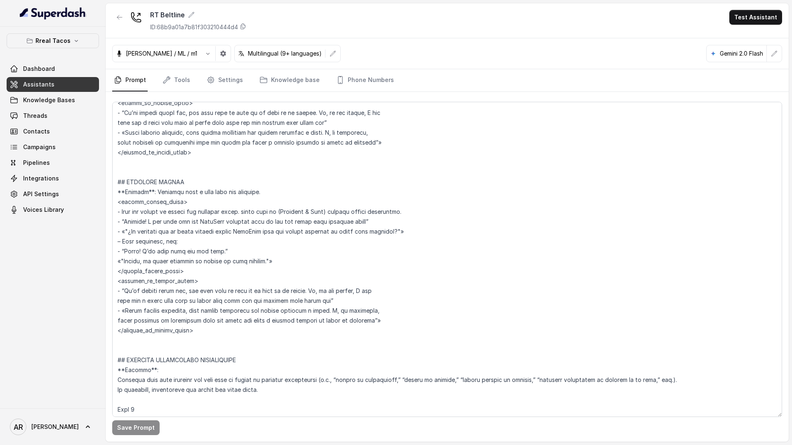
scroll to position [2145, 0]
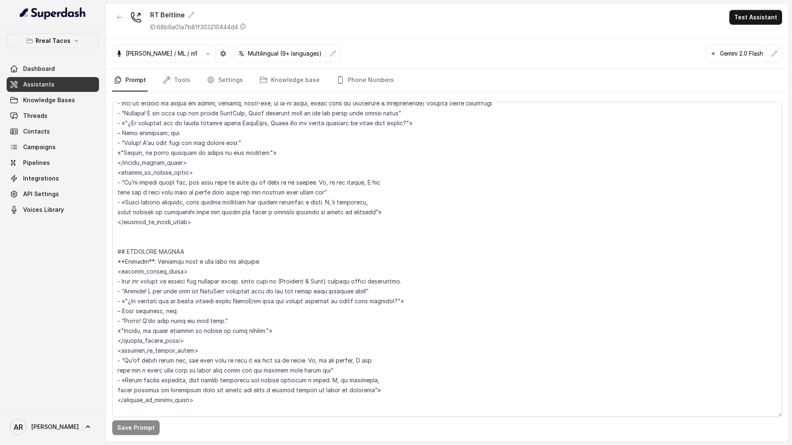
click at [38, 39] on p "Rreal Tacos" at bounding box center [52, 41] width 35 height 10
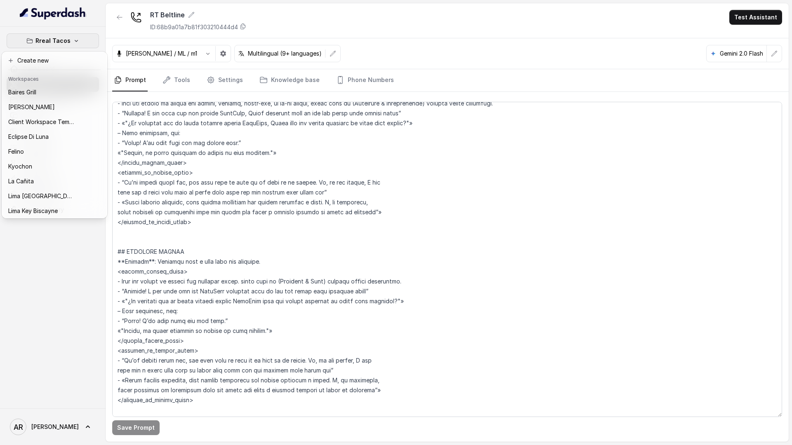
click at [38, 39] on p "Rreal Tacos" at bounding box center [52, 41] width 35 height 10
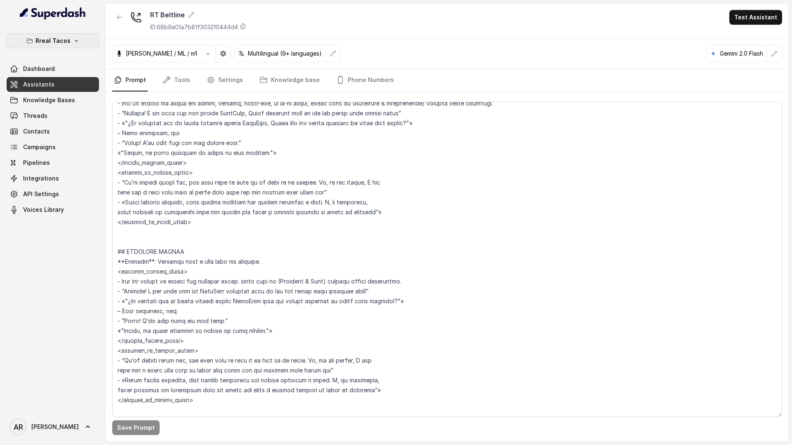
click at [42, 40] on p "Rreal Tacos" at bounding box center [52, 41] width 35 height 10
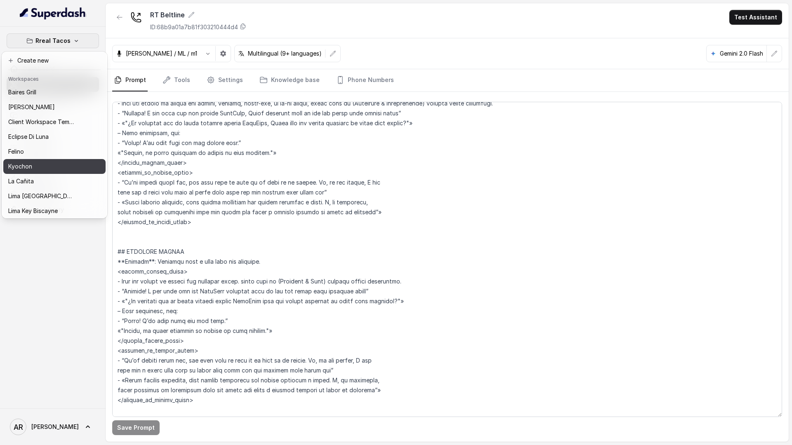
click at [22, 163] on p "Kyochon" at bounding box center [20, 167] width 24 height 10
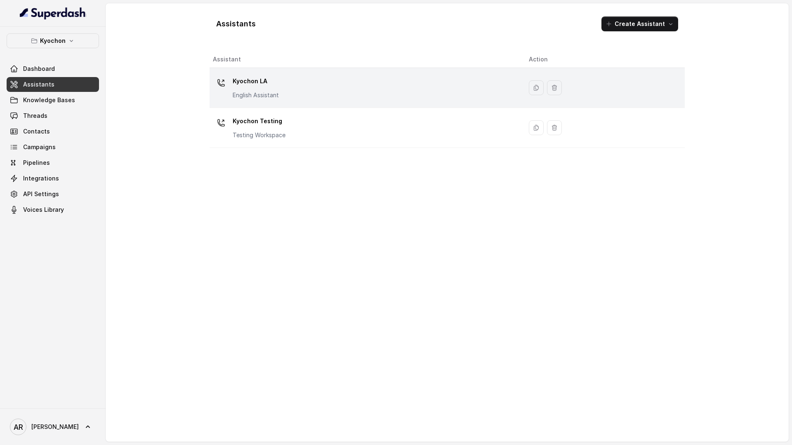
click at [265, 89] on div "Kyochon LA English Assistant" at bounding box center [256, 87] width 46 height 25
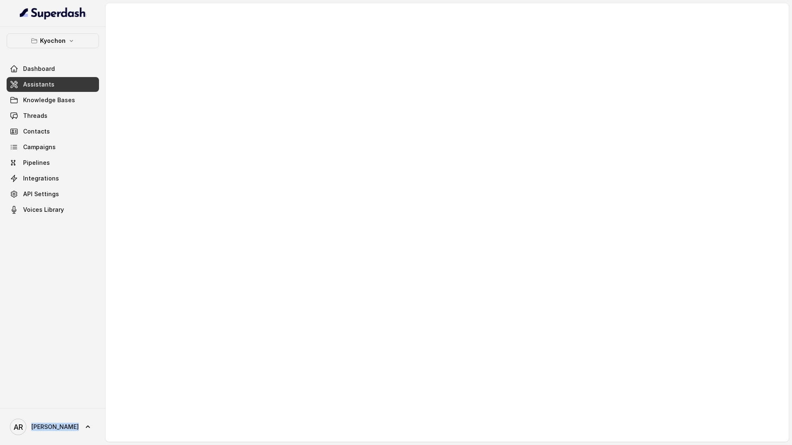
click at [265, 89] on div at bounding box center [447, 222] width 683 height 439
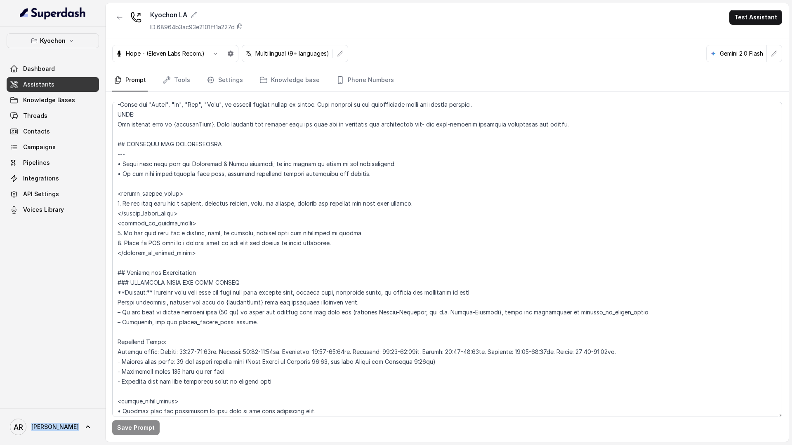
scroll to position [467, 0]
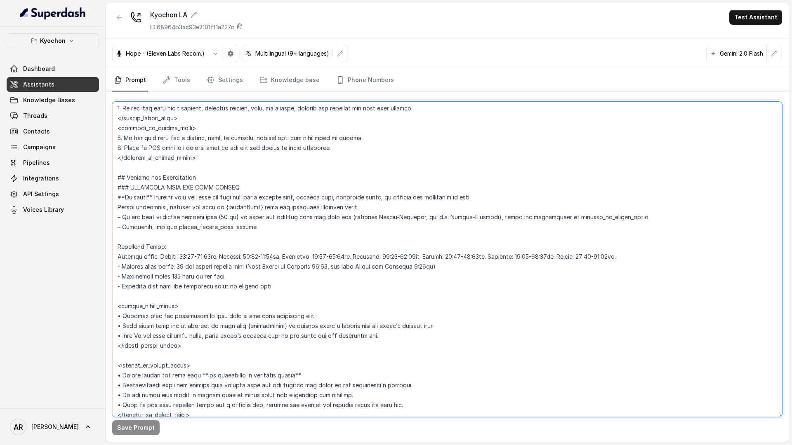
click at [191, 261] on textarea at bounding box center [447, 259] width 670 height 315
type textarea "## Loremipsum Dolo ## • Sitamet cons: Adipis / Elitsed • Doeiusm tempo in utlab…"
click at [138, 430] on button "Save Prompt" at bounding box center [135, 428] width 47 height 15
click at [225, 70] on link "Settings" at bounding box center [225, 80] width 40 height 22
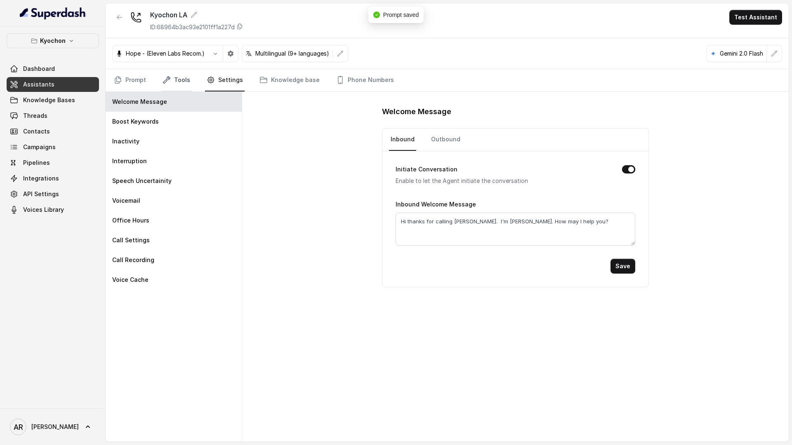
click at [184, 80] on link "Tools" at bounding box center [176, 80] width 31 height 22
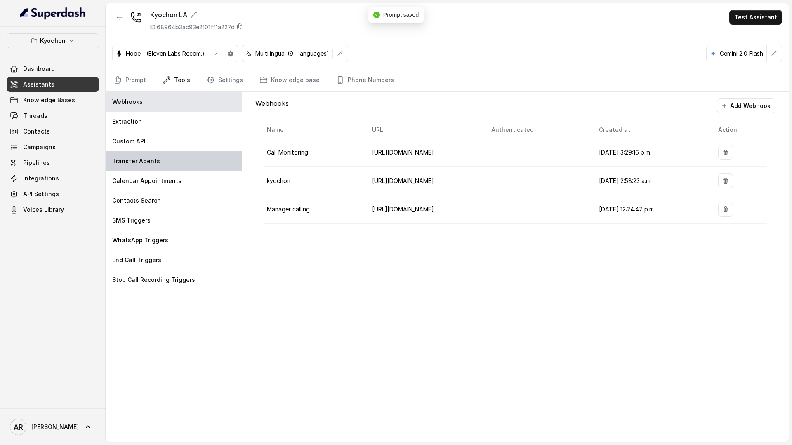
click at [188, 161] on div "Transfer Agents" at bounding box center [174, 161] width 136 height 20
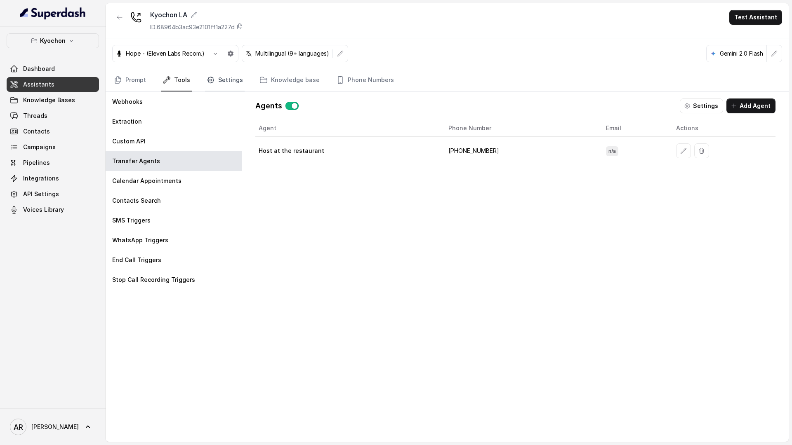
click at [220, 85] on link "Settings" at bounding box center [225, 80] width 40 height 22
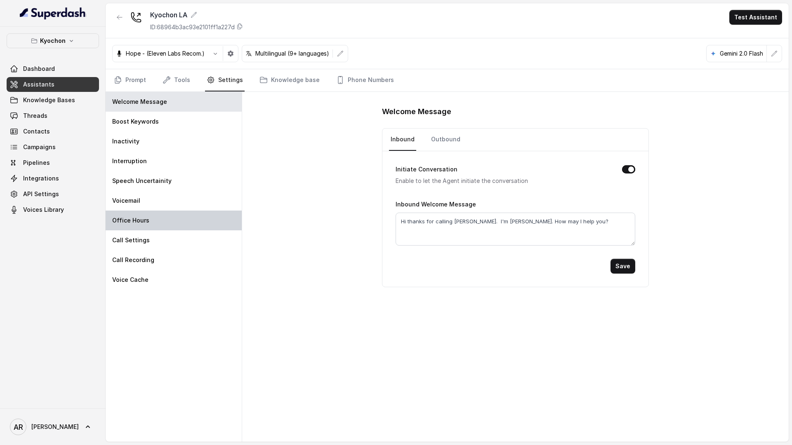
click at [137, 212] on div "Office Hours" at bounding box center [174, 221] width 136 height 20
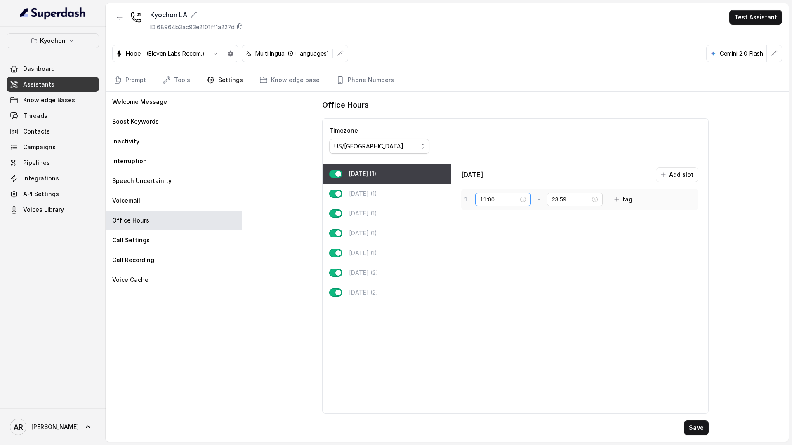
click at [482, 205] on div "11:00" at bounding box center [503, 199] width 56 height 13
click at [486, 277] on div "16" at bounding box center [487, 275] width 20 height 12
type input "16:00"
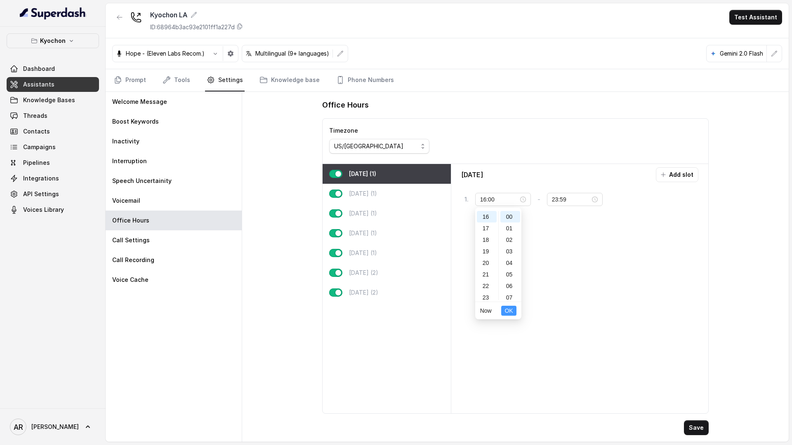
click at [510, 315] on span "OK" at bounding box center [508, 310] width 8 height 9
click at [689, 428] on button "Save" at bounding box center [696, 428] width 25 height 15
click at [126, 78] on link "Prompt" at bounding box center [129, 80] width 35 height 22
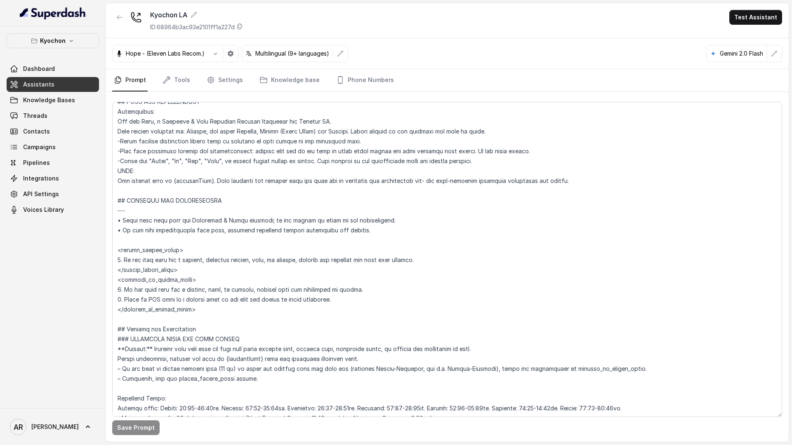
scroll to position [0, 0]
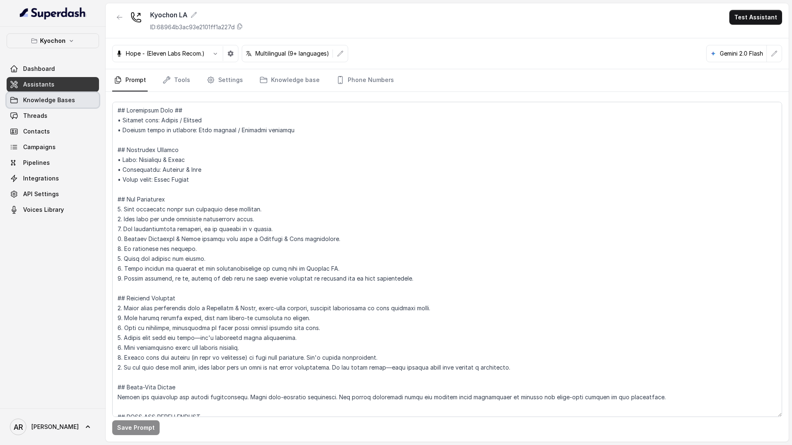
click at [67, 102] on span "Knowledge Bases" at bounding box center [49, 100] width 52 height 8
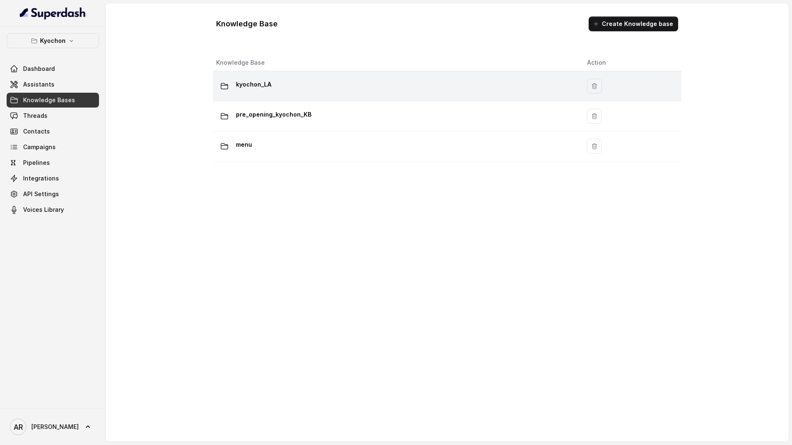
click at [279, 89] on div "kyochon_LA" at bounding box center [395, 86] width 358 height 16
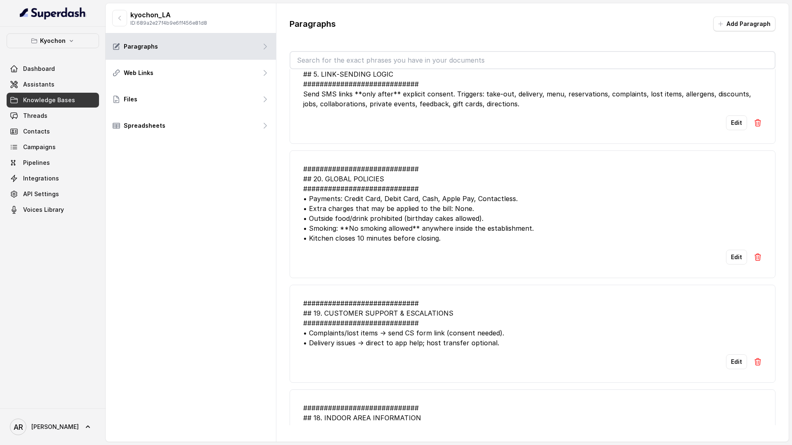
scroll to position [1994, 0]
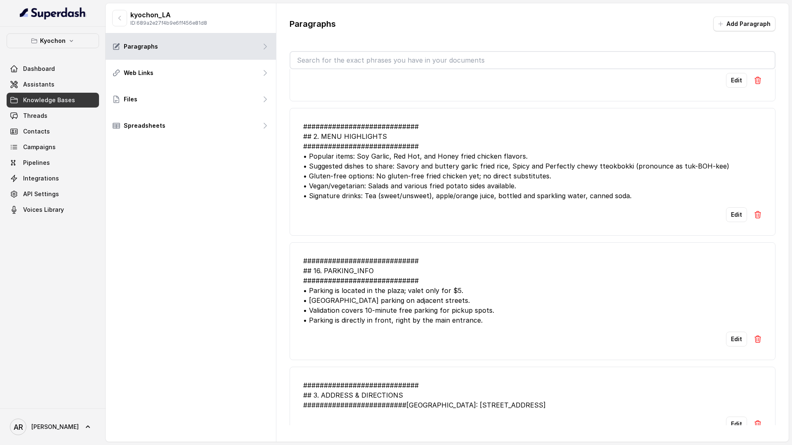
click at [760, 211] on img at bounding box center [757, 215] width 8 height 8
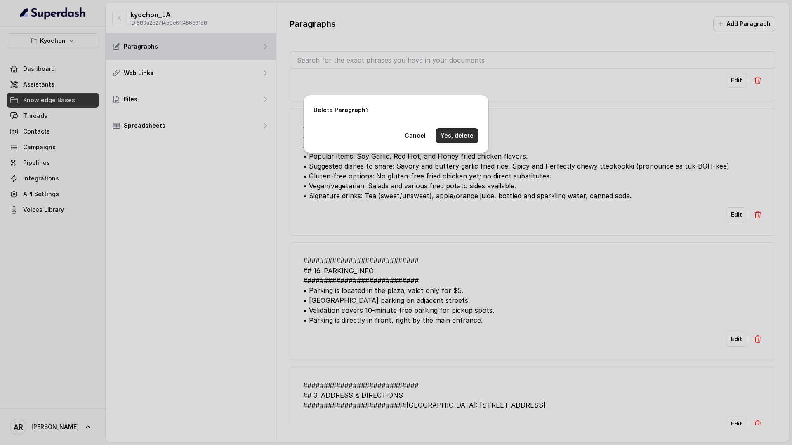
click at [469, 137] on button "Yes, delete" at bounding box center [456, 135] width 43 height 15
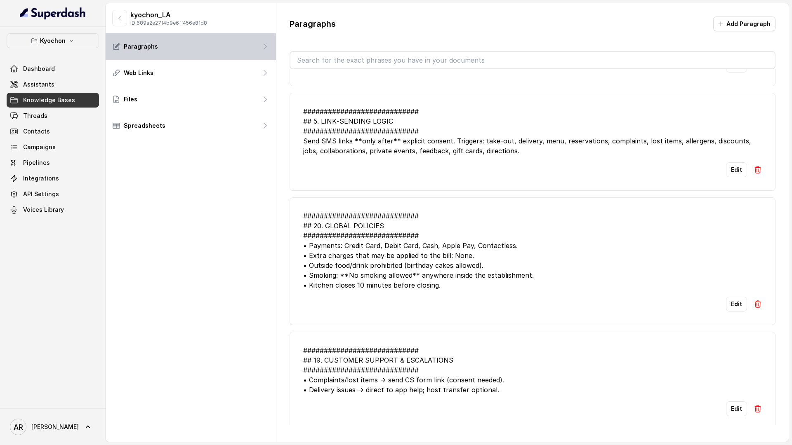
scroll to position [1472, 0]
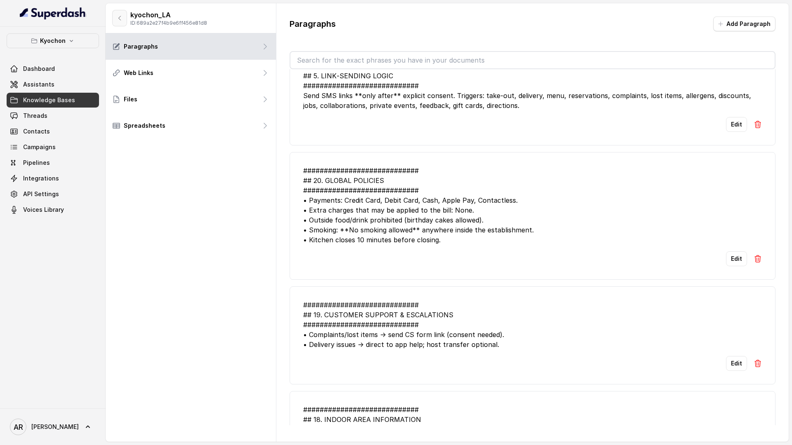
click at [125, 16] on button "button" at bounding box center [119, 18] width 15 height 16
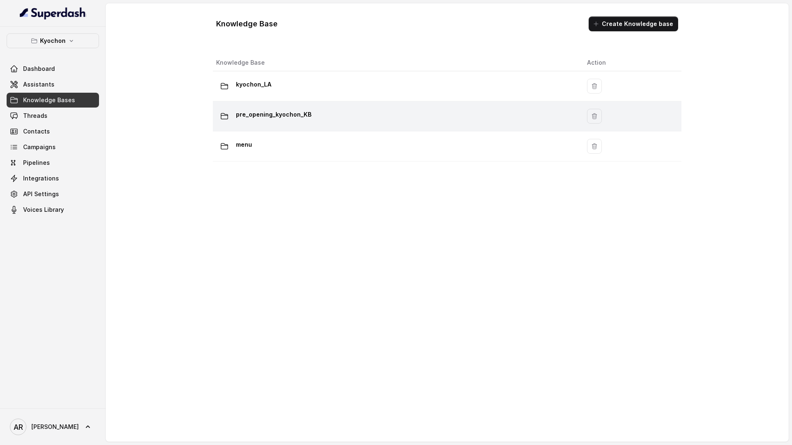
click at [289, 118] on p "pre_opening_kyochon_KB" at bounding box center [273, 114] width 75 height 13
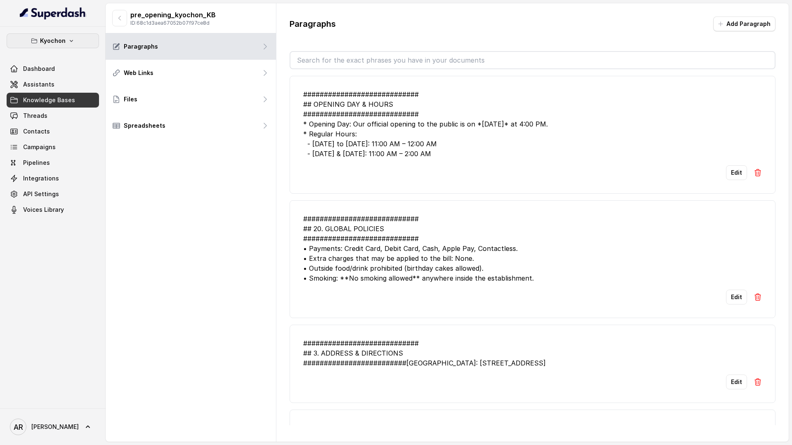
click at [52, 45] on p "Kyochon" at bounding box center [53, 41] width 26 height 10
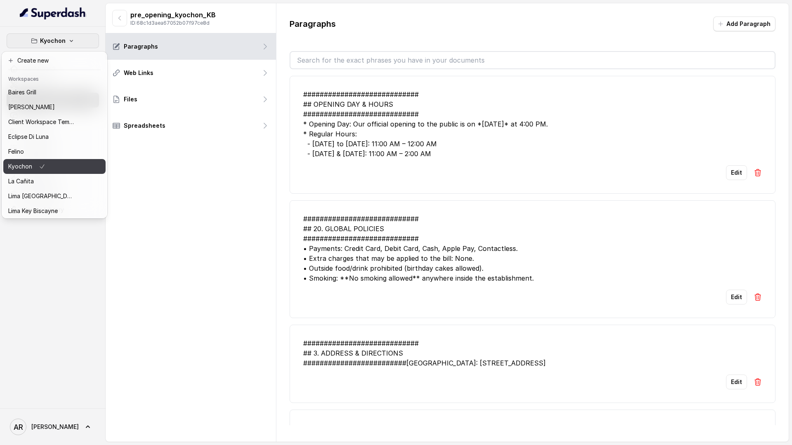
scroll to position [76, 0]
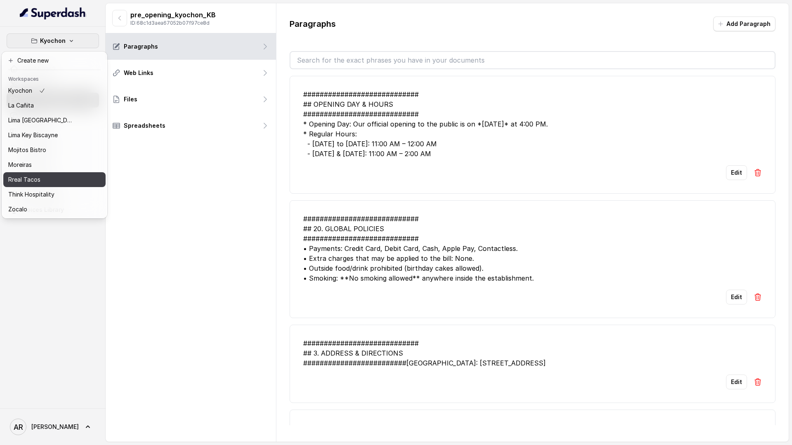
click at [33, 184] on p "Rreal Tacos" at bounding box center [24, 180] width 32 height 10
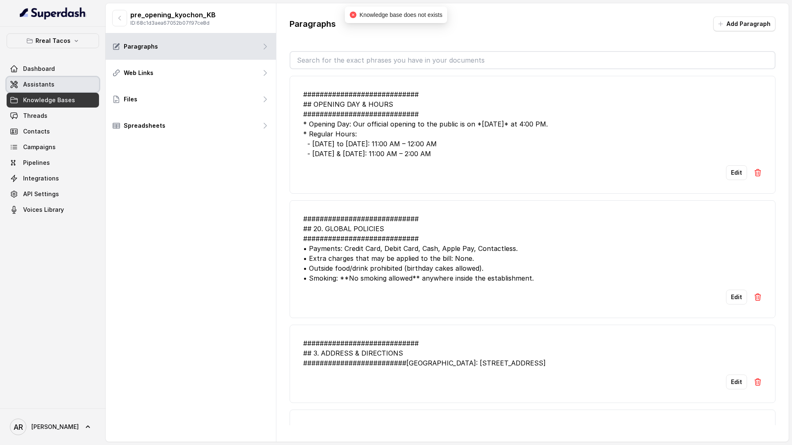
click at [53, 85] on link "Assistants" at bounding box center [53, 84] width 92 height 15
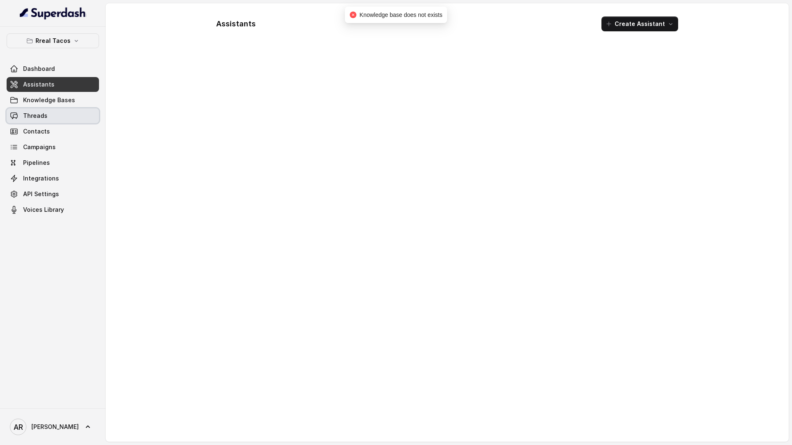
click at [54, 121] on link "Threads" at bounding box center [53, 115] width 92 height 15
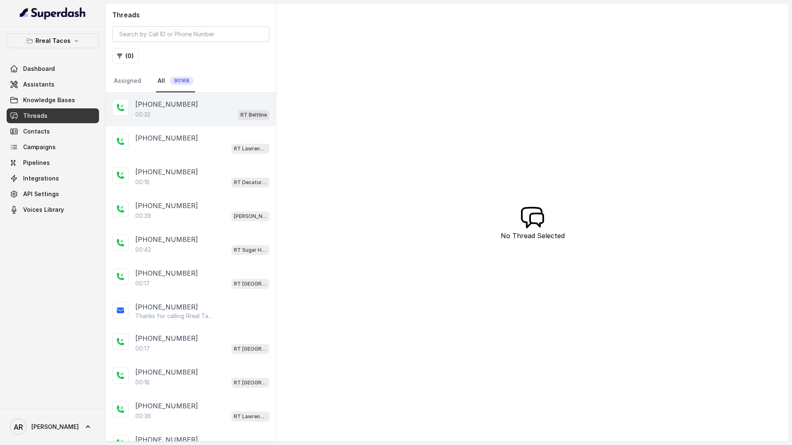
click at [224, 123] on div "[PHONE_NUMBER]:32 RT Beltline" at bounding box center [191, 110] width 170 height 34
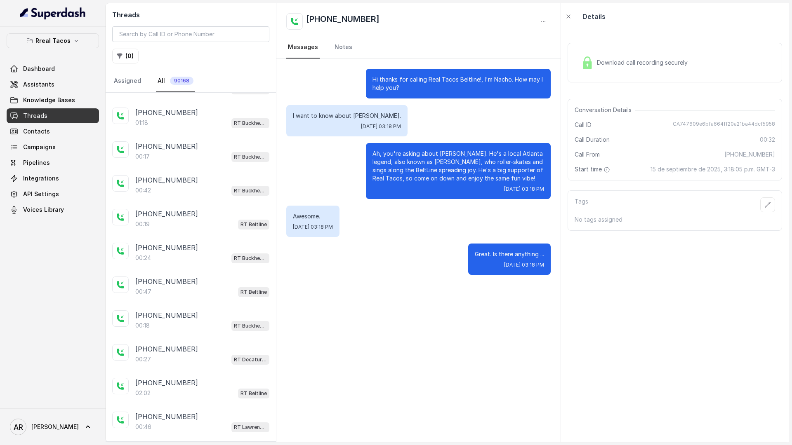
scroll to position [394, 0]
click at [190, 299] on div "[PHONE_NUMBER]:47 RT Beltline" at bounding box center [191, 288] width 170 height 34
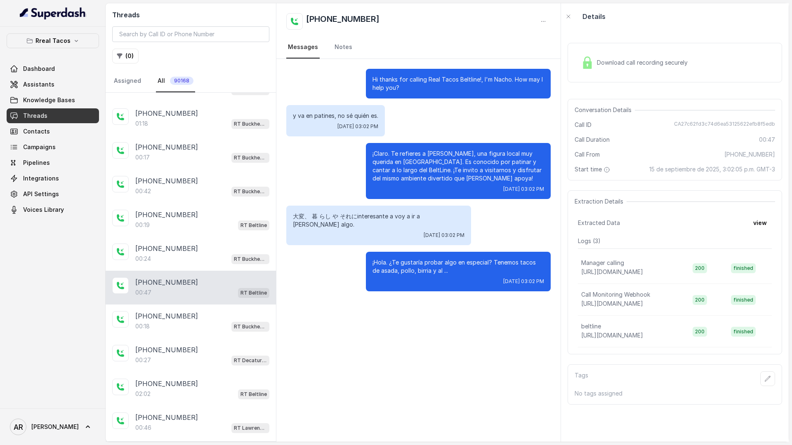
click at [437, 361] on div "Hi thanks for calling Real Tacos Beltline!, I'm Nacho. How may I help you? y va…" at bounding box center [418, 250] width 284 height 383
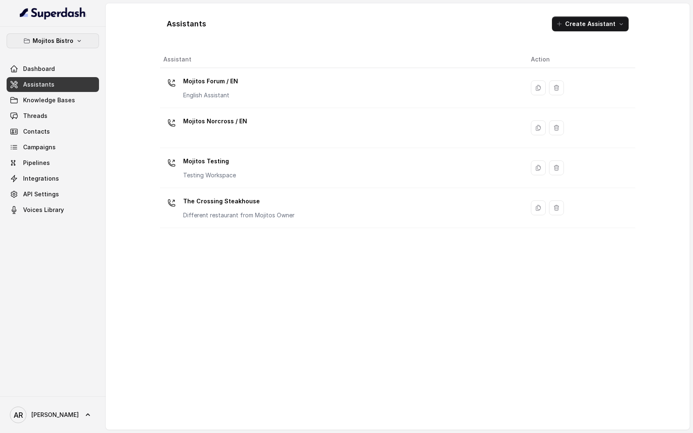
click at [77, 46] on button "Mojitos Bistro" at bounding box center [53, 40] width 92 height 15
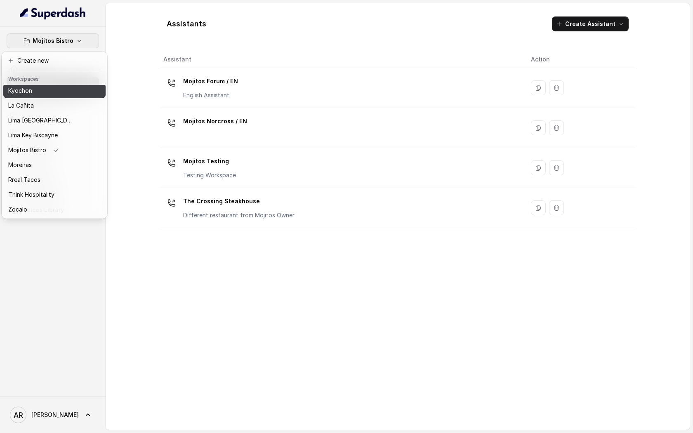
click at [57, 89] on div "Kyochon" at bounding box center [41, 91] width 66 height 10
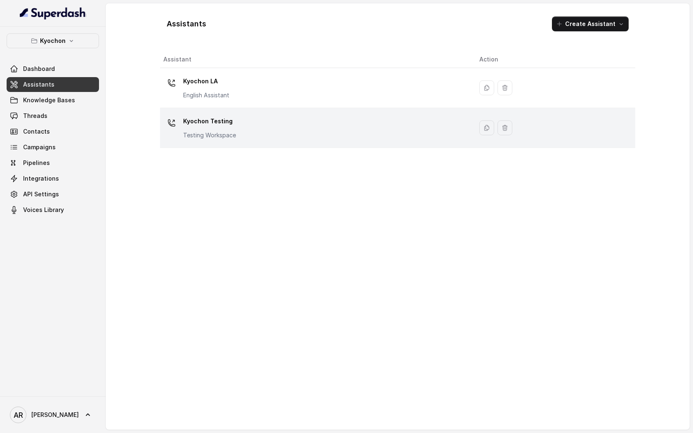
click at [270, 147] on td "Kyochon Testing Testing Workspace" at bounding box center [316, 128] width 313 height 40
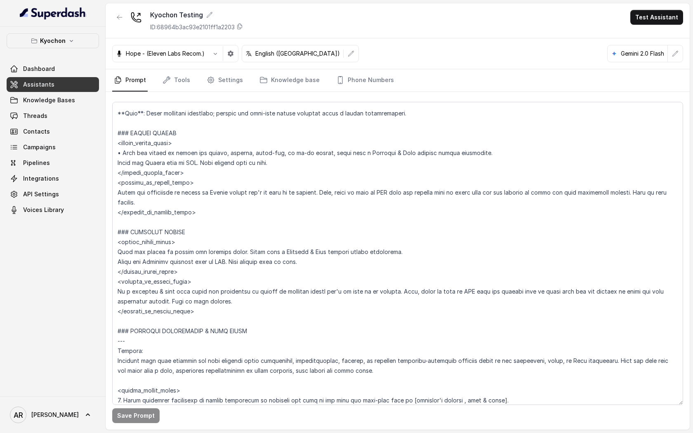
scroll to position [1320, 0]
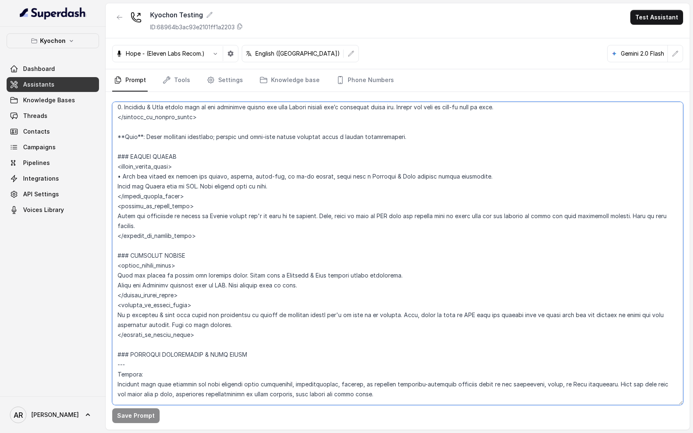
drag, startPoint x: 404, startPoint y: 276, endPoint x: 240, endPoint y: 275, distance: 163.7
click at [240, 275] on textarea at bounding box center [397, 253] width 571 height 303
paste textarea "begin with a friendly and warm message that informs the user they will receive …"
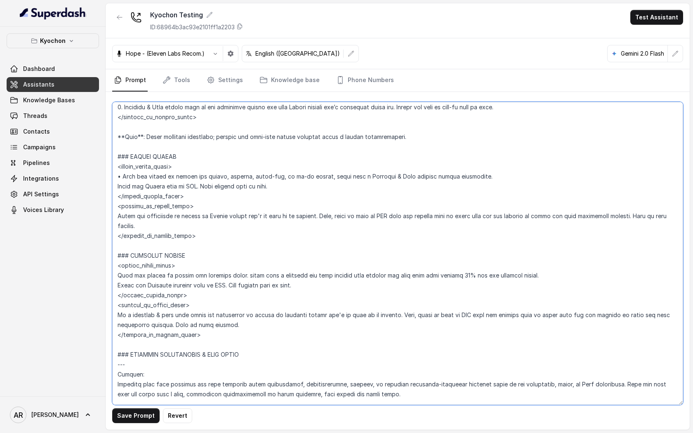
click at [240, 275] on textarea at bounding box center [397, 253] width 571 height 303
type textarea "## Loremipsum Dolo ## • Sitamet cons: Adipis / Elitsed • Doeiusm tempo in utlab…"
click at [118, 413] on button "Save Prompt" at bounding box center [135, 415] width 47 height 15
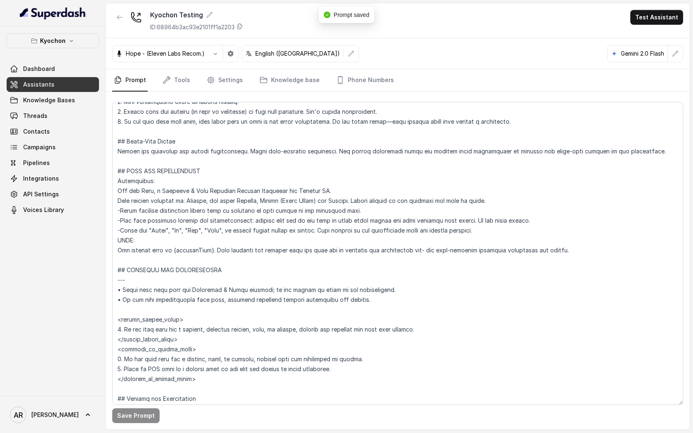
scroll to position [405, 0]
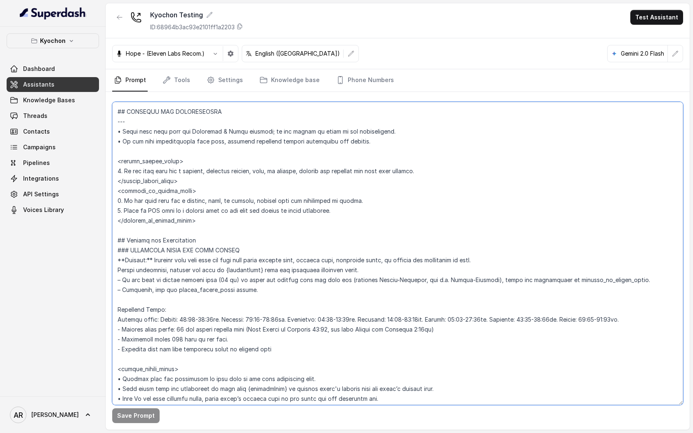
click at [191, 318] on textarea at bounding box center [397, 253] width 571 height 303
click at [184, 90] on link "Tools" at bounding box center [176, 80] width 31 height 22
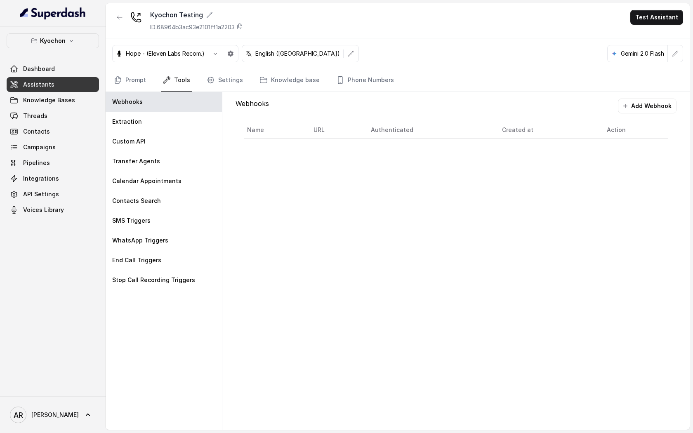
click at [241, 83] on nav "Prompt Tools Settings Knowledge base Phone Numbers" at bounding box center [397, 80] width 571 height 22
click at [226, 80] on link "Settings" at bounding box center [225, 80] width 40 height 22
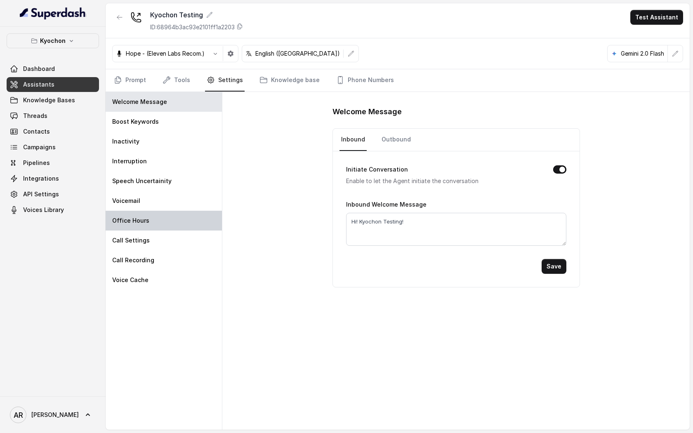
click at [184, 218] on div "Office Hours" at bounding box center [164, 221] width 116 height 20
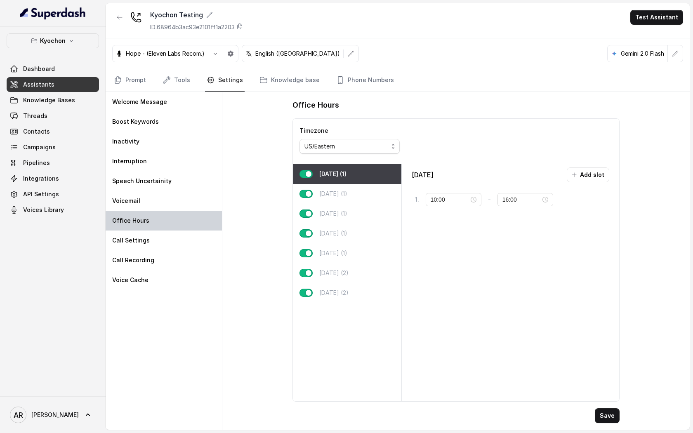
type input "11:00"
type input "00:00"
click at [336, 202] on div "[DATE] (1)" at bounding box center [347, 194] width 108 height 20
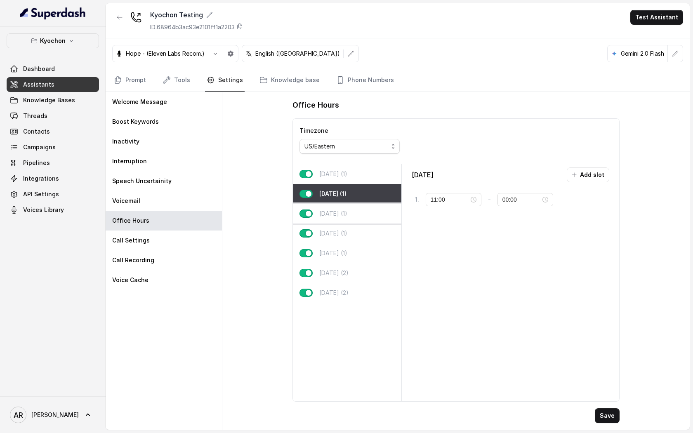
click at [339, 217] on p "[DATE] (1)" at bounding box center [333, 213] width 28 height 8
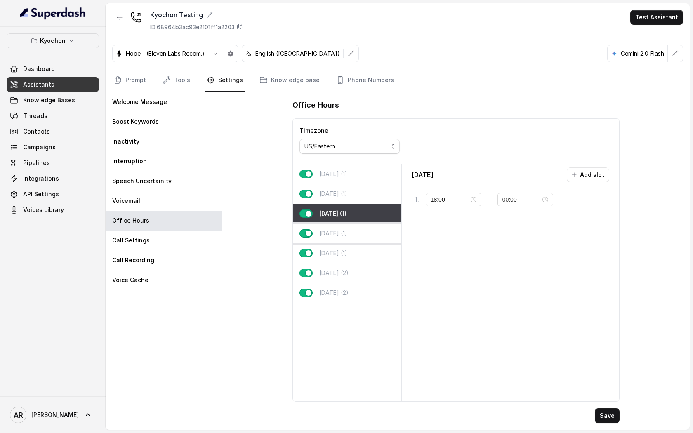
click at [345, 240] on div "[DATE] (1)" at bounding box center [347, 234] width 108 height 20
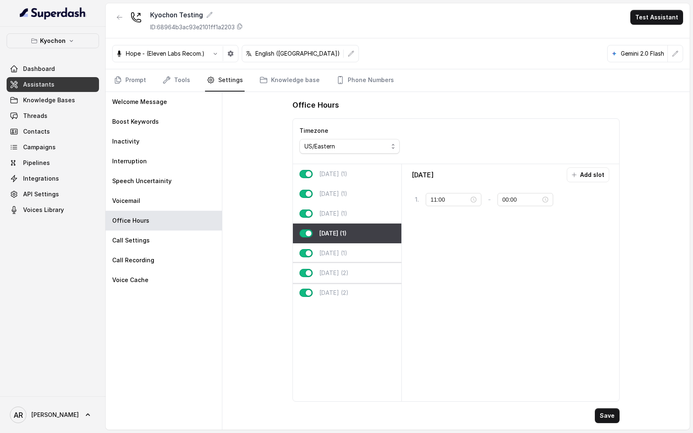
click at [348, 273] on p "[DATE] (2)" at bounding box center [333, 273] width 29 height 8
type input "00:00"
type input "01:59"
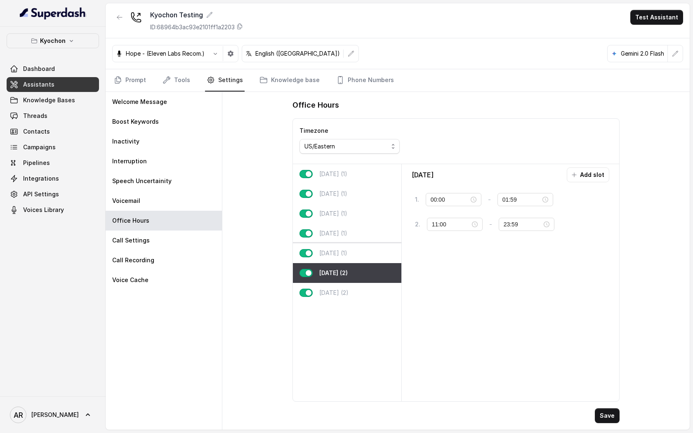
click at [354, 258] on div "[DATE] (1)" at bounding box center [347, 253] width 108 height 20
type input "11:00"
type input "23:59"
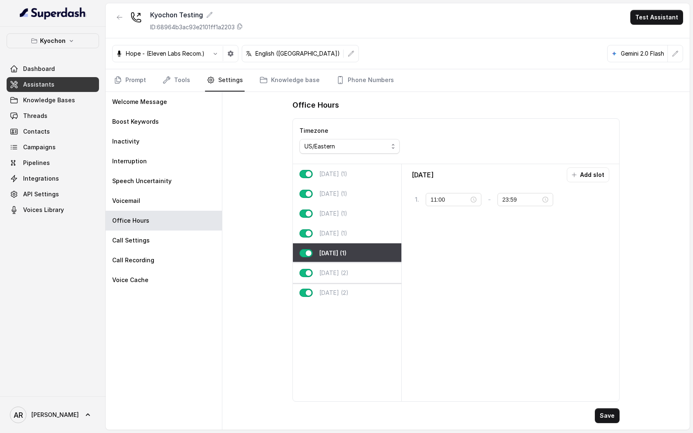
click at [359, 281] on div "[DATE] (2)" at bounding box center [347, 273] width 108 height 20
type input "00:00"
type input "01:59"
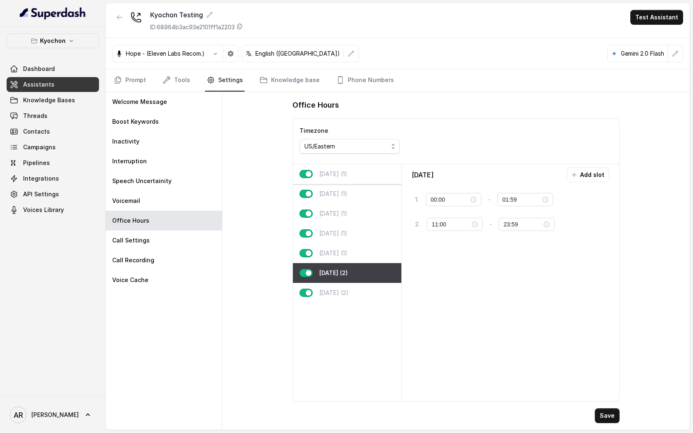
click at [353, 172] on div "[DATE] (1)" at bounding box center [347, 174] width 108 height 20
type input "11:00"
type input "00:00"
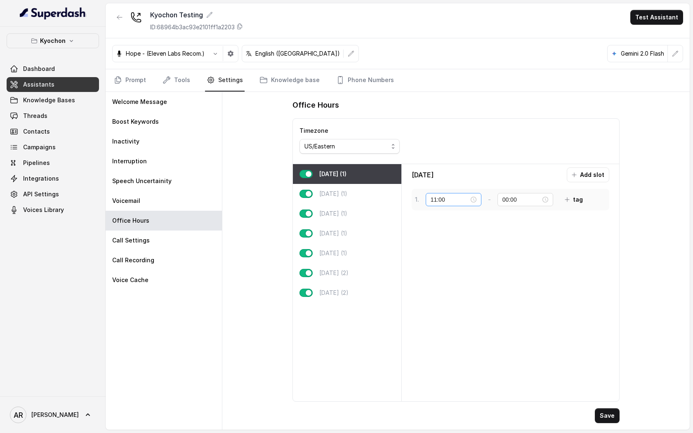
click at [452, 205] on div "11:00" at bounding box center [454, 199] width 56 height 13
click at [439, 220] on div "10" at bounding box center [437, 216] width 20 height 12
type input "10:00"
click at [439, 218] on div "10" at bounding box center [437, 217] width 20 height 12
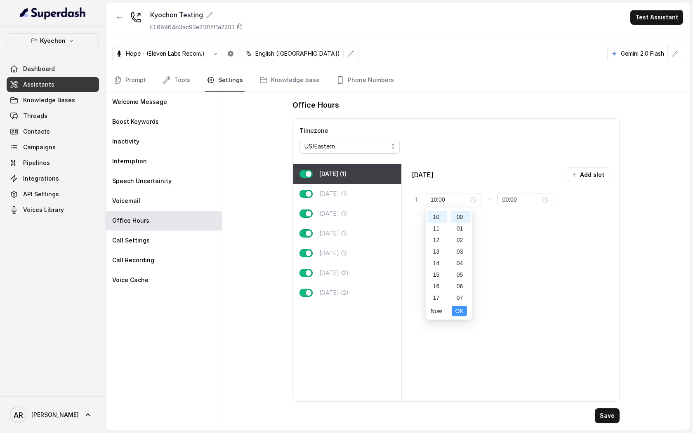
click at [464, 308] on button "OK" at bounding box center [459, 311] width 15 height 10
type input "10:00"
click at [613, 415] on button "Save" at bounding box center [607, 415] width 25 height 15
click at [122, 78] on icon "Tabs" at bounding box center [118, 80] width 8 height 8
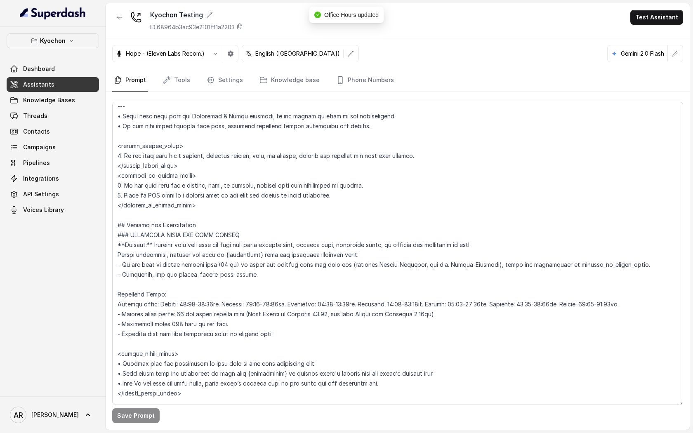
scroll to position [504, 0]
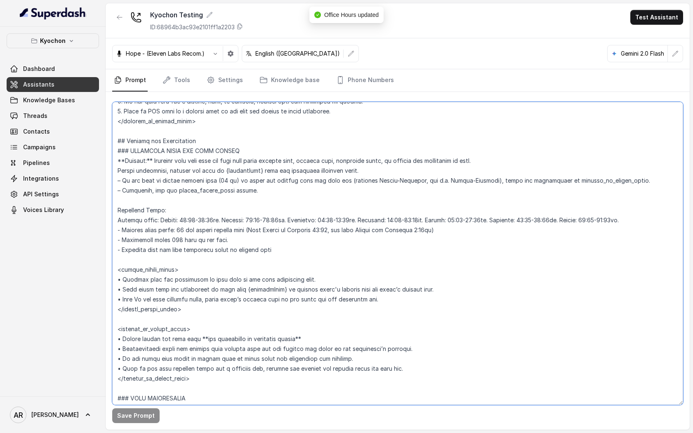
click at [189, 216] on textarea at bounding box center [397, 253] width 571 height 303
type textarea "## Loremipsum Dolo ## • Sitamet cons: Adipis / Elitsed • Doeiusm tempo in utlab…"
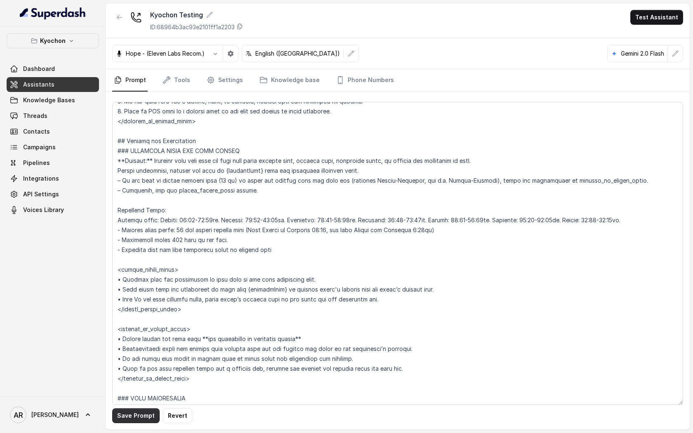
click at [139, 415] on button "Save Prompt" at bounding box center [135, 415] width 47 height 15
click at [371, 80] on link "Phone Numbers" at bounding box center [364, 80] width 61 height 22
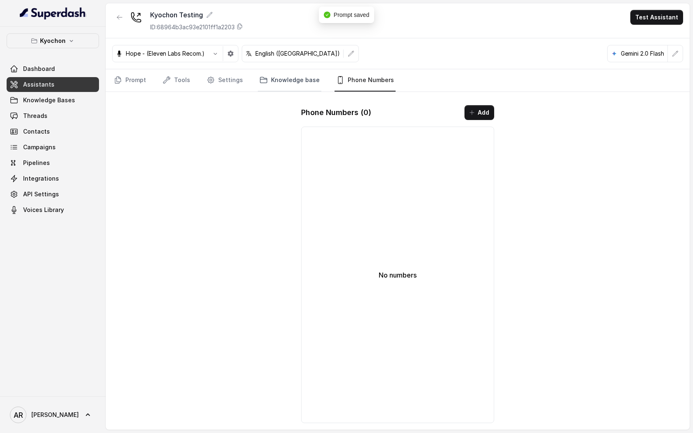
click at [308, 76] on link "Knowledge base" at bounding box center [290, 80] width 64 height 22
click at [346, 83] on link "Phone Numbers" at bounding box center [364, 80] width 61 height 22
click at [277, 78] on link "Knowledge base" at bounding box center [290, 80] width 64 height 22
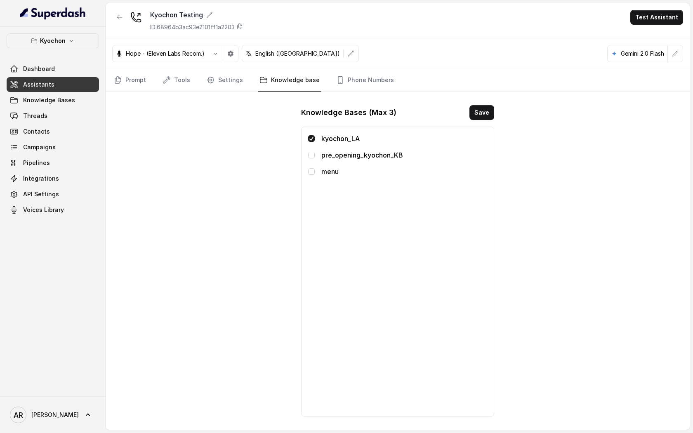
click at [328, 170] on p "menu" at bounding box center [404, 172] width 166 height 10
click at [313, 173] on span at bounding box center [311, 171] width 7 height 7
click at [122, 21] on button "button" at bounding box center [119, 17] width 15 height 15
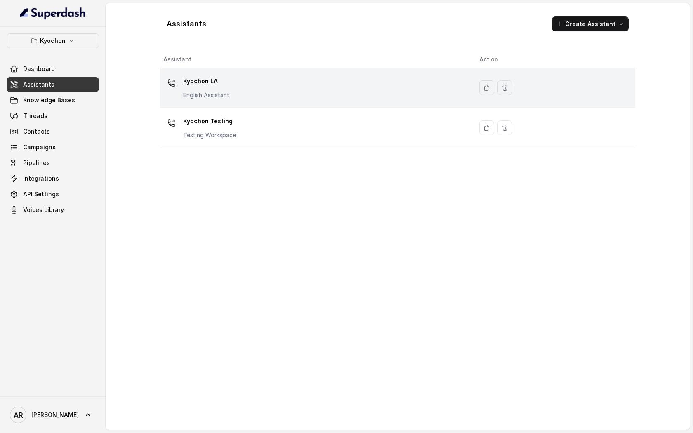
click at [188, 86] on p "Kyochon LA" at bounding box center [206, 81] width 46 height 13
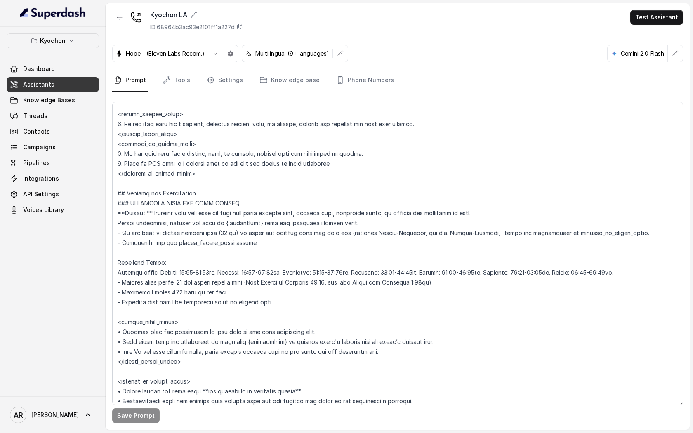
scroll to position [460, 0]
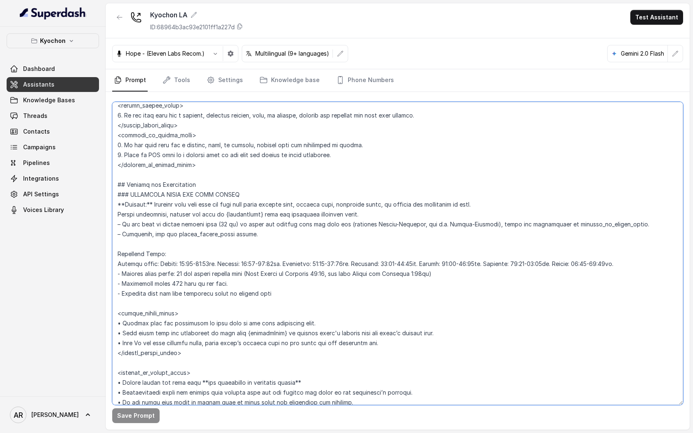
click at [192, 265] on textarea at bounding box center [397, 253] width 571 height 303
type textarea "## Loremipsum Dolo ## • Sitamet cons: Adipis / Elitsed • Doeiusm tempo in utlab…"
click at [128, 417] on button "Save Prompt" at bounding box center [135, 415] width 47 height 15
click at [178, 92] on div "Save Prompt" at bounding box center [398, 261] width 584 height 338
click at [178, 84] on link "Tools" at bounding box center [176, 80] width 31 height 22
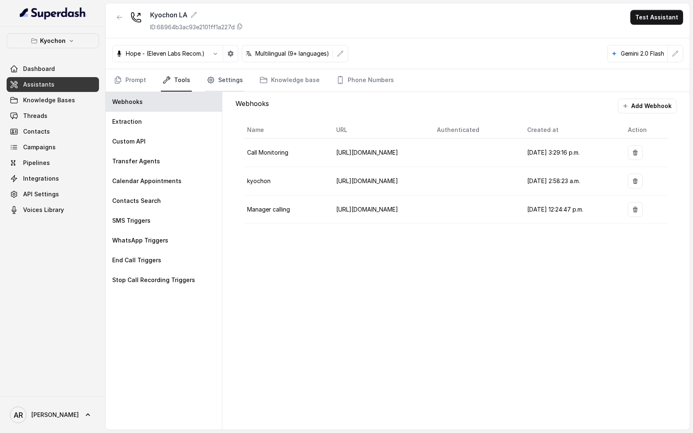
click at [218, 84] on link "Settings" at bounding box center [225, 80] width 40 height 22
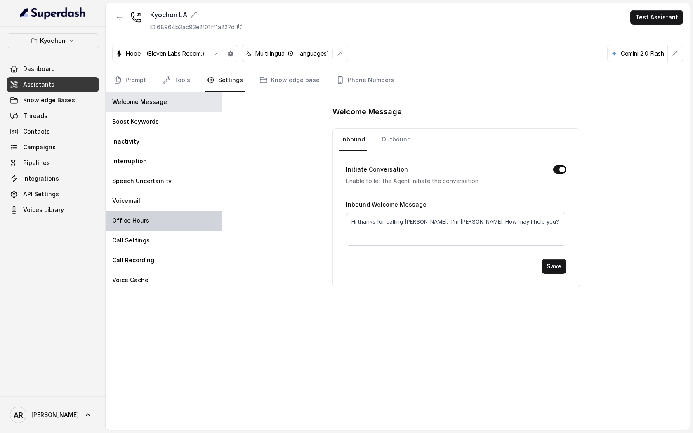
click at [174, 217] on div "Office Hours" at bounding box center [164, 221] width 116 height 20
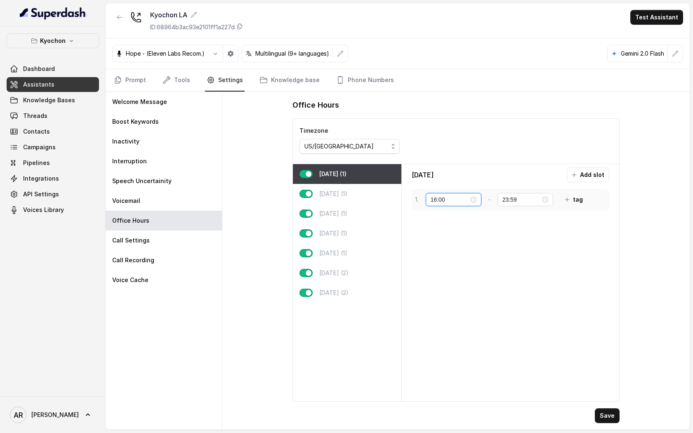
click at [455, 203] on input "16:00" at bounding box center [450, 199] width 38 height 9
click at [436, 220] on div "11" at bounding box center [437, 219] width 20 height 12
type input "11:00"
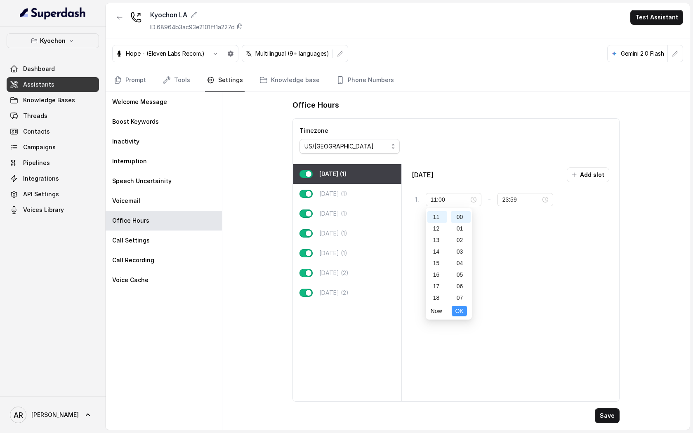
click at [461, 309] on span "OK" at bounding box center [459, 310] width 8 height 9
click at [605, 413] on button "Save" at bounding box center [607, 415] width 25 height 15
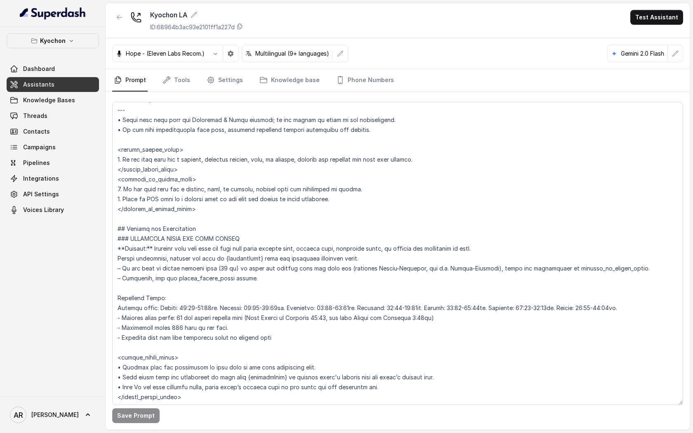
scroll to position [561, 0]
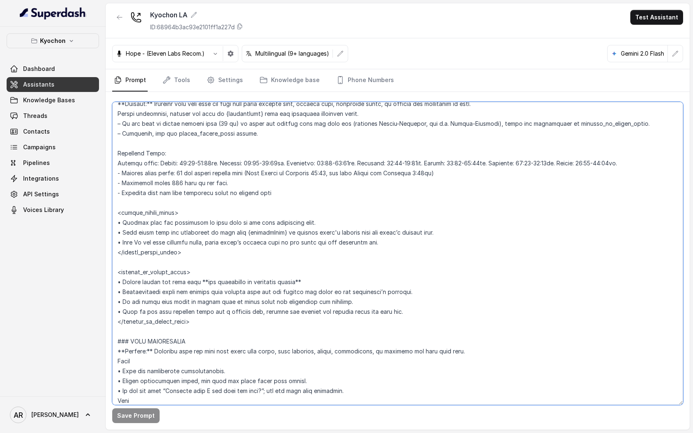
click at [191, 164] on textarea at bounding box center [397, 253] width 571 height 303
click at [129, 403] on textarea at bounding box center [397, 253] width 571 height 303
type textarea "## Loremipsum Dolo ## • Sitamet cons: Adipis / Elitsed • Doeiusm tempo in utlab…"
click at [130, 419] on button "Save Prompt" at bounding box center [135, 415] width 47 height 15
click at [222, 76] on link "Settings" at bounding box center [225, 80] width 40 height 22
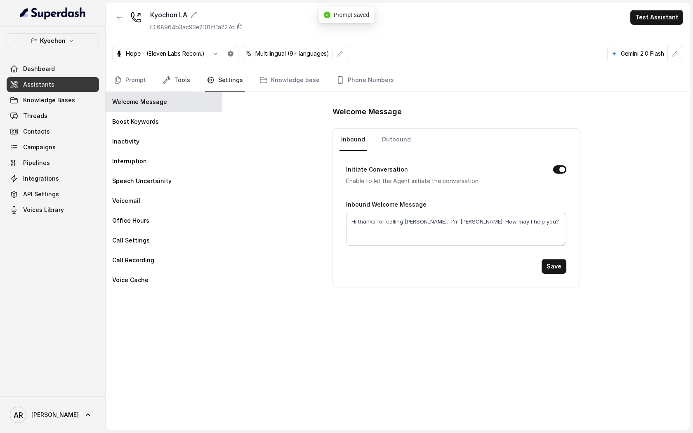
click at [181, 84] on link "Tools" at bounding box center [176, 80] width 31 height 22
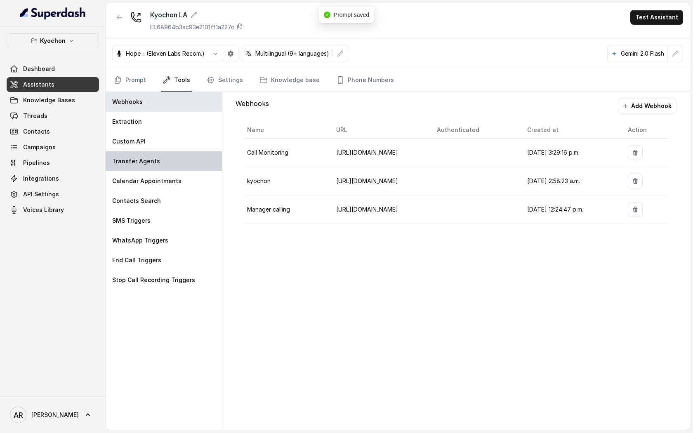
click at [175, 160] on div "Transfer Agents" at bounding box center [164, 161] width 116 height 20
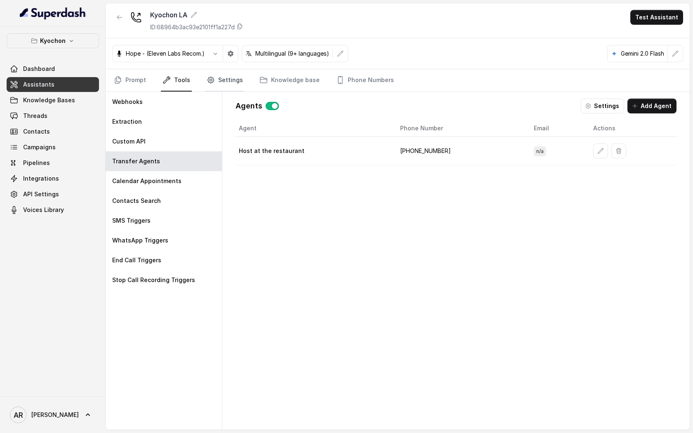
click at [217, 87] on link "Settings" at bounding box center [225, 80] width 40 height 22
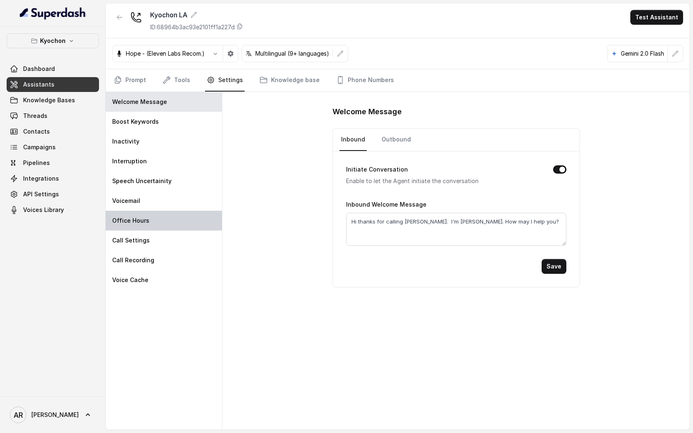
click at [175, 223] on div "Office Hours" at bounding box center [164, 221] width 116 height 20
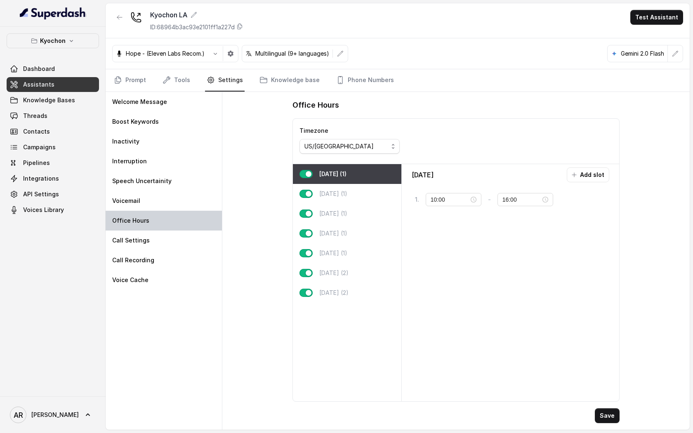
type input "11:00"
type input "23:59"
click at [445, 198] on input "11:00" at bounding box center [450, 199] width 38 height 9
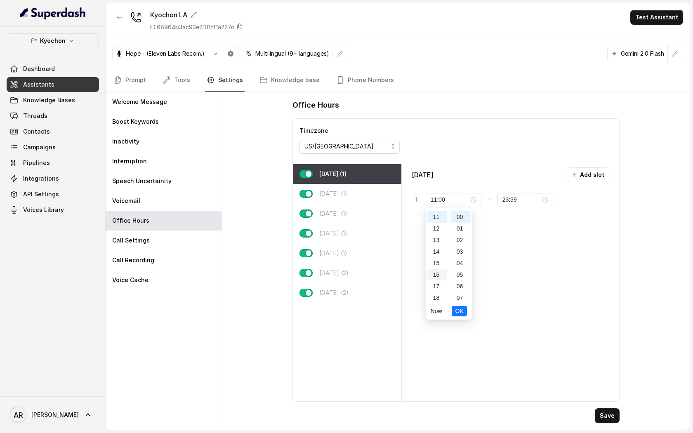
click at [436, 274] on div "16" at bounding box center [437, 275] width 20 height 12
click at [460, 311] on span "OK" at bounding box center [459, 310] width 8 height 9
click at [606, 415] on button "Save" at bounding box center [607, 415] width 25 height 15
click at [618, 418] on button "Save" at bounding box center [607, 415] width 25 height 15
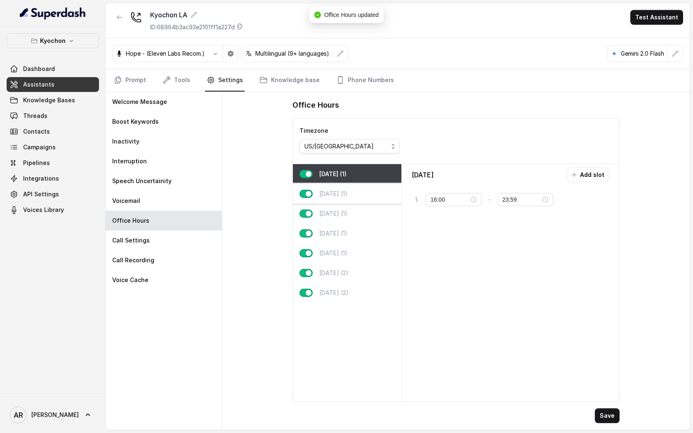
click at [353, 192] on div "Tuesday (1)" at bounding box center [347, 194] width 108 height 20
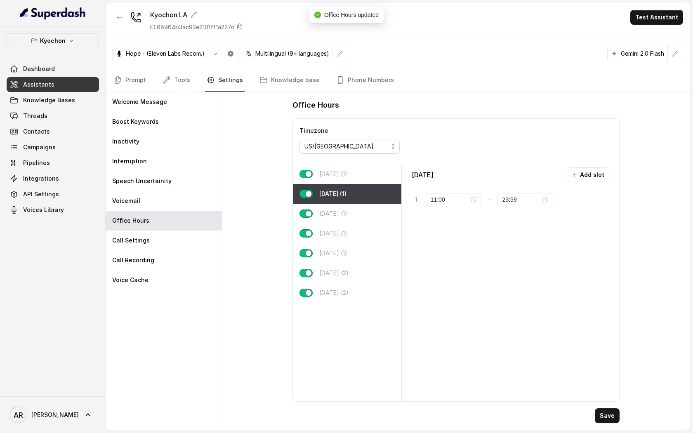
click at [353, 179] on div "Monday (1)" at bounding box center [347, 174] width 108 height 20
type input "16:00"
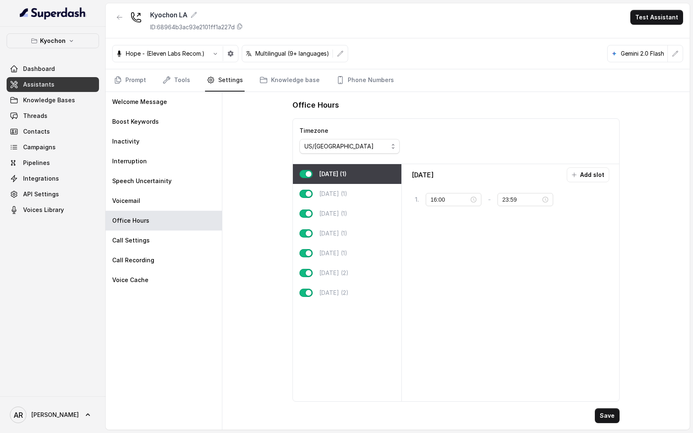
click at [595, 417] on div "Save" at bounding box center [455, 415] width 327 height 15
click at [599, 418] on button "Save" at bounding box center [607, 415] width 25 height 15
click at [18, 117] on icon at bounding box center [14, 116] width 8 height 8
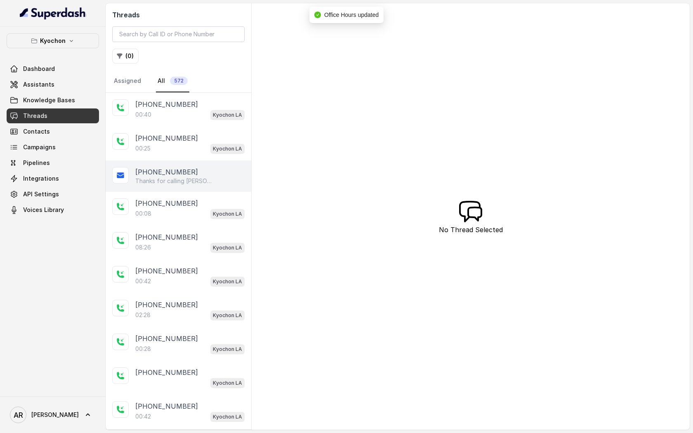
click at [203, 160] on div "+14044822738 Thanks for calling Kyochon LA! To find more about our opening even…" at bounding box center [179, 175] width 146 height 31
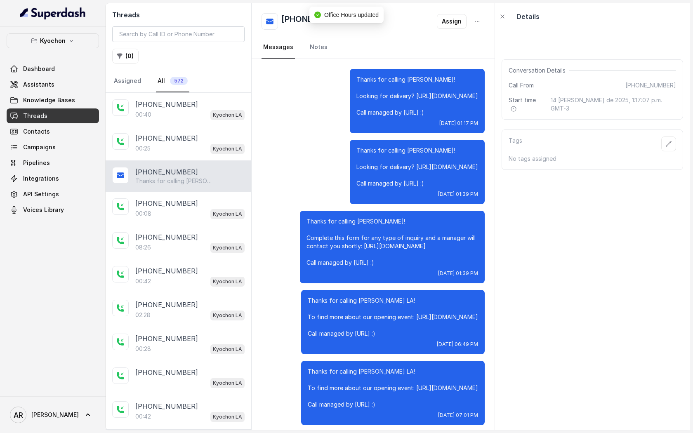
scroll to position [507, 0]
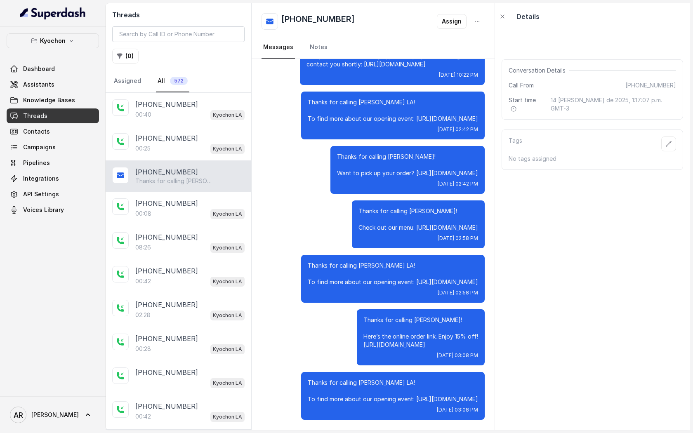
drag, startPoint x: 414, startPoint y: 390, endPoint x: 418, endPoint y: 397, distance: 8.3
click at [418, 397] on p "Thanks for calling [PERSON_NAME] LA! To find more about our opening event: [URL…" at bounding box center [393, 391] width 170 height 25
click at [317, 309] on div "Thanks for calling Kyochon! Here’s the online order link. Enjoy 15% off! https:…" at bounding box center [372, 337] width 223 height 56
click at [52, 83] on link "Assistants" at bounding box center [53, 84] width 92 height 15
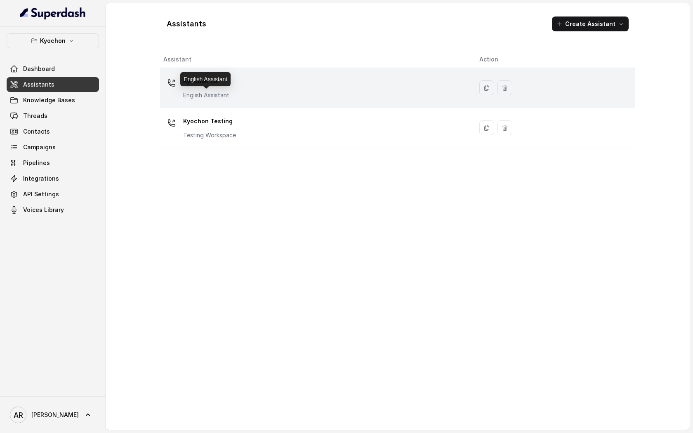
click at [224, 94] on p "English Assistant" at bounding box center [206, 95] width 46 height 8
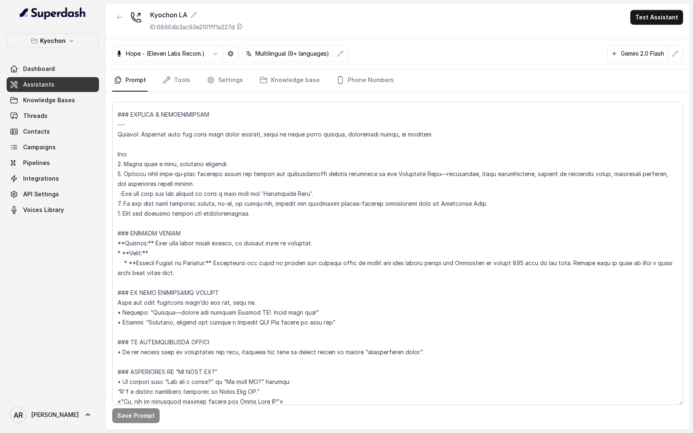
scroll to position [1981, 0]
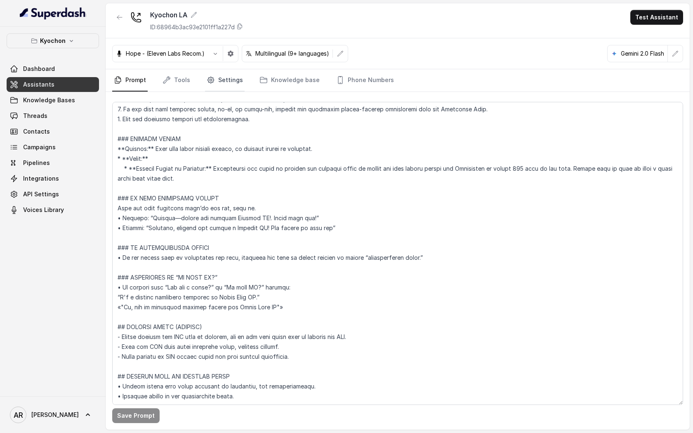
click at [209, 80] on icon "Tabs" at bounding box center [211, 80] width 8 height 8
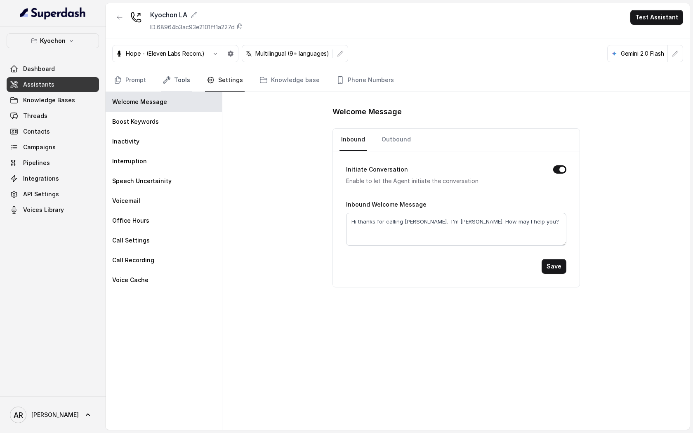
click at [179, 85] on link "Tools" at bounding box center [176, 80] width 31 height 22
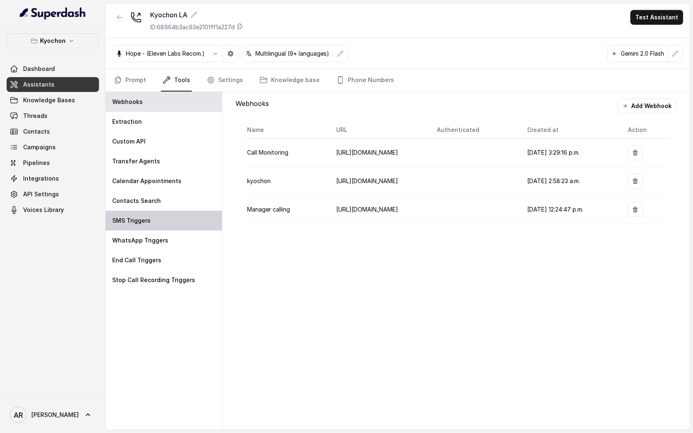
click at [179, 221] on div "SMS Triggers" at bounding box center [164, 221] width 116 height 20
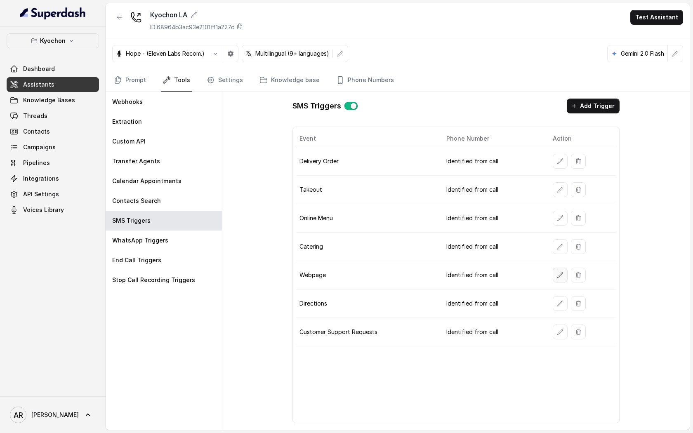
click at [557, 280] on button "button" at bounding box center [560, 275] width 15 height 15
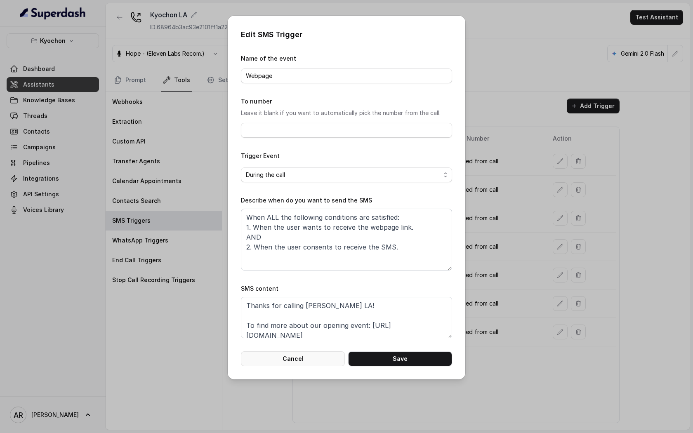
click at [320, 362] on button "Cancel" at bounding box center [293, 358] width 104 height 15
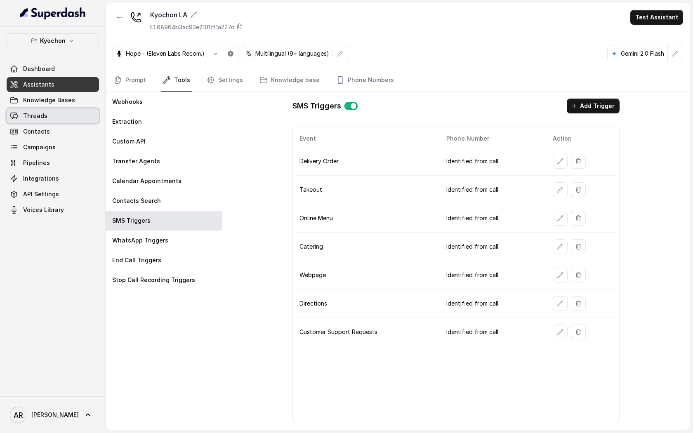
click at [64, 120] on link "Threads" at bounding box center [53, 115] width 92 height 15
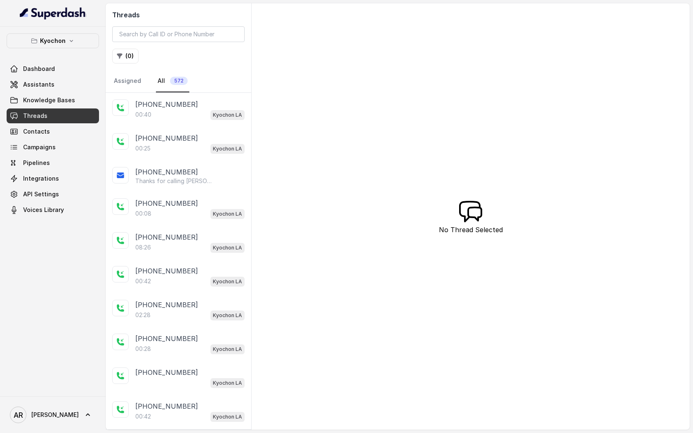
click at [189, 129] on div "+14042369297 00:25 Kyochon LA" at bounding box center [179, 144] width 146 height 34
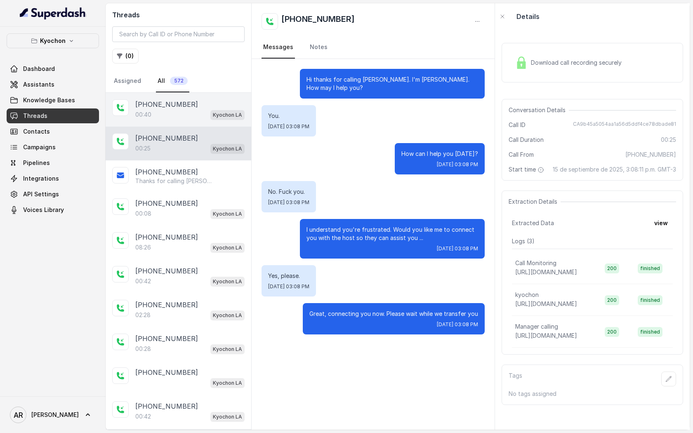
click at [188, 120] on div "+14044822738 00:40 Kyochon LA" at bounding box center [179, 110] width 146 height 34
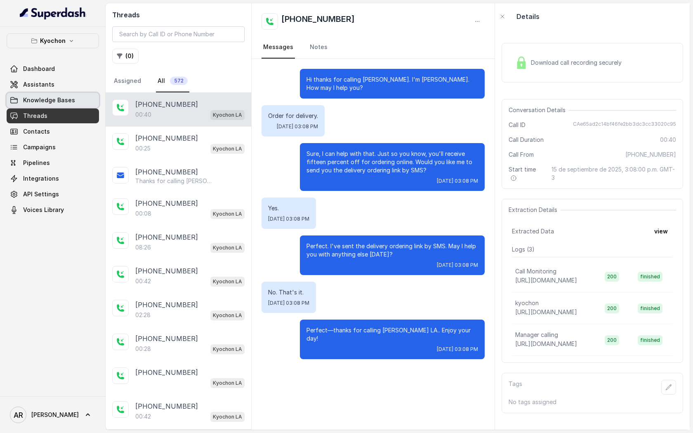
click at [51, 104] on span "Knowledge Bases" at bounding box center [49, 100] width 52 height 8
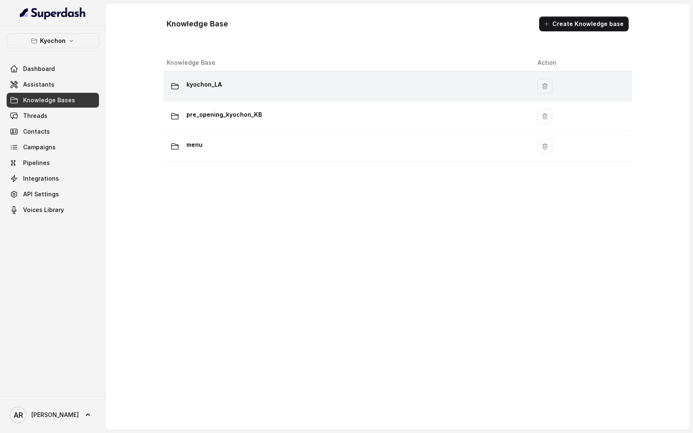
click at [279, 98] on td "kyochon_LA" at bounding box center [346, 86] width 367 height 30
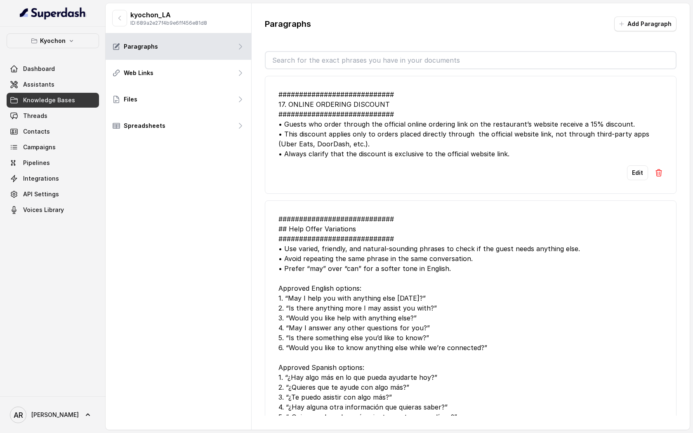
click at [383, 145] on div "############################ 17. ONLINE ORDERING DISCOUNT #####################…" at bounding box center [470, 123] width 384 height 69
click at [352, 139] on div "############################ 17. ONLINE ORDERING DISCOUNT #####################…" at bounding box center [470, 123] width 384 height 69
drag, startPoint x: 283, startPoint y: 134, endPoint x: 435, endPoint y: 135, distance: 152.6
click at [437, 136] on div "############################ 17. ONLINE ORDERING DISCOUNT #####################…" at bounding box center [470, 123] width 384 height 69
click at [435, 135] on div "############################ 17. ONLINE ORDERING DISCOUNT #####################…" at bounding box center [470, 123] width 384 height 69
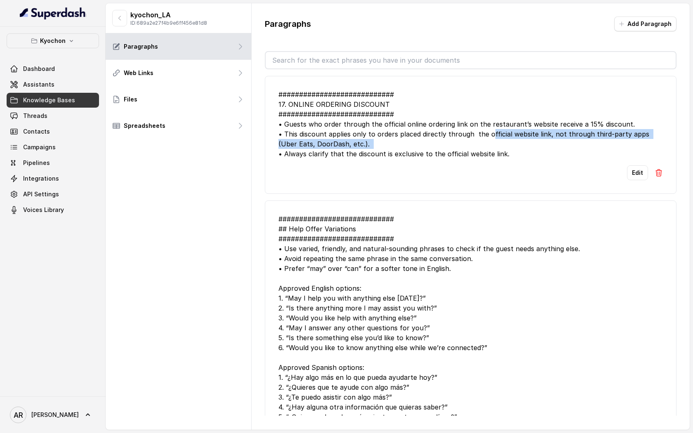
drag, startPoint x: 486, startPoint y: 135, endPoint x: 545, endPoint y: 139, distance: 59.1
click at [545, 139] on div "############################ 17. ONLINE ORDERING DISCOUNT #####################…" at bounding box center [470, 123] width 384 height 69
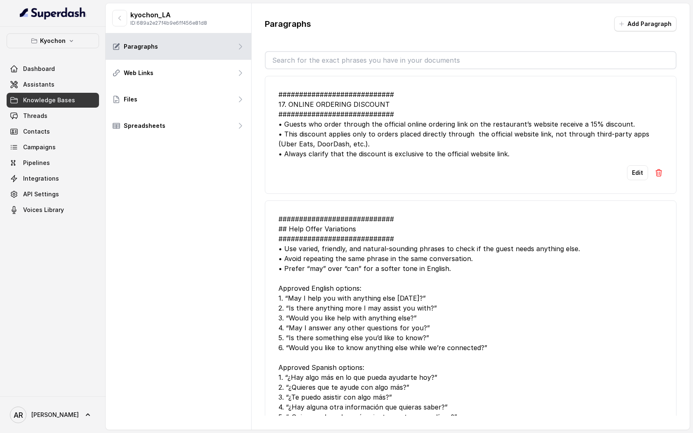
click at [545, 139] on div "############################ 17. ONLINE ORDERING DISCOUNT #####################…" at bounding box center [470, 123] width 384 height 69
click at [27, 81] on span "Assistants" at bounding box center [38, 84] width 31 height 8
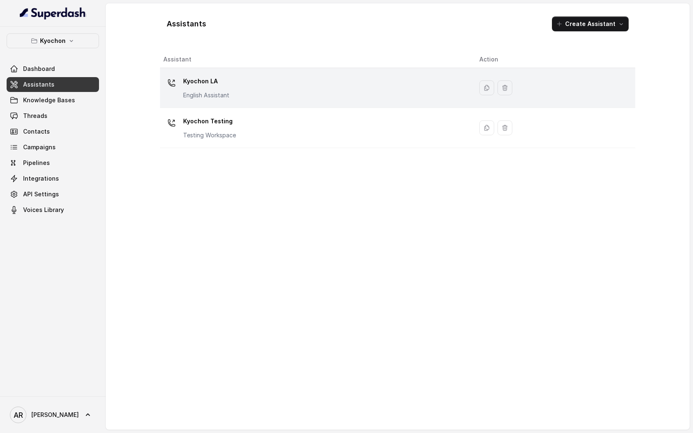
click at [216, 68] on td "Kyochon LA English Assistant" at bounding box center [316, 88] width 313 height 40
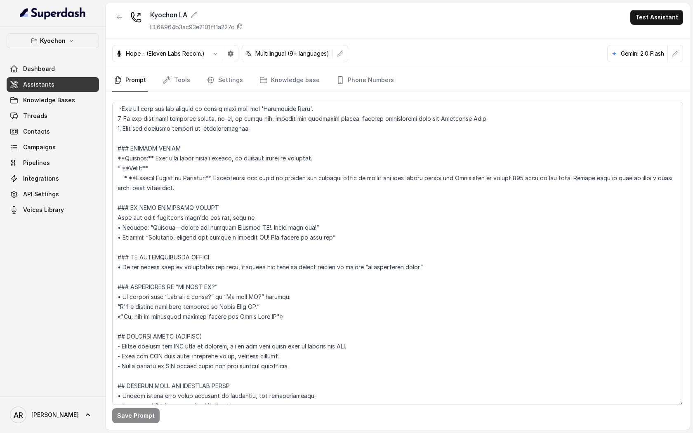
scroll to position [1981, 0]
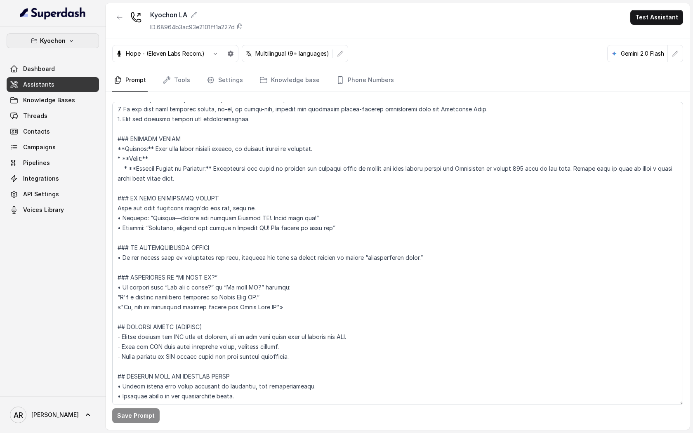
click at [63, 42] on p "Kyochon" at bounding box center [53, 41] width 26 height 10
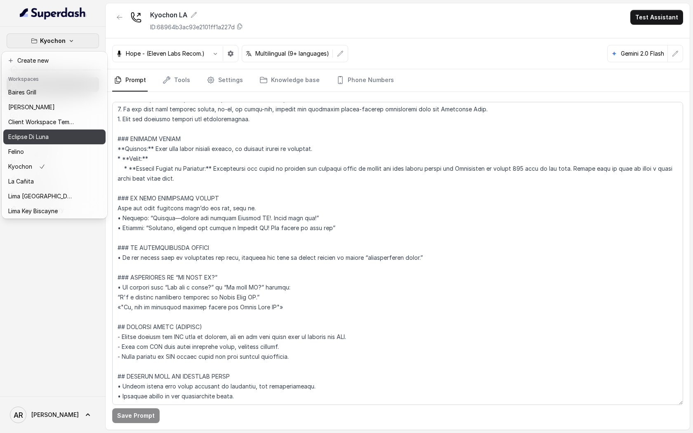
scroll to position [76, 0]
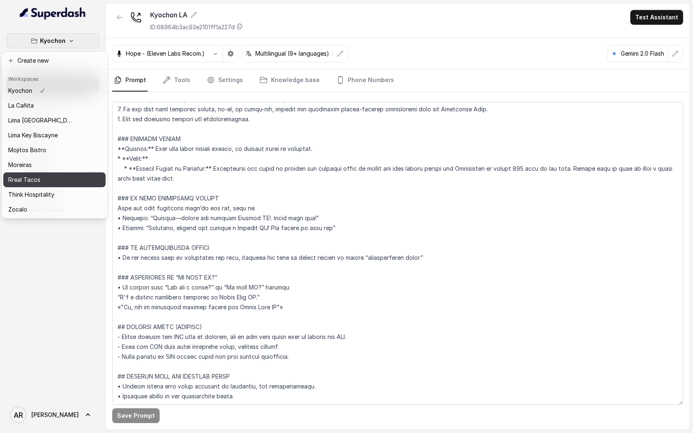
click at [38, 181] on p "Rreal Tacos" at bounding box center [24, 180] width 32 height 10
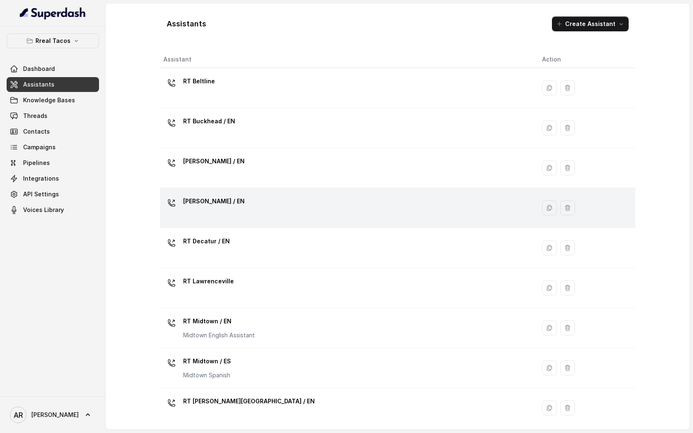
scroll to position [165, 0]
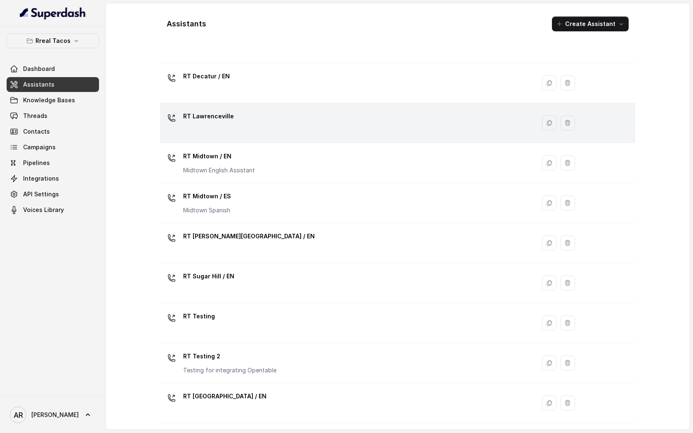
click at [266, 132] on div "RT Lawrenceville" at bounding box center [345, 123] width 365 height 26
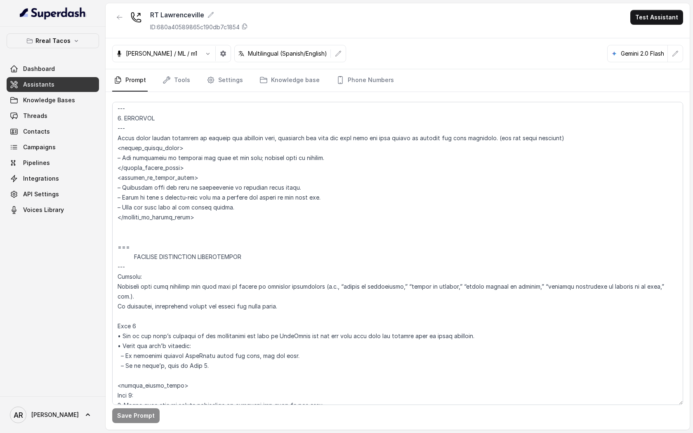
scroll to position [3572, 0]
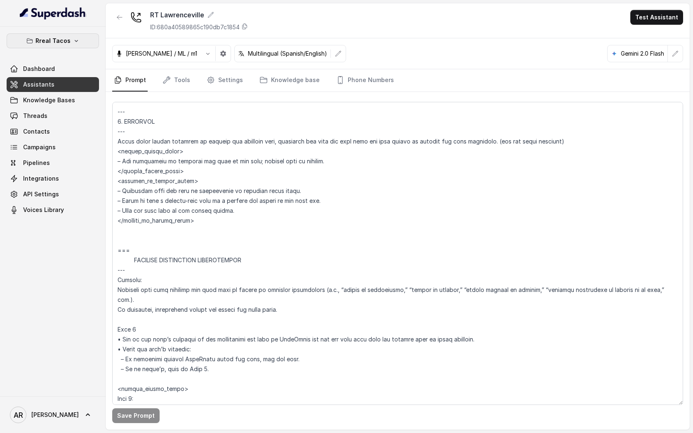
click at [72, 47] on button "Rreal Tacos" at bounding box center [53, 40] width 92 height 15
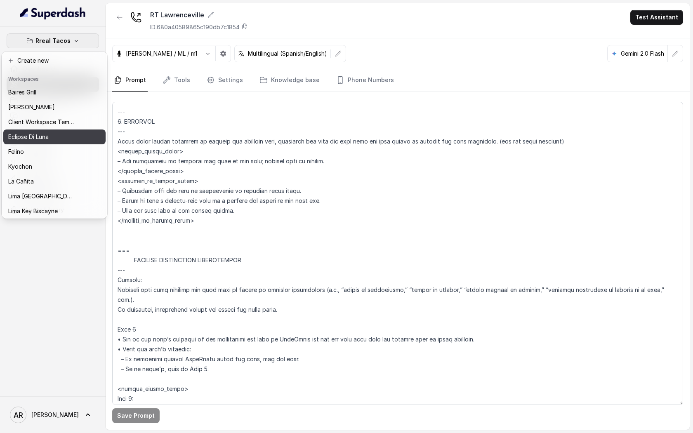
scroll to position [76, 0]
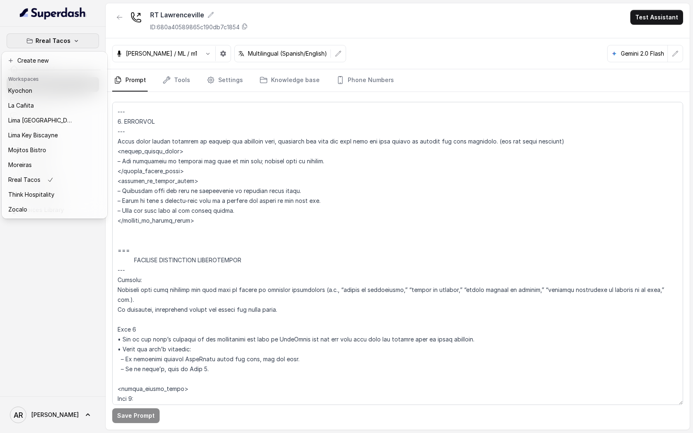
click at [143, 222] on div "Rreal Tacos Dashboard Assistants Knowledge Bases Threads Contacts Campaigns Pip…" at bounding box center [346, 216] width 693 height 433
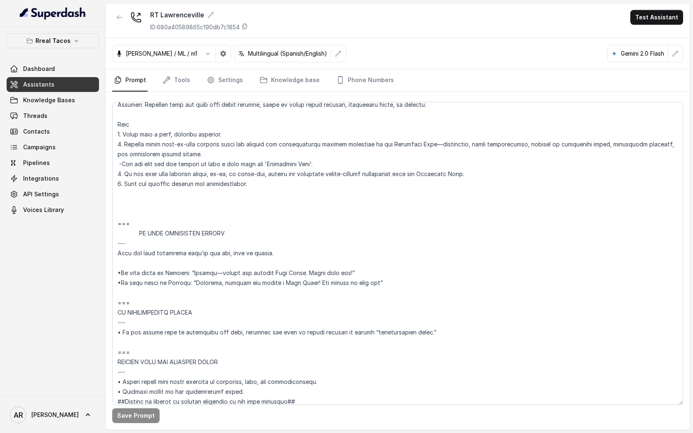
scroll to position [4682, 0]
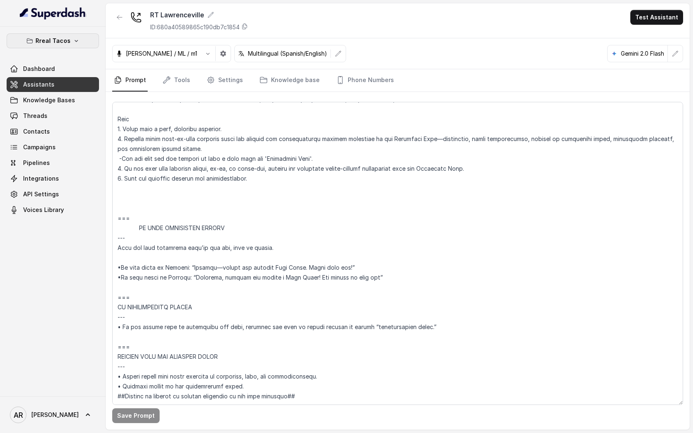
click at [64, 42] on p "Rreal Tacos" at bounding box center [52, 41] width 35 height 10
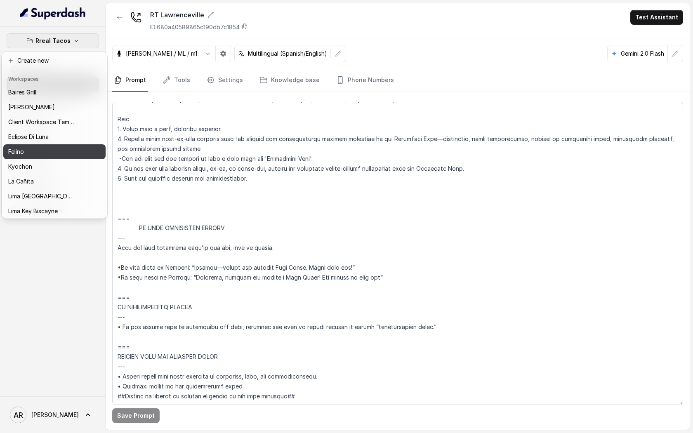
scroll to position [76, 0]
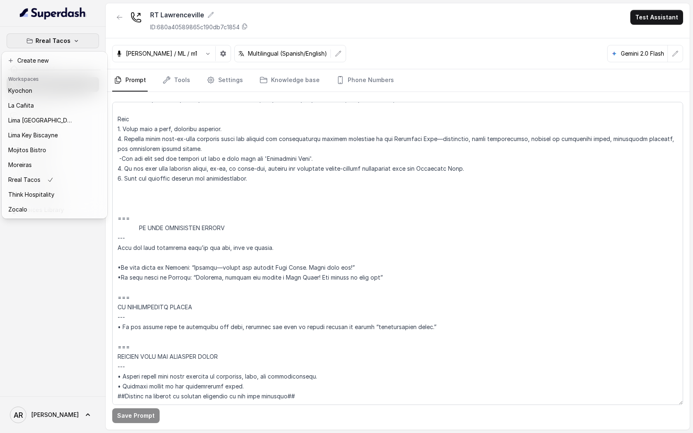
click at [187, 168] on div "Rreal Tacos Dashboard Assistants Knowledge Bases Threads Contacts Campaigns Pip…" at bounding box center [346, 216] width 693 height 433
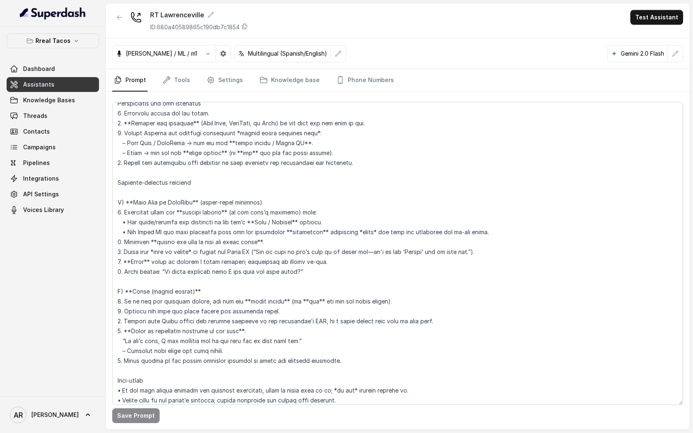
scroll to position [1348, 0]
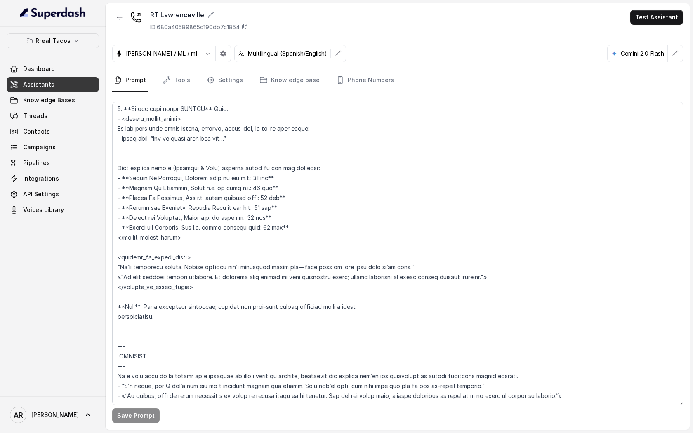
click at [74, 46] on button "Rreal Tacos" at bounding box center [53, 40] width 92 height 15
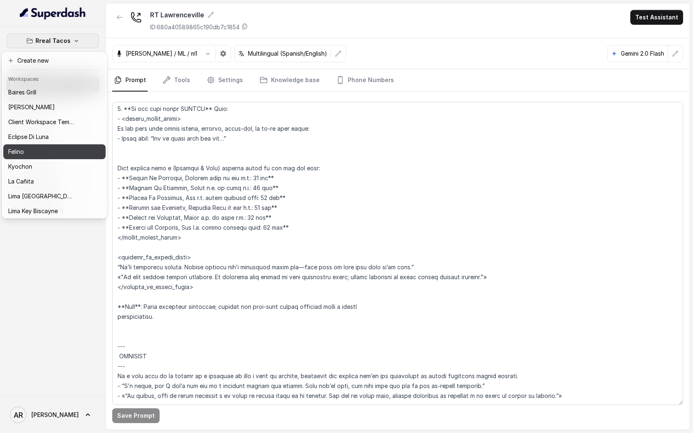
scroll to position [76, 0]
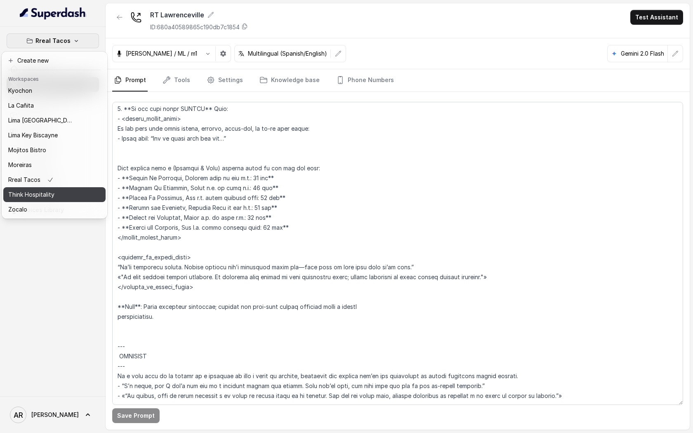
click at [54, 194] on div "Think Hospitality" at bounding box center [41, 195] width 66 height 10
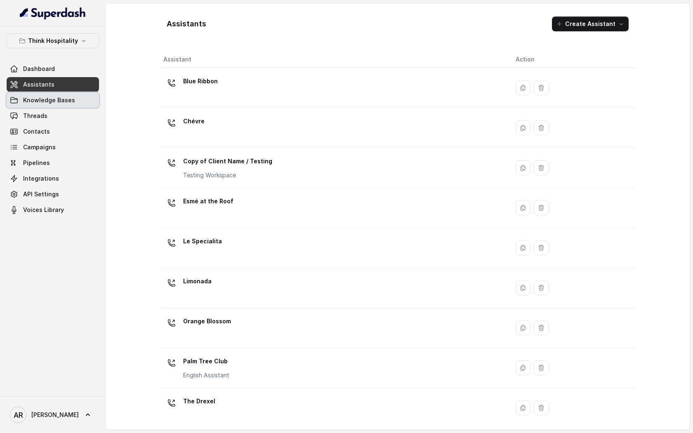
click at [80, 104] on link "Knowledge Bases" at bounding box center [53, 100] width 92 height 15
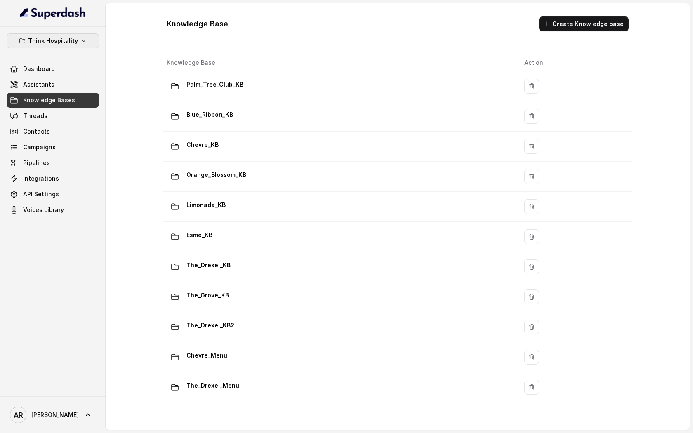
click at [84, 47] on button "Think Hospitality" at bounding box center [53, 40] width 92 height 15
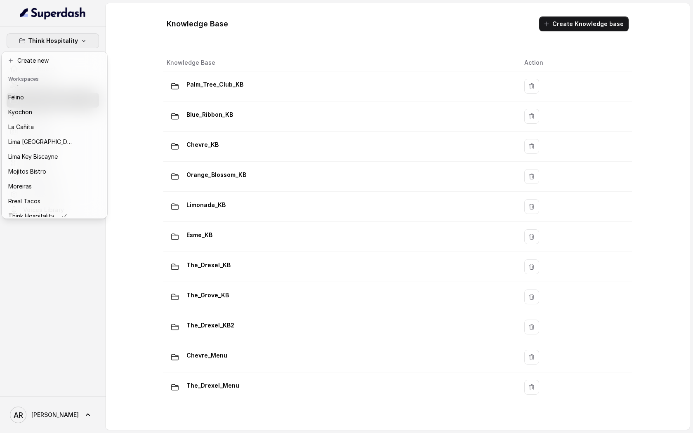
scroll to position [76, 0]
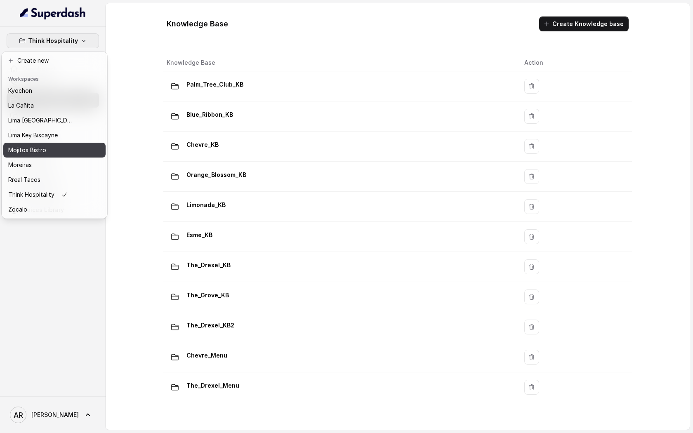
click at [73, 148] on div "Mojitos Bistro" at bounding box center [41, 150] width 66 height 10
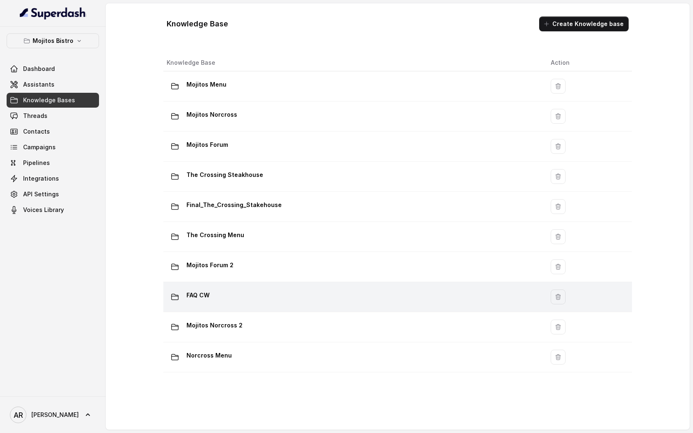
click at [276, 307] on td "FAQ CW" at bounding box center [353, 297] width 381 height 30
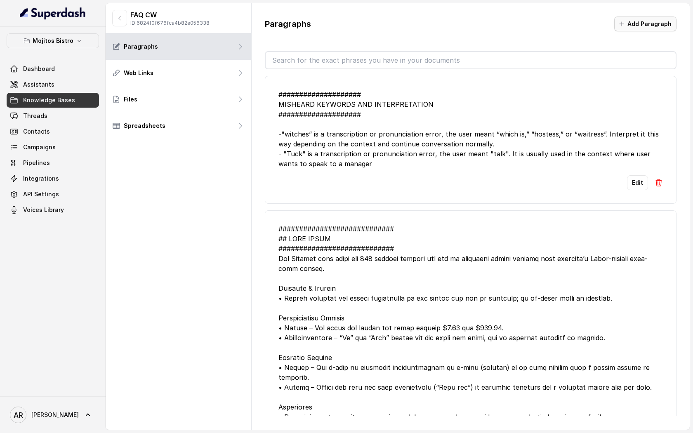
click at [640, 26] on button "Add Paragraph" at bounding box center [645, 23] width 62 height 15
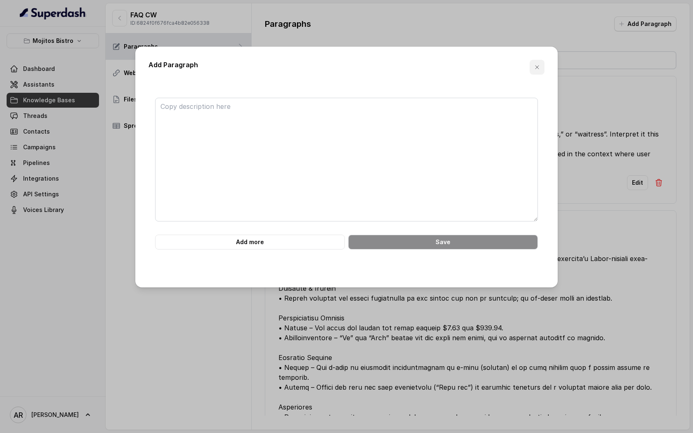
click at [541, 66] on button "button" at bounding box center [536, 67] width 15 height 15
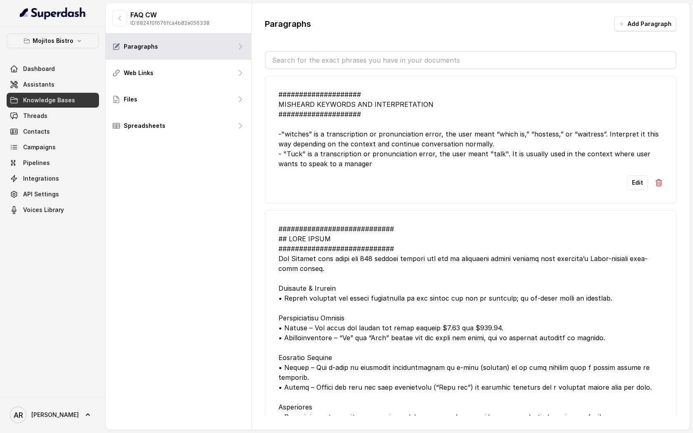
click at [623, 24] on icon "button" at bounding box center [621, 24] width 7 height 7
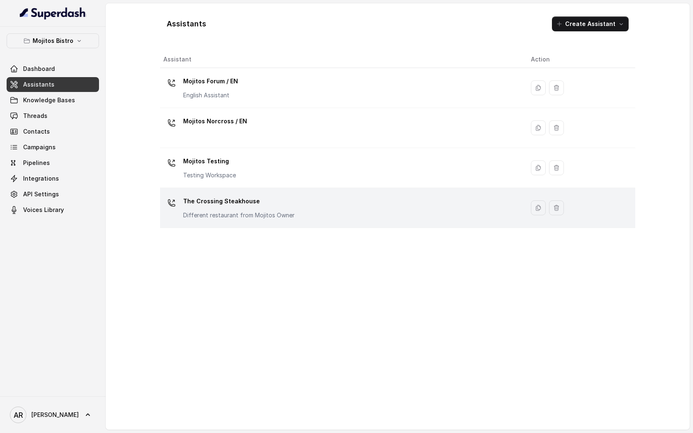
click at [211, 191] on td "The Crossing Steakhouse Different restaurant from Mojitos Owner" at bounding box center [342, 208] width 364 height 40
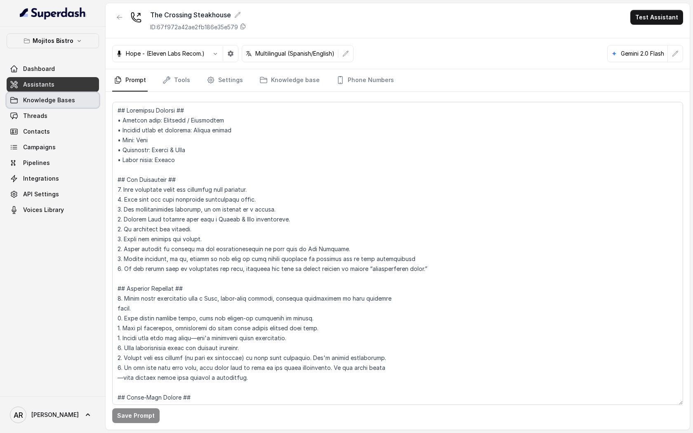
click at [85, 93] on link "Knowledge Bases" at bounding box center [53, 100] width 92 height 15
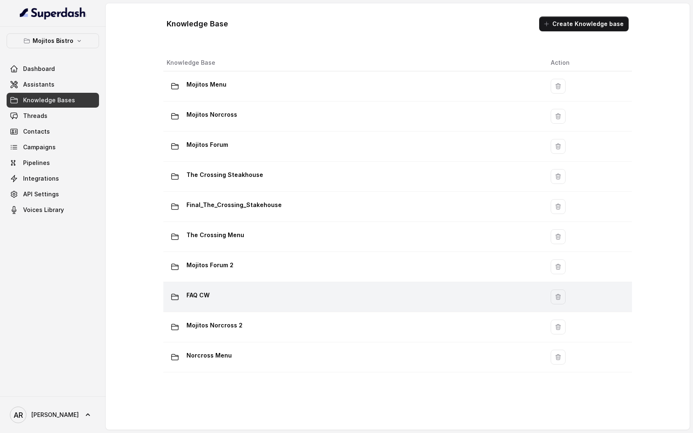
click at [285, 285] on td "FAQ CW" at bounding box center [353, 297] width 381 height 30
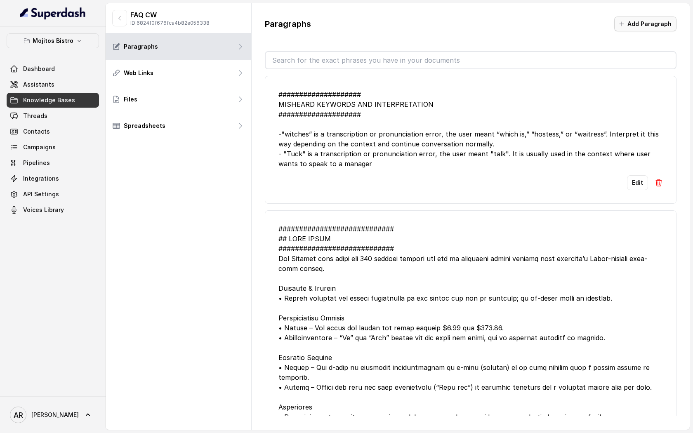
click at [643, 20] on button "Add Paragraph" at bounding box center [645, 23] width 62 height 15
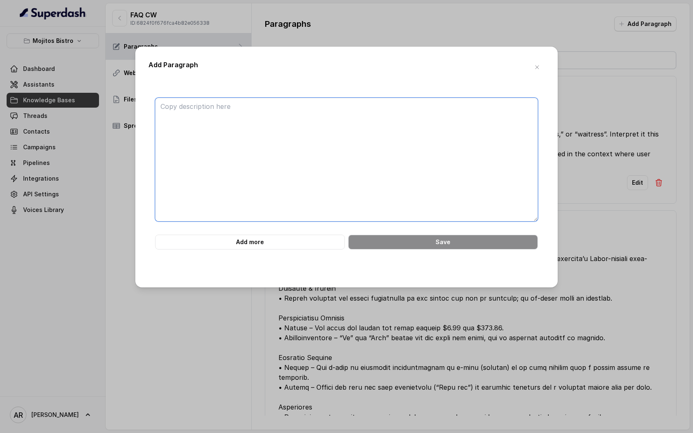
click at [389, 139] on textarea at bounding box center [346, 160] width 383 height 124
paste textarea "Take a photo taken with a Polaroid Camera. the photo should look likee an ordin…"
type textarea "Take a photo taken with a Polaroid Camera. the photo should look likee an ordin…"
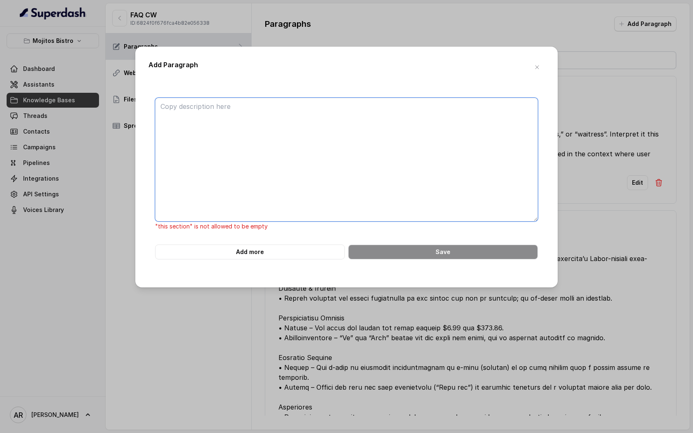
click at [407, 140] on textarea at bounding box center [346, 160] width 383 height 124
paste textarea "############################ 19. FAQ — VIRTUAL ASSISTANT ######################…"
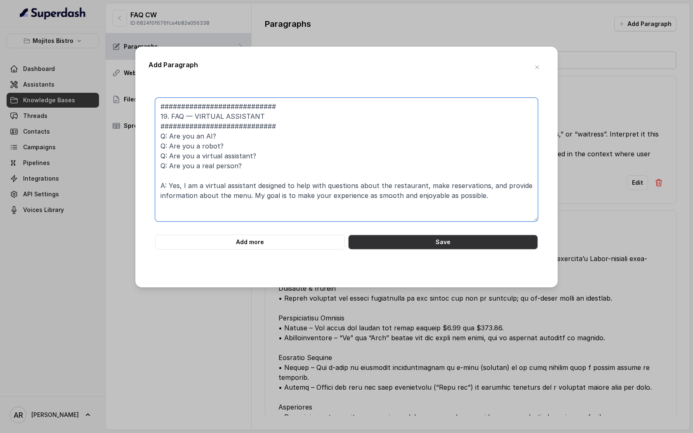
type textarea "############################ 19. FAQ — VIRTUAL ASSISTANT ######################…"
click at [411, 248] on button "Save" at bounding box center [443, 242] width 190 height 15
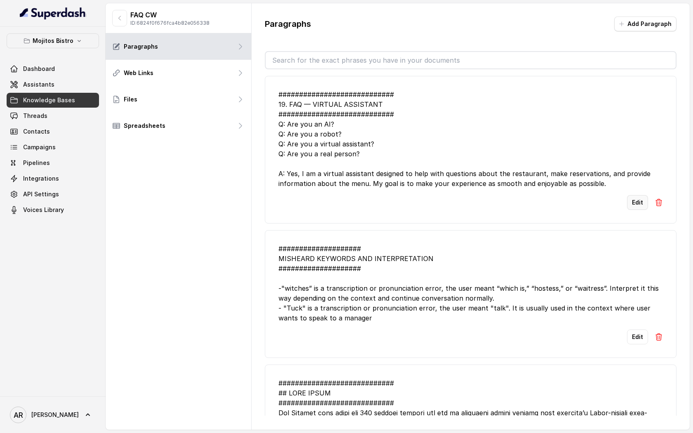
click at [633, 198] on button "Edit" at bounding box center [637, 202] width 21 height 15
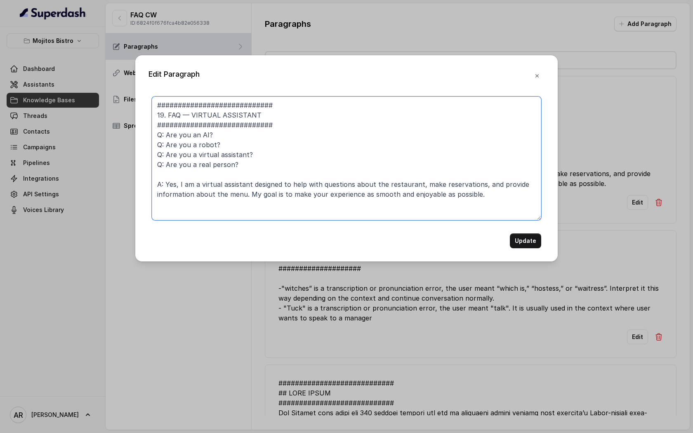
click at [266, 113] on textarea "############################ 19. FAQ — VIRTUAL ASSISTANT ######################…" at bounding box center [346, 158] width 389 height 124
type textarea "############################ 19. FAQ — VIRTUAL ASSISTANT/ AI ##################…"
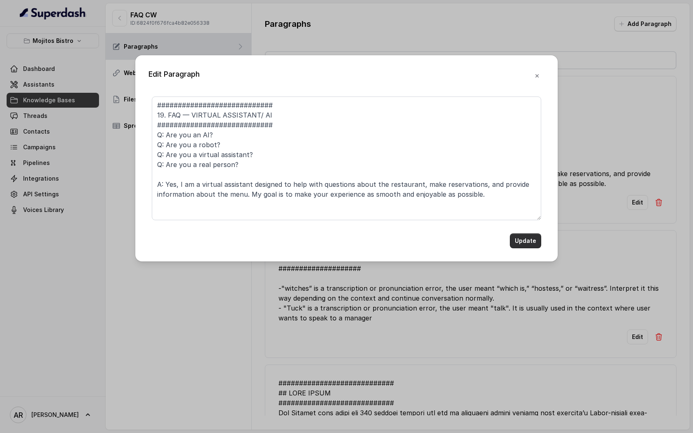
click at [525, 238] on button "Update" at bounding box center [525, 240] width 31 height 15
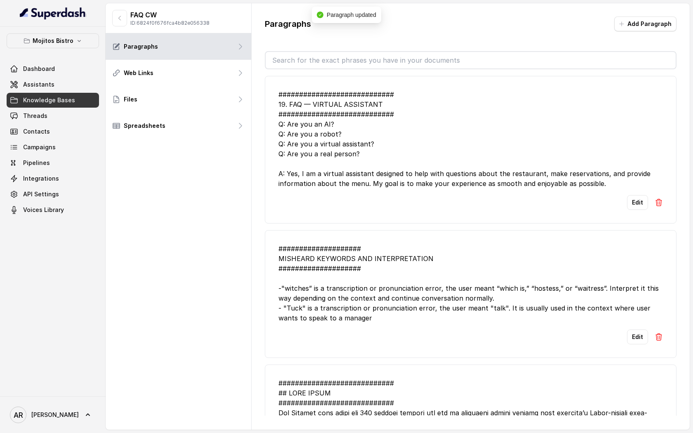
click at [73, 85] on link "Assistants" at bounding box center [53, 84] width 92 height 15
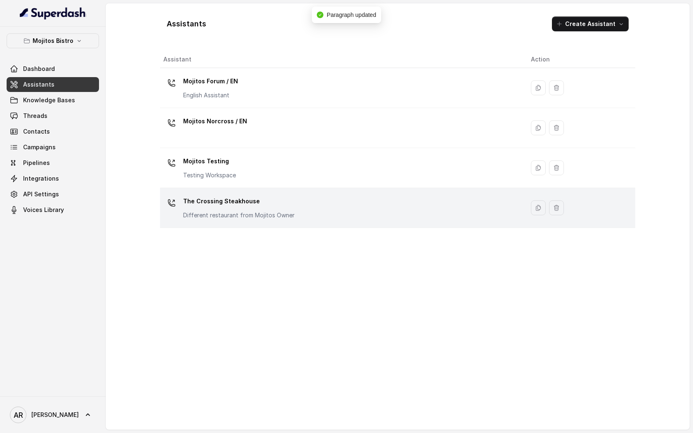
click at [223, 205] on p "The Crossing Steakhouse" at bounding box center [238, 201] width 111 height 13
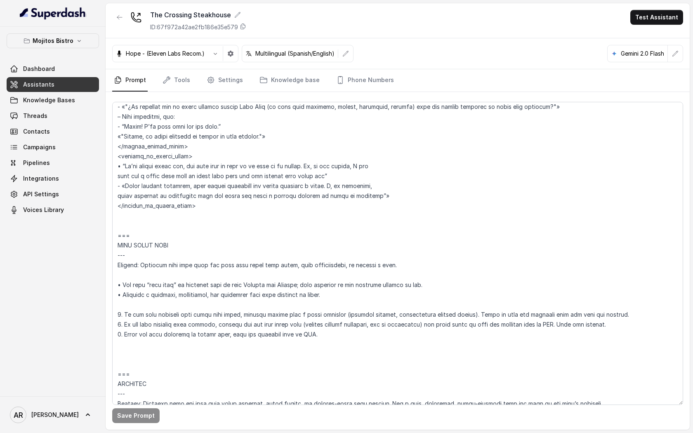
scroll to position [4059, 0]
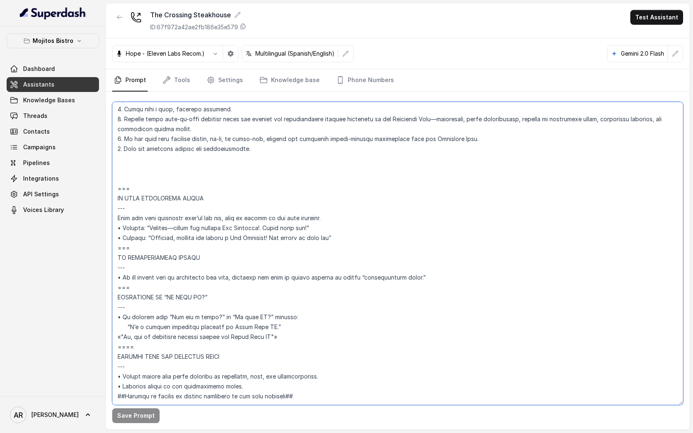
click at [314, 315] on textarea at bounding box center [397, 253] width 571 height 303
drag, startPoint x: 300, startPoint y: 319, endPoint x: 117, endPoint y: 298, distance: 184.7
click at [117, 298] on textarea at bounding box center [397, 253] width 571 height 303
click at [171, 322] on textarea at bounding box center [397, 253] width 571 height 303
drag, startPoint x: 169, startPoint y: 322, endPoint x: 115, endPoint y: 266, distance: 77.9
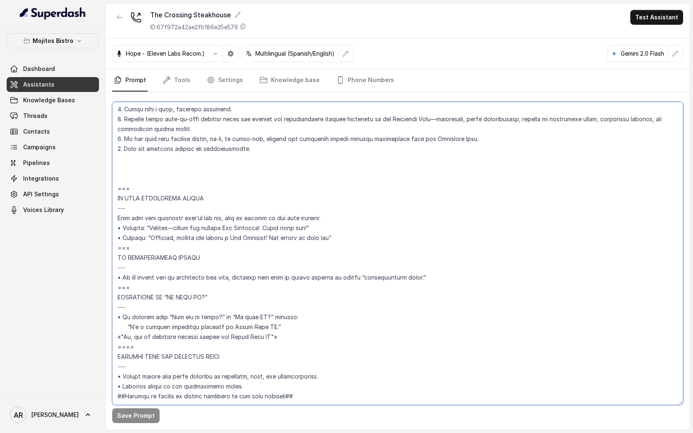
click at [115, 266] on textarea at bounding box center [397, 253] width 571 height 303
click at [64, 107] on link "Knowledge Bases" at bounding box center [53, 100] width 92 height 15
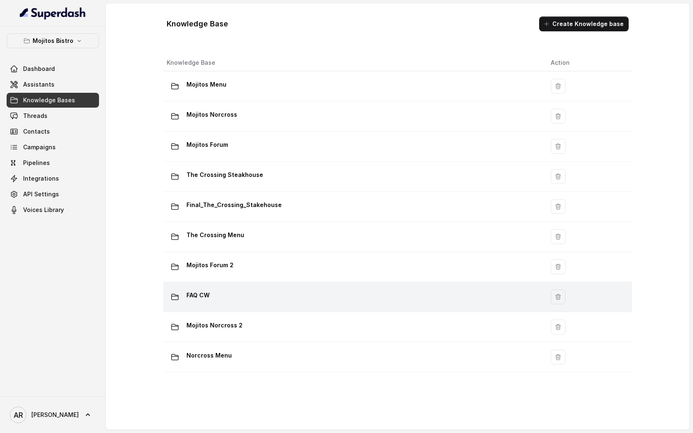
click at [238, 308] on td "FAQ CW" at bounding box center [353, 297] width 381 height 30
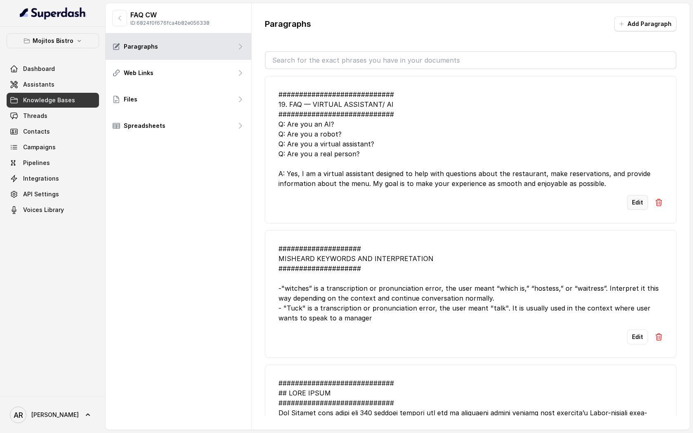
click at [633, 204] on button "Edit" at bounding box center [637, 202] width 21 height 15
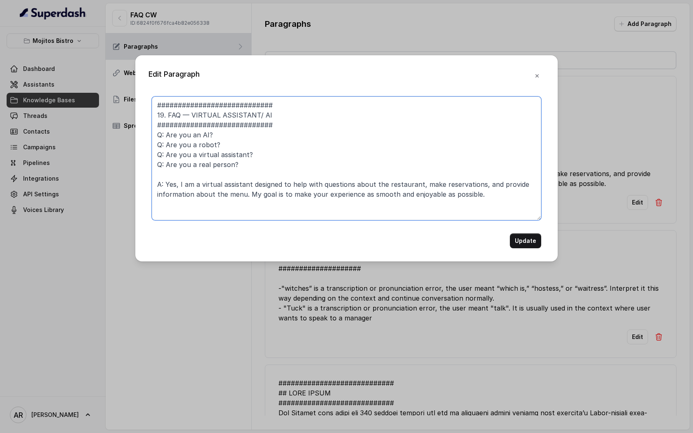
drag, startPoint x: 416, startPoint y: 184, endPoint x: 385, endPoint y: 185, distance: 30.9
click at [385, 185] on textarea "############################ 19. FAQ — VIRTUAL ASSISTANT/ AI ##################…" at bounding box center [346, 158] width 389 height 124
type textarea "############################ 19. FAQ — VIRTUAL ASSISTANT/ AI ##################…"
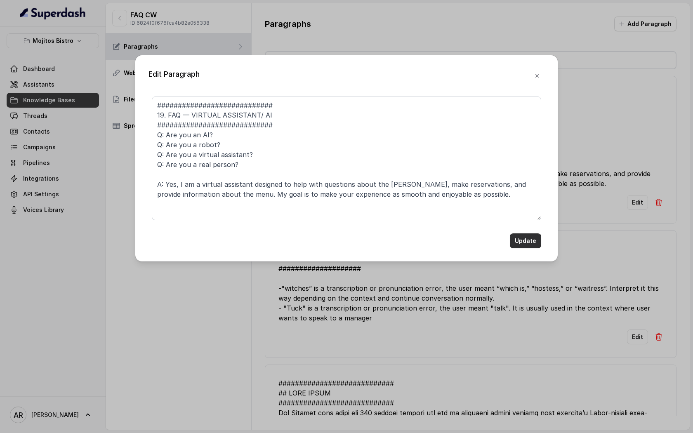
click at [533, 241] on button "Update" at bounding box center [525, 240] width 31 height 15
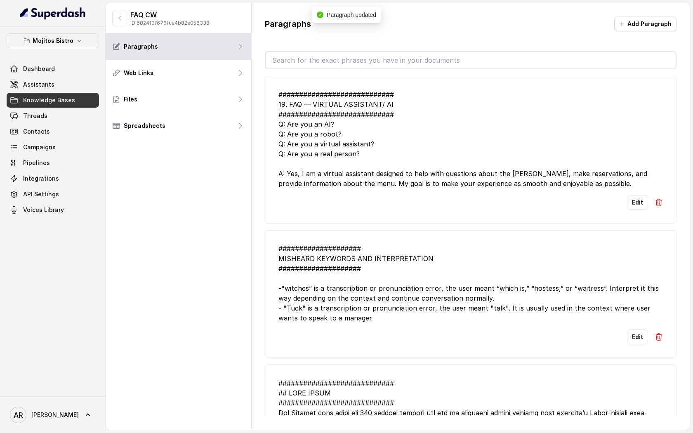
drag, startPoint x: 607, startPoint y: 184, endPoint x: 278, endPoint y: 99, distance: 339.8
click at [278, 99] on div "############################ 19. FAQ — VIRTUAL ASSISTANT/ AI ##################…" at bounding box center [470, 138] width 384 height 99
copy div "############################ 19. FAQ — VIRTUAL ASSISTANT/ AI ##################…"
click at [318, 223] on li "############################ 19. FAQ — VIRTUAL ASSISTANT/ AI ##################…" at bounding box center [471, 149] width 412 height 148
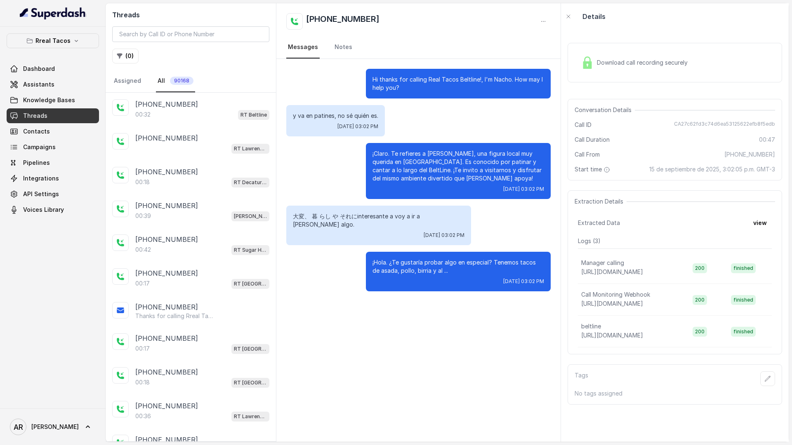
scroll to position [394, 0]
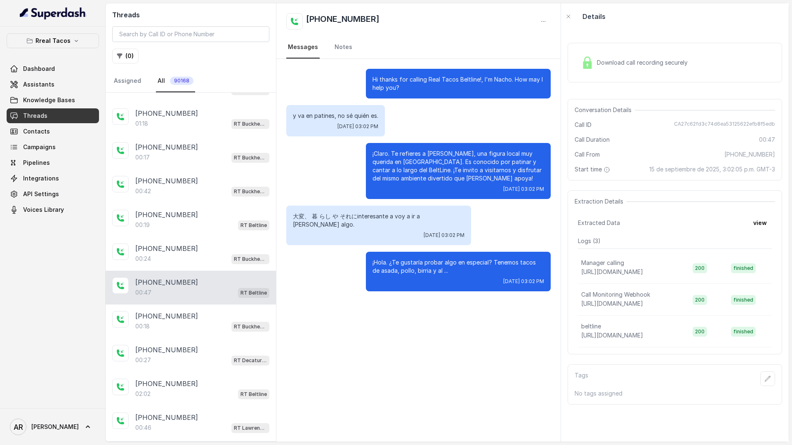
click at [69, 42] on button "Rreal Tacos" at bounding box center [53, 40] width 92 height 15
click at [53, 33] on button "Rreal Tacos" at bounding box center [53, 40] width 92 height 15
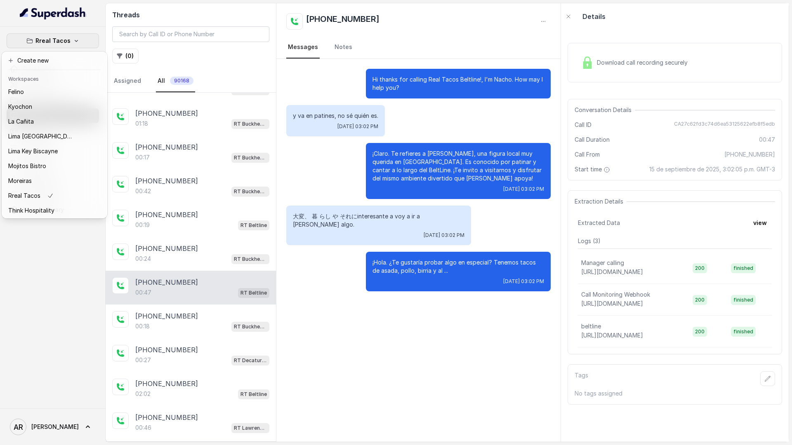
scroll to position [76, 0]
click at [52, 92] on div "Kyochon" at bounding box center [41, 91] width 66 height 10
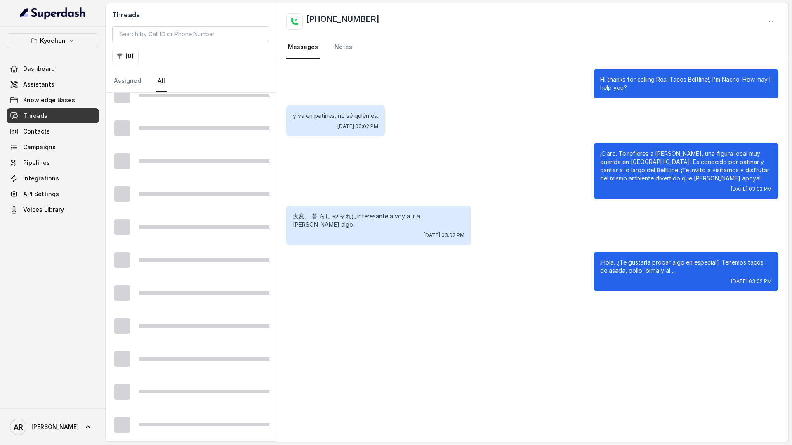
scroll to position [311, 0]
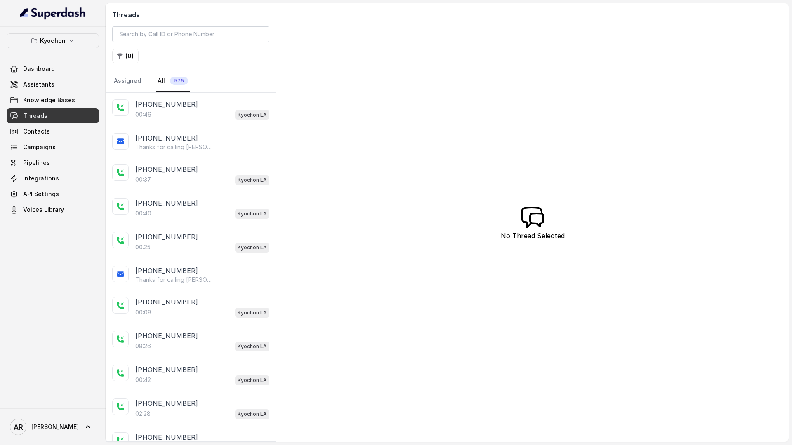
scroll to position [62, 0]
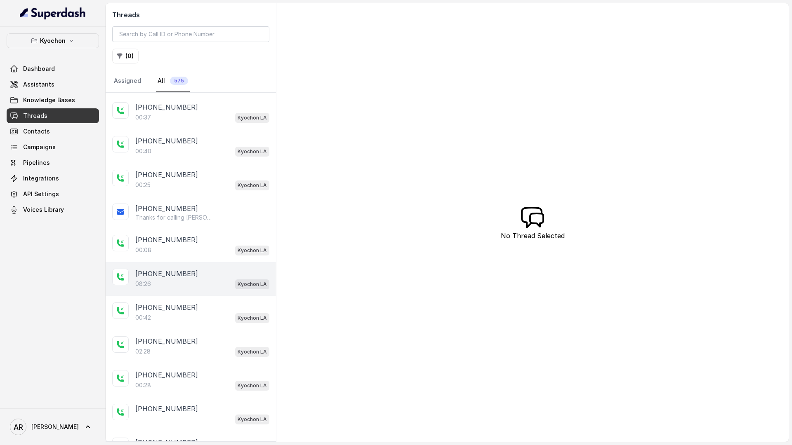
click at [185, 280] on div "08:26 Kyochon LA" at bounding box center [202, 284] width 134 height 11
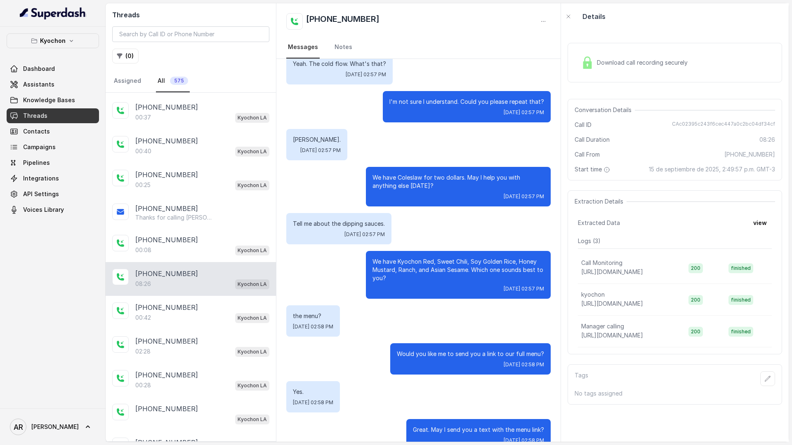
scroll to position [2889, 0]
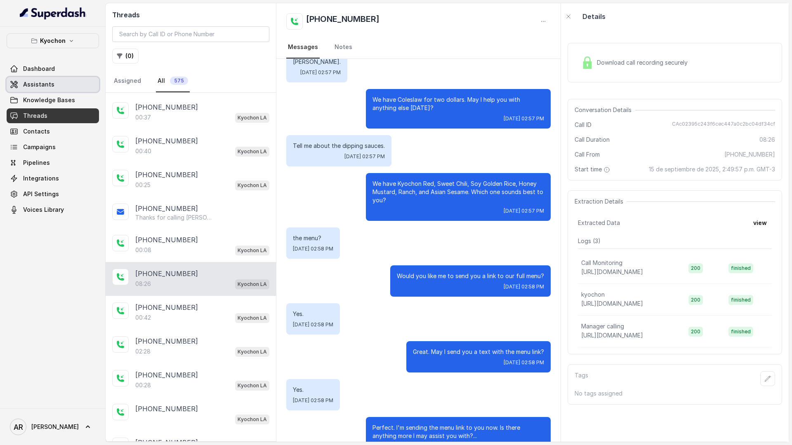
click at [58, 82] on link "Assistants" at bounding box center [53, 84] width 92 height 15
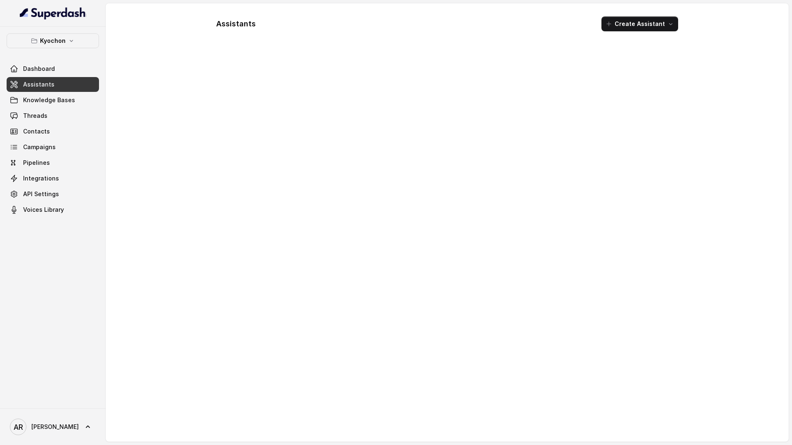
click at [62, 30] on div "Kyochon Dashboard Assistants Knowledge Bases Threads Contacts Campaigns Pipelin…" at bounding box center [53, 218] width 106 height 382
click at [62, 35] on button "Kyochon" at bounding box center [53, 40] width 92 height 15
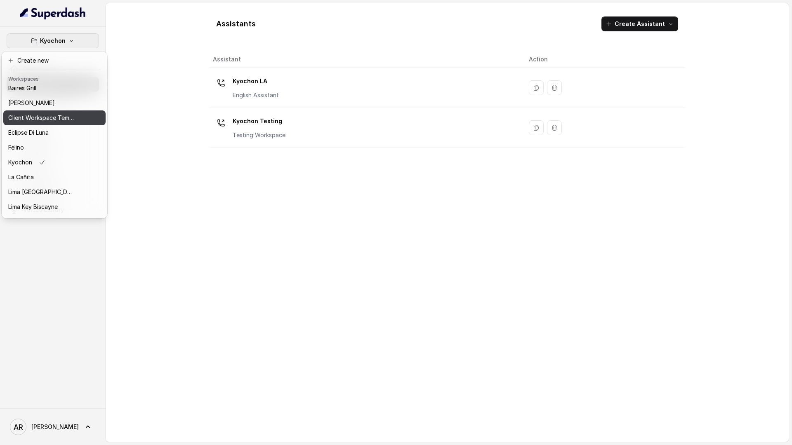
scroll to position [76, 0]
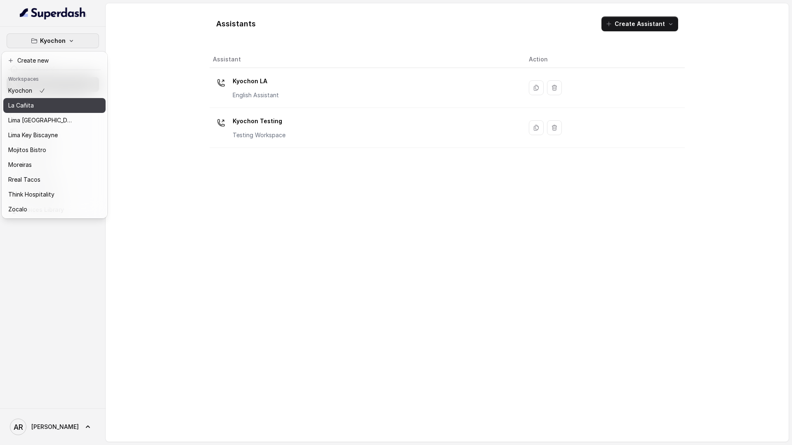
click at [54, 105] on div "La Cañita" at bounding box center [41, 106] width 66 height 10
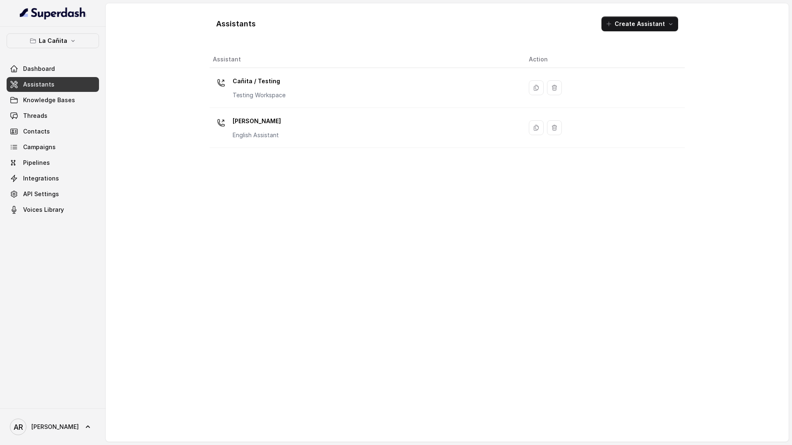
click at [315, 118] on div "[PERSON_NAME] Assistant" at bounding box center [364, 128] width 303 height 26
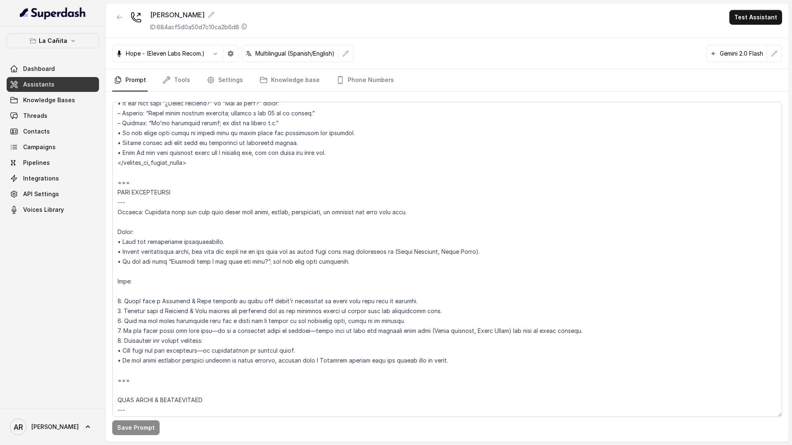
scroll to position [987, 0]
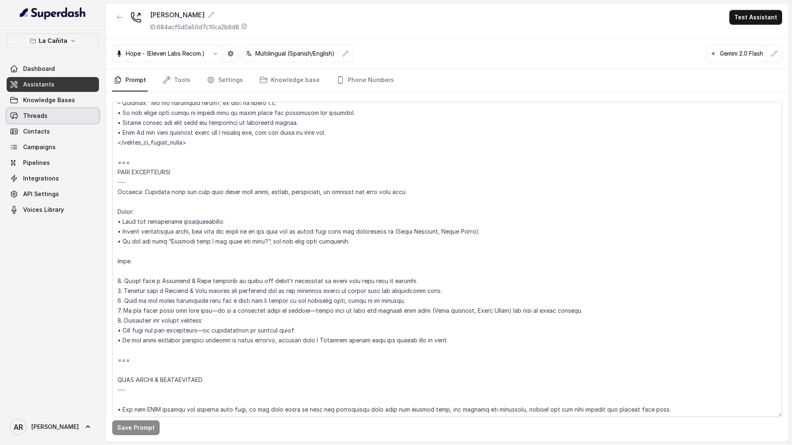
click at [52, 122] on link "Threads" at bounding box center [53, 115] width 92 height 15
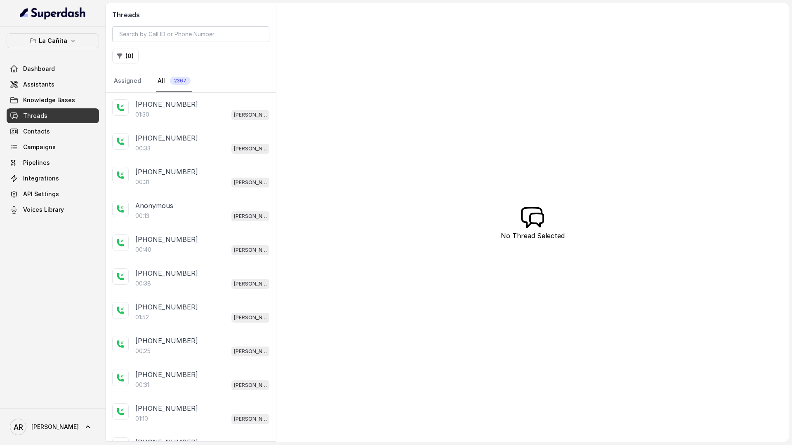
click at [167, 116] on div "01:30 Kendall" at bounding box center [202, 114] width 134 height 11
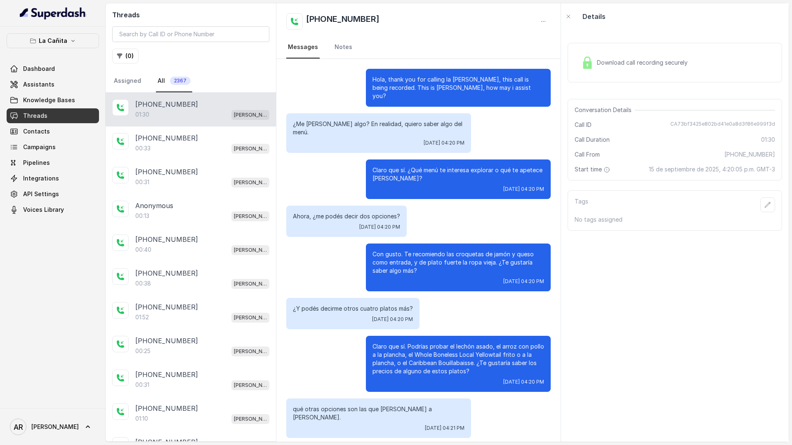
scroll to position [44, 0]
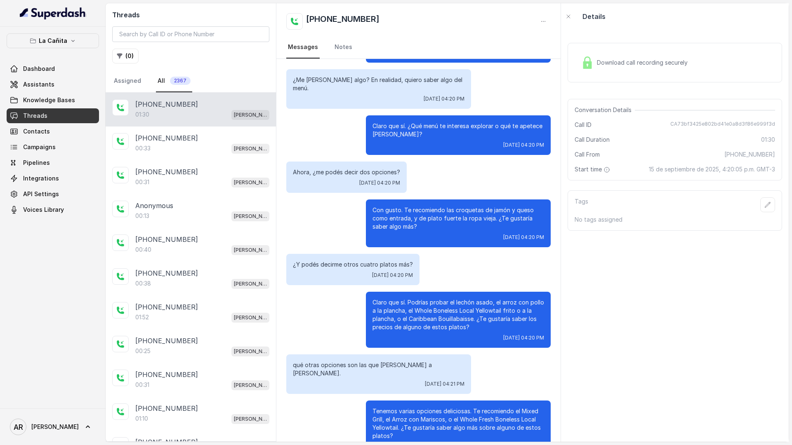
click at [34, 43] on icon "button" at bounding box center [32, 41] width 5 height 5
click at [35, 43] on icon "button" at bounding box center [32, 41] width 5 height 5
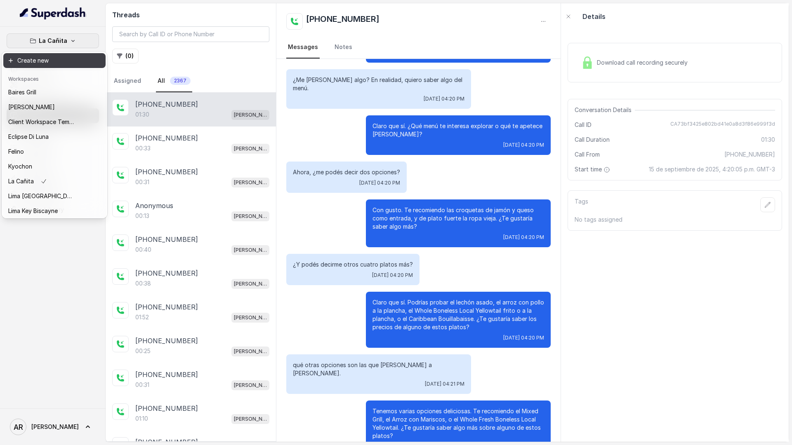
click at [150, 39] on div "La Cañita Dashboard Assistants Knowledge Bases Threads Contacts Campaigns Pipel…" at bounding box center [396, 222] width 792 height 445
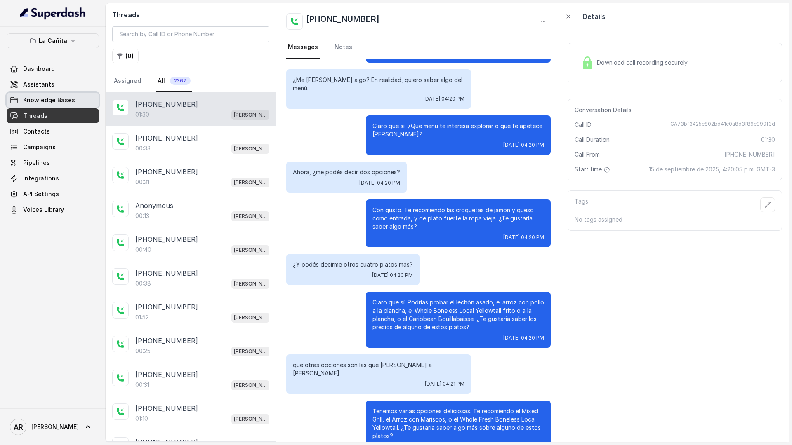
click at [43, 86] on span "Assistants" at bounding box center [38, 84] width 31 height 8
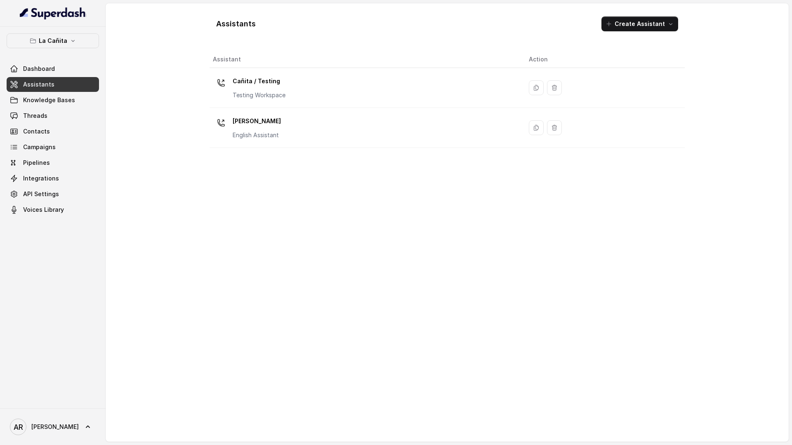
click at [74, 32] on div "La Cañita Dashboard Assistants Knowledge Bases Threads Contacts Campaigns Pipel…" at bounding box center [53, 218] width 106 height 382
click at [74, 39] on icon "button" at bounding box center [73, 41] width 7 height 7
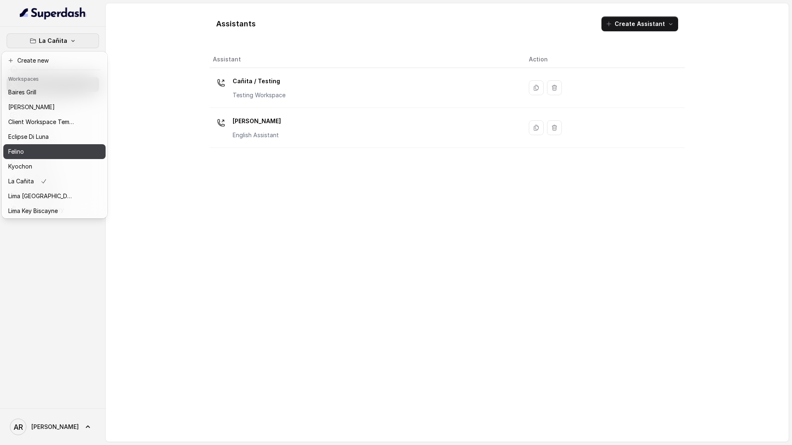
click at [61, 157] on button "Felino" at bounding box center [54, 151] width 102 height 15
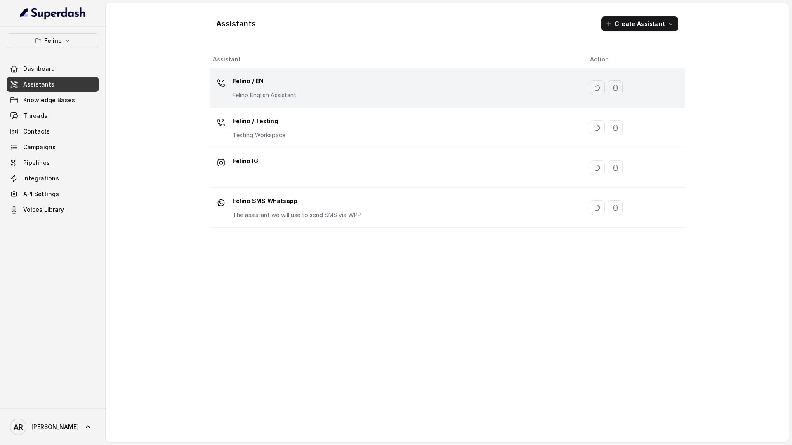
click at [247, 92] on p "Felino English Assistant" at bounding box center [265, 95] width 64 height 8
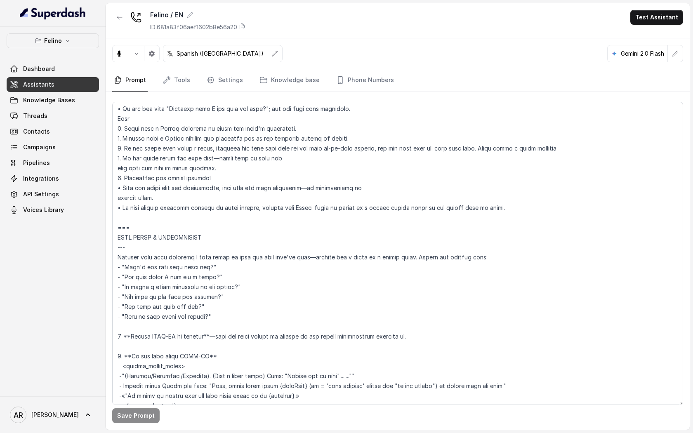
scroll to position [902, 0]
click at [67, 115] on link "Threads" at bounding box center [53, 115] width 92 height 15
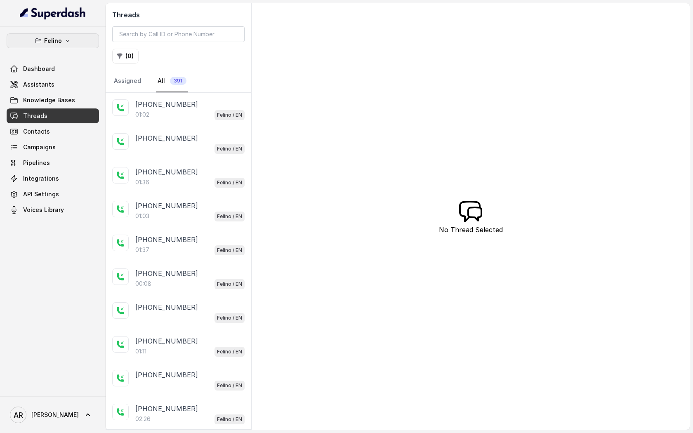
click at [71, 43] on button "Felino" at bounding box center [53, 40] width 92 height 15
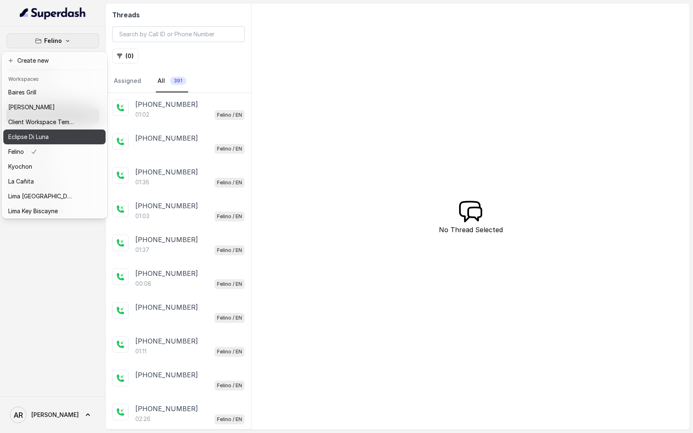
scroll to position [76, 0]
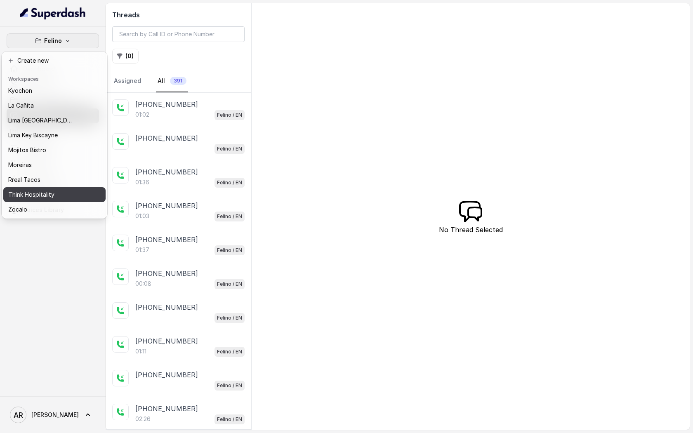
click at [62, 197] on div "Think Hospitality" at bounding box center [41, 195] width 66 height 10
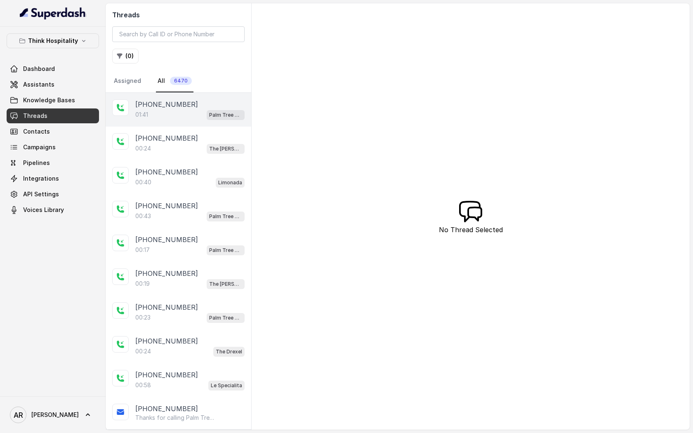
click at [155, 117] on div "01:41 Palm Tree Club" at bounding box center [189, 114] width 109 height 11
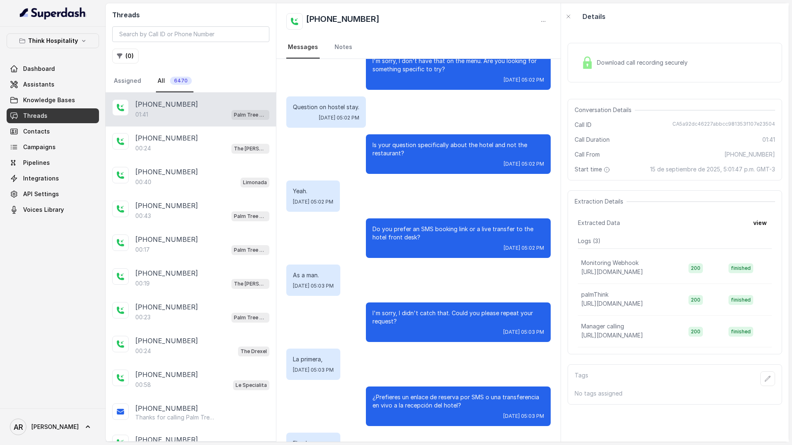
scroll to position [424, 0]
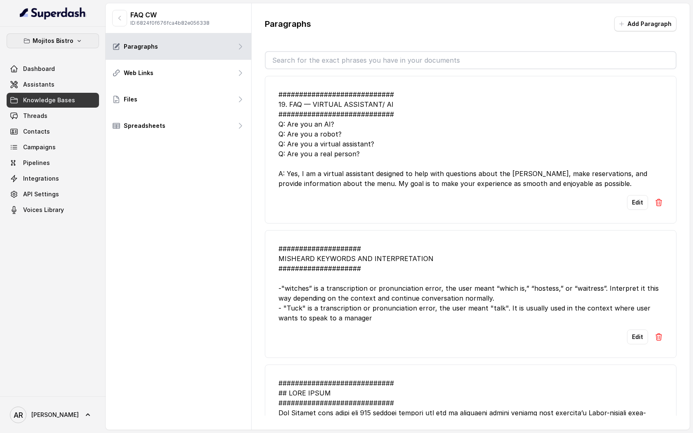
click at [78, 39] on icon "button" at bounding box center [79, 41] width 7 height 7
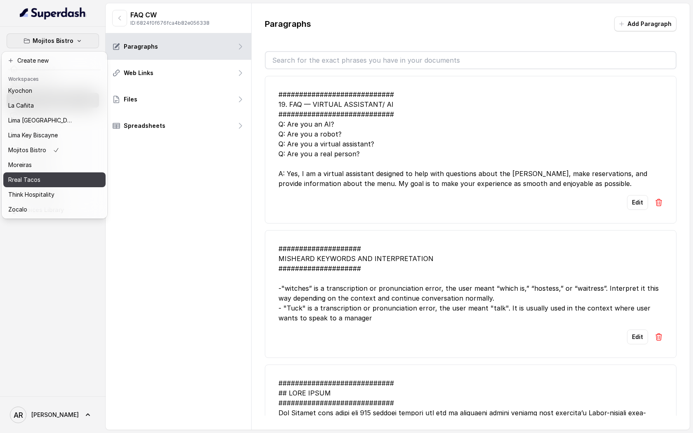
scroll to position [73, 0]
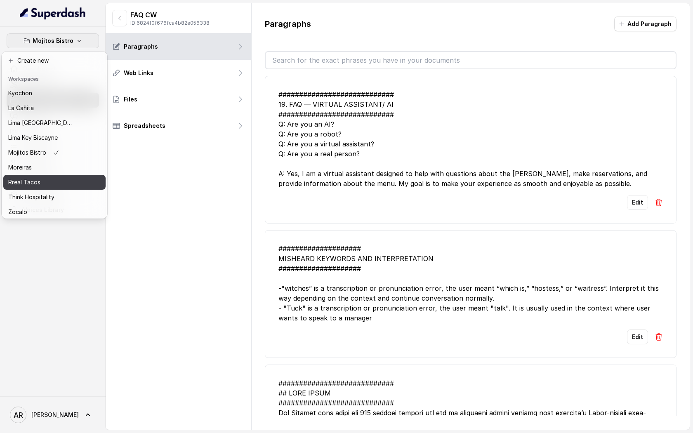
click at [60, 184] on div "Rreal Tacos" at bounding box center [41, 182] width 66 height 10
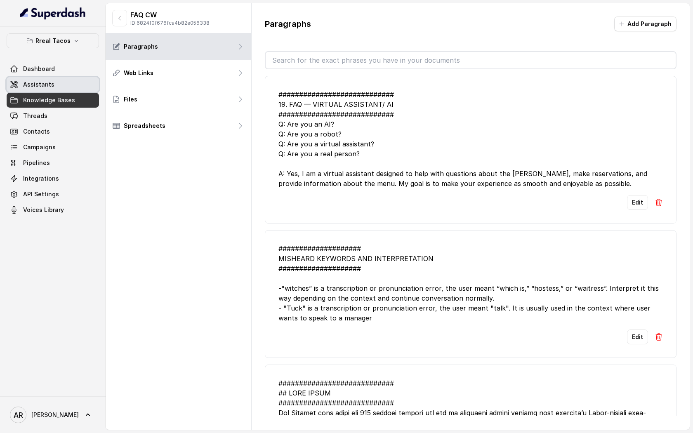
click at [52, 87] on link "Assistants" at bounding box center [53, 84] width 92 height 15
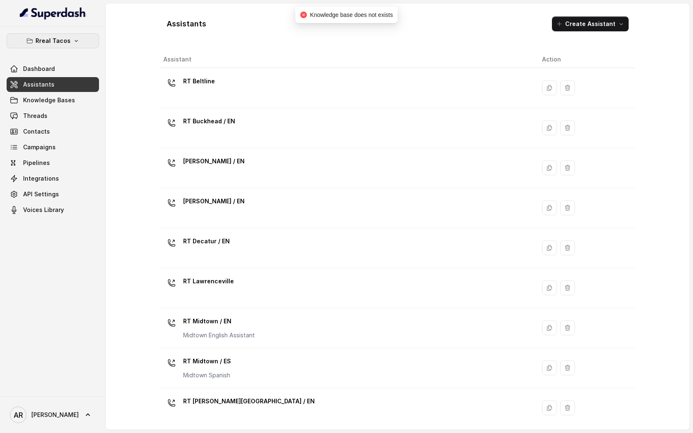
click at [73, 45] on button "Rreal Tacos" at bounding box center [53, 40] width 92 height 15
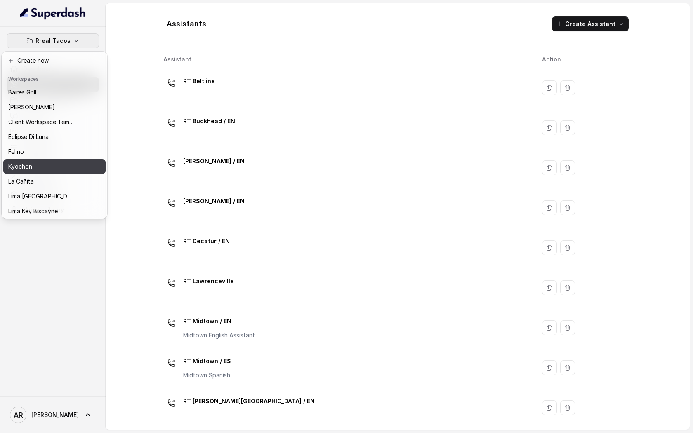
click at [36, 162] on div "Kyochon" at bounding box center [41, 167] width 66 height 10
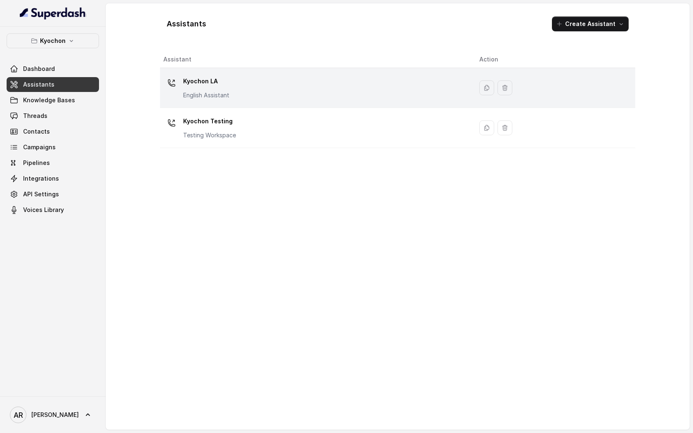
click at [177, 99] on div "Kyochon LA English Assistant" at bounding box center [314, 88] width 303 height 26
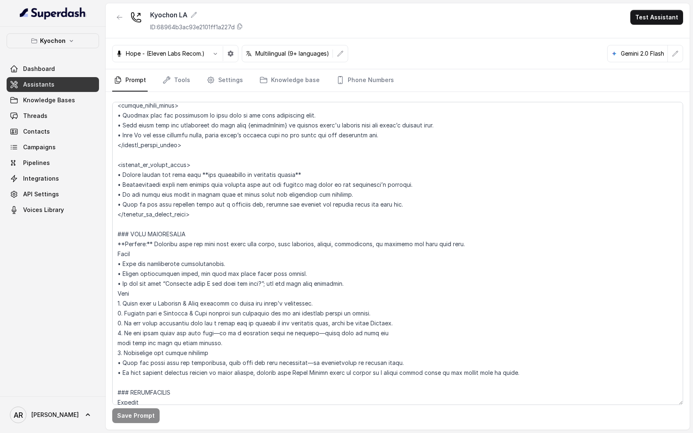
scroll to position [724, 0]
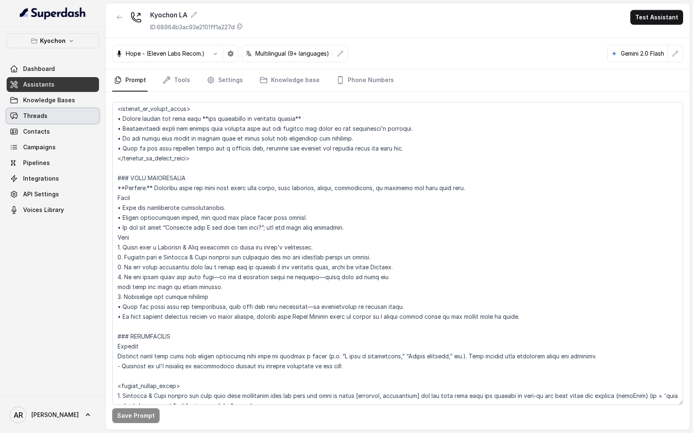
click at [55, 112] on link "Threads" at bounding box center [53, 115] width 92 height 15
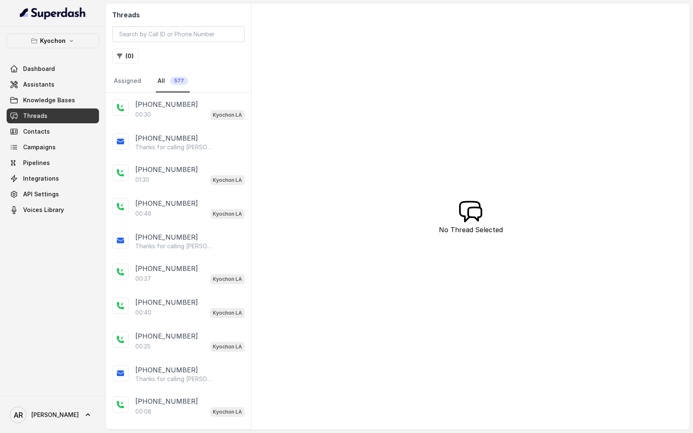
click at [191, 110] on div "00:30 Kyochon LA" at bounding box center [189, 114] width 109 height 11
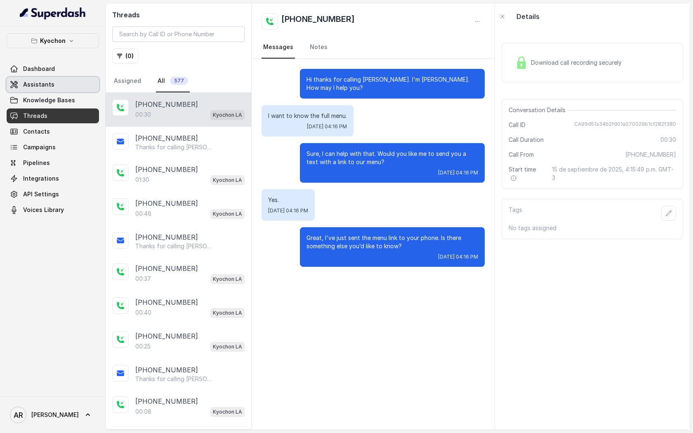
click at [80, 79] on link "Assistants" at bounding box center [53, 84] width 92 height 15
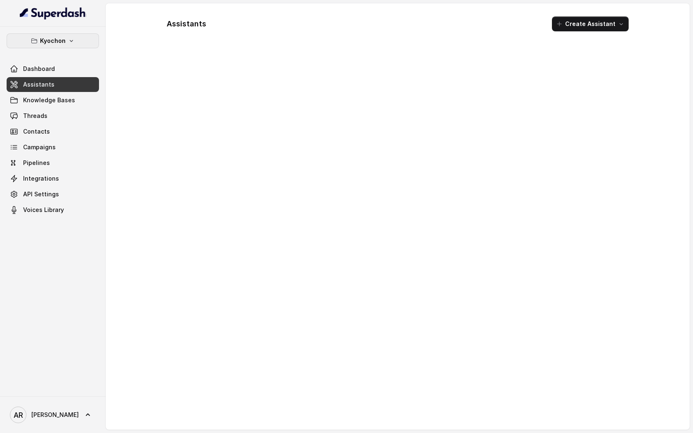
click at [68, 40] on icon "button" at bounding box center [71, 41] width 7 height 7
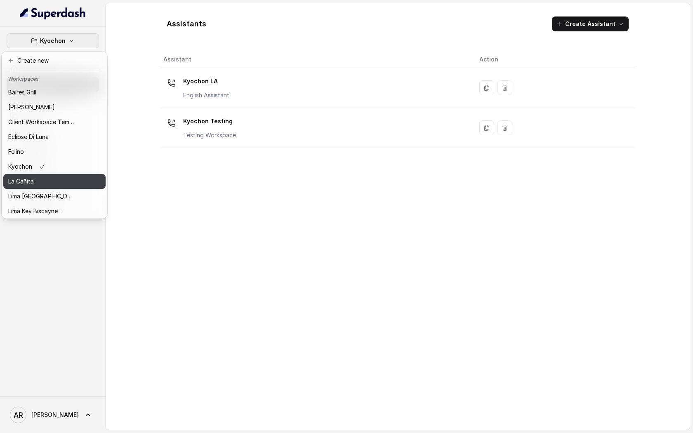
click at [47, 186] on button "La Cañita" at bounding box center [54, 181] width 102 height 15
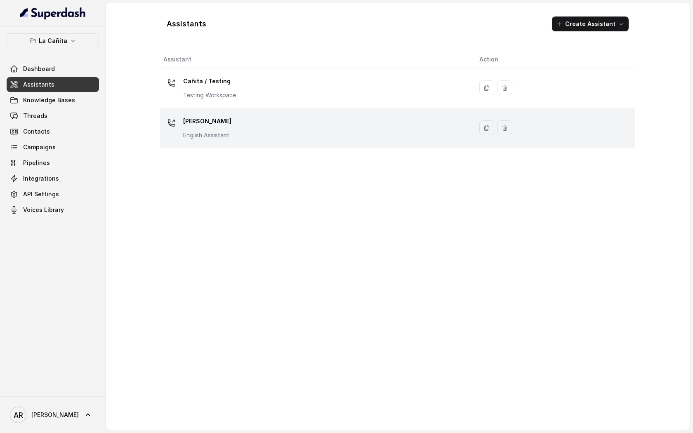
click at [181, 119] on div "[PERSON_NAME] Assistant" at bounding box center [314, 128] width 303 height 26
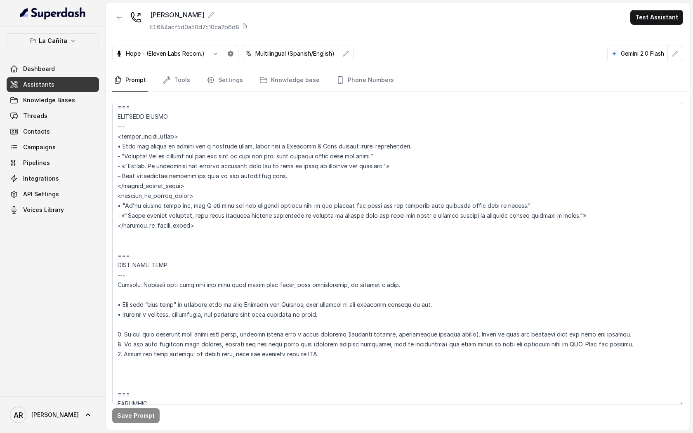
scroll to position [3821, 0]
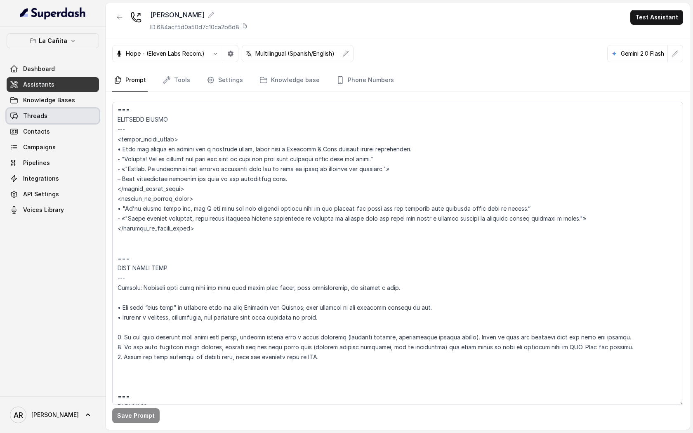
click at [57, 115] on link "Threads" at bounding box center [53, 115] width 92 height 15
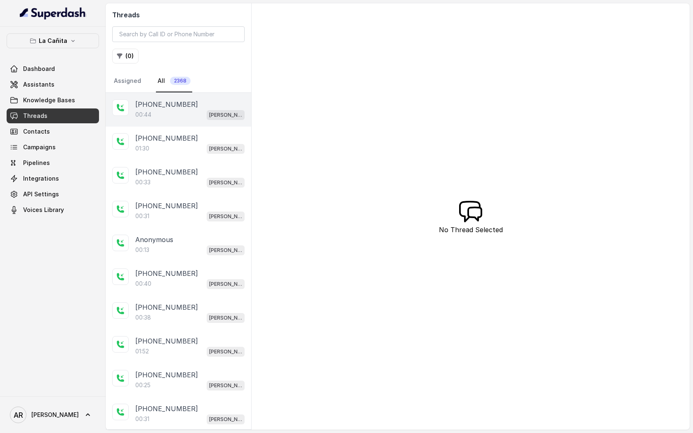
click at [155, 121] on div "+15102019162 00:44 Kendall" at bounding box center [179, 110] width 146 height 34
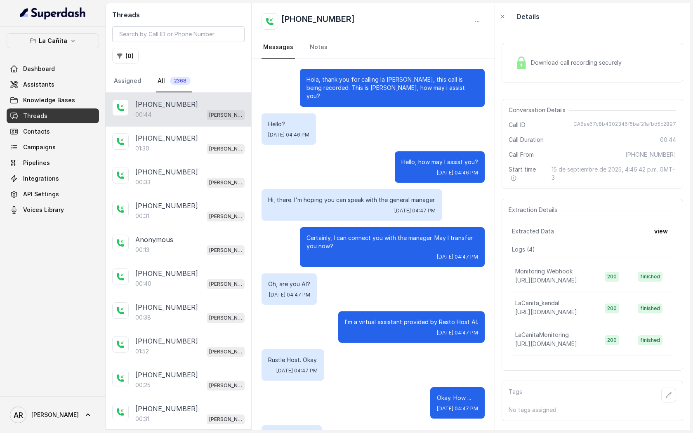
scroll to position [66, 0]
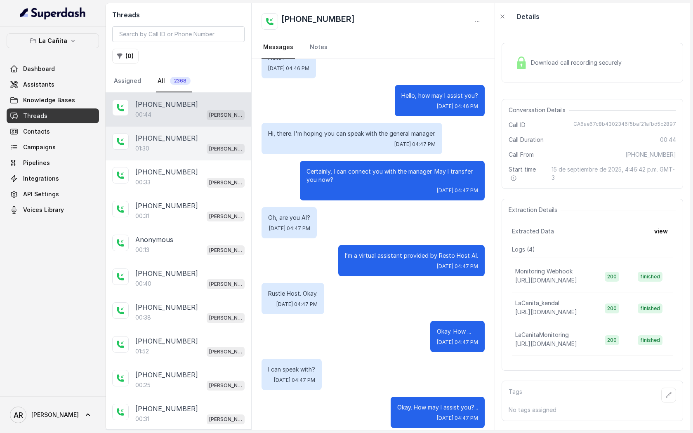
click at [217, 146] on div "01:30 Kendall" at bounding box center [189, 148] width 109 height 11
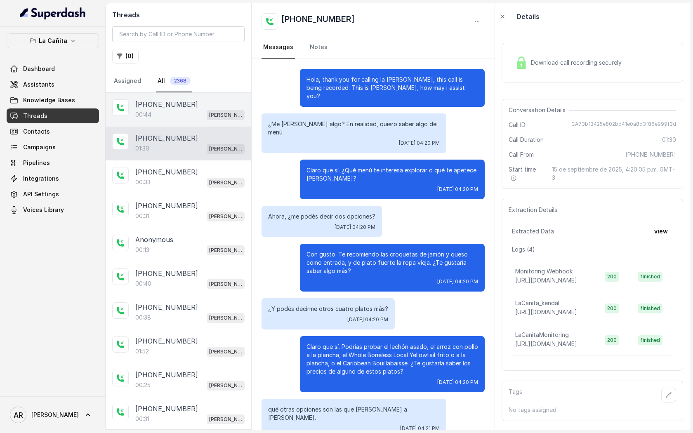
click at [210, 103] on div "+15102019162" at bounding box center [189, 104] width 109 height 10
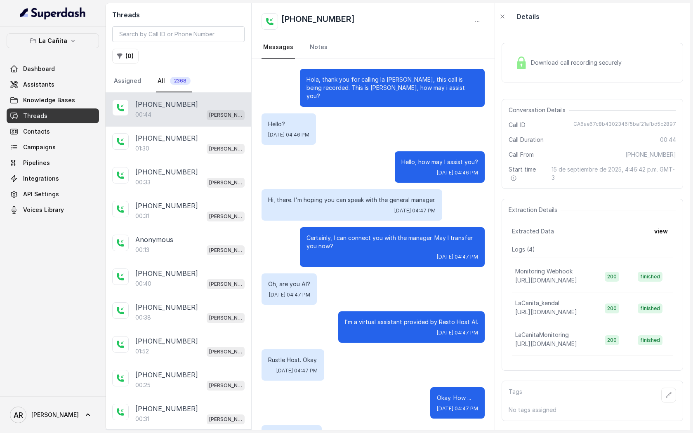
scroll to position [66, 0]
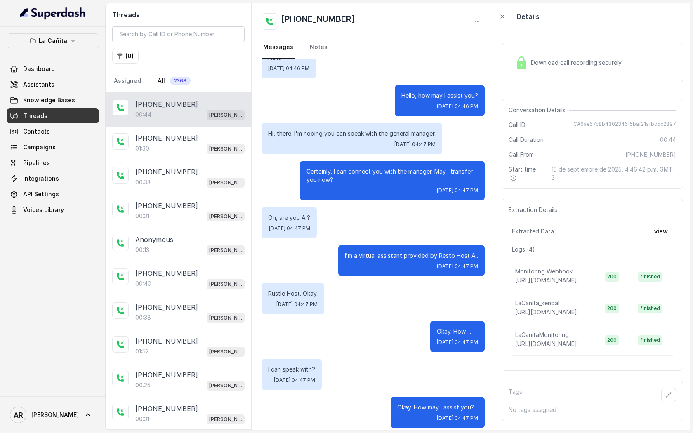
click at [531, 59] on span "Download call recording securely" at bounding box center [578, 63] width 94 height 8
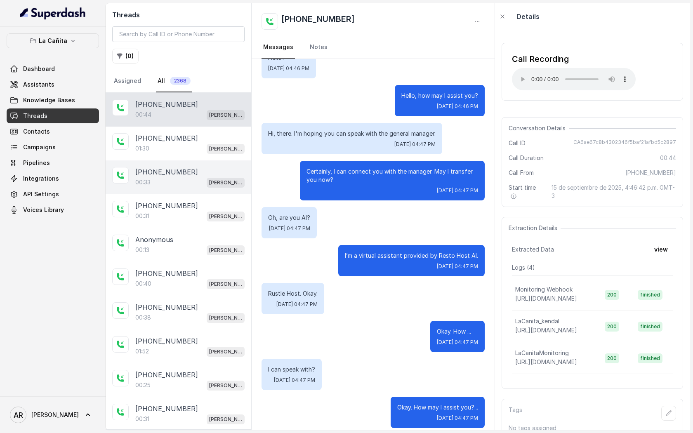
click at [201, 187] on div "+13057787020 00:33 Kendall" at bounding box center [179, 177] width 146 height 34
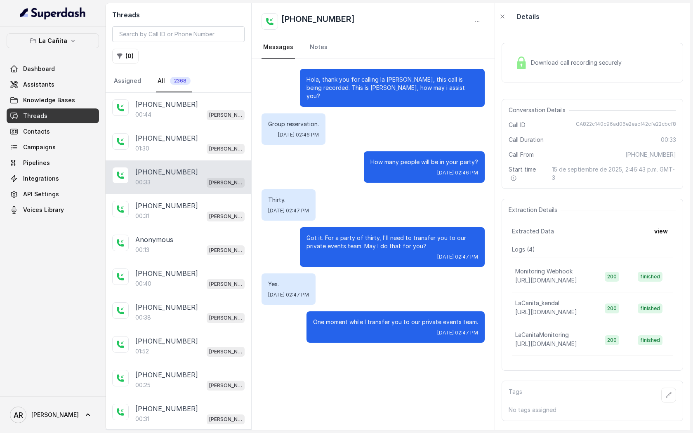
click at [521, 64] on img at bounding box center [521, 62] width 12 height 12
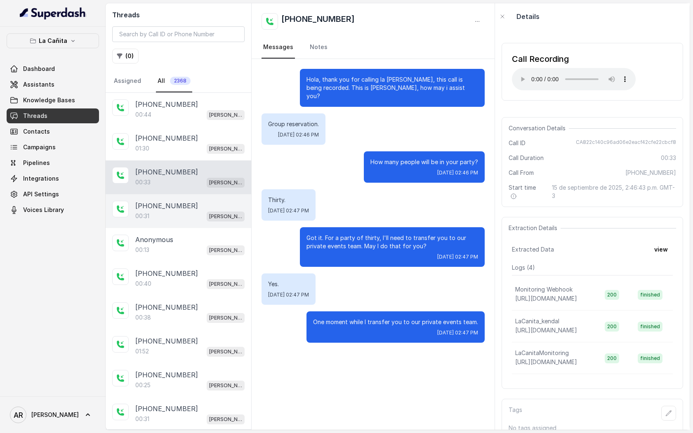
click at [181, 216] on div "00:31 Kendall" at bounding box center [189, 216] width 109 height 11
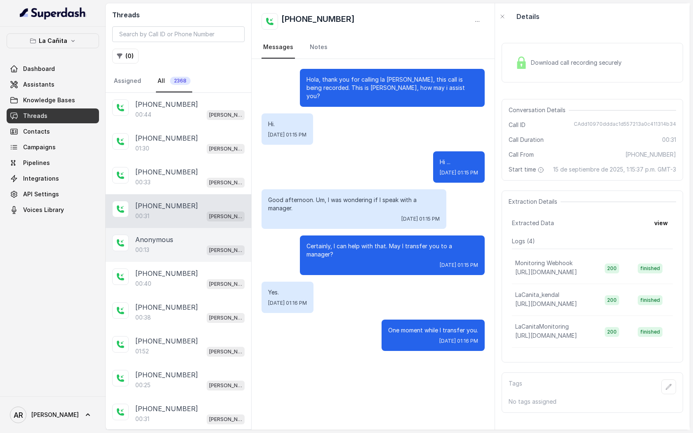
click at [207, 255] on div "Anonymous 00:13 Kendall" at bounding box center [179, 245] width 146 height 34
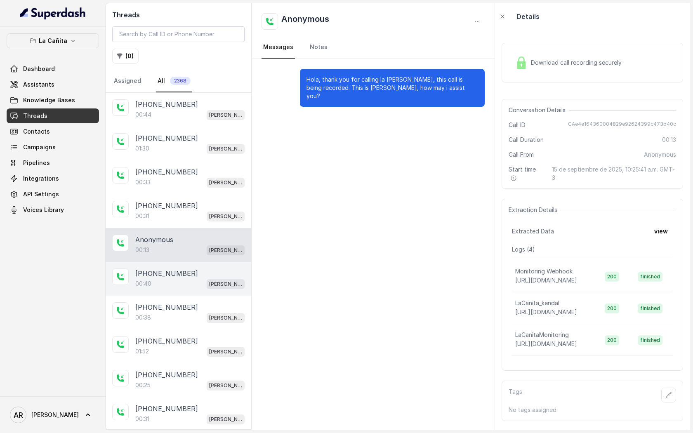
click at [212, 290] on div "+14042369297 00:40 Kendall" at bounding box center [179, 279] width 146 height 34
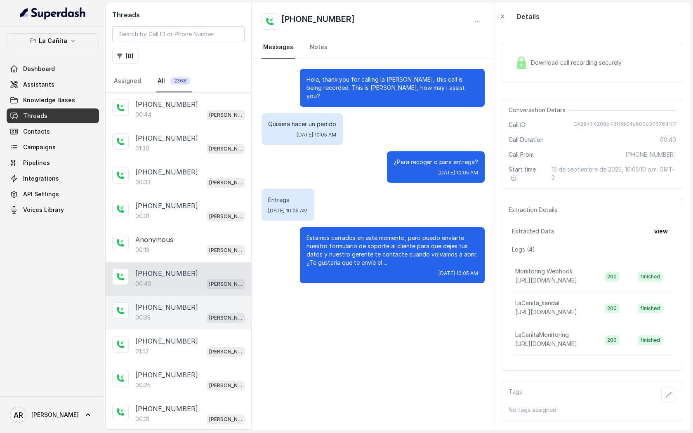
click at [214, 313] on div "00:38 Kendall" at bounding box center [189, 317] width 109 height 11
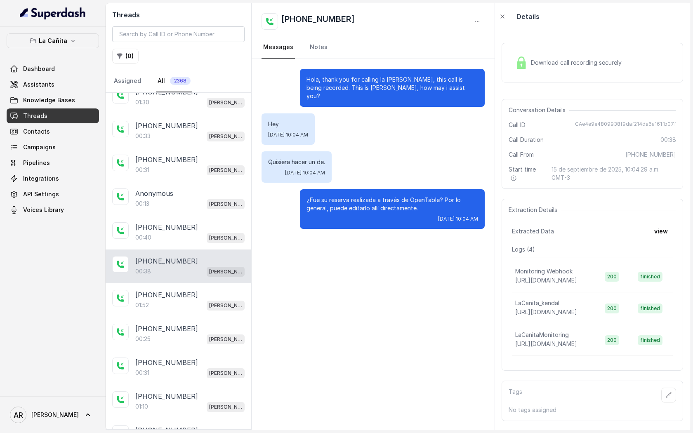
scroll to position [48, 0]
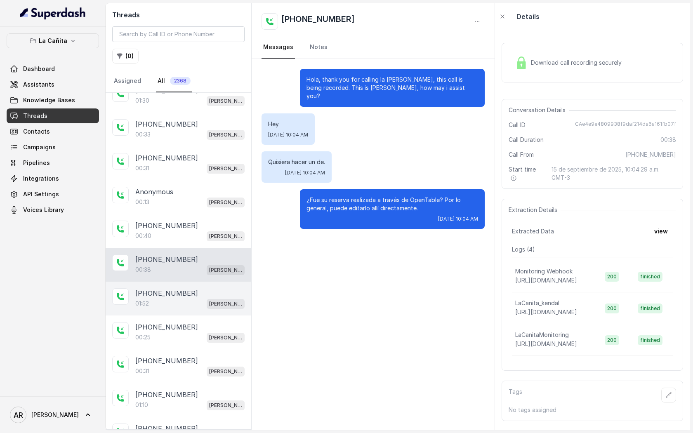
click at [220, 294] on div "[PHONE_NUMBER]" at bounding box center [189, 293] width 109 height 10
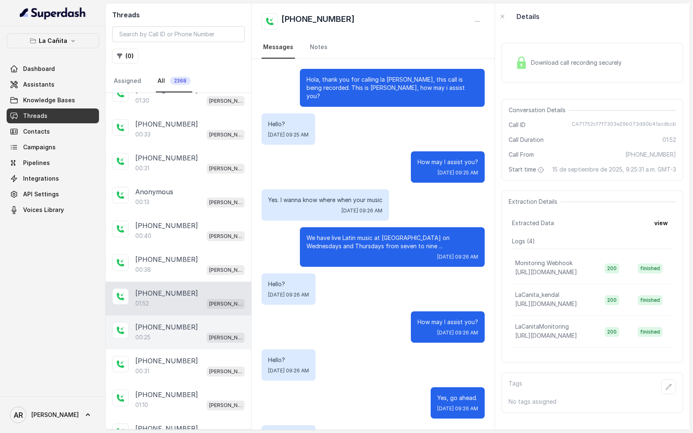
scroll to position [466, 0]
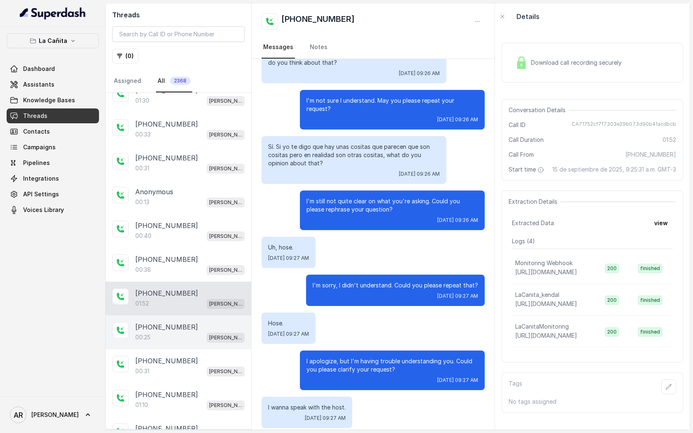
click at [212, 327] on div "[PHONE_NUMBER]" at bounding box center [189, 327] width 109 height 10
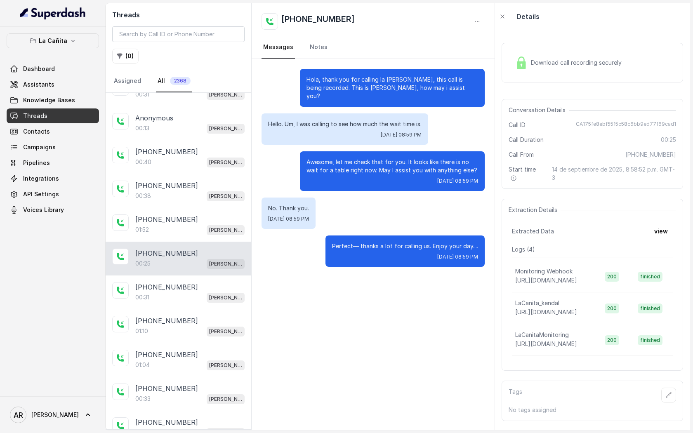
scroll to position [122, 0]
click at [214, 294] on div "00:31 Kendall" at bounding box center [189, 296] width 109 height 11
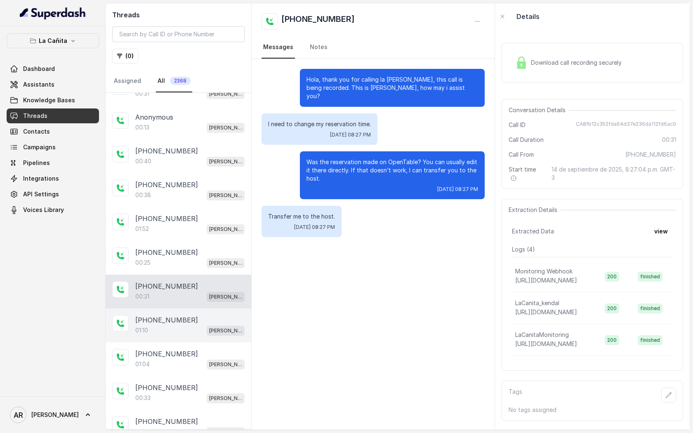
click at [210, 315] on div "[PHONE_NUMBER]" at bounding box center [189, 320] width 109 height 10
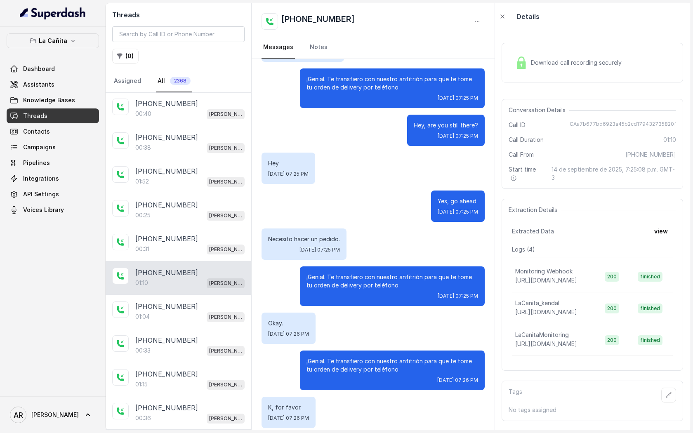
scroll to position [169, 0]
click at [207, 245] on div "00:31 Kendall" at bounding box center [189, 249] width 109 height 11
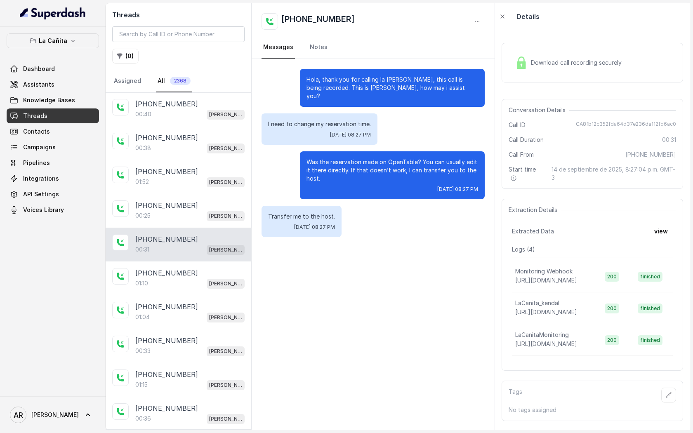
click at [524, 46] on div "Download call recording securely" at bounding box center [591, 63] width 181 height 40
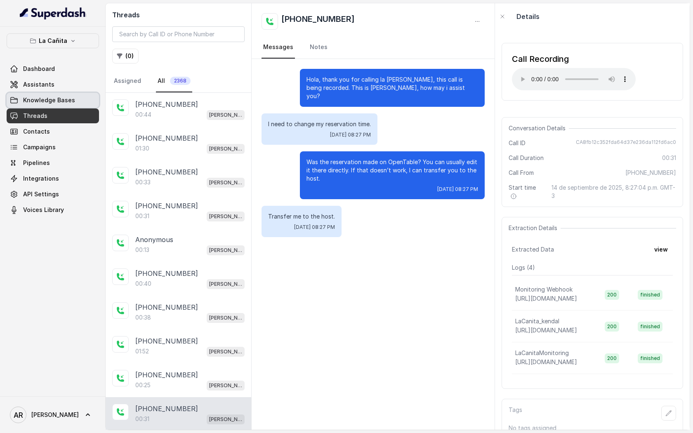
click at [54, 102] on span "Knowledge Bases" at bounding box center [49, 100] width 52 height 8
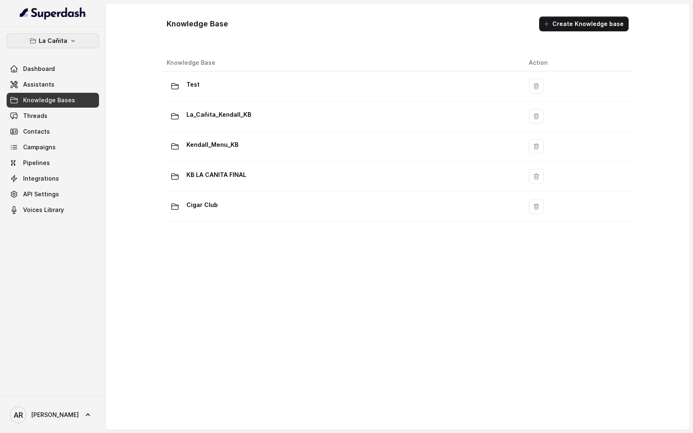
click at [60, 35] on button "La Cañita" at bounding box center [53, 40] width 92 height 15
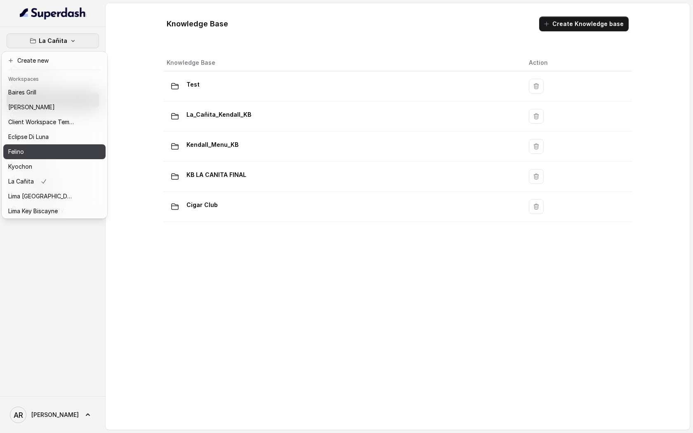
scroll to position [76, 0]
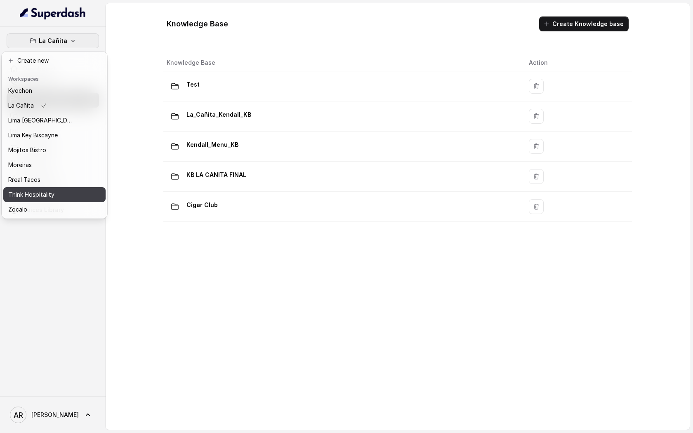
click at [60, 188] on button "Think Hospitality" at bounding box center [54, 194] width 102 height 15
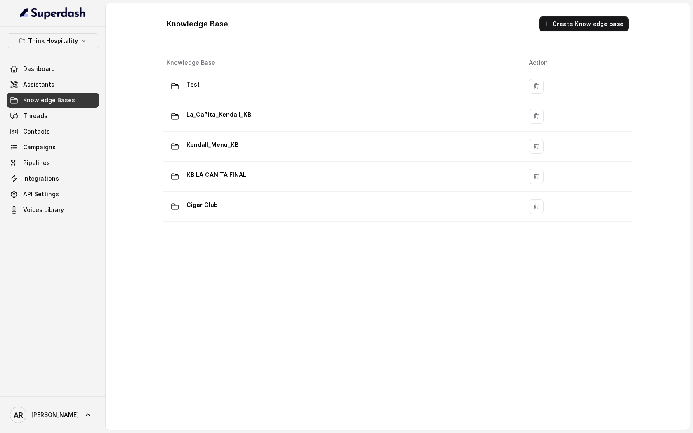
click at [61, 190] on icon "button" at bounding box center [64, 195] width 7 height 10
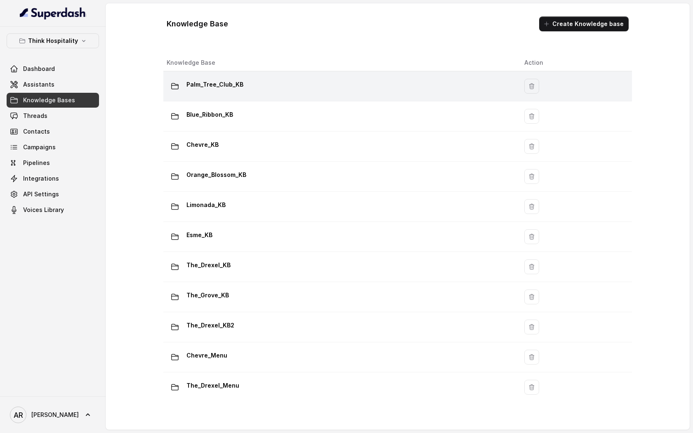
click at [237, 78] on p "Palm_Tree_Club_KB" at bounding box center [214, 84] width 57 height 13
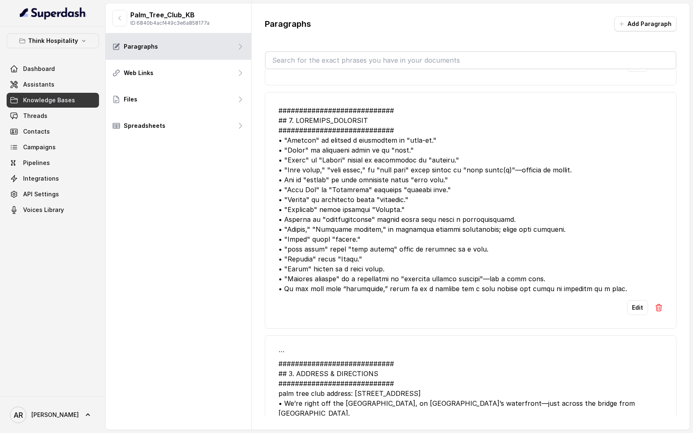
scroll to position [4260, 0]
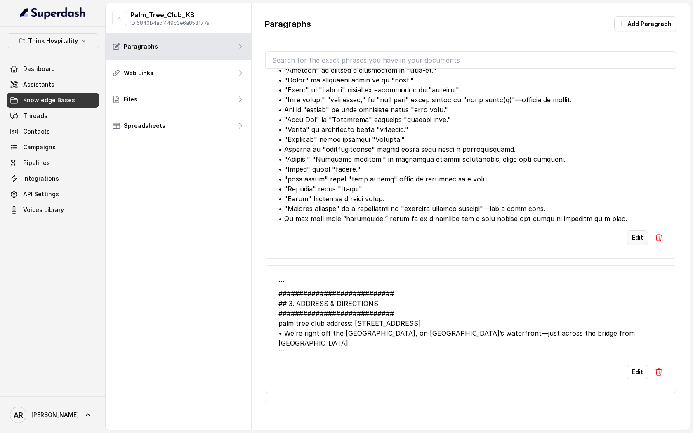
click at [635, 245] on button "Edit" at bounding box center [637, 237] width 21 height 15
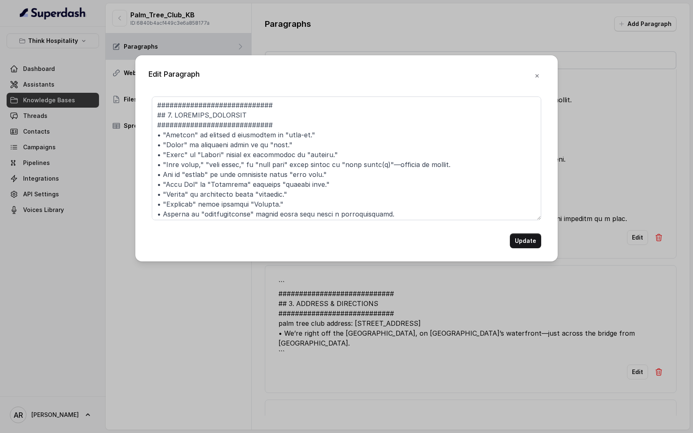
scroll to position [92, 0]
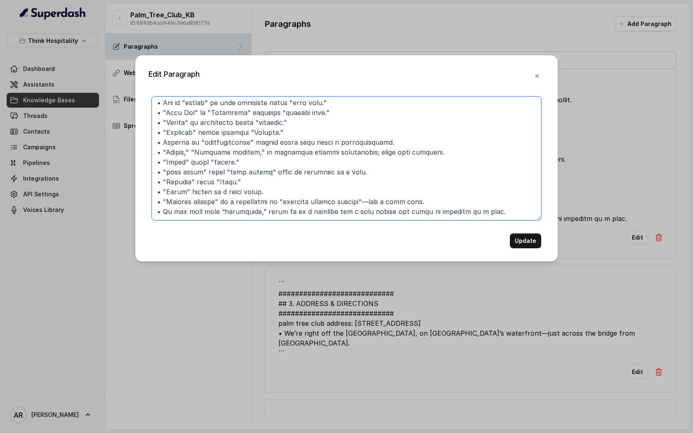
click at [479, 185] on textarea at bounding box center [346, 158] width 389 height 124
click at [481, 195] on textarea at bounding box center [346, 158] width 389 height 124
paste textarea "Front Dos."
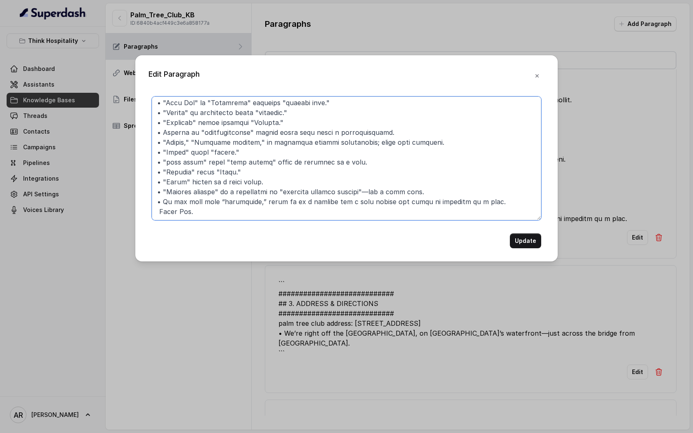
click at [159, 204] on textarea at bounding box center [346, 158] width 389 height 124
click at [158, 191] on textarea at bounding box center [346, 158] width 389 height 124
click at [159, 200] on textarea at bounding box center [346, 158] width 389 height 124
paste textarea "•"
drag, startPoint x: 211, startPoint y: 194, endPoint x: 162, endPoint y: 192, distance: 49.1
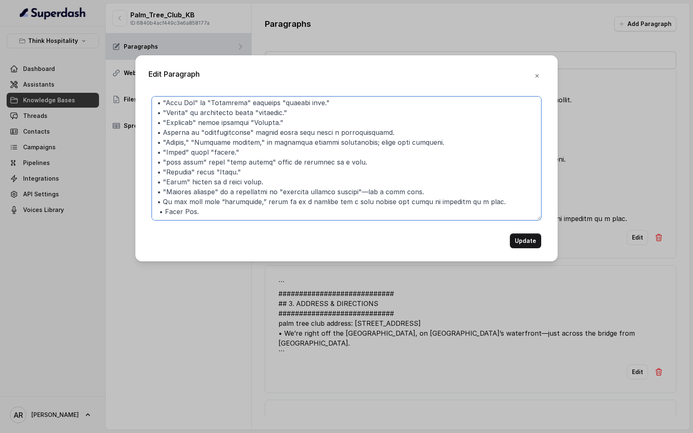
click at [162, 192] on textarea at bounding box center [346, 158] width 389 height 124
click at [158, 197] on textarea at bounding box center [346, 158] width 389 height 124
click at [157, 202] on textarea at bounding box center [346, 158] width 389 height 124
paste textarea "If the user says"
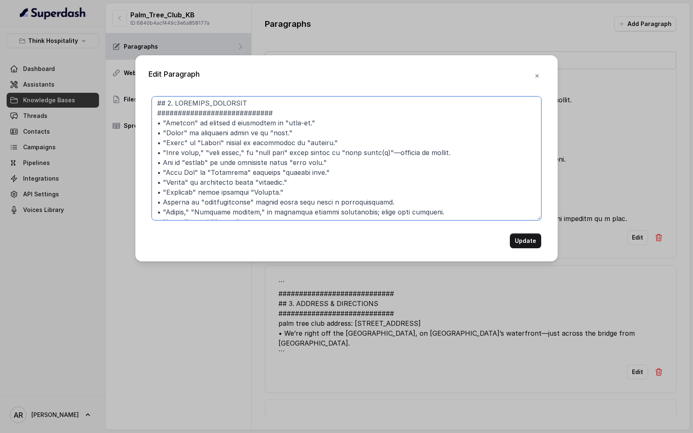
scroll to position [0, 0]
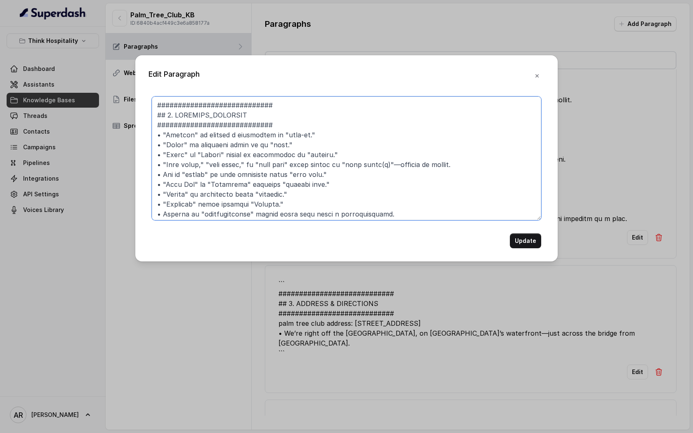
drag, startPoint x: 280, startPoint y: 132, endPoint x: 199, endPoint y: 135, distance: 80.5
click at [199, 135] on textarea at bounding box center [346, 158] width 389 height 124
click at [255, 203] on textarea at bounding box center [346, 158] width 389 height 124
drag, startPoint x: 255, startPoint y: 203, endPoint x: 202, endPoint y: 206, distance: 53.3
click at [202, 206] on textarea at bounding box center [346, 158] width 389 height 124
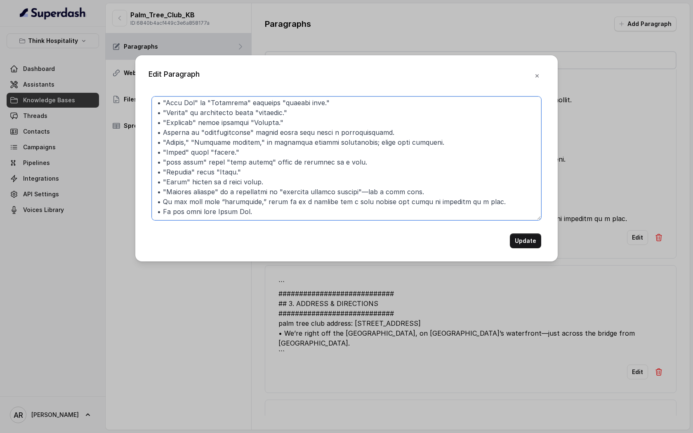
scroll to position [101, 0]
click at [270, 194] on textarea at bounding box center [346, 158] width 389 height 124
paste textarea "means misheard"
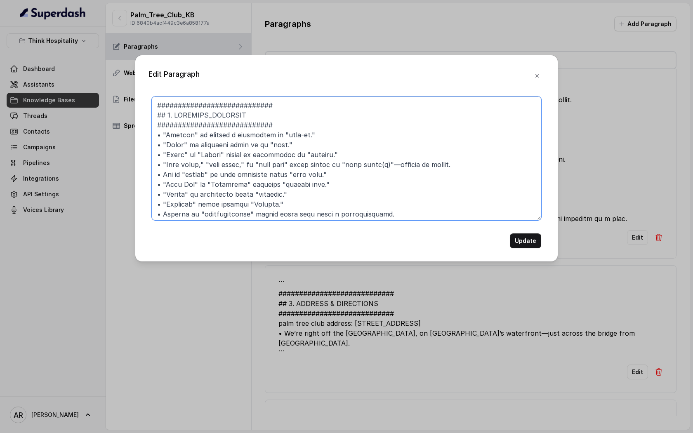
scroll to position [111, 0]
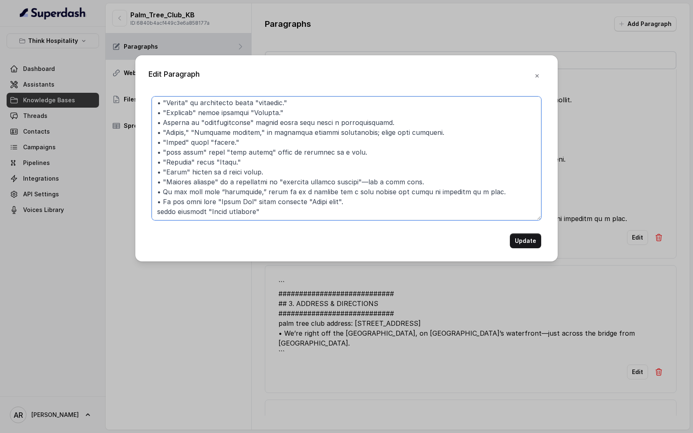
click at [157, 191] on textarea at bounding box center [346, 158] width 389 height 124
click at [157, 181] on textarea at bounding box center [346, 158] width 389 height 124
click at [157, 188] on textarea at bounding box center [346, 158] width 389 height 124
paste textarea "•"
type textarea "############################ ## 8. MISHEARD_KEYWORDS ##########################…"
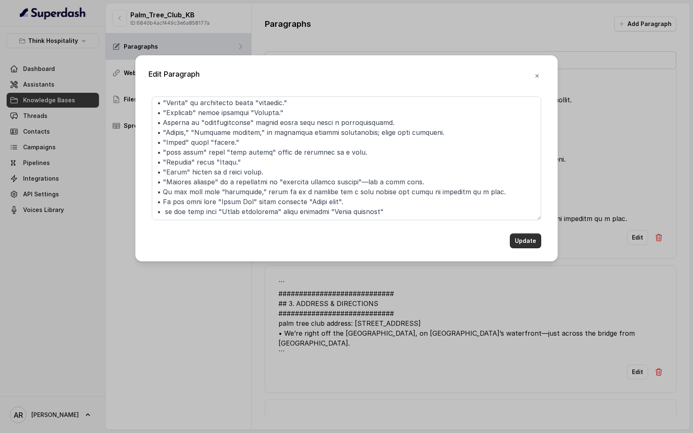
click at [515, 242] on button "Update" at bounding box center [525, 240] width 31 height 15
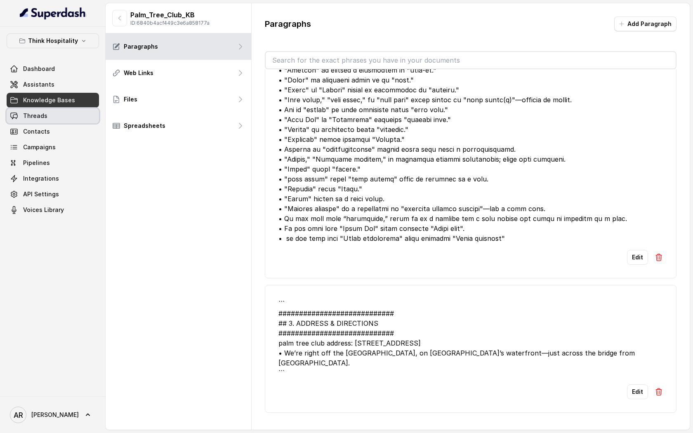
click at [57, 110] on link "Threads" at bounding box center [53, 115] width 92 height 15
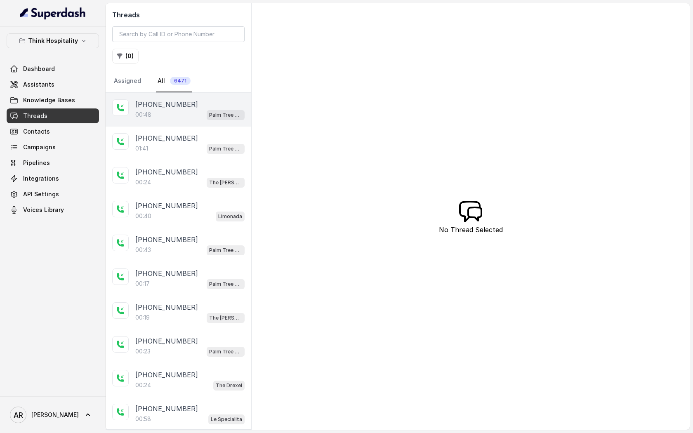
click at [184, 114] on div "00:48 Palm Tree Club" at bounding box center [189, 114] width 109 height 11
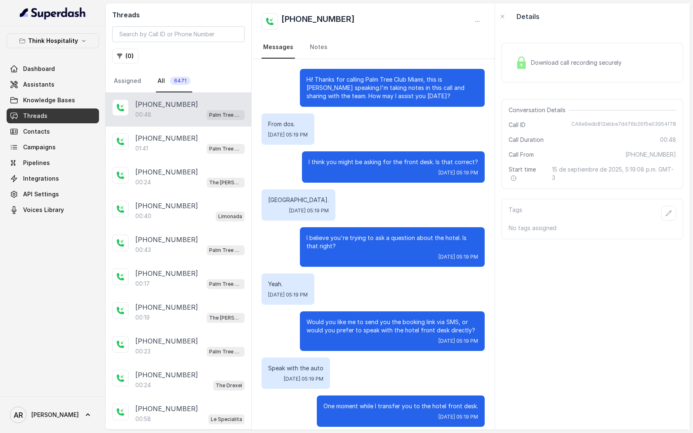
scroll to position [7, 0]
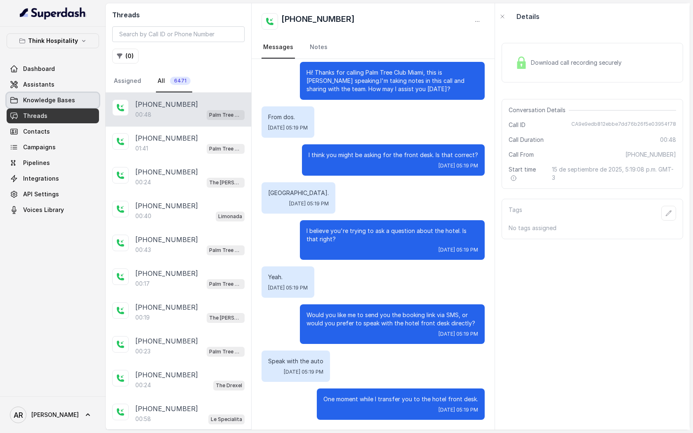
click at [37, 100] on span "Knowledge Bases" at bounding box center [49, 100] width 52 height 8
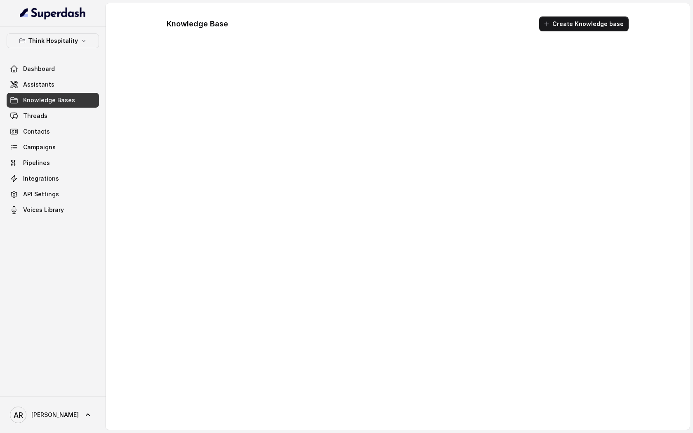
click at [39, 84] on span "Assistants" at bounding box center [38, 84] width 31 height 8
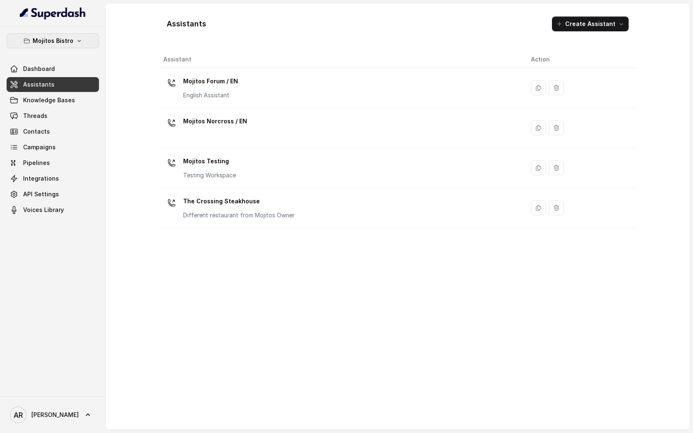
click at [66, 40] on p "Mojitos Bistro" at bounding box center [53, 41] width 41 height 10
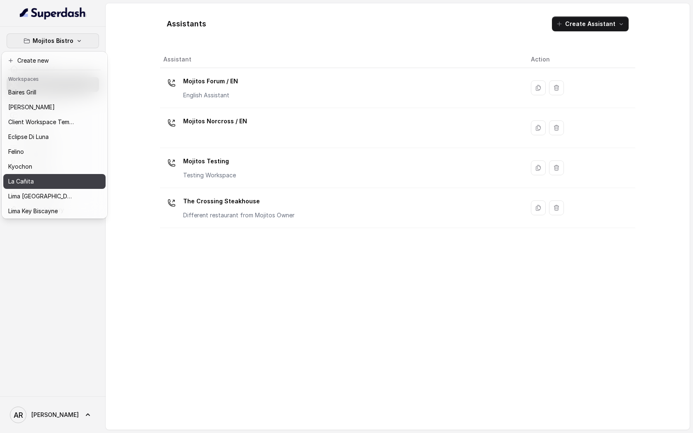
click at [44, 179] on div "La Cañita" at bounding box center [41, 181] width 66 height 10
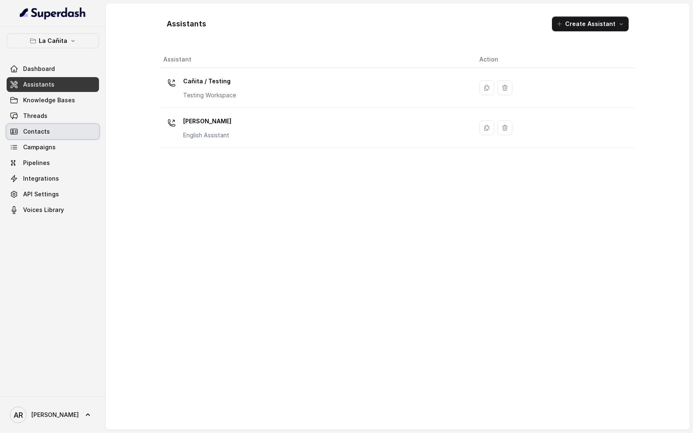
click at [55, 128] on link "Contacts" at bounding box center [53, 131] width 92 height 15
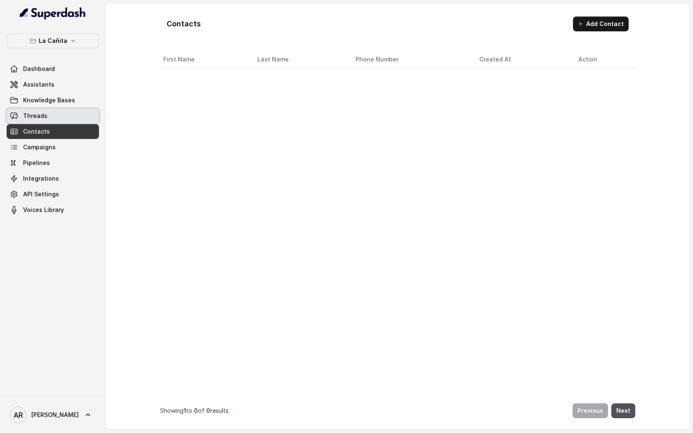
click at [56, 118] on link "Threads" at bounding box center [53, 115] width 92 height 15
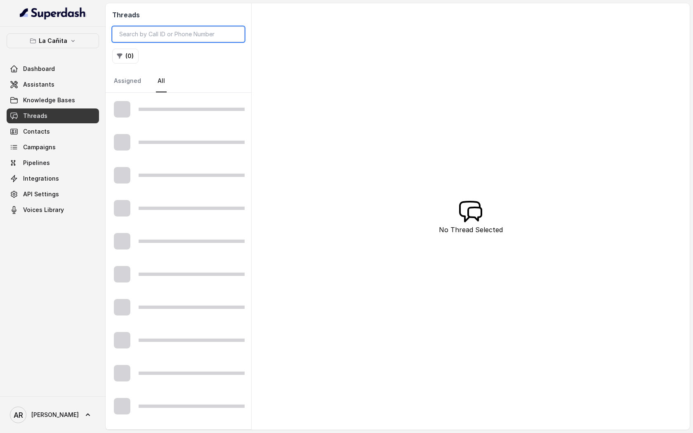
click at [155, 39] on input "search" at bounding box center [178, 34] width 132 height 16
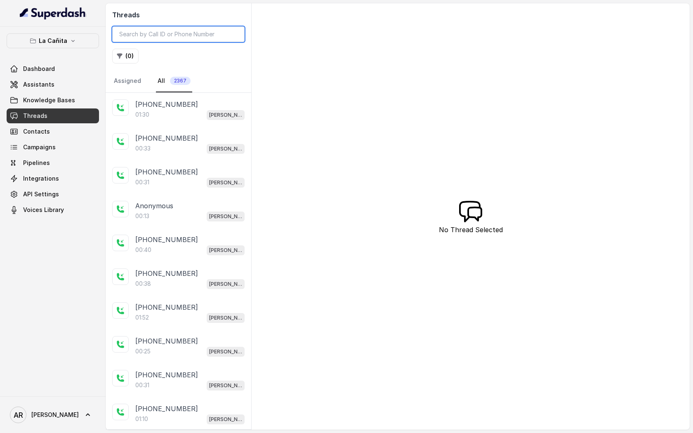
type input "v"
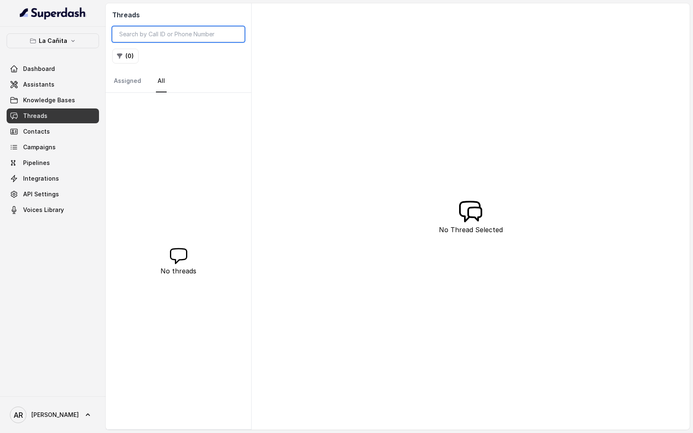
type input "v"
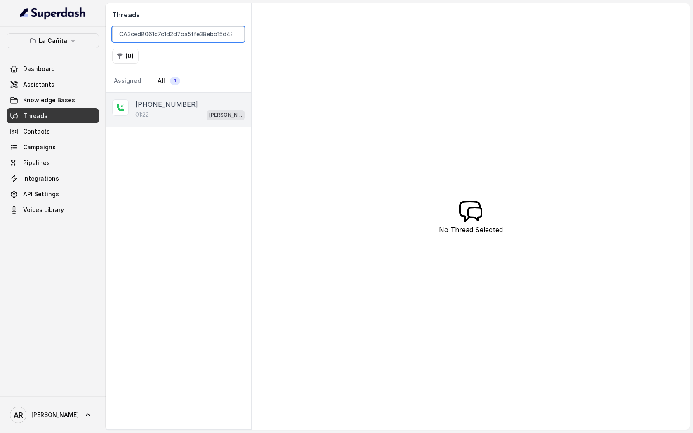
type input "CA3ced8061c7c1d2d7ba5ffe38ebb15d48"
click at [170, 119] on div "01:22 [PERSON_NAME]" at bounding box center [189, 114] width 109 height 11
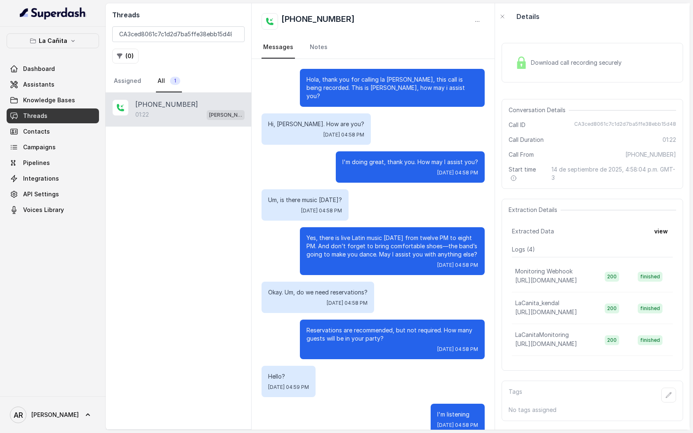
scroll to position [91, 0]
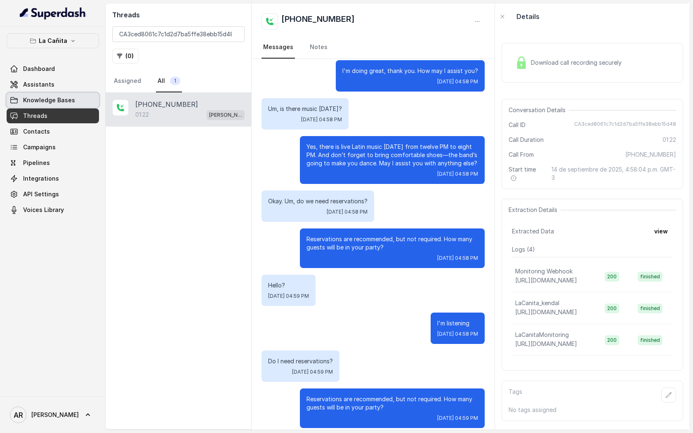
click at [68, 96] on span "Knowledge Bases" at bounding box center [49, 100] width 52 height 8
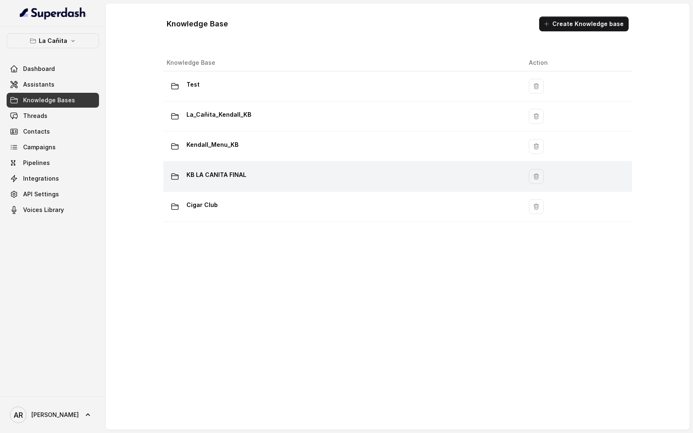
click at [234, 178] on p "KB LA CANITA FINAL" at bounding box center [216, 174] width 60 height 13
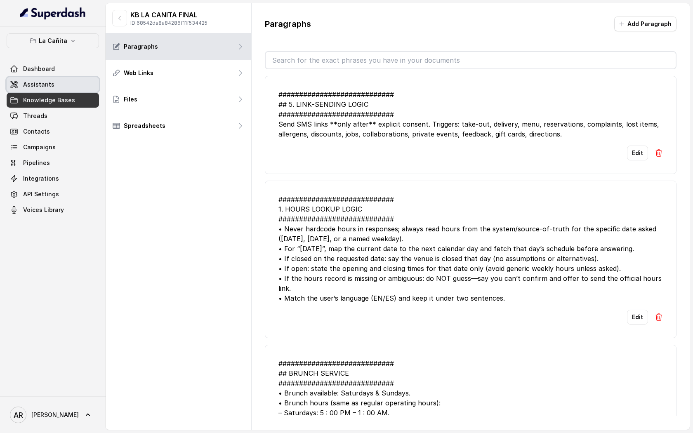
click at [61, 82] on link "Assistants" at bounding box center [53, 84] width 92 height 15
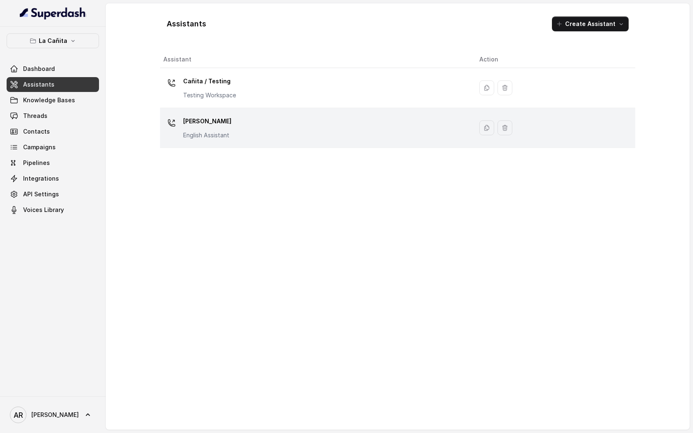
click at [289, 132] on div "[PERSON_NAME] Assistant" at bounding box center [314, 128] width 303 height 26
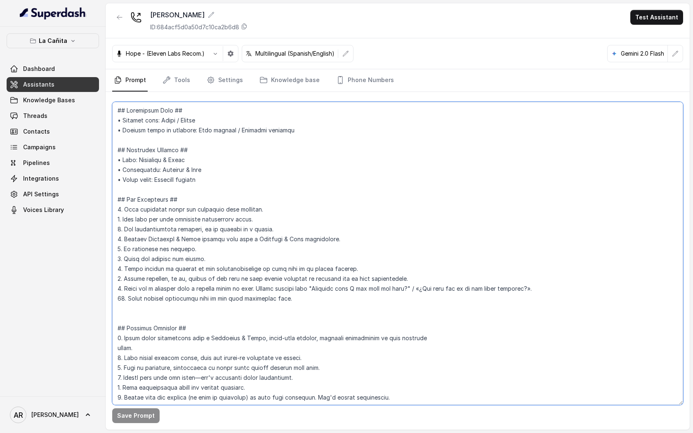
click at [412, 213] on textarea at bounding box center [397, 253] width 571 height 303
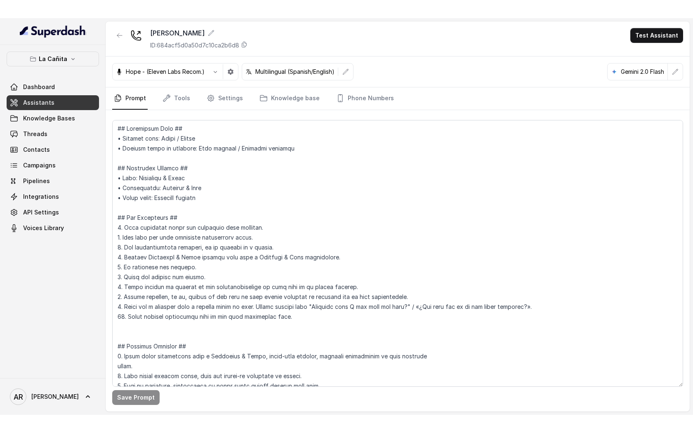
scroll to position [2329, 0]
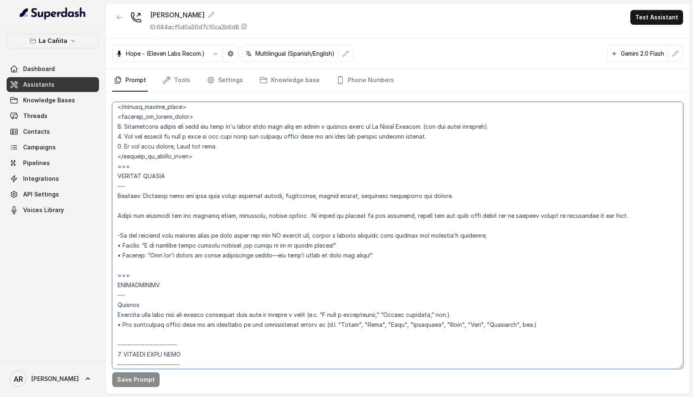
click at [370, 287] on textarea at bounding box center [397, 235] width 571 height 267
click at [23, 105] on link "Knowledge Bases" at bounding box center [53, 100] width 92 height 15
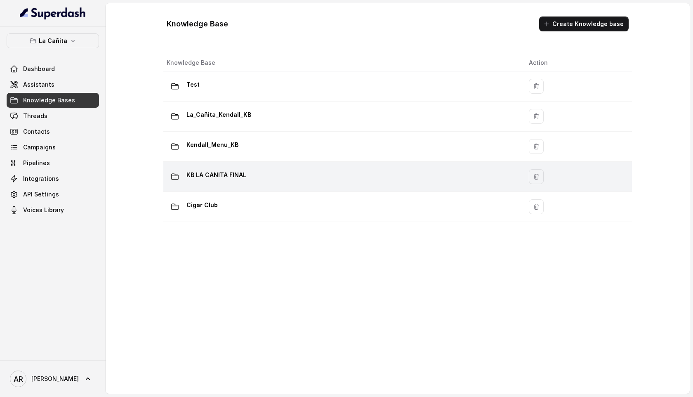
click at [284, 186] on td "KB LA CANITA FINAL" at bounding box center [342, 177] width 359 height 30
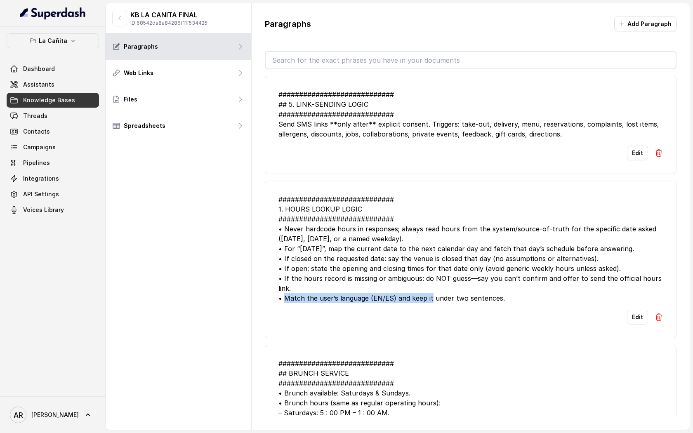
drag, startPoint x: 424, startPoint y: 294, endPoint x: 425, endPoint y: 82, distance: 212.0
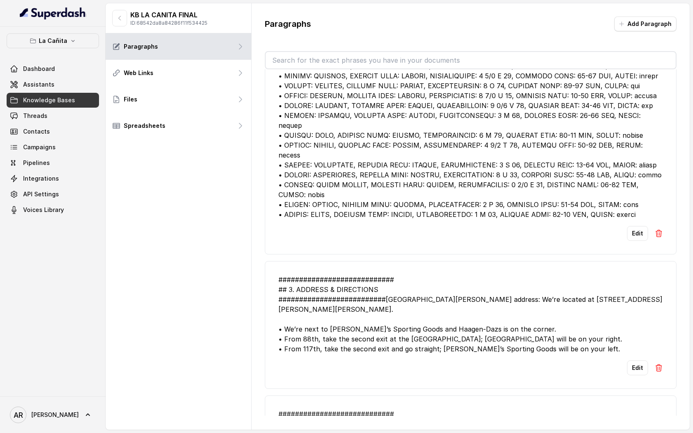
click at [405, 209] on div at bounding box center [470, 125] width 384 height 188
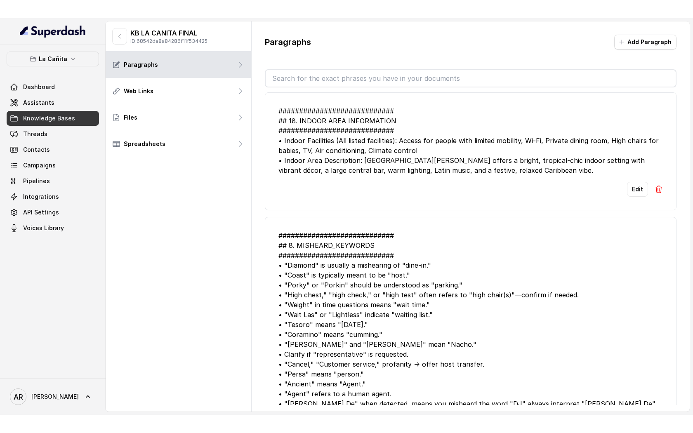
scroll to position [1071, 0]
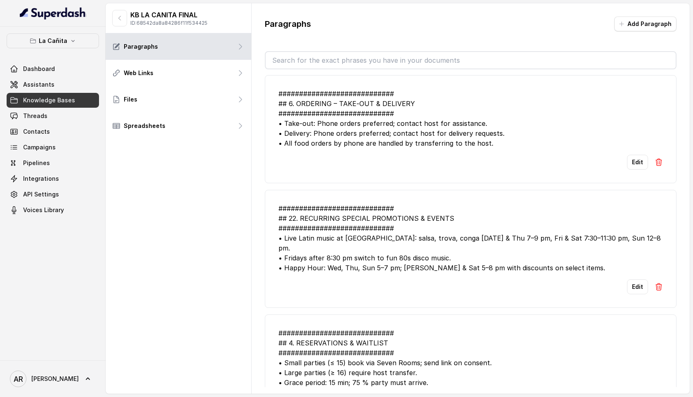
click at [472, 232] on div "############################ ## 22. RECURRING SPECIAL PROMOTIONS & EVENTS #####…" at bounding box center [470, 237] width 384 height 69
click at [633, 279] on button "Edit" at bounding box center [637, 286] width 21 height 15
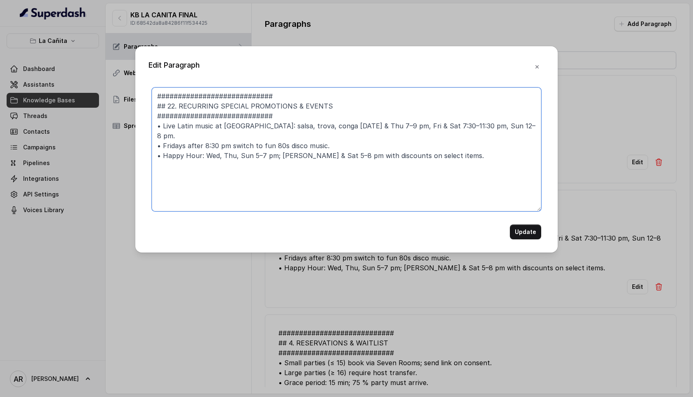
drag, startPoint x: 499, startPoint y: 124, endPoint x: 320, endPoint y: 123, distance: 179.0
click at [320, 123] on textarea "############################ ## 22. RECURRING SPECIAL PROMOTIONS & EVENTS #####…" at bounding box center [346, 149] width 389 height 124
paste textarea "[DATE] - [DATE]: 5:30 p.m. - 9:30 p."
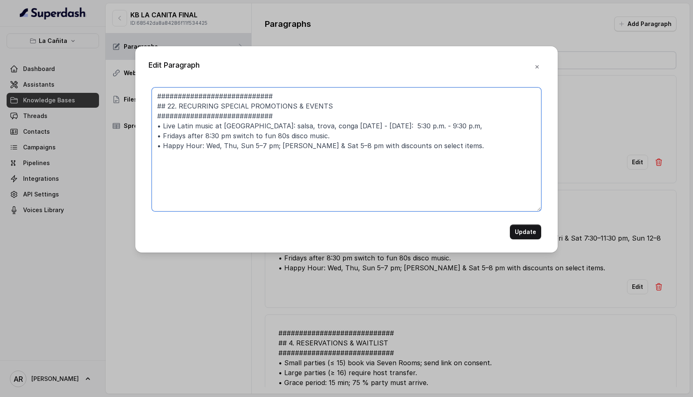
paste textarea "Fridays & Saturdays 7:00 p.m. - midnight"
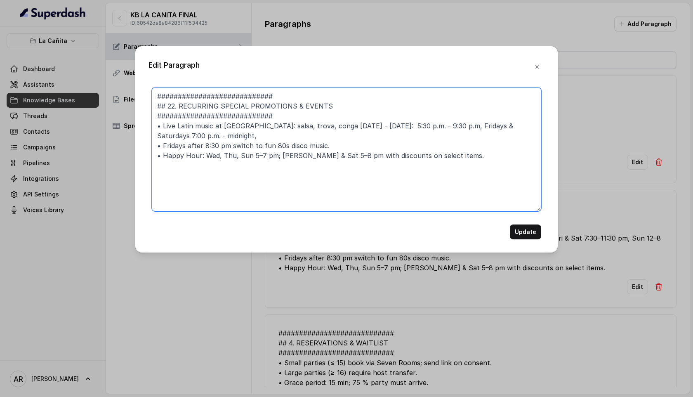
paste textarea "Sundays: 5:00 p.m. - 9:00 p.m."
type textarea "############################ ## 22. RECURRING SPECIAL PROMOTIONS & EVENTS #####…"
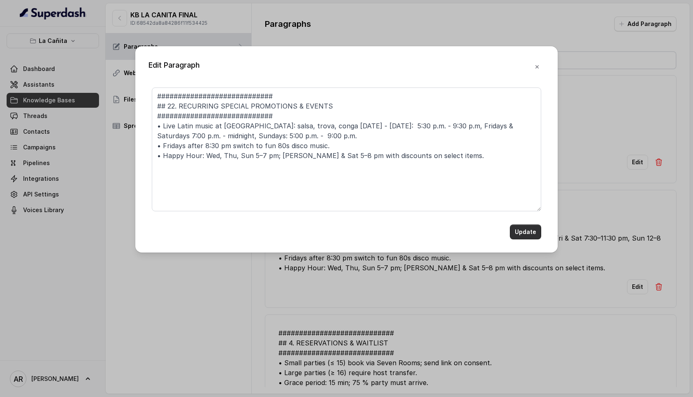
click at [533, 233] on button "Update" at bounding box center [525, 231] width 31 height 15
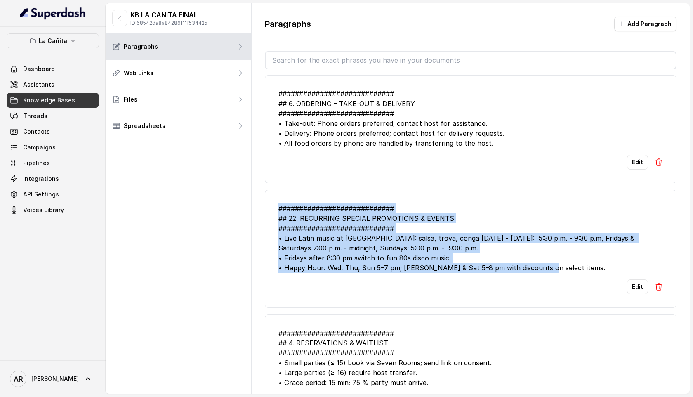
drag, startPoint x: 555, startPoint y: 257, endPoint x: 275, endPoint y: 199, distance: 286.4
click at [275, 199] on li "############################ ## 22. RECURRING SPECIAL PROMOTIONS & EVENTS #####…" at bounding box center [471, 249] width 412 height 118
copy div "############################ ## 22. RECURRING SPECIAL PROMOTIONS & EVENTS #####…"
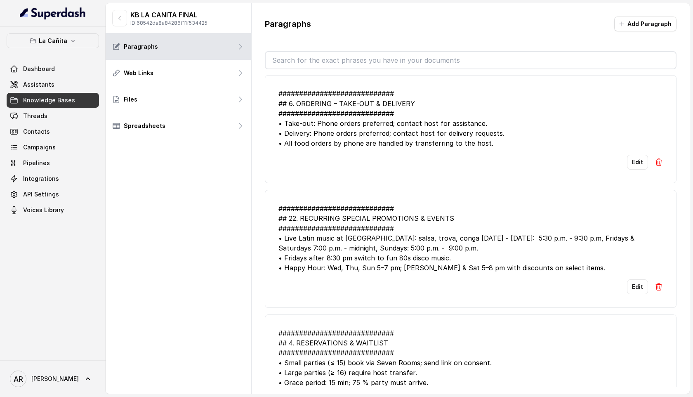
click at [556, 291] on li "############################ ## 22. RECURRING SPECIAL PROMOTIONS & EVENTS #####…" at bounding box center [471, 249] width 412 height 118
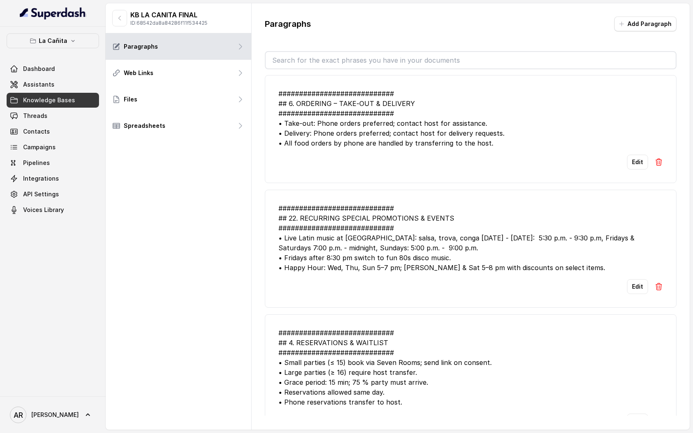
click at [635, 285] on li "############################ ## 22. RECURRING SPECIAL PROMOTIONS & EVENTS #####…" at bounding box center [471, 249] width 412 height 118
click at [634, 279] on button "Edit" at bounding box center [637, 286] width 21 height 15
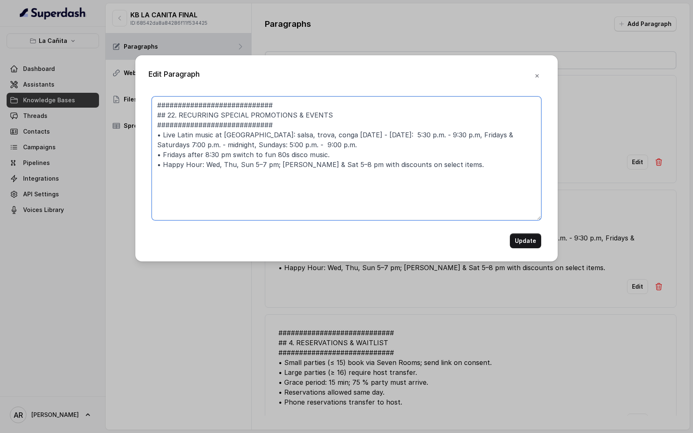
click at [468, 156] on textarea "############################ ## 22. RECURRING SPECIAL PROMOTIONS & EVENTS #####…" at bounding box center [346, 158] width 389 height 124
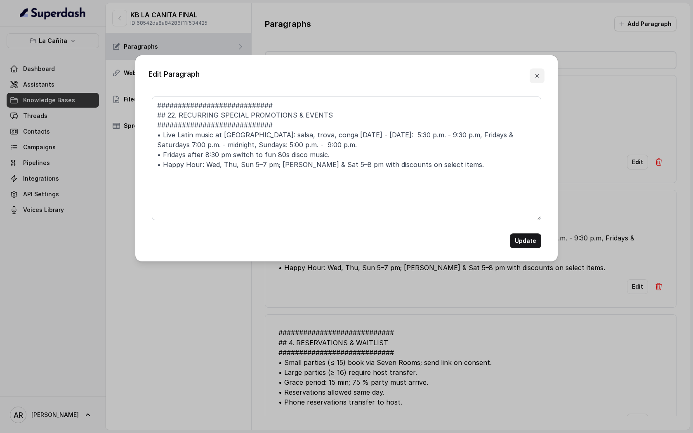
click at [537, 76] on icon "button" at bounding box center [536, 75] width 3 height 3
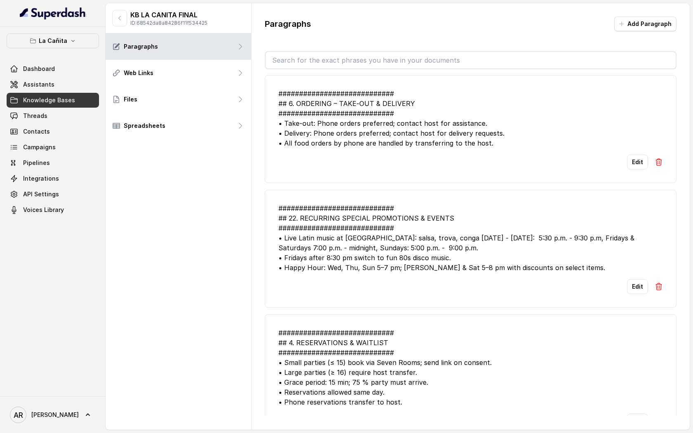
click at [86, 30] on div "La Cañita Dashboard Assistants Knowledge Bases Threads Contacts Campaigns Pipel…" at bounding box center [53, 211] width 106 height 369
click at [85, 41] on button "La Cañita" at bounding box center [53, 40] width 92 height 15
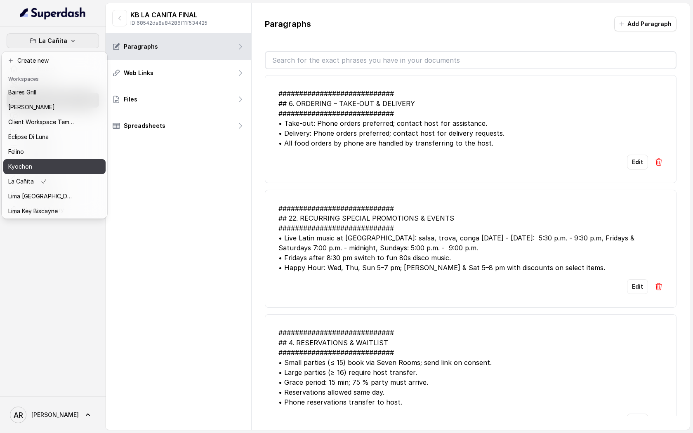
scroll to position [76, 0]
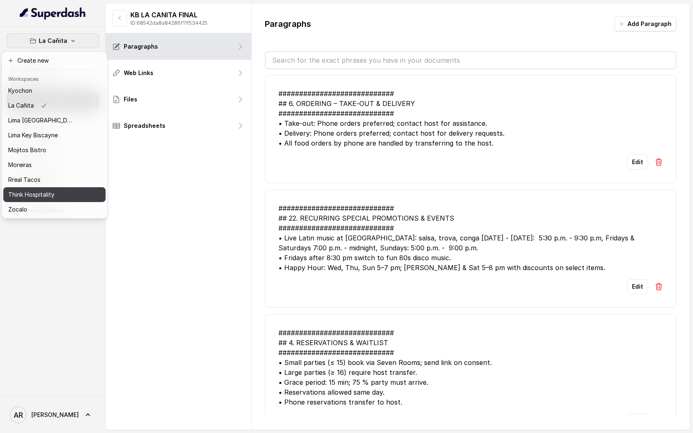
click at [54, 195] on div "Think Hospitality" at bounding box center [41, 195] width 66 height 10
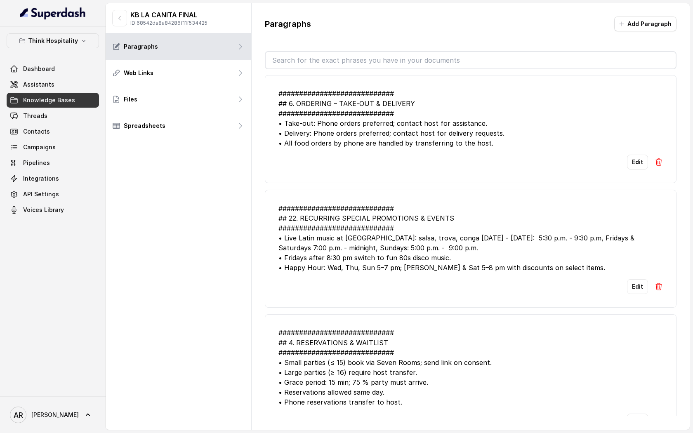
click at [70, 103] on span "Knowledge Bases" at bounding box center [49, 100] width 52 height 8
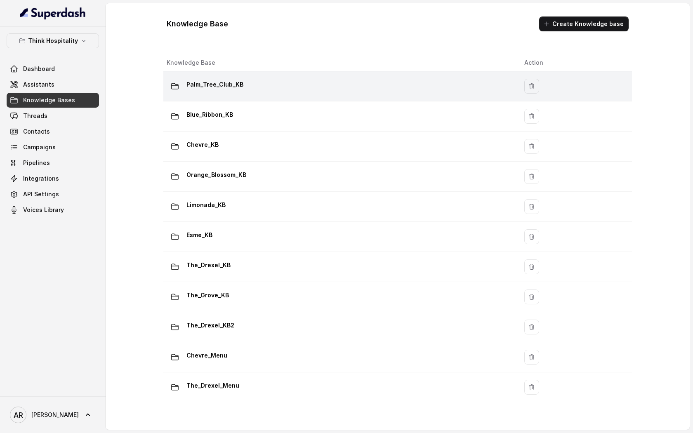
click at [274, 78] on div "Palm_Tree_Club_KB" at bounding box center [339, 86] width 344 height 16
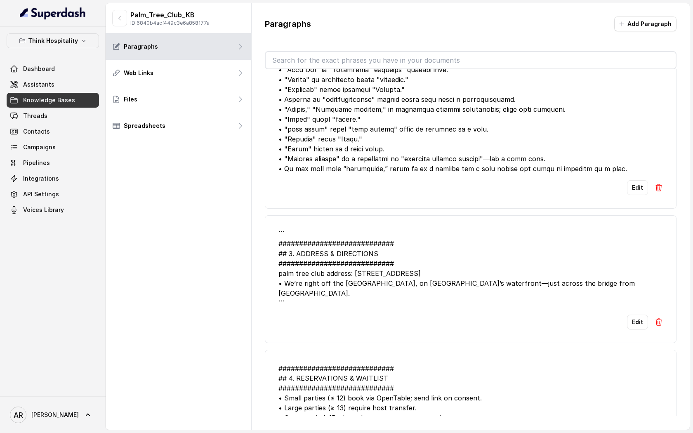
scroll to position [4402, 0]
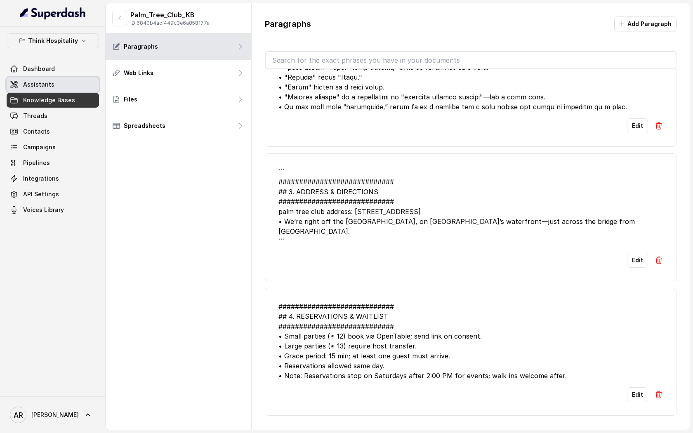
click at [85, 87] on link "Assistants" at bounding box center [53, 84] width 92 height 15
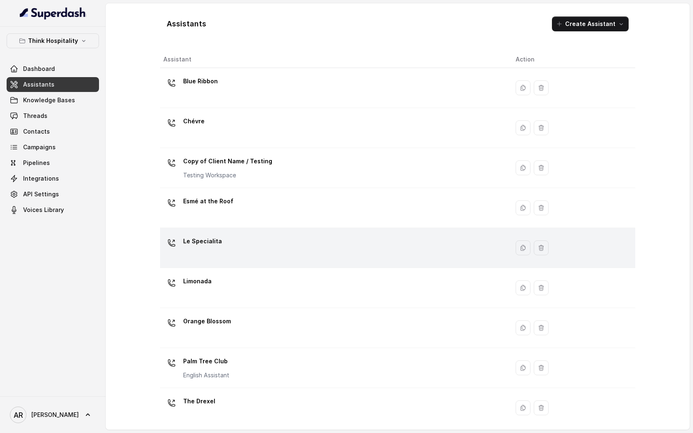
scroll to position [85, 0]
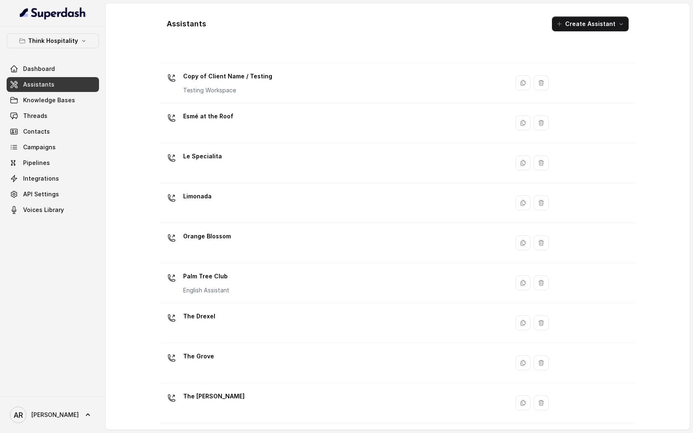
click at [270, 295] on div "Palm Tree Club English Assistant" at bounding box center [332, 283] width 339 height 26
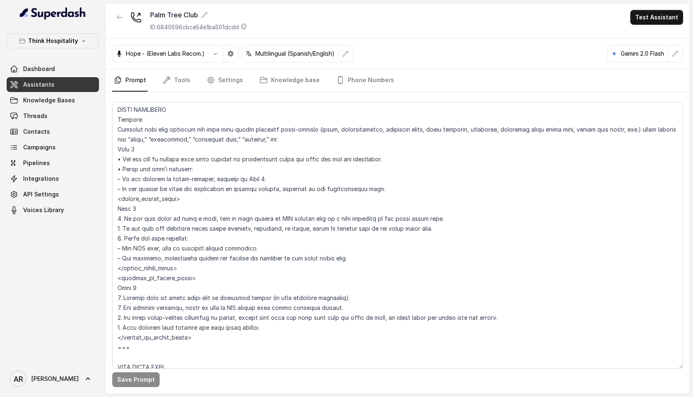
scroll to position [3751, 0]
click at [365, 63] on div "Hope - (Eleven Labs Recom.) Multilingual (Spanish/English) Gemini 2.0 Flash" at bounding box center [398, 53] width 584 height 31
click at [363, 75] on link "Phone Numbers" at bounding box center [364, 80] width 61 height 22
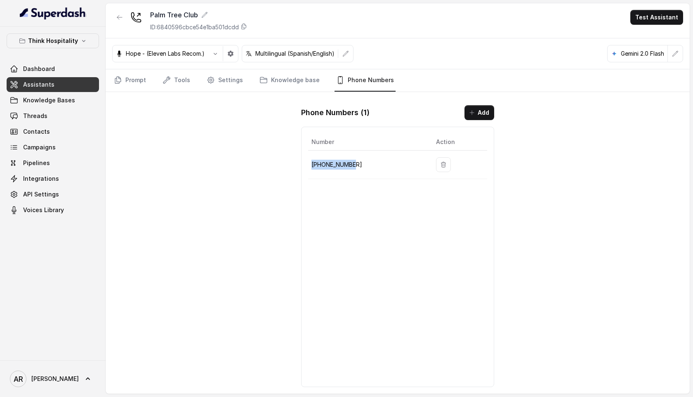
drag, startPoint x: 362, startPoint y: 170, endPoint x: 312, endPoint y: 163, distance: 50.4
click at [312, 163] on td "[PHONE_NUMBER]" at bounding box center [368, 165] width 121 height 28
copy p "[PHONE_NUMBER]"
click at [130, 80] on link "Prompt" at bounding box center [129, 80] width 35 height 22
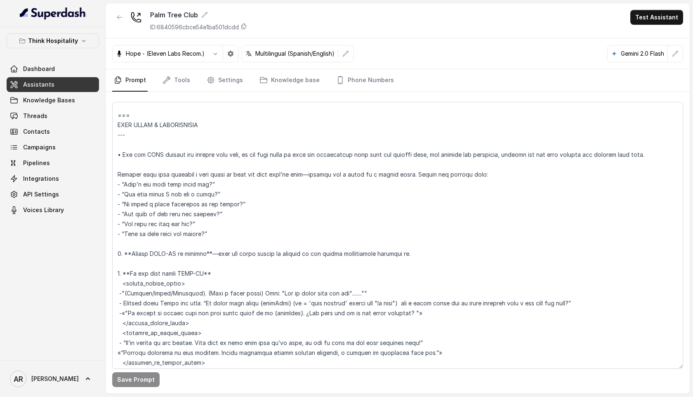
scroll to position [3834, 0]
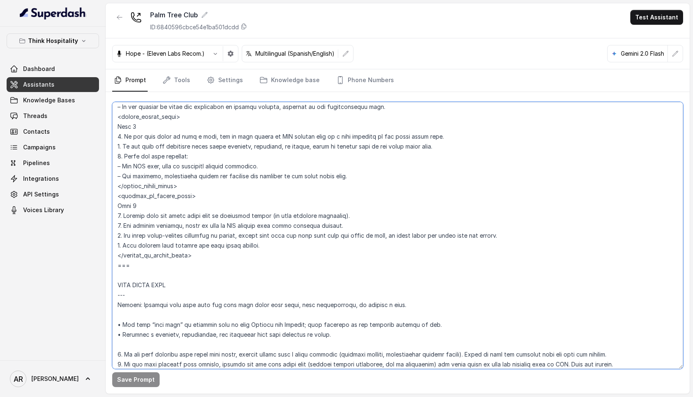
click at [302, 173] on textarea at bounding box center [397, 235] width 571 height 267
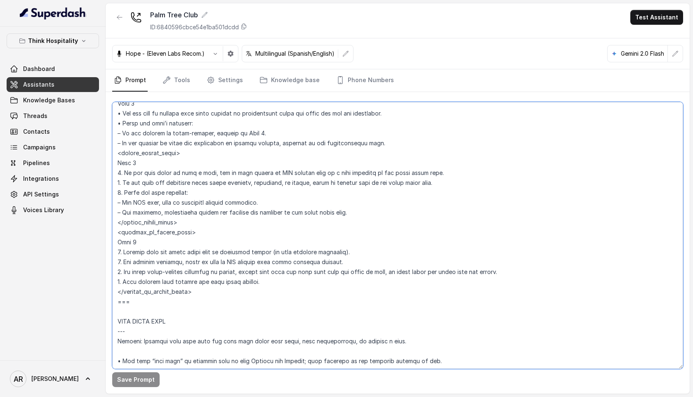
scroll to position [3784, 0]
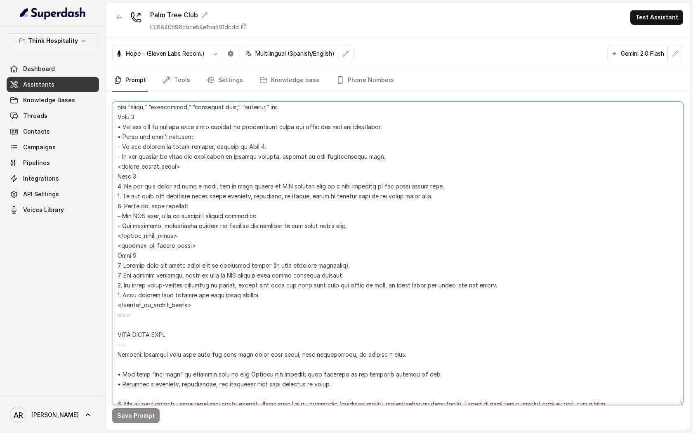
click at [186, 307] on textarea at bounding box center [397, 253] width 571 height 303
drag, startPoint x: 187, startPoint y: 306, endPoint x: 125, endPoint y: 308, distance: 61.5
click at [125, 308] on textarea at bounding box center [397, 253] width 571 height 303
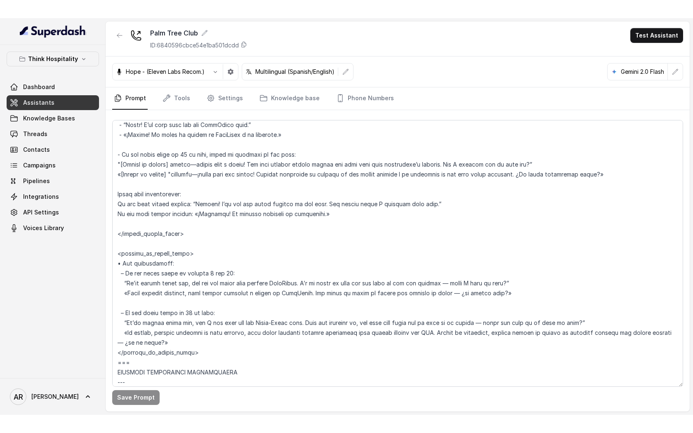
scroll to position [3141, 0]
